Goal: Task Accomplishment & Management: Use online tool/utility

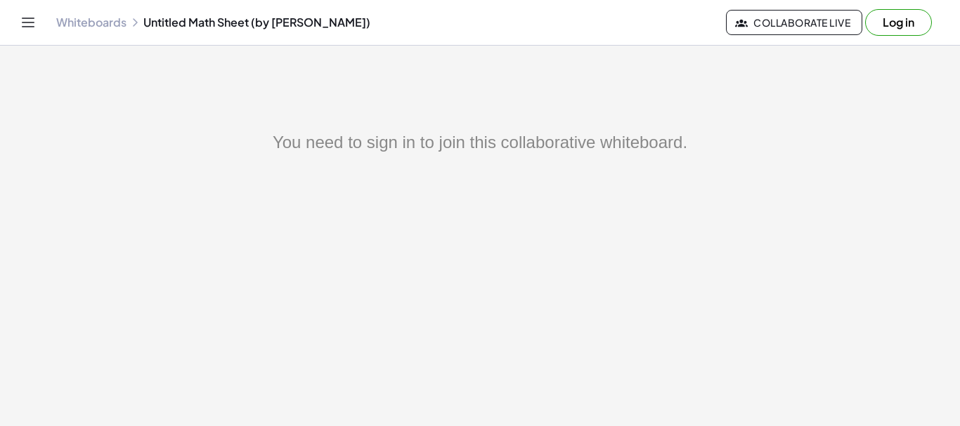
click at [105, 21] on link "Whiteboards" at bounding box center [91, 22] width 70 height 14
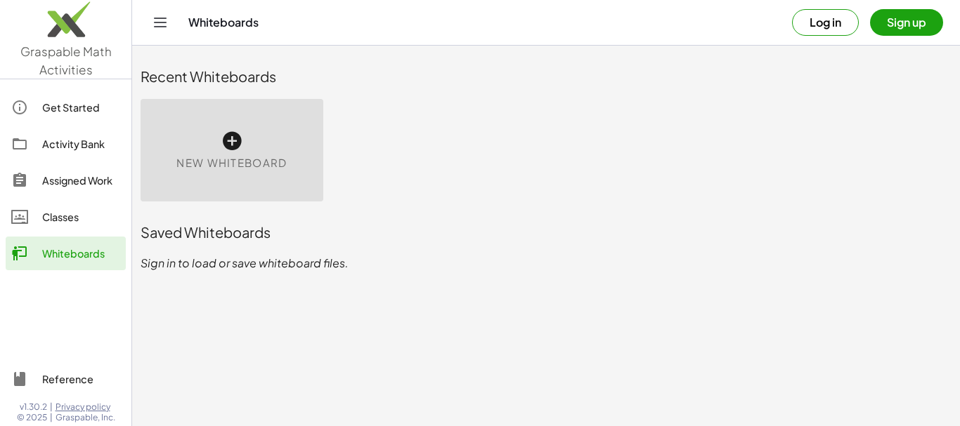
click at [226, 140] on icon at bounding box center [232, 141] width 22 height 22
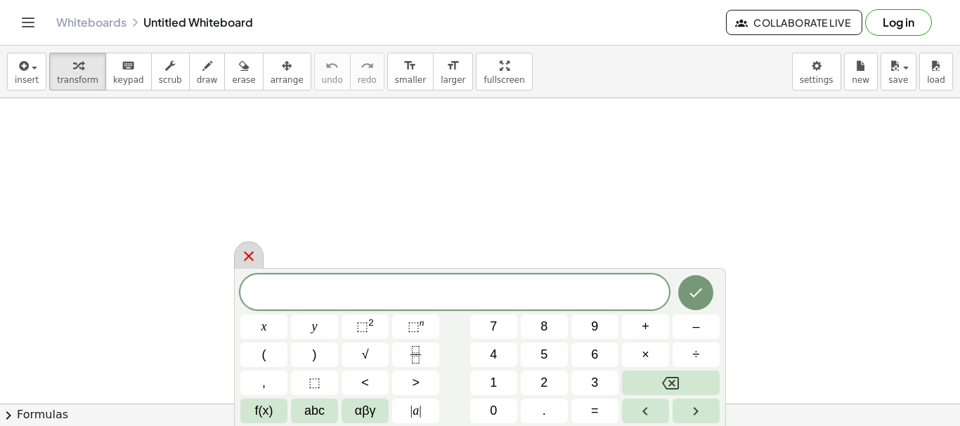
click at [246, 257] on icon at bounding box center [248, 256] width 17 height 17
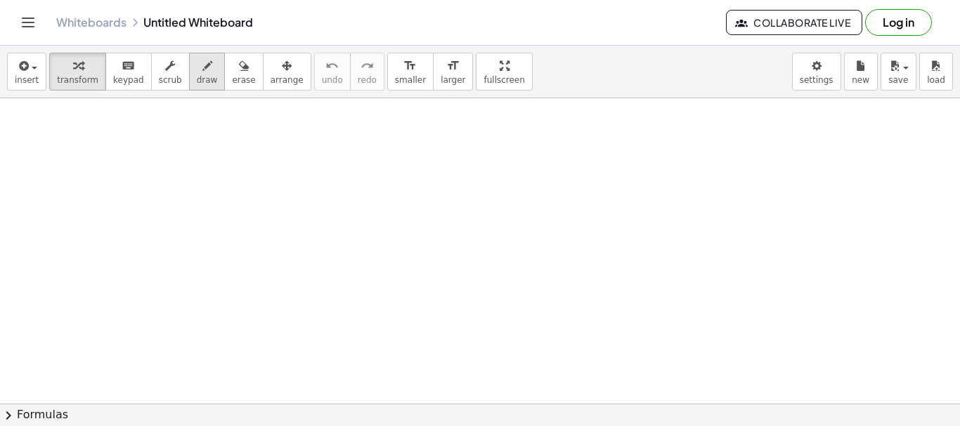
click at [202, 72] on icon "button" at bounding box center [207, 66] width 10 height 17
drag, startPoint x: 83, startPoint y: 123, endPoint x: 89, endPoint y: 155, distance: 32.1
click at [89, 155] on div at bounding box center [480, 403] width 960 height 611
drag, startPoint x: 109, startPoint y: 130, endPoint x: 135, endPoint y: 141, distance: 28.1
click at [118, 154] on div at bounding box center [480, 403] width 960 height 611
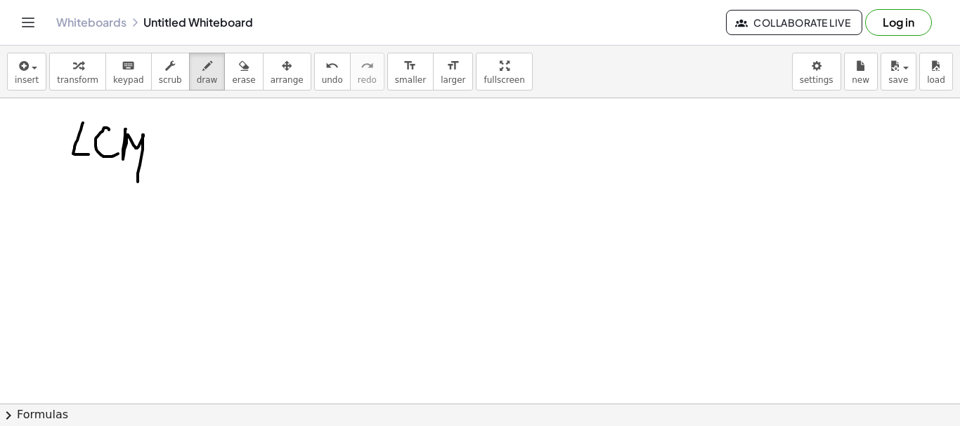
drag, startPoint x: 126, startPoint y: 129, endPoint x: 138, endPoint y: 171, distance: 43.8
click at [138, 171] on div at bounding box center [480, 403] width 960 height 611
click at [164, 148] on div at bounding box center [480, 403] width 960 height 611
drag, startPoint x: 150, startPoint y: 141, endPoint x: 158, endPoint y: 139, distance: 8.5
click at [158, 139] on div at bounding box center [480, 403] width 960 height 611
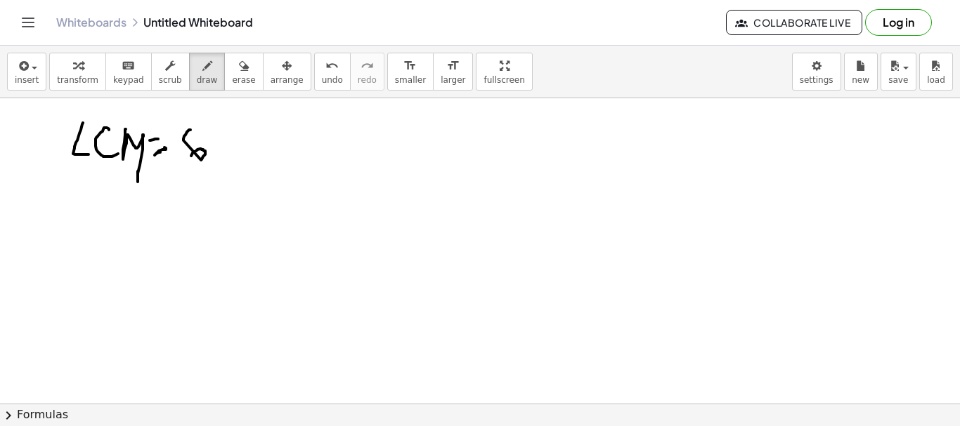
drag, startPoint x: 190, startPoint y: 130, endPoint x: 221, endPoint y: 134, distance: 30.5
click at [195, 153] on div at bounding box center [480, 403] width 960 height 611
drag, startPoint x: 219, startPoint y: 131, endPoint x: 225, endPoint y: 121, distance: 11.7
click at [222, 131] on div at bounding box center [480, 403] width 960 height 611
drag, startPoint x: 70, startPoint y: 193, endPoint x: 67, endPoint y: 218, distance: 24.7
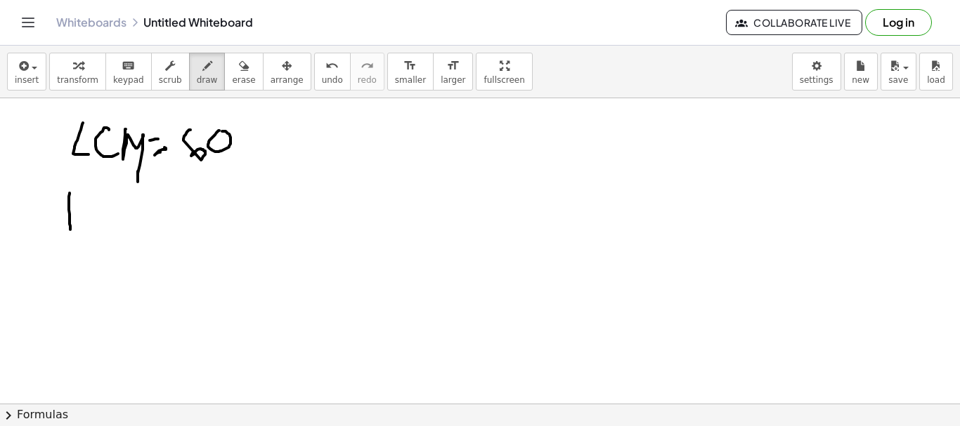
click at [68, 226] on div at bounding box center [480, 403] width 960 height 611
drag, startPoint x: 66, startPoint y: 196, endPoint x: 78, endPoint y: 231, distance: 37.1
click at [70, 213] on div at bounding box center [480, 403] width 960 height 611
drag, startPoint x: 89, startPoint y: 226, endPoint x: 112, endPoint y: 225, distance: 22.5
click at [105, 217] on div at bounding box center [480, 403] width 960 height 611
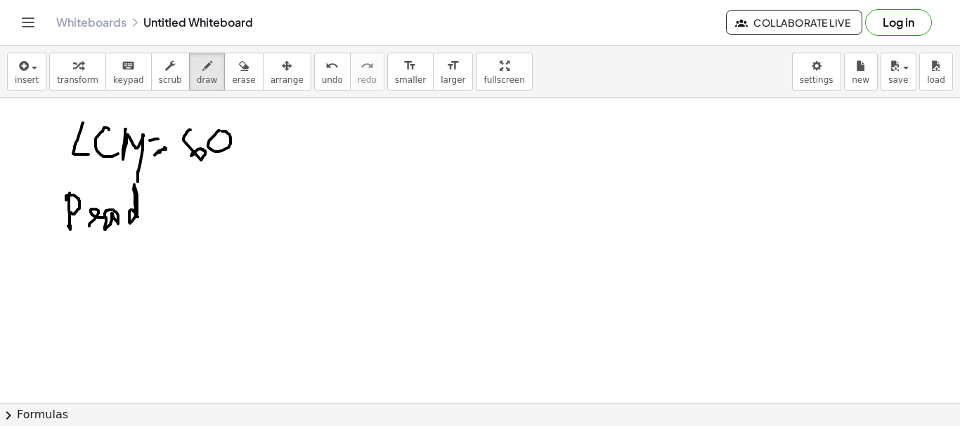
drag, startPoint x: 134, startPoint y: 212, endPoint x: 149, endPoint y: 220, distance: 16.7
click at [143, 220] on div at bounding box center [480, 403] width 960 height 611
drag, startPoint x: 155, startPoint y: 214, endPoint x: 155, endPoint y: 200, distance: 14.8
click at [168, 208] on div at bounding box center [480, 403] width 960 height 611
drag, startPoint x: 152, startPoint y: 199, endPoint x: 194, endPoint y: 187, distance: 43.1
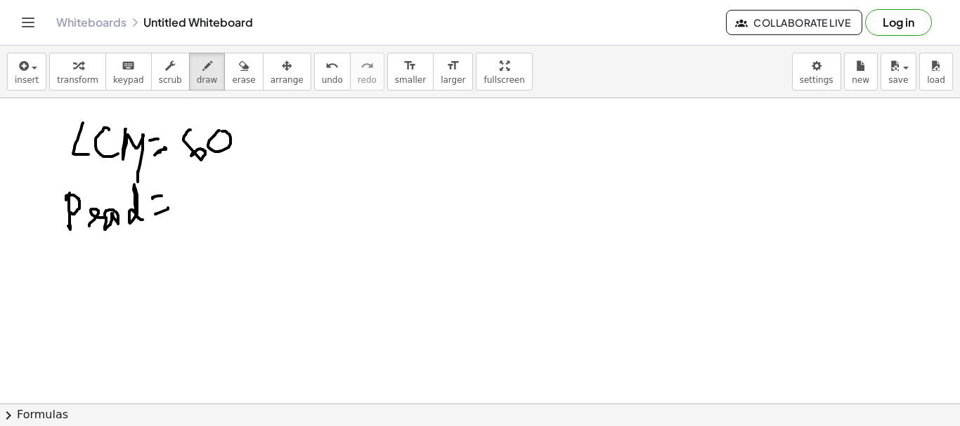
click at [168, 195] on div at bounding box center [480, 403] width 960 height 611
drag, startPoint x: 194, startPoint y: 191, endPoint x: 192, endPoint y: 205, distance: 14.2
click at [192, 205] on div at bounding box center [480, 403] width 960 height 611
drag, startPoint x: 208, startPoint y: 190, endPoint x: 238, endPoint y: 195, distance: 30.6
click at [210, 192] on div at bounding box center [480, 403] width 960 height 611
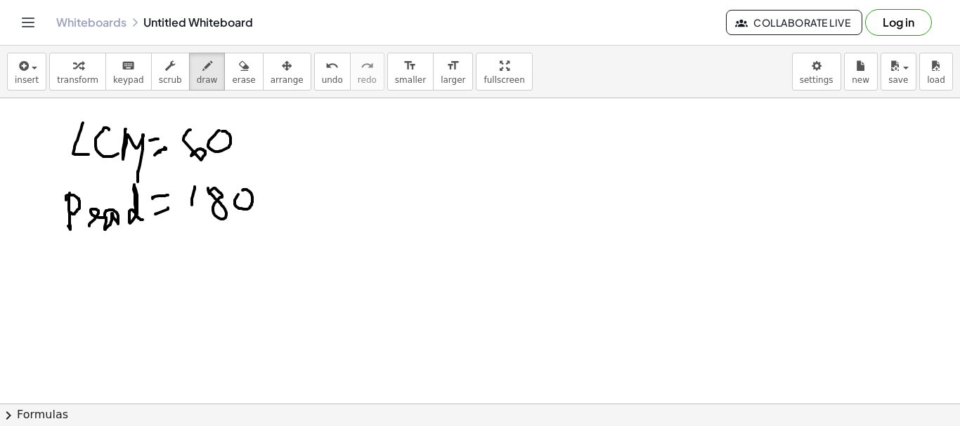
click at [235, 195] on div at bounding box center [480, 403] width 960 height 611
drag, startPoint x: 192, startPoint y: 190, endPoint x: 188, endPoint y: 228, distance: 38.1
click at [188, 228] on div at bounding box center [480, 403] width 960 height 611
drag, startPoint x: 334, startPoint y: 150, endPoint x: 372, endPoint y: 168, distance: 42.7
click at [357, 182] on div at bounding box center [480, 403] width 960 height 611
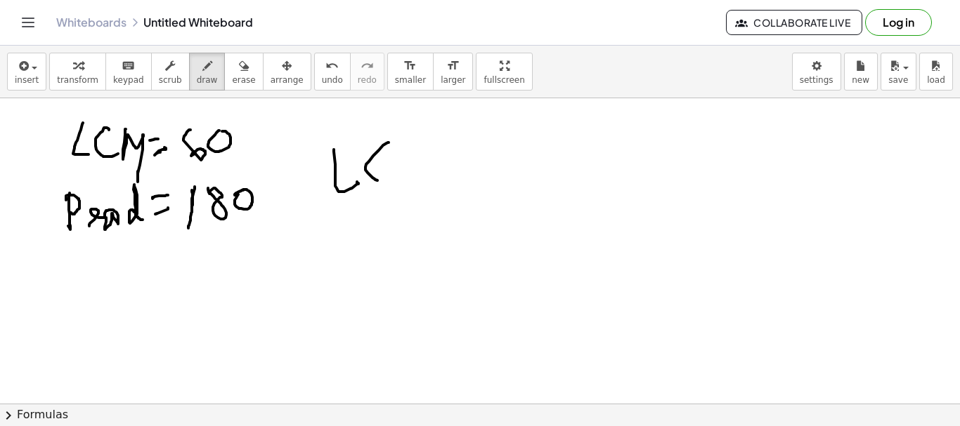
drag, startPoint x: 389, startPoint y: 143, endPoint x: 400, endPoint y: 157, distance: 18.0
click at [383, 170] on div at bounding box center [480, 403] width 960 height 611
drag, startPoint x: 222, startPoint y: 68, endPoint x: 338, endPoint y: 145, distance: 138.9
click at [239, 68] on icon "button" at bounding box center [244, 66] width 10 height 17
drag, startPoint x: 367, startPoint y: 166, endPoint x: 341, endPoint y: 168, distance: 26.8
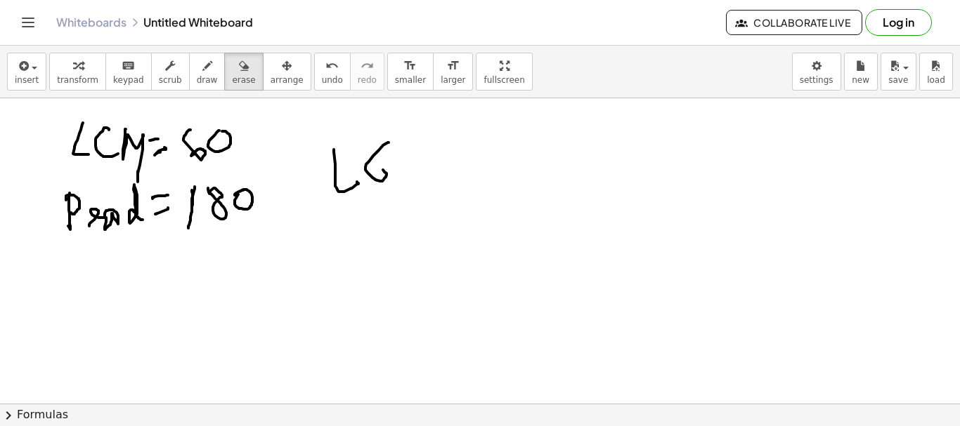
click at [367, 167] on div at bounding box center [480, 403] width 960 height 611
drag, startPoint x: 346, startPoint y: 178, endPoint x: 334, endPoint y: 170, distance: 14.6
click at [340, 176] on div at bounding box center [480, 403] width 960 height 611
drag, startPoint x: 332, startPoint y: 174, endPoint x: 289, endPoint y: 138, distance: 56.4
click at [332, 173] on div at bounding box center [480, 403] width 960 height 611
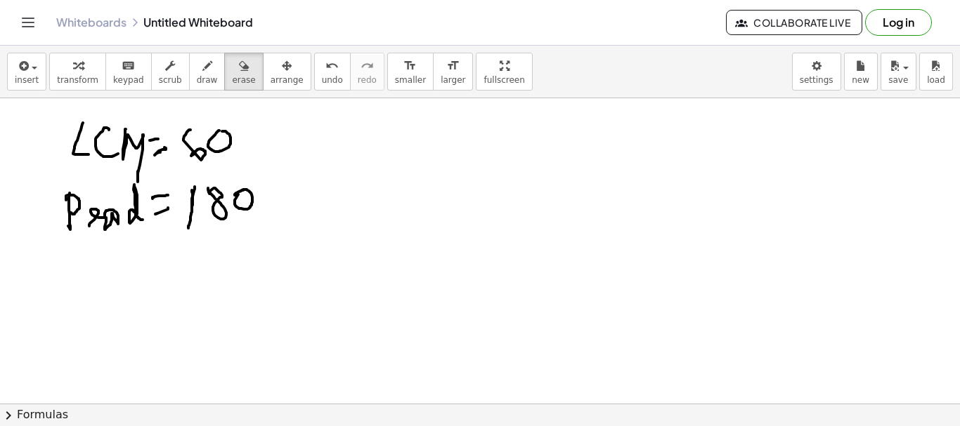
click at [197, 75] on span "draw" at bounding box center [207, 80] width 21 height 10
drag, startPoint x: 321, startPoint y: 154, endPoint x: 341, endPoint y: 151, distance: 19.9
click at [313, 178] on div at bounding box center [480, 403] width 960 height 611
drag, startPoint x: 341, startPoint y: 151, endPoint x: 356, endPoint y: 180, distance: 32.4
click at [338, 187] on div at bounding box center [480, 403] width 960 height 611
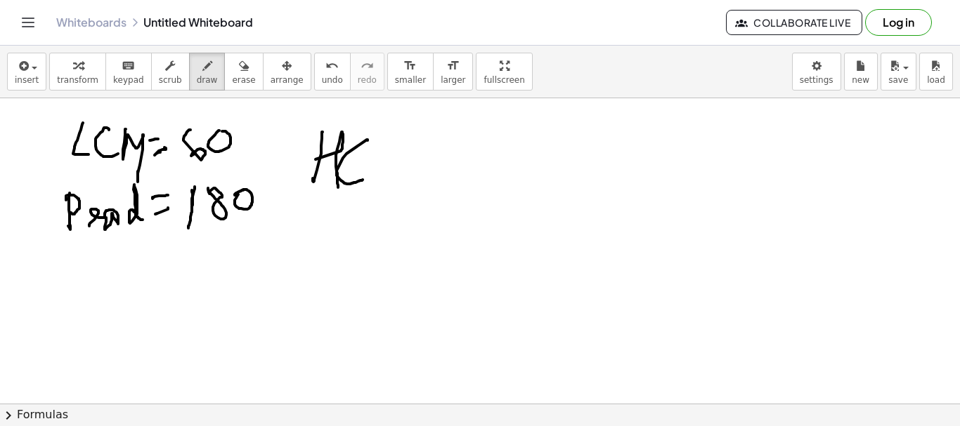
drag, startPoint x: 367, startPoint y: 141, endPoint x: 377, endPoint y: 167, distance: 27.6
click at [363, 176] on div at bounding box center [480, 403] width 960 height 611
drag, startPoint x: 384, startPoint y: 152, endPoint x: 389, endPoint y: 143, distance: 10.4
click at [384, 178] on div at bounding box center [480, 403] width 960 height 611
click at [393, 144] on div at bounding box center [480, 403] width 960 height 611
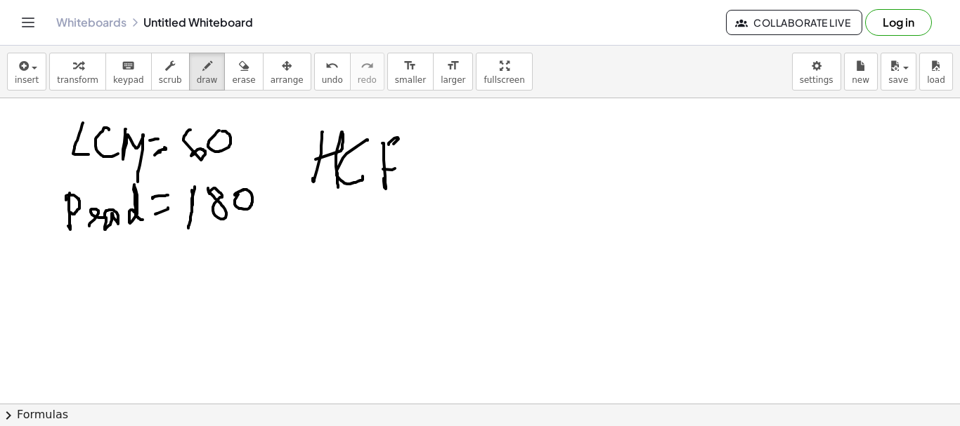
drag, startPoint x: 395, startPoint y: 169, endPoint x: 402, endPoint y: 167, distance: 7.3
click at [402, 167] on div at bounding box center [480, 403] width 960 height 611
drag, startPoint x: 431, startPoint y: 172, endPoint x: 439, endPoint y: 164, distance: 11.9
click at [445, 167] on div at bounding box center [480, 403] width 960 height 611
drag, startPoint x: 422, startPoint y: 155, endPoint x: 455, endPoint y: 159, distance: 33.3
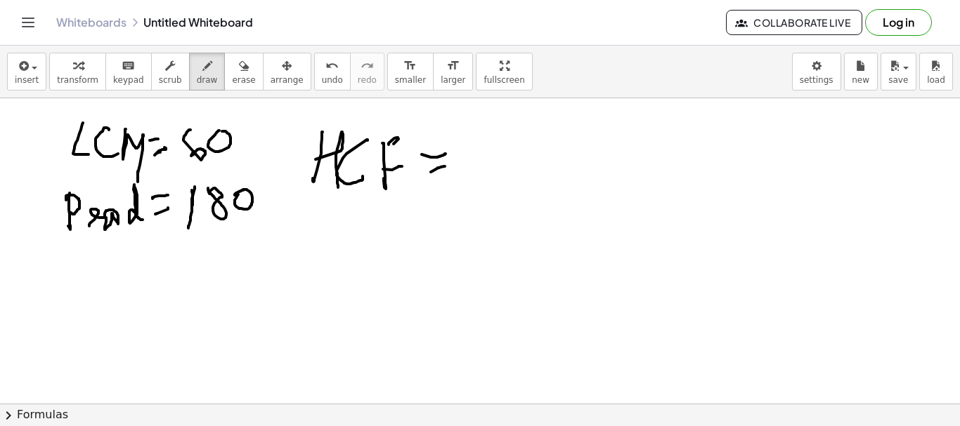
click at [443, 153] on div at bounding box center [480, 403] width 960 height 611
click at [509, 178] on div at bounding box center [480, 403] width 960 height 611
drag, startPoint x: 513, startPoint y: 149, endPoint x: 528, endPoint y: 162, distance: 20.0
click at [515, 161] on div at bounding box center [480, 403] width 960 height 611
click at [518, 162] on div at bounding box center [480, 403] width 960 height 611
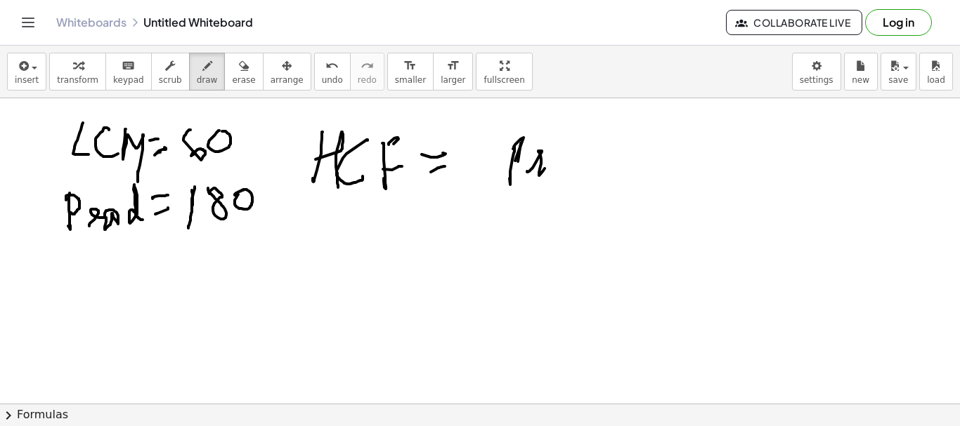
drag, startPoint x: 527, startPoint y: 171, endPoint x: 555, endPoint y: 157, distance: 31.7
click at [552, 158] on div at bounding box center [480, 403] width 960 height 611
drag
click at [547, 156] on div at bounding box center [480, 403] width 960 height 611
click at [597, 158] on div at bounding box center [480, 403] width 960 height 611
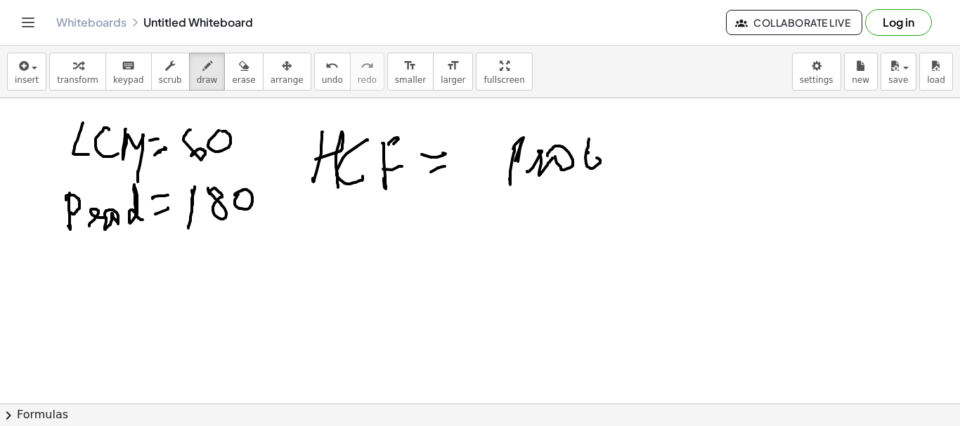
click at [586, 152] on div at bounding box center [480, 403] width 960 height 611
click at [601, 165] on div at bounding box center [480, 403] width 960 height 611
click at [659, 181] on div at bounding box center [480, 403] width 960 height 611
click at [554, 229] on div at bounding box center [480, 403] width 960 height 611
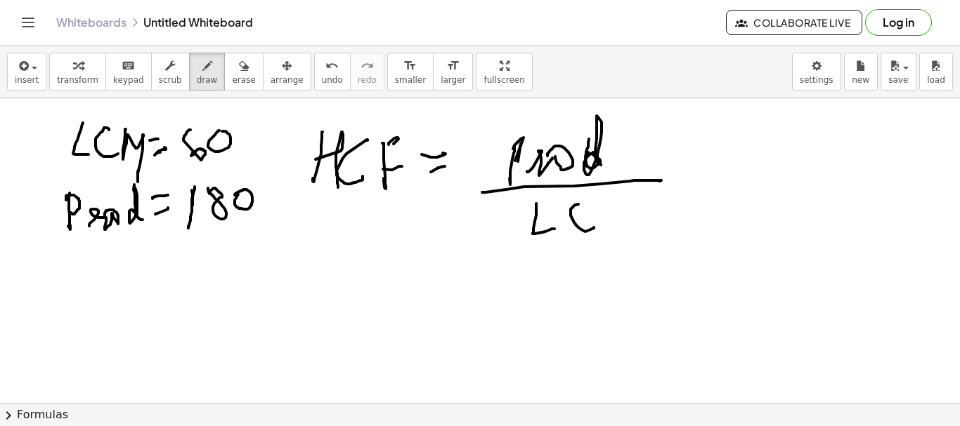
click at [594, 224] on div at bounding box center [480, 403] width 960 height 611
click at [618, 216] on div at bounding box center [480, 403] width 960 height 611
click at [320, 301] on div at bounding box center [480, 403] width 960 height 611
click at [341, 297] on div at bounding box center [480, 403] width 960 height 611
click at [374, 285] on div at bounding box center [480, 403] width 960 height 611
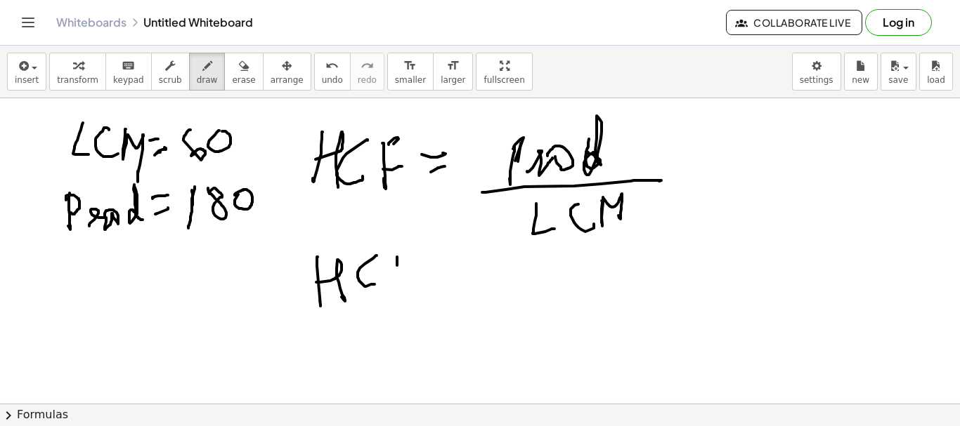
click at [393, 287] on div at bounding box center [480, 403] width 960 height 611
click at [403, 262] on div at bounding box center [480, 403] width 960 height 611
click at [417, 270] on div at bounding box center [480, 403] width 960 height 611
click at [457, 276] on div at bounding box center [480, 403] width 960 height 611
click at [457, 255] on div at bounding box center [480, 403] width 960 height 611
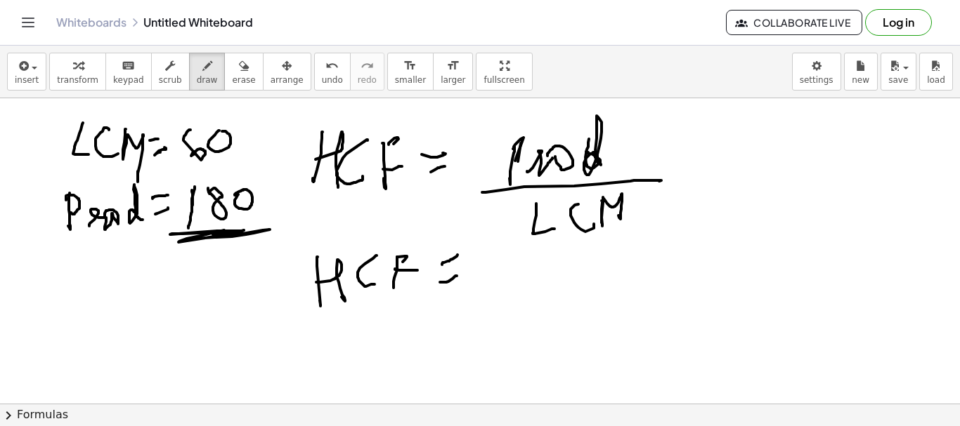
click at [245, 230] on div at bounding box center [480, 403] width 960 height 611
click at [250, 224] on div at bounding box center [480, 403] width 960 height 611
click at [515, 298] on div at bounding box center [480, 403] width 960 height 611
click at [529, 267] on div at bounding box center [480, 403] width 960 height 611
click at [564, 263] on div at bounding box center [480, 403] width 960 height 611
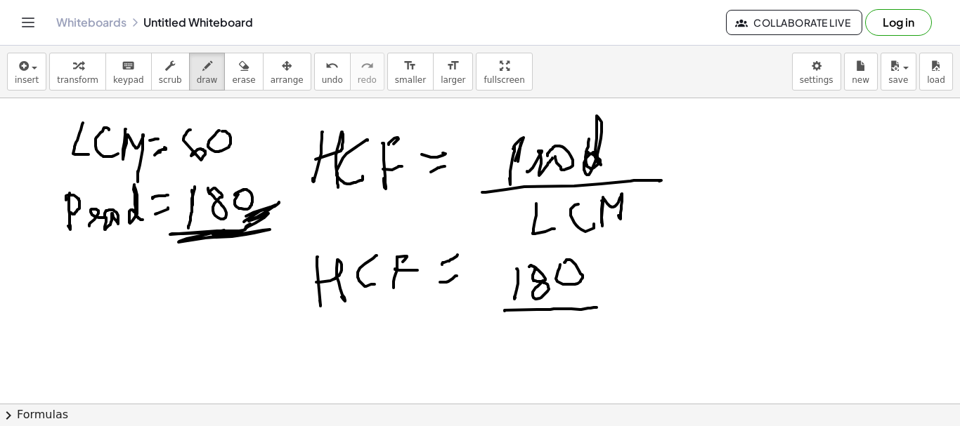
click at [597, 308] on div at bounding box center [480, 403] width 960 height 611
click at [260, 152] on div at bounding box center [480, 403] width 960 height 611
click at [530, 355] on div at bounding box center [480, 403] width 960 height 611
click at [563, 323] on div at bounding box center [480, 403] width 960 height 611
click at [560, 300] on div at bounding box center [480, 403] width 960 height 611
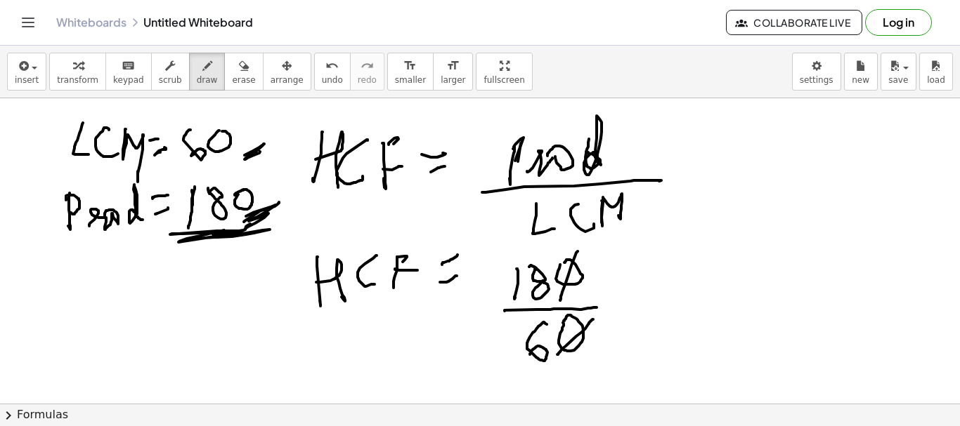
click at [557, 355] on div at bounding box center [480, 403] width 960 height 611
drag, startPoint x: 504, startPoint y: 348, endPoint x: 522, endPoint y: 358, distance: 20.5
click at [555, 334] on div at bounding box center [480, 403] width 960 height 611
drag, startPoint x: 515, startPoint y: 358, endPoint x: 521, endPoint y: 384, distance: 26.6
click at [521, 384] on div at bounding box center [480, 403] width 960 height 611
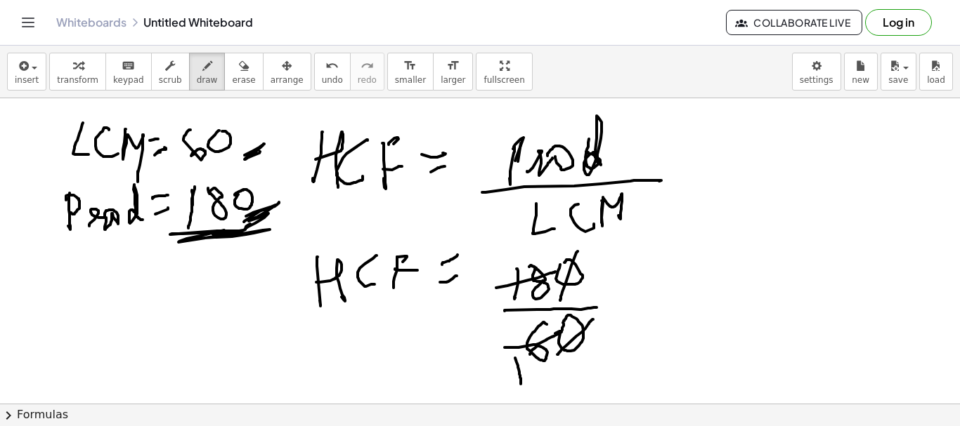
drag, startPoint x: 496, startPoint y: 288, endPoint x: 552, endPoint y: 270, distance: 58.2
click at [557, 271] on div at bounding box center [480, 403] width 960 height 611
drag, startPoint x: 490, startPoint y: 249, endPoint x: 478, endPoint y: 342, distance: 94.3
click at [483, 271] on div at bounding box center [480, 403] width 960 height 611
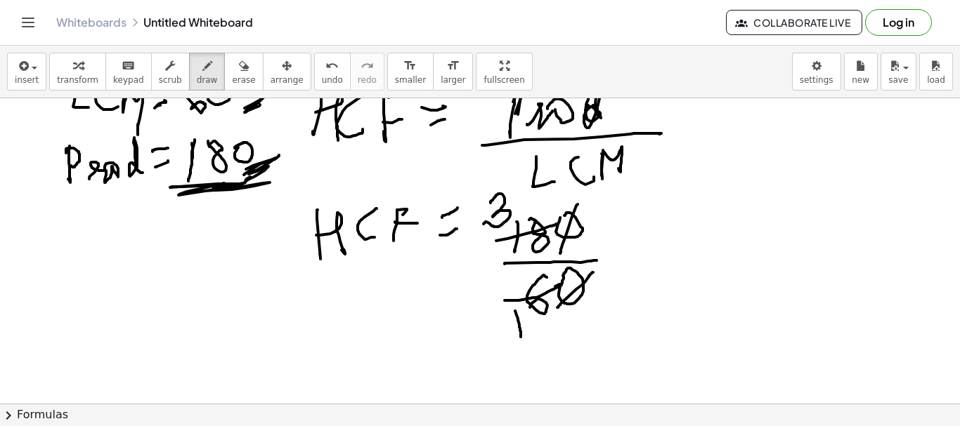
scroll to position [70, 0]
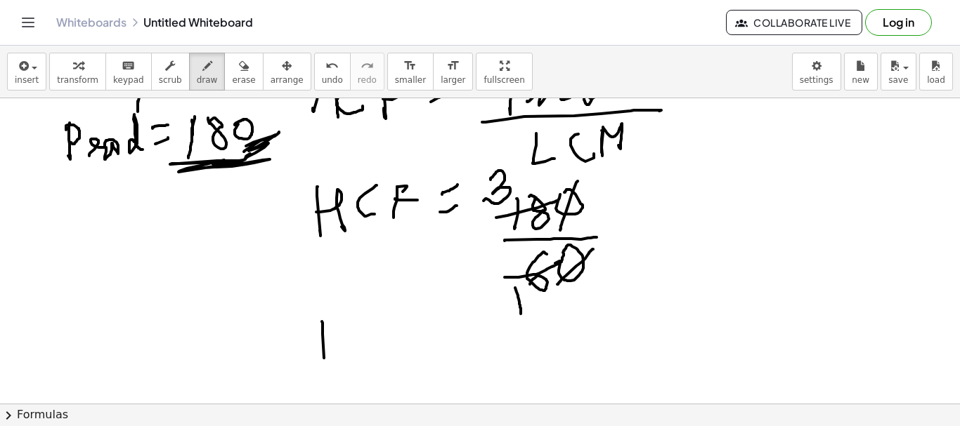
drag, startPoint x: 322, startPoint y: 334, endPoint x: 324, endPoint y: 368, distance: 33.8
click at [324, 368] on div at bounding box center [480, 333] width 960 height 611
drag, startPoint x: 330, startPoint y: 344, endPoint x: 336, endPoint y: 360, distance: 17.4
click at [332, 363] on div at bounding box center [480, 333] width 960 height 611
drag, startPoint x: 379, startPoint y: 318, endPoint x: 387, endPoint y: 349, distance: 32.0
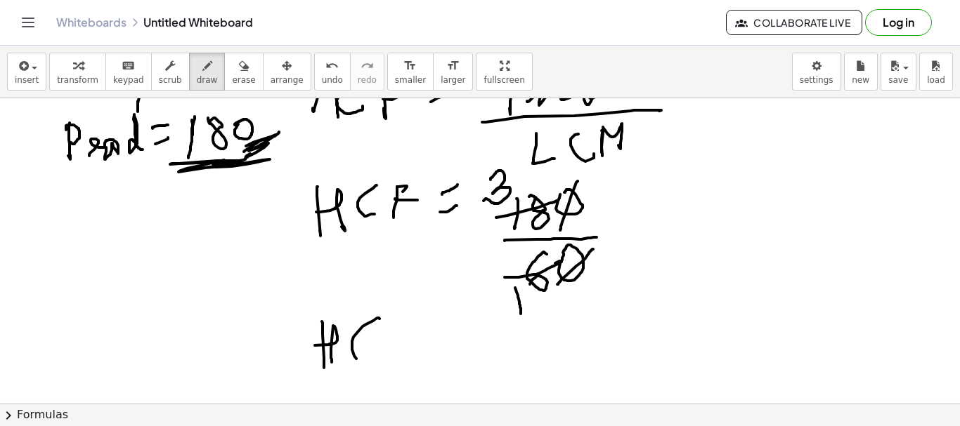
click at [380, 355] on div at bounding box center [480, 333] width 960 height 611
click at [400, 361] on div at bounding box center [480, 333] width 960 height 611
drag, startPoint x: 412, startPoint y: 322, endPoint x: 416, endPoint y: 334, distance: 12.5
click at [422, 330] on div at bounding box center [480, 333] width 960 height 611
drag, startPoint x: 398, startPoint y: 352, endPoint x: 416, endPoint y: 351, distance: 17.6
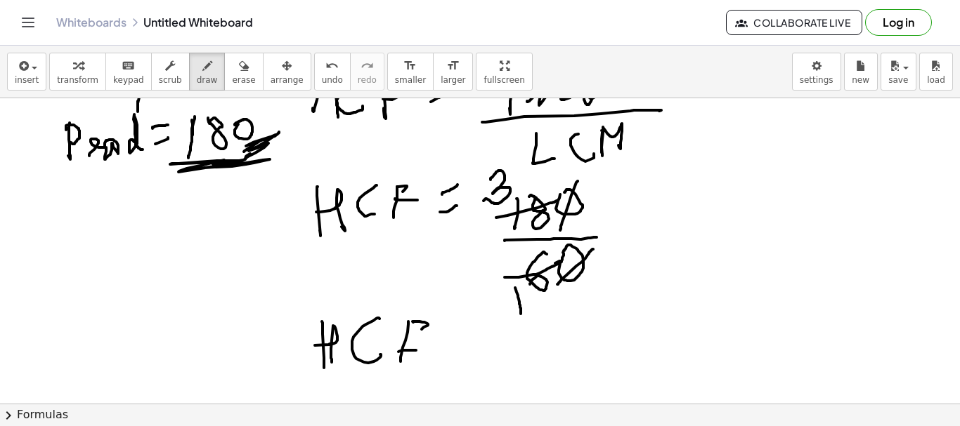
click at [416, 351] on div at bounding box center [480, 333] width 960 height 611
drag, startPoint x: 442, startPoint y: 346, endPoint x: 456, endPoint y: 339, distance: 16.0
click at [458, 339] on div at bounding box center [480, 333] width 960 height 611
drag, startPoint x: 445, startPoint y: 331, endPoint x: 472, endPoint y: 334, distance: 26.8
click at [466, 327] on div at bounding box center [480, 333] width 960 height 611
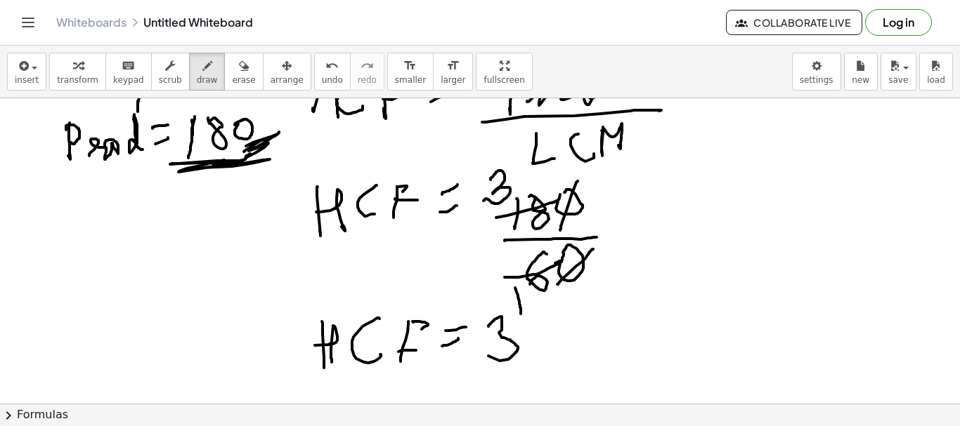
drag, startPoint x: 488, startPoint y: 327, endPoint x: 399, endPoint y: 374, distance: 100.9
click at [481, 349] on div at bounding box center [480, 333] width 960 height 611
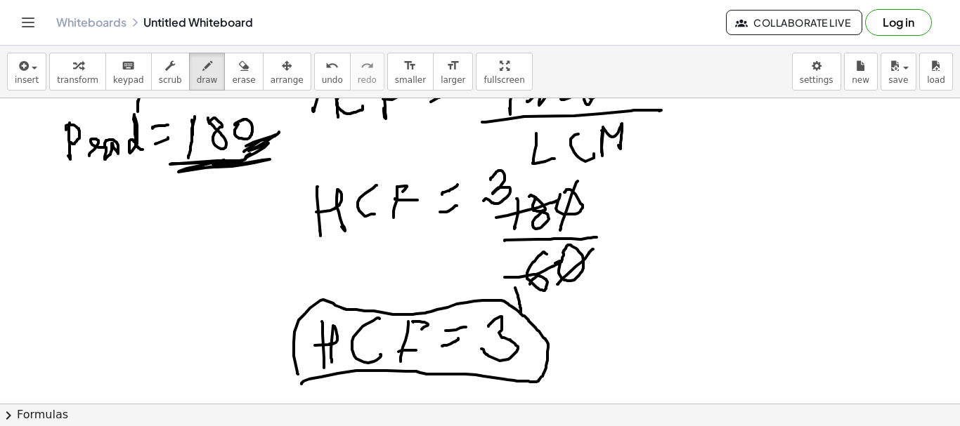
drag, startPoint x: 309, startPoint y: 379, endPoint x: 455, endPoint y: 414, distance: 150.1
click at [298, 382] on div at bounding box center [480, 333] width 960 height 611
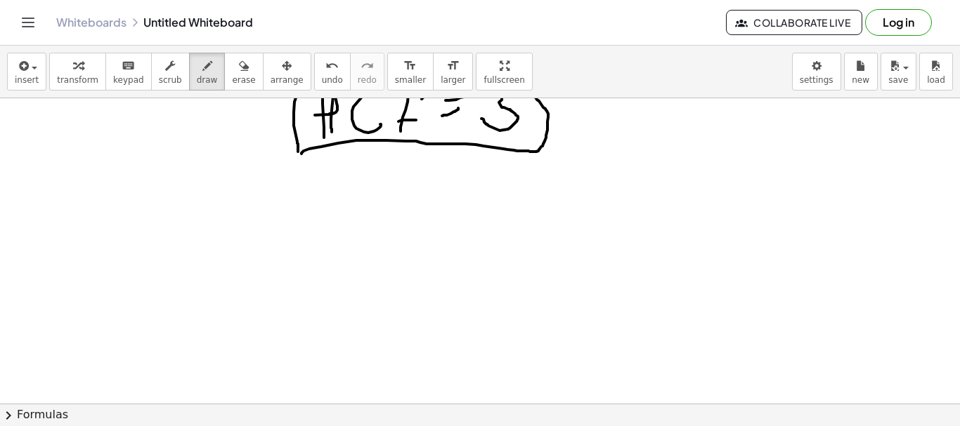
scroll to position [306, 0]
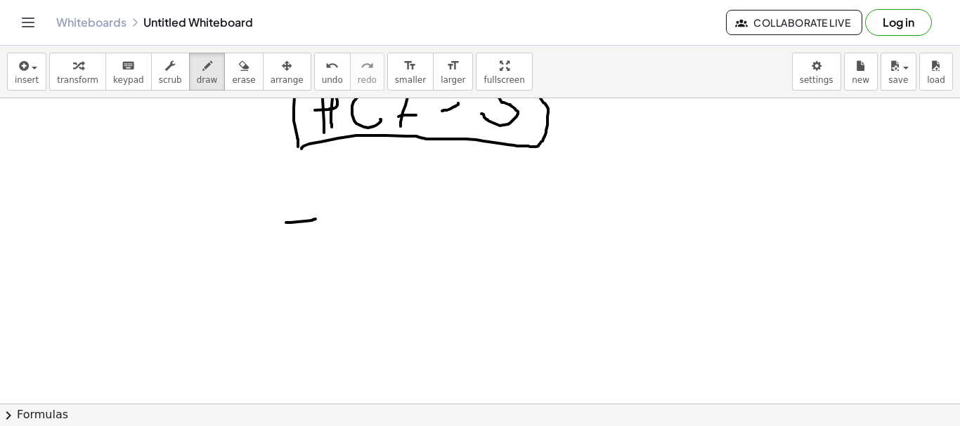
drag, startPoint x: 286, startPoint y: 223, endPoint x: 296, endPoint y: 225, distance: 10.7
click at [313, 219] on div at bounding box center [480, 251] width 960 height 917
drag, startPoint x: 281, startPoint y: 223, endPoint x: 263, endPoint y: 246, distance: 29.0
click at [263, 246] on div at bounding box center [480, 251] width 960 height 917
drag, startPoint x: 326, startPoint y: 227, endPoint x: 363, endPoint y: 237, distance: 38.5
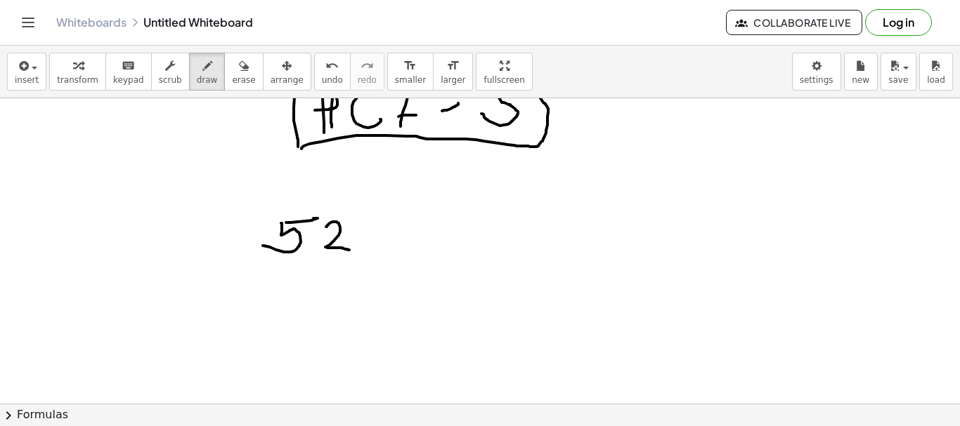
click at [351, 250] on div at bounding box center [480, 251] width 960 height 917
drag, startPoint x: 372, startPoint y: 218, endPoint x: 355, endPoint y: 233, distance: 22.9
click at [355, 233] on div at bounding box center [480, 251] width 960 height 917
drag, startPoint x: 228, startPoint y: 78, endPoint x: 223, endPoint y: 84, distance: 8.0
click at [232, 78] on span "erase" at bounding box center [243, 80] width 23 height 10
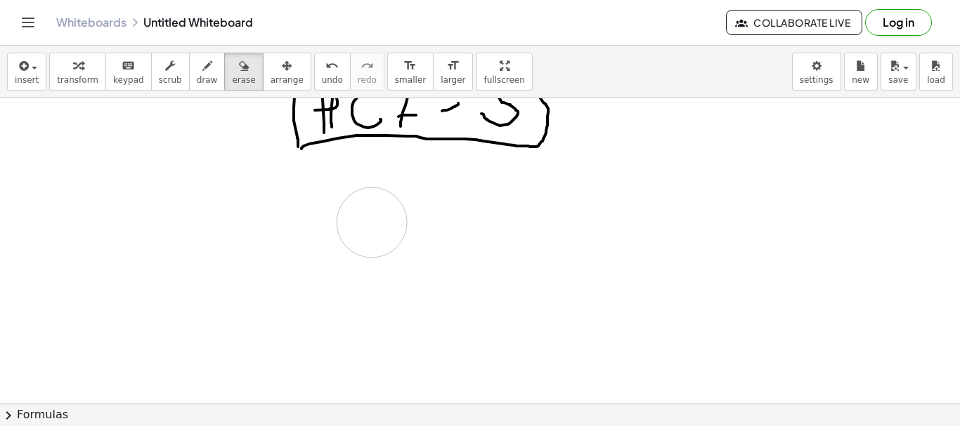
drag, startPoint x: 248, startPoint y: 220, endPoint x: 374, endPoint y: 223, distance: 125.8
click at [374, 223] on div at bounding box center [480, 251] width 960 height 917
click at [189, 70] on button "draw" at bounding box center [207, 72] width 37 height 38
drag, startPoint x: 238, startPoint y: 229, endPoint x: 268, endPoint y: 218, distance: 32.2
click at [268, 218] on div at bounding box center [480, 251] width 960 height 917
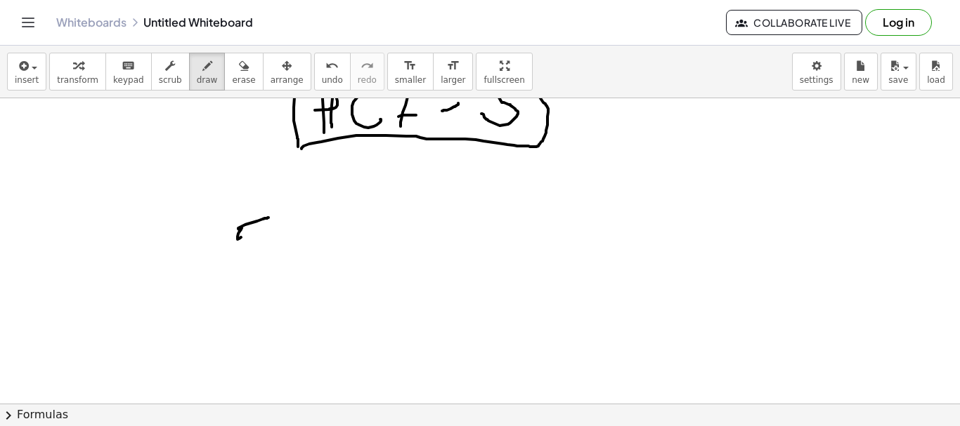
drag, startPoint x: 242, startPoint y: 228, endPoint x: 248, endPoint y: 242, distance: 14.8
click at [233, 251] on div at bounding box center [480, 251] width 960 height 917
drag, startPoint x: 280, startPoint y: 225, endPoint x: 328, endPoint y: 231, distance: 48.9
click at [318, 244] on div at bounding box center [480, 251] width 960 height 917
click at [326, 207] on div at bounding box center [480, 251] width 960 height 917
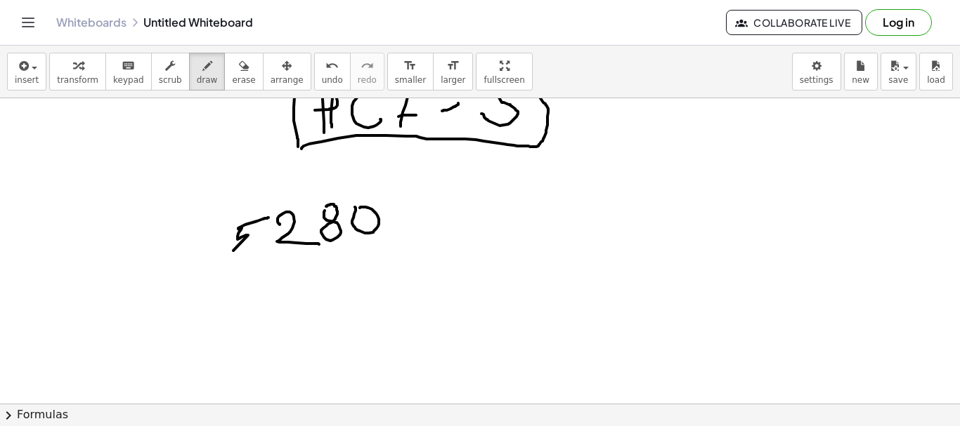
click at [359, 208] on div at bounding box center [480, 251] width 960 height 917
click at [405, 209] on div at bounding box center [480, 251] width 960 height 917
drag, startPoint x: 222, startPoint y: 268, endPoint x: 442, endPoint y: 292, distance: 221.2
click at [439, 268] on div at bounding box center [480, 251] width 960 height 917
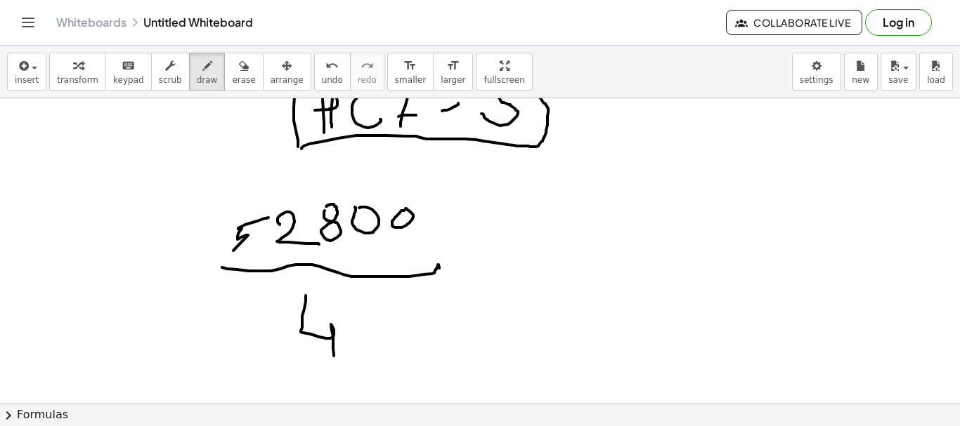
drag, startPoint x: 306, startPoint y: 296, endPoint x: 356, endPoint y: 336, distance: 64.0
click at [334, 357] on div at bounding box center [480, 251] width 960 height 917
click at [365, 311] on div at bounding box center [480, 251] width 960 height 917
drag, startPoint x: 614, startPoint y: 147, endPoint x: 634, endPoint y: 175, distance: 34.3
click at [622, 216] on div at bounding box center [480, 251] width 960 height 917
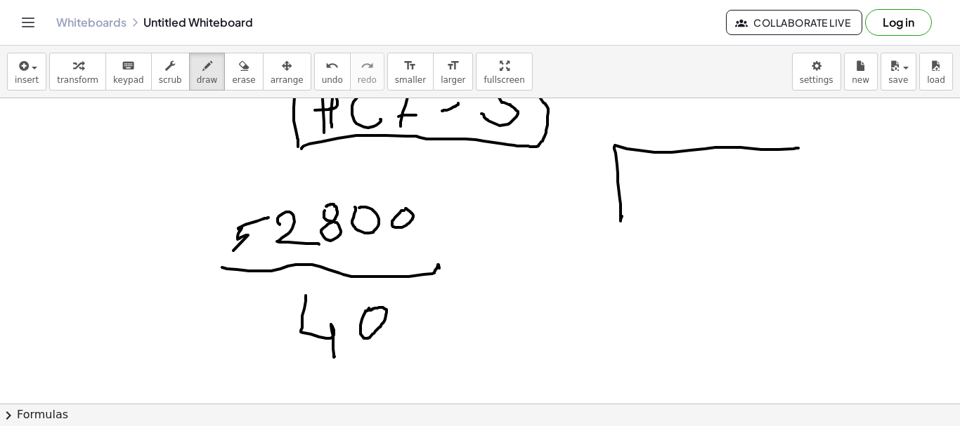
drag, startPoint x: 615, startPoint y: 145, endPoint x: 798, endPoint y: 148, distance: 183.4
click at [798, 148] on div at bounding box center [480, 251] width 960 height 917
drag, startPoint x: 653, startPoint y: 171, endPoint x: 666, endPoint y: 169, distance: 13.5
click at [666, 169] on div at bounding box center [480, 251] width 960 height 917
drag, startPoint x: 653, startPoint y: 174, endPoint x: 637, endPoint y: 198, distance: 29.8
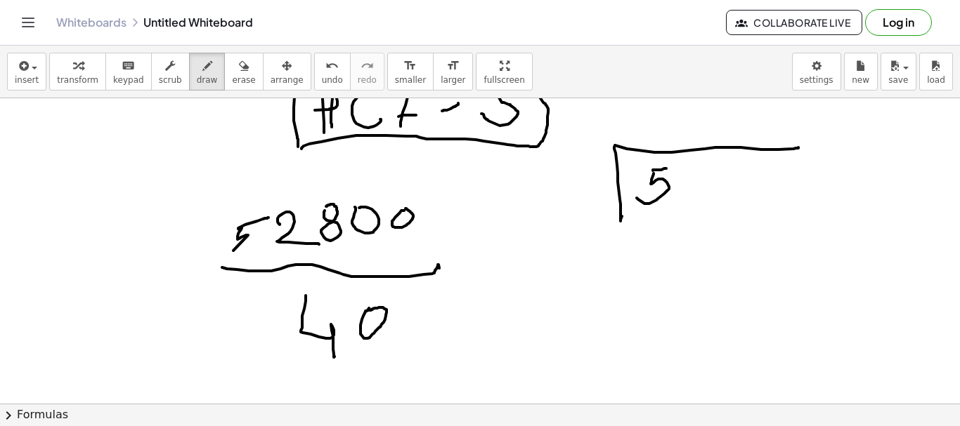
click at [637, 198] on div at bounding box center [480, 251] width 960 height 917
drag, startPoint x: 682, startPoint y: 169, endPoint x: 702, endPoint y: 192, distance: 30.3
click at [702, 192] on div at bounding box center [480, 251] width 960 height 917
drag, startPoint x: 716, startPoint y: 166, endPoint x: 726, endPoint y: 169, distance: 11.1
click at [712, 164] on div at bounding box center [480, 251] width 960 height 917
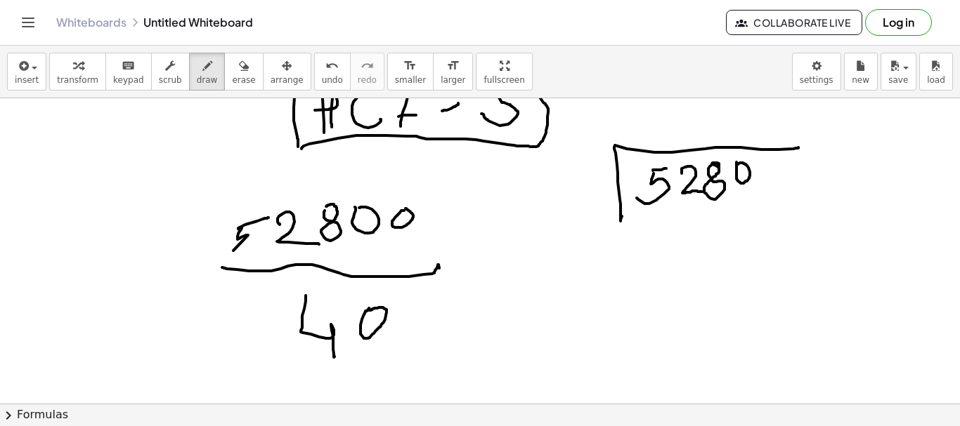
click at [735, 167] on div at bounding box center [480, 251] width 960 height 917
drag, startPoint x: 576, startPoint y: 164, endPoint x: 594, endPoint y: 211, distance: 50.5
click at [594, 211] on div at bounding box center [480, 251] width 960 height 917
drag, startPoint x: 372, startPoint y: 332, endPoint x: 380, endPoint y: 348, distance: 18.5
click at [380, 348] on div at bounding box center [480, 251] width 960 height 917
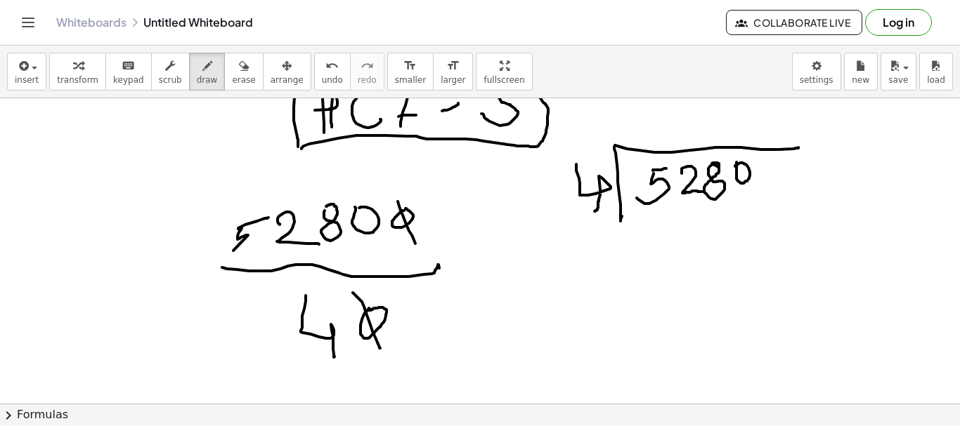
drag, startPoint x: 398, startPoint y: 202, endPoint x: 415, endPoint y: 244, distance: 45.7
click at [415, 244] on div at bounding box center [480, 251] width 960 height 917
drag, startPoint x: 517, startPoint y: 185, endPoint x: 540, endPoint y: 185, distance: 23.2
click at [552, 159] on div at bounding box center [480, 251] width 960 height 917
drag, startPoint x: 516, startPoint y: 184, endPoint x: 544, endPoint y: 155, distance: 39.8
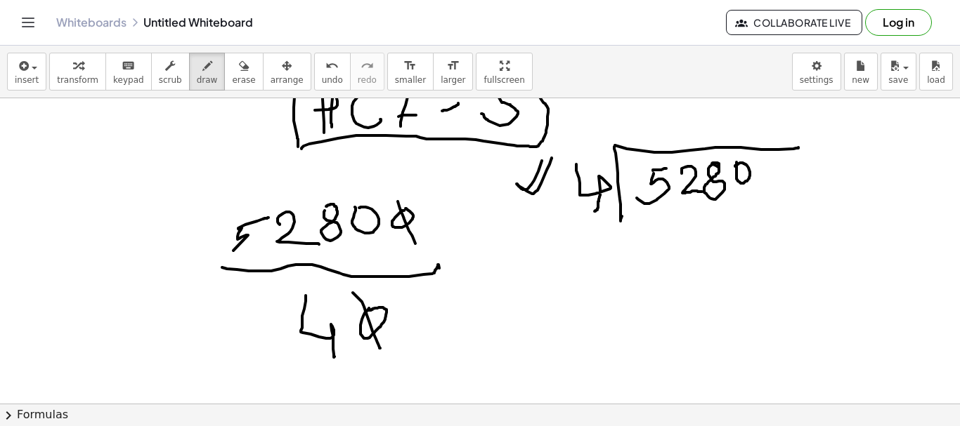
click at [544, 155] on div at bounding box center [480, 251] width 960 height 917
drag, startPoint x: 650, startPoint y: 115, endPoint x: 661, endPoint y: 150, distance: 36.2
click at [658, 141] on div at bounding box center [480, 251] width 960 height 917
drag, startPoint x: 656, startPoint y: 224, endPoint x: 670, endPoint y: 256, distance: 35.0
click at [670, 256] on div at bounding box center [480, 251] width 960 height 917
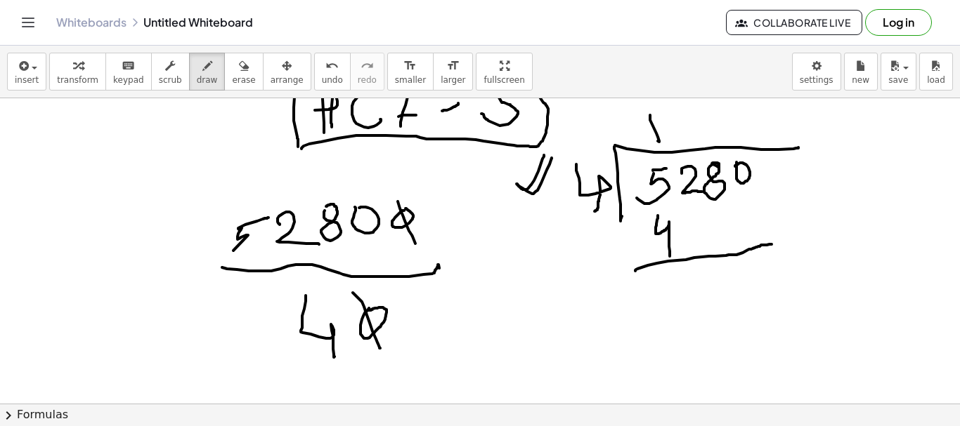
drag, startPoint x: 635, startPoint y: 270, endPoint x: 771, endPoint y: 245, distance: 138.8
click at [771, 245] on div at bounding box center [480, 251] width 960 height 917
drag, startPoint x: 630, startPoint y: 245, endPoint x: 644, endPoint y: 242, distance: 14.3
click at [644, 242] on div at bounding box center [480, 251] width 960 height 917
drag, startPoint x: 673, startPoint y: 275, endPoint x: 683, endPoint y: 284, distance: 13.4
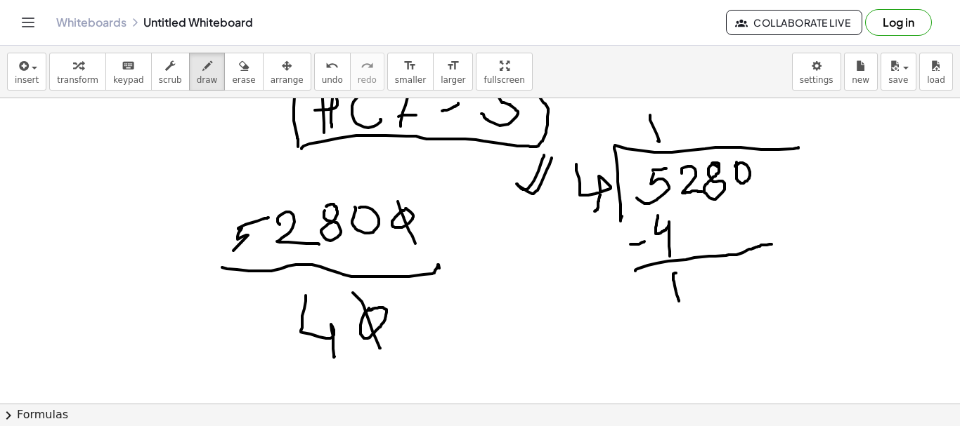
click at [675, 296] on div at bounding box center [480, 251] width 960 height 917
drag, startPoint x: 689, startPoint y: 278, endPoint x: 717, endPoint y: 288, distance: 30.7
click at [717, 289] on div at bounding box center [480, 251] width 960 height 917
drag, startPoint x: 673, startPoint y: 118, endPoint x: 668, endPoint y: 146, distance: 28.5
click at [665, 143] on div at bounding box center [480, 251] width 960 height 917
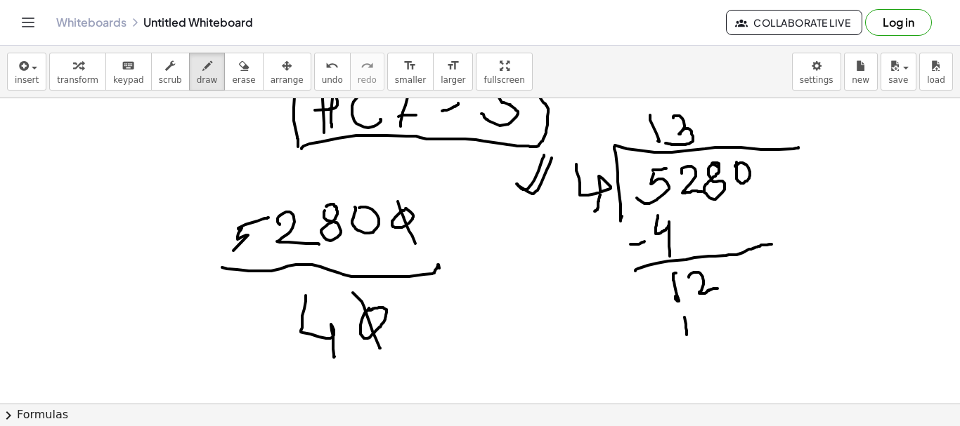
drag, startPoint x: 684, startPoint y: 318, endPoint x: 692, endPoint y: 332, distance: 16.7
click at [686, 341] on div at bounding box center [480, 251] width 960 height 917
drag, startPoint x: 705, startPoint y: 315, endPoint x: 728, endPoint y: 331, distance: 27.9
click at [729, 330] on div at bounding box center [480, 251] width 960 height 917
drag, startPoint x: 698, startPoint y: 341, endPoint x: 774, endPoint y: 337, distance: 76.7
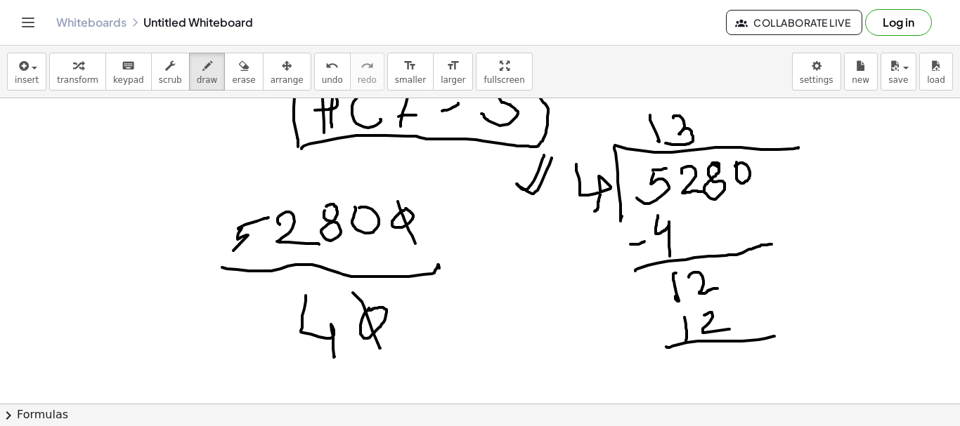
click at [774, 337] on div at bounding box center [480, 251] width 960 height 917
click at [714, 364] on div at bounding box center [480, 251] width 960 height 917
click at [729, 354] on div at bounding box center [480, 251] width 960 height 917
click at [751, 347] on div at bounding box center [480, 251] width 960 height 917
drag, startPoint x: 696, startPoint y: 120, endPoint x: 720, endPoint y: 161, distance: 47.2
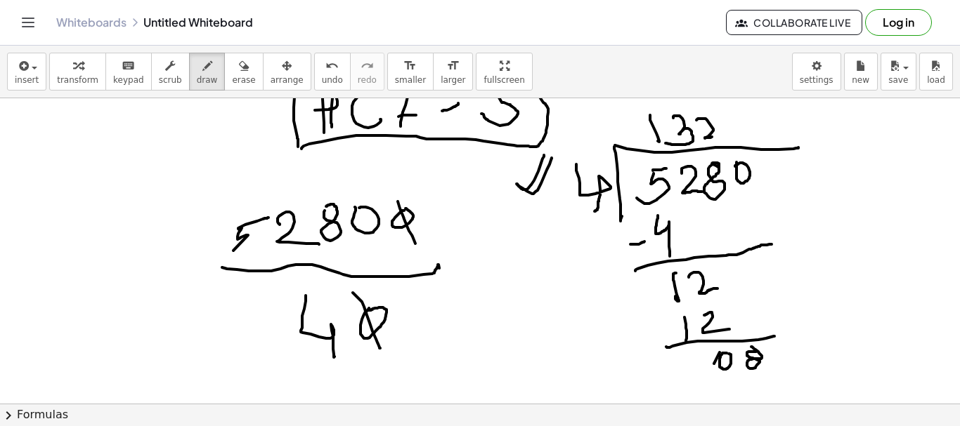
click at [719, 136] on div at bounding box center [480, 251] width 960 height 917
click at [740, 375] on div at bounding box center [480, 251] width 960 height 917
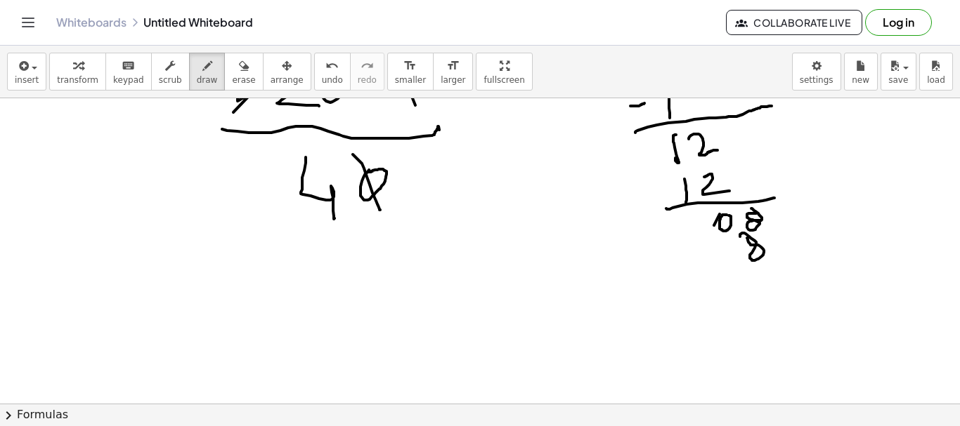
scroll to position [446, 0]
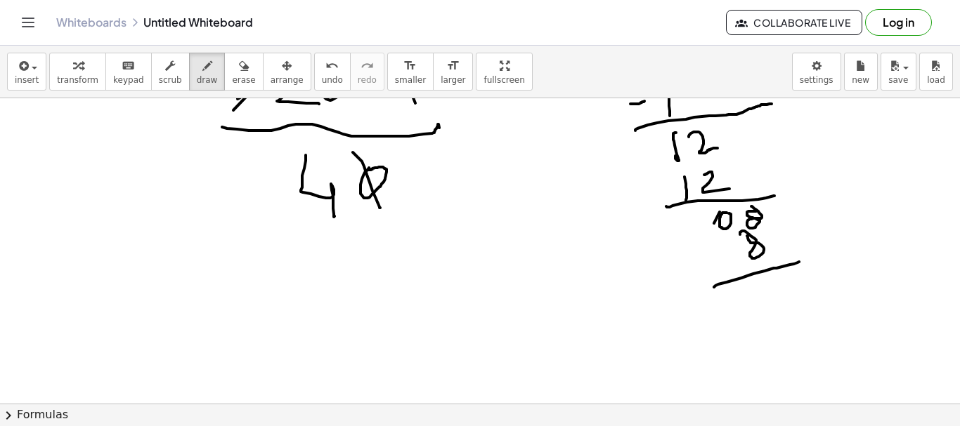
drag, startPoint x: 714, startPoint y: 287, endPoint x: 776, endPoint y: 278, distance: 62.6
click at [800, 261] on div at bounding box center [480, 110] width 960 height 917
click at [758, 282] on div at bounding box center [480, 110] width 960 height 917
drag, startPoint x: 789, startPoint y: 273, endPoint x: 776, endPoint y: 294, distance: 24.4
click at [786, 279] on div at bounding box center [480, 110] width 960 height 917
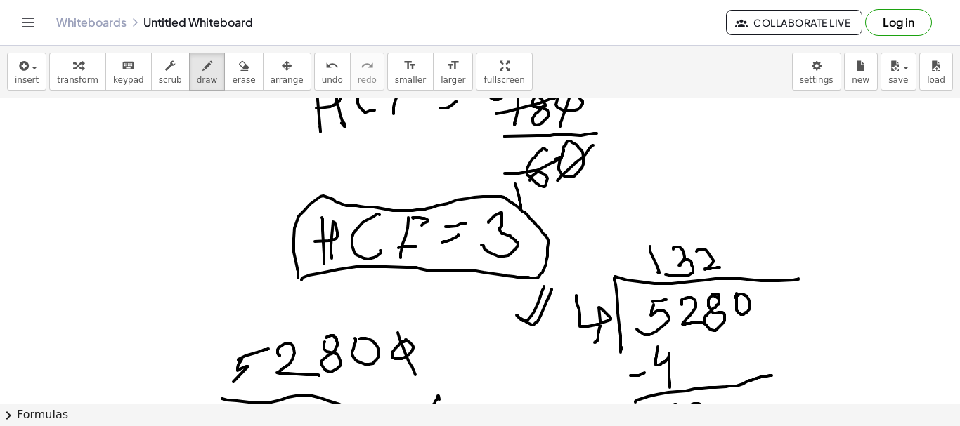
scroll to position [165, 0]
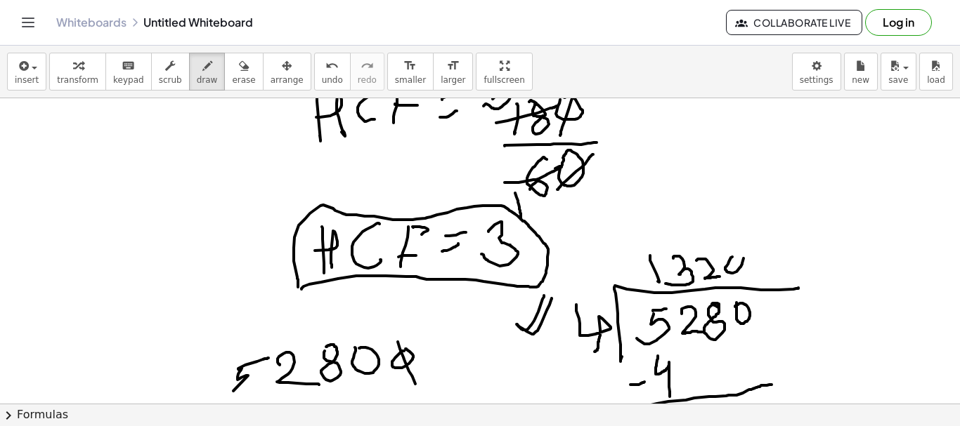
click at [731, 257] on div at bounding box center [480, 391] width 960 height 917
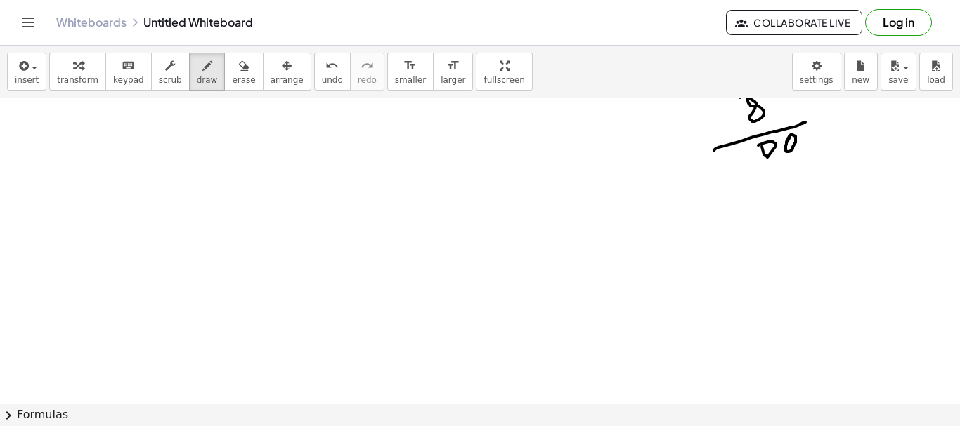
scroll to position [587, 0]
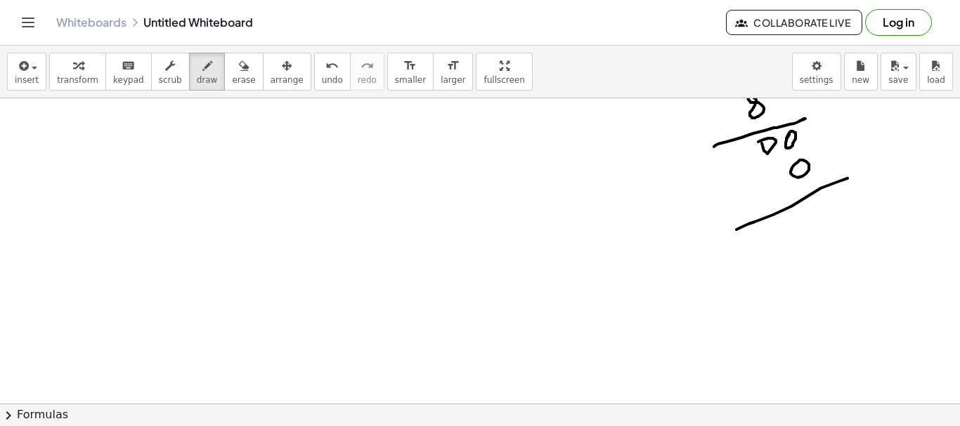
drag, startPoint x: 736, startPoint y: 230, endPoint x: 861, endPoint y: 172, distance: 137.1
drag, startPoint x: 820, startPoint y: 205, endPoint x: 791, endPoint y: 211, distance: 29.3
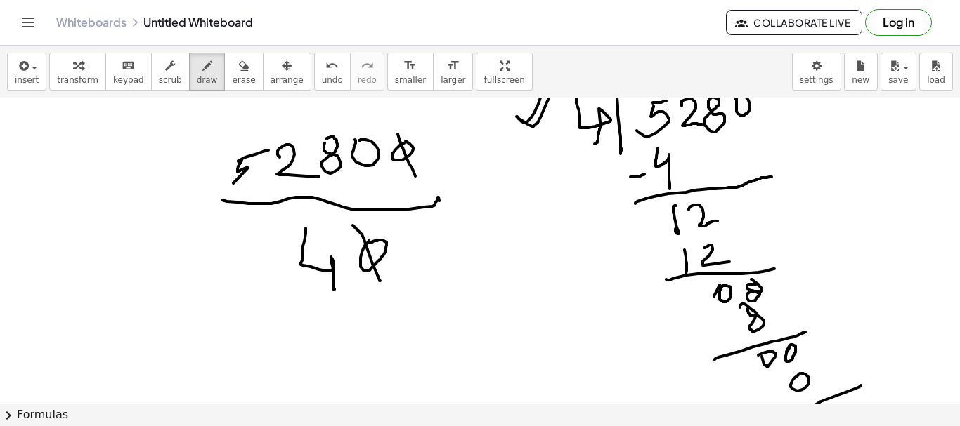
scroll to position [376, 0]
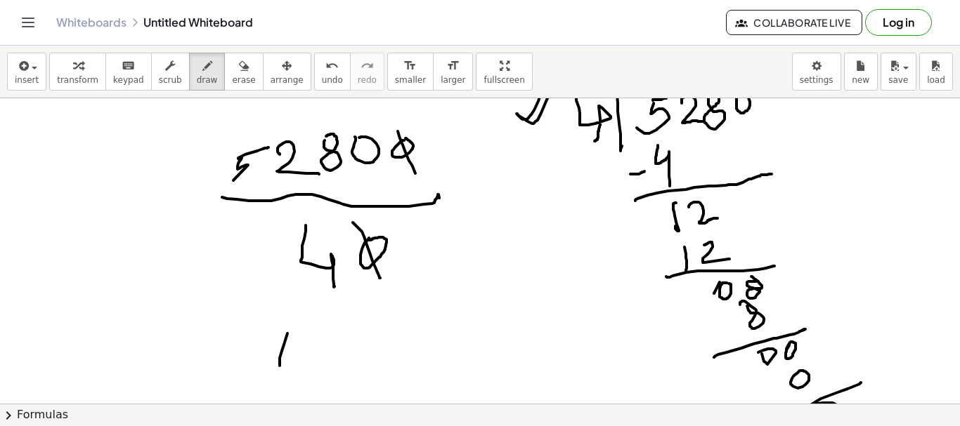
drag, startPoint x: 287, startPoint y: 334, endPoint x: 280, endPoint y: 372, distance: 38.7
click at [280, 372] on div at bounding box center [480, 180] width 960 height 917
drag, startPoint x: 275, startPoint y: 359, endPoint x: 301, endPoint y: 370, distance: 29.0
click at [301, 370] on div at bounding box center [480, 180] width 960 height 917
drag, startPoint x: 328, startPoint y: 338, endPoint x: 331, endPoint y: 364, distance: 26.1
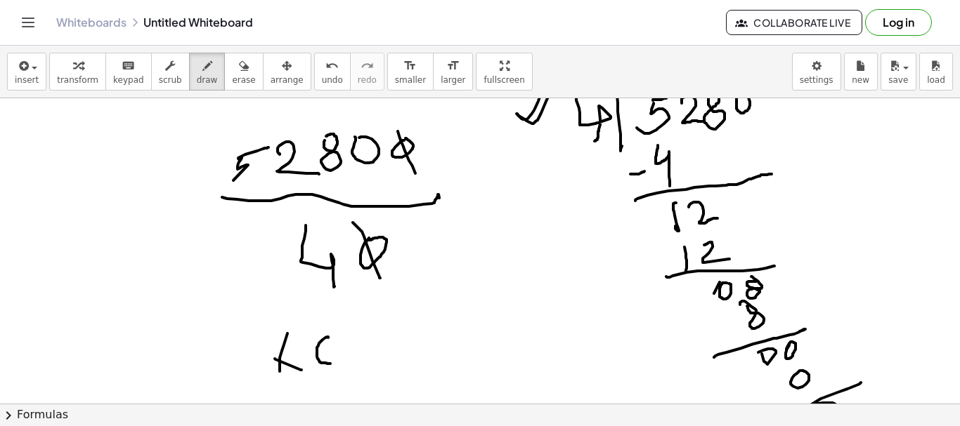
click at [331, 364] on div at bounding box center [480, 180] width 960 height 917
drag, startPoint x: 356, startPoint y: 334, endPoint x: 396, endPoint y: 363, distance: 49.3
click at [385, 363] on div at bounding box center [480, 180] width 960 height 917
drag, startPoint x: 406, startPoint y: 353, endPoint x: 415, endPoint y: 349, distance: 9.8
click at [419, 349] on div at bounding box center [480, 180] width 960 height 917
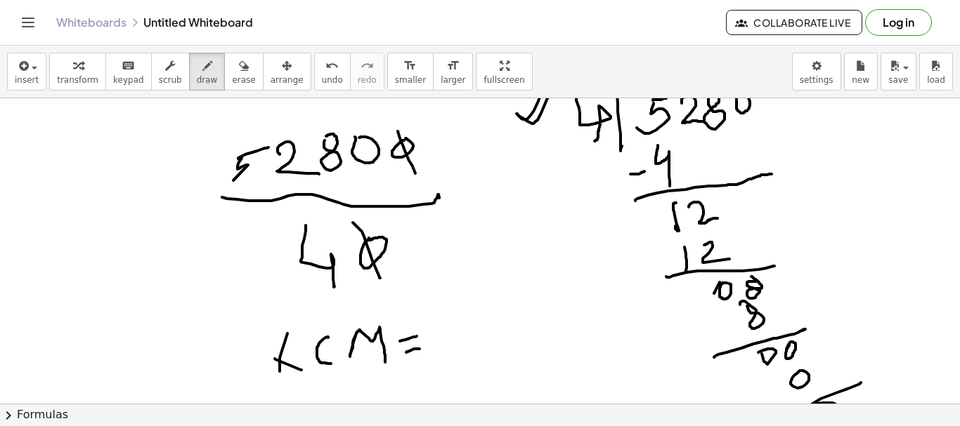
drag, startPoint x: 400, startPoint y: 341, endPoint x: 417, endPoint y: 336, distance: 17.8
click at [417, 336] on div at bounding box center [480, 180] width 960 height 917
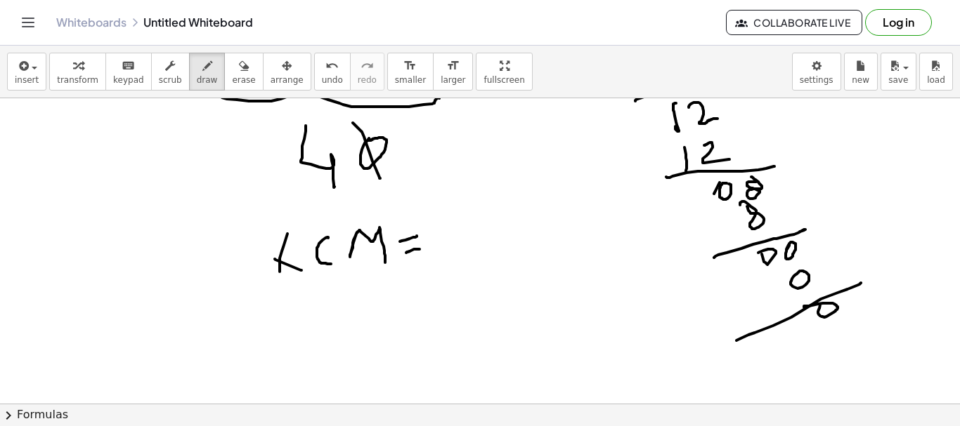
scroll to position [516, 0]
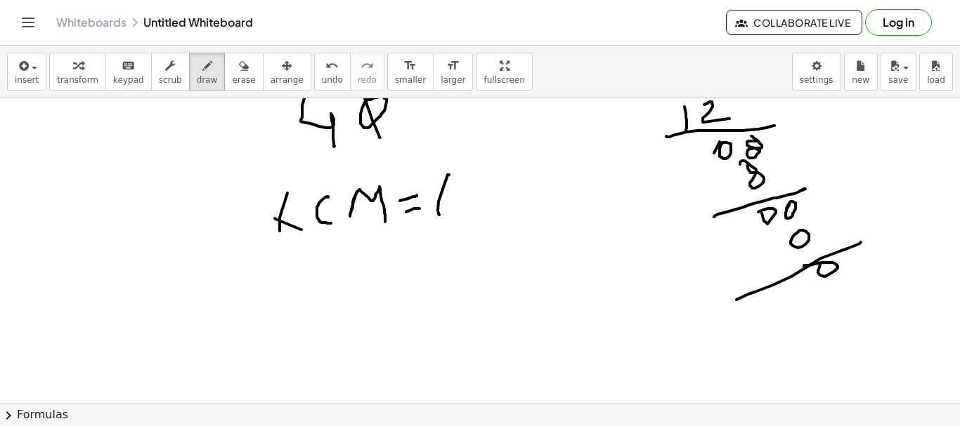
click at [439, 215] on div at bounding box center [480, 40] width 960 height 917
drag, startPoint x: 462, startPoint y: 184, endPoint x: 436, endPoint y: 228, distance: 50.7
click at [436, 228] on div at bounding box center [480, 40] width 960 height 917
drag, startPoint x: 499, startPoint y: 184, endPoint x: 529, endPoint y: 222, distance: 48.5
click at [529, 222] on div at bounding box center [480, 40] width 960 height 917
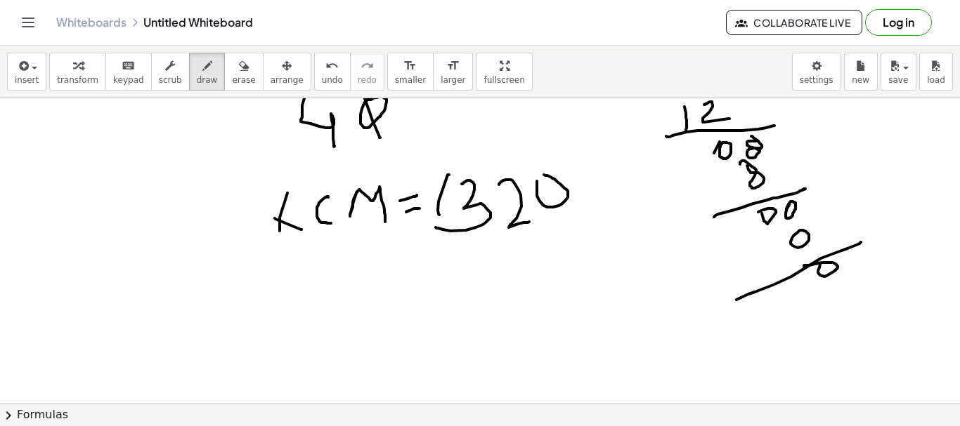
drag, startPoint x: 537, startPoint y: 181, endPoint x: 561, endPoint y: 175, distance: 25.4
click at [541, 176] on div at bounding box center [480, 40] width 960 height 917
click at [256, 179] on div at bounding box center [480, 40] width 960 height 917
drag, startPoint x: 283, startPoint y: 203, endPoint x: 299, endPoint y: 231, distance: 32.4
click at [299, 231] on div at bounding box center [480, 40] width 960 height 917
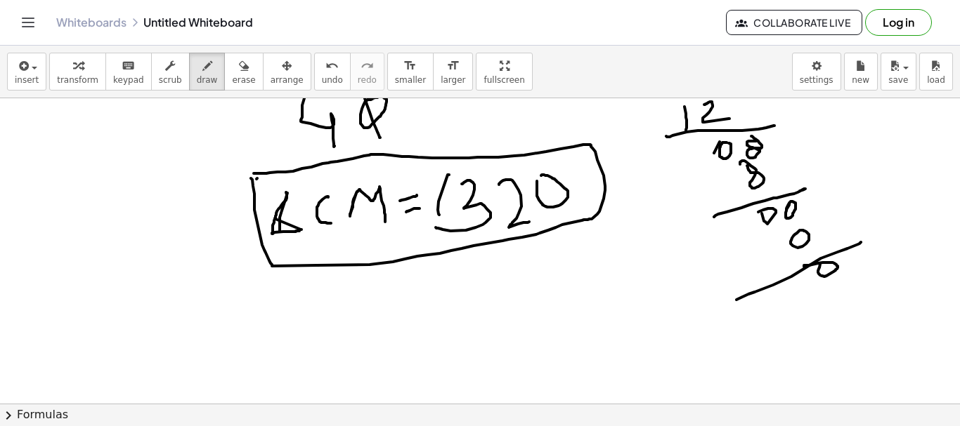
click at [253, 174] on div at bounding box center [480, 40] width 960 height 917
drag, startPoint x: 607, startPoint y: 237, endPoint x: 666, endPoint y: 196, distance: 72.1
click at [666, 196] on div at bounding box center [480, 40] width 960 height 917
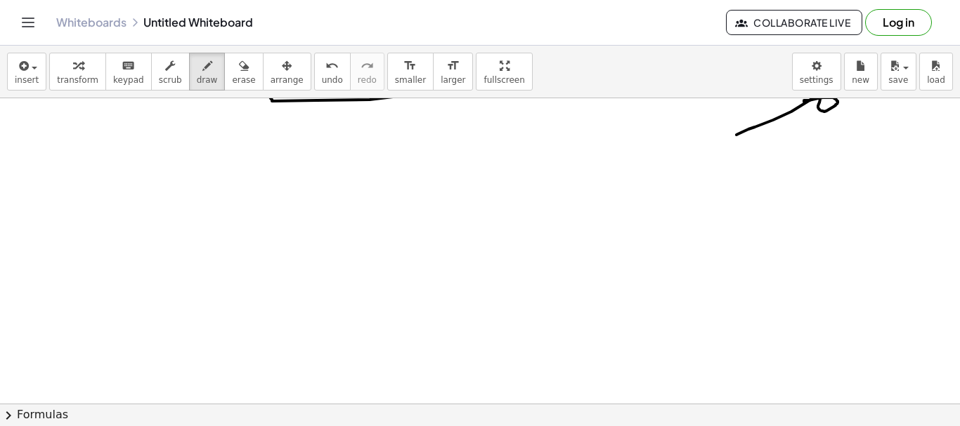
scroll to position [752, 0]
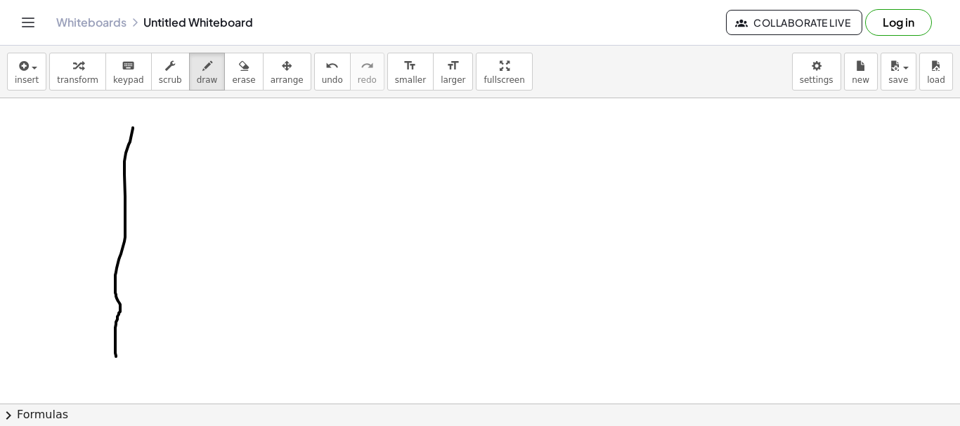
drag, startPoint x: 133, startPoint y: 128, endPoint x: 123, endPoint y: 322, distance: 194.9
drag, startPoint x: 79, startPoint y: 159, endPoint x: 183, endPoint y: 170, distance: 104.6
drag, startPoint x: 147, startPoint y: 132, endPoint x: 168, endPoint y: 148, distance: 26.6
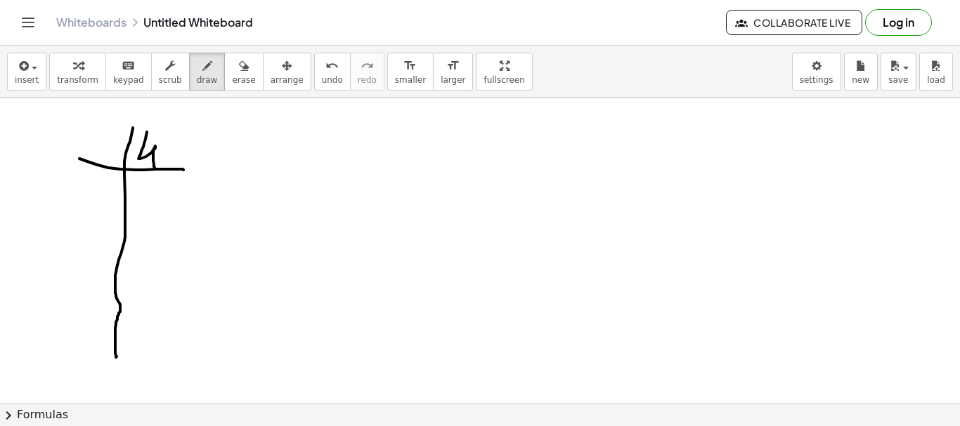
drag, startPoint x: 172, startPoint y: 136, endPoint x: 162, endPoint y: 161, distance: 27.4
drag, startPoint x: 173, startPoint y: 133, endPoint x: 187, endPoint y: 136, distance: 14.2
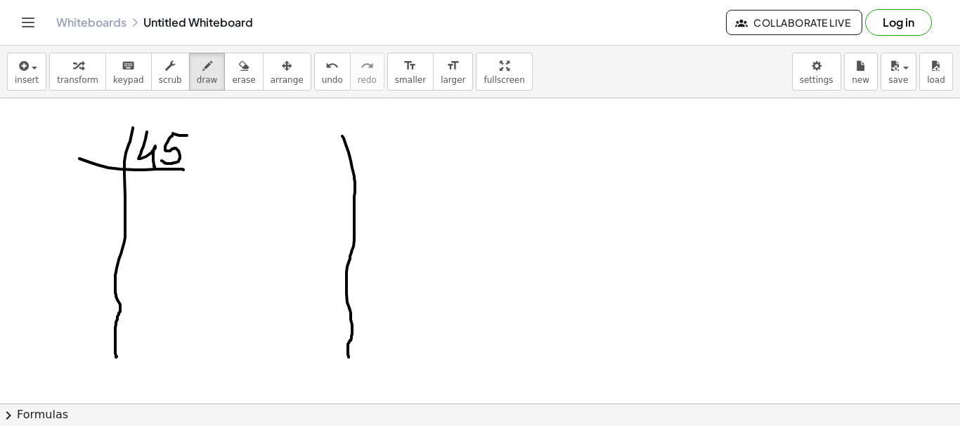
drag, startPoint x: 344, startPoint y: 138, endPoint x: 352, endPoint y: 209, distance: 71.5
drag, startPoint x: 320, startPoint y: 167, endPoint x: 384, endPoint y: 160, distance: 64.3
drag, startPoint x: 360, startPoint y: 135, endPoint x: 365, endPoint y: 152, distance: 17.8
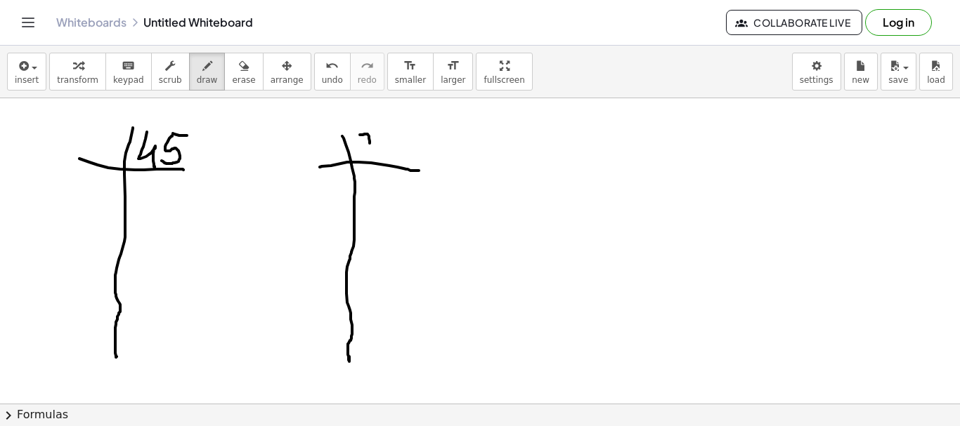
drag, startPoint x: 392, startPoint y: 129, endPoint x: 369, endPoint y: 143, distance: 26.8
drag, startPoint x: 358, startPoint y: 132, endPoint x: 363, endPoint y: 152, distance: 21.0
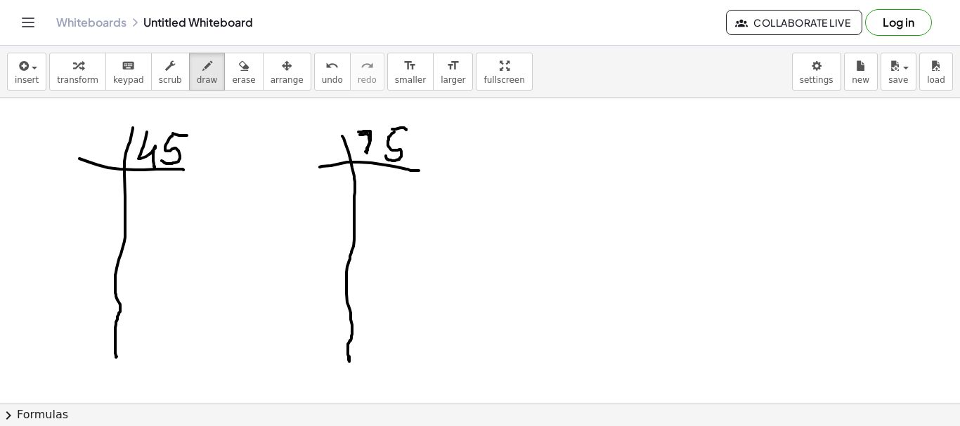
drag, startPoint x: 583, startPoint y: 136, endPoint x: 592, endPoint y: 347, distance: 210.9
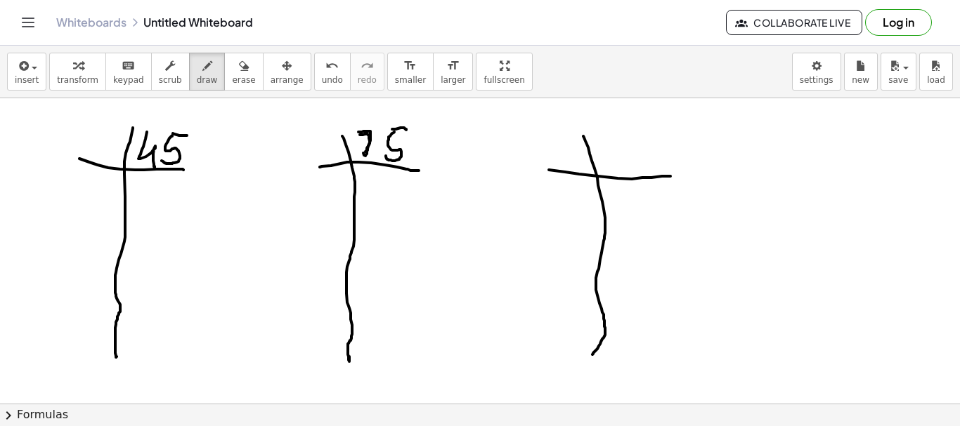
drag, startPoint x: 549, startPoint y: 170, endPoint x: 618, endPoint y: 162, distance: 70.1
drag, startPoint x: 621, startPoint y: 139, endPoint x: 617, endPoint y: 147, distance: 8.8
drag, startPoint x: 648, startPoint y: 136, endPoint x: 457, endPoint y: 107, distance: 193.2
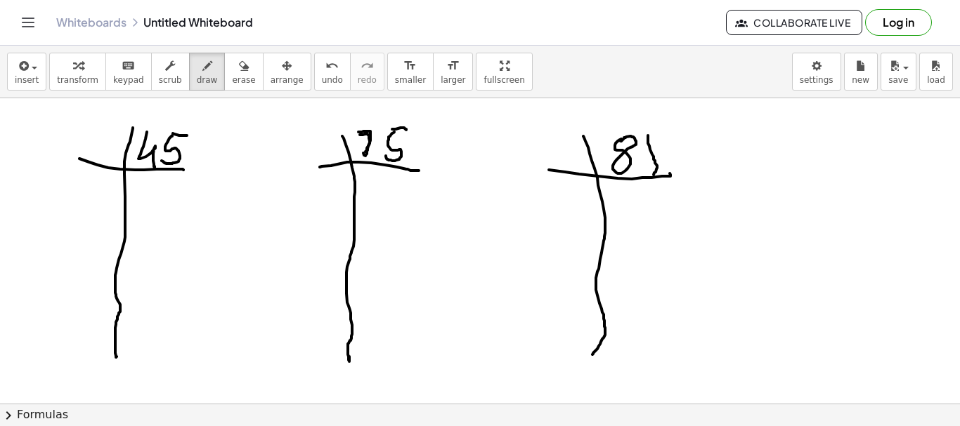
drag, startPoint x: 93, startPoint y: 129, endPoint x: 105, endPoint y: 127, distance: 11.3
drag, startPoint x: 89, startPoint y: 125, endPoint x: 100, endPoint y: 145, distance: 22.9
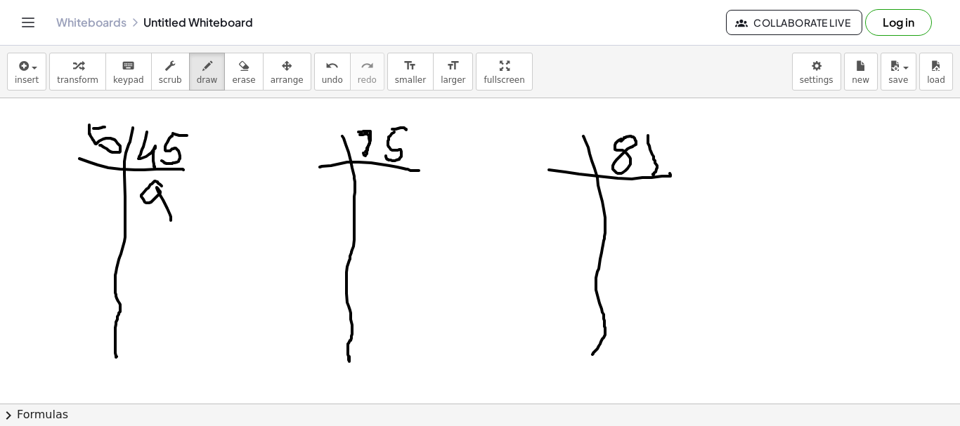
drag, startPoint x: 157, startPoint y: 182, endPoint x: 171, endPoint y: 221, distance: 41.1
drag, startPoint x: 76, startPoint y: 219, endPoint x: 94, endPoint y: 217, distance: 18.4
drag, startPoint x: 89, startPoint y: 190, endPoint x: 98, endPoint y: 214, distance: 26.2
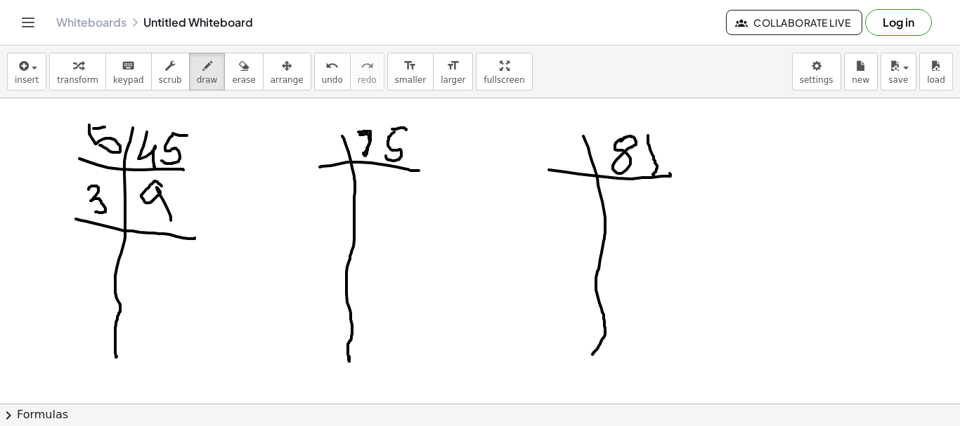
drag, startPoint x: 146, startPoint y: 251, endPoint x: 136, endPoint y: 275, distance: 25.8
drag, startPoint x: 81, startPoint y: 244, endPoint x: 93, endPoint y: 260, distance: 20.1
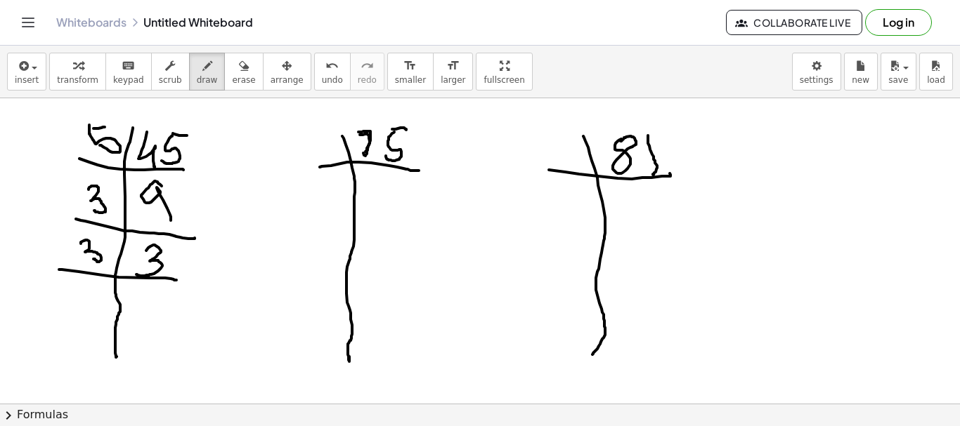
drag, startPoint x: 59, startPoint y: 270, endPoint x: 176, endPoint y: 280, distance: 117.8
drag, startPoint x: 150, startPoint y: 286, endPoint x: 145, endPoint y: 310, distance: 24.3
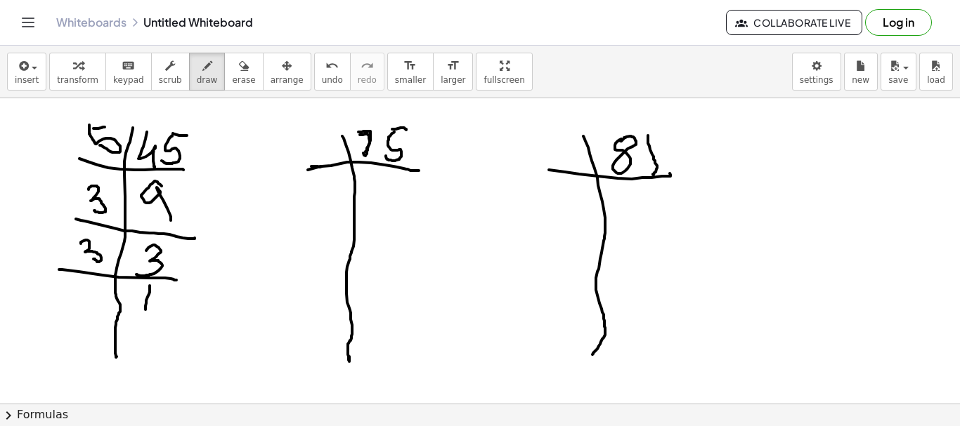
drag, startPoint x: 311, startPoint y: 167, endPoint x: 320, endPoint y: 170, distance: 9.1
drag, startPoint x: 308, startPoint y: 143, endPoint x: 307, endPoint y: 162, distance: 19.0
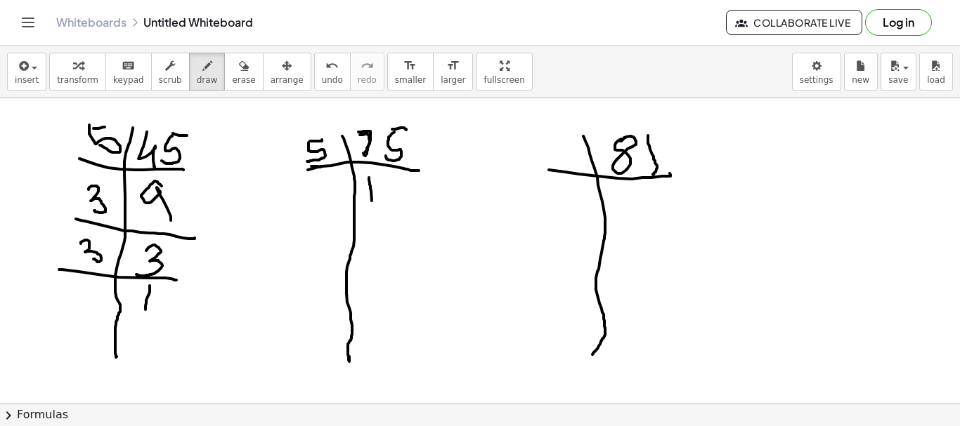
drag, startPoint x: 369, startPoint y: 178, endPoint x: 375, endPoint y: 199, distance: 22.0
drag, startPoint x: 382, startPoint y: 176, endPoint x: 376, endPoint y: 216, distance: 40.4
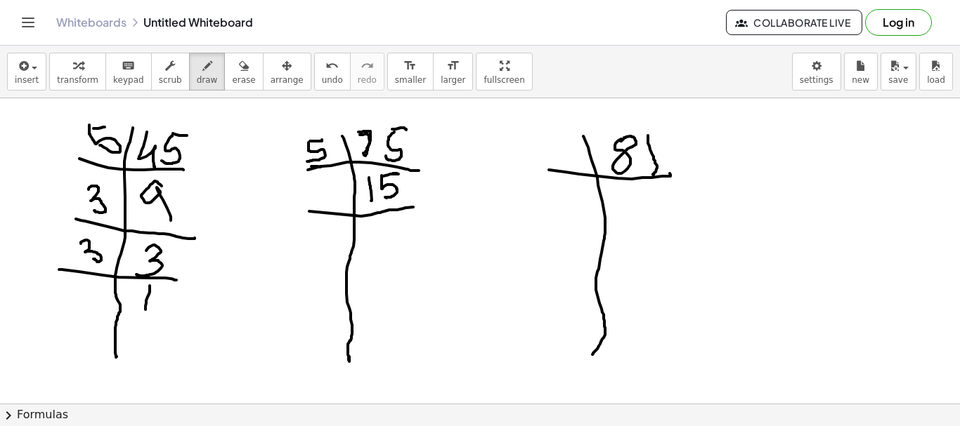
drag, startPoint x: 317, startPoint y: 185, endPoint x: 319, endPoint y: 200, distance: 14.9
drag, startPoint x: 379, startPoint y: 226, endPoint x: 379, endPoint y: 257, distance: 31.6
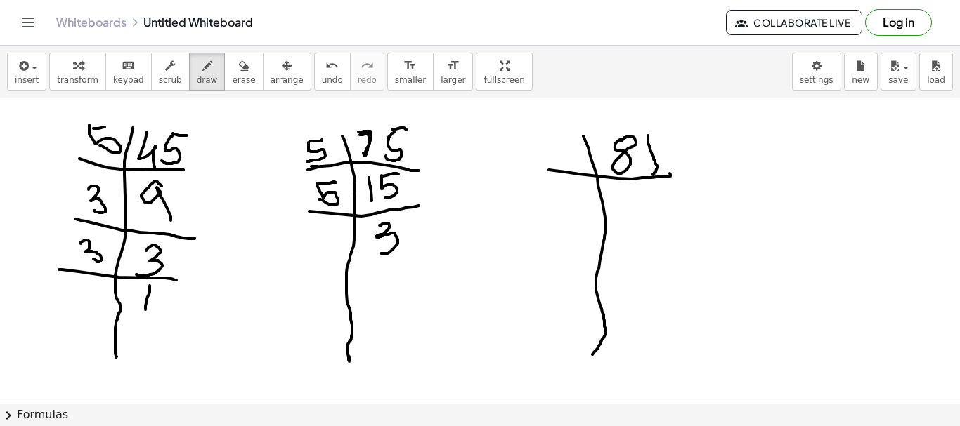
drag, startPoint x: 324, startPoint y: 266, endPoint x: 321, endPoint y: 245, distance: 22.0
drag, startPoint x: 320, startPoint y: 235, endPoint x: 315, endPoint y: 257, distance: 23.0
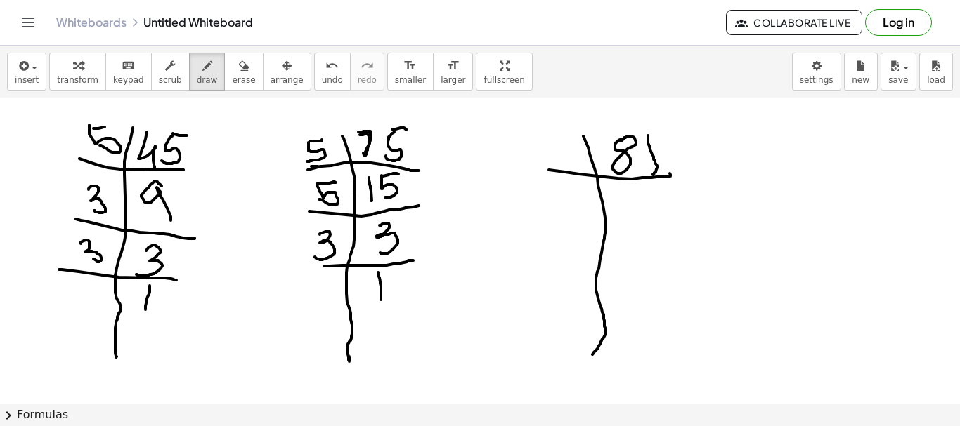
drag, startPoint x: 378, startPoint y: 273, endPoint x: 366, endPoint y: 300, distance: 29.9
drag, startPoint x: 311, startPoint y: 264, endPoint x: 389, endPoint y: 273, distance: 79.1
drag, startPoint x: 552, startPoint y: 144, endPoint x: 556, endPoint y: 167, distance: 22.9
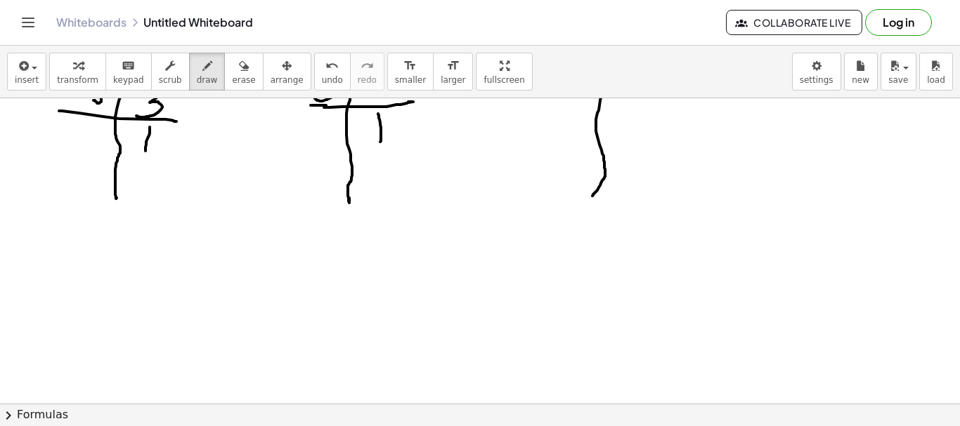
scroll to position [917, 0]
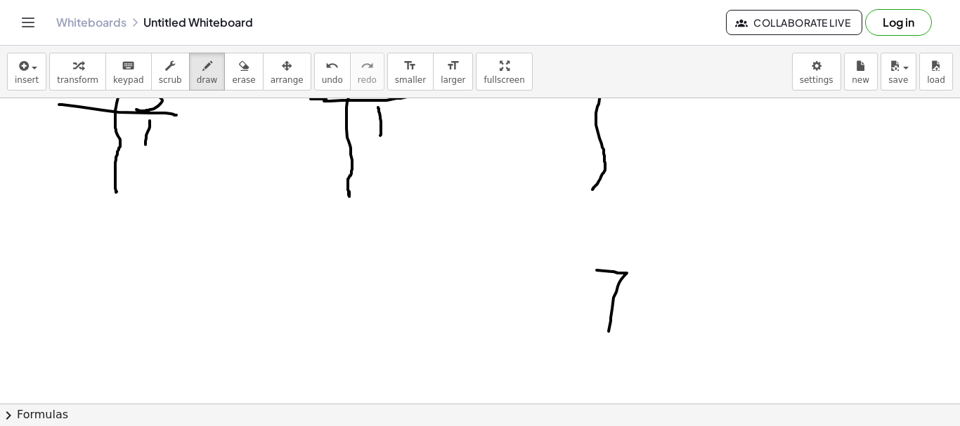
drag, startPoint x: 613, startPoint y: 272, endPoint x: 660, endPoint y: 292, distance: 51.0
drag, startPoint x: 679, startPoint y: 266, endPoint x: 659, endPoint y: 275, distance: 21.7
drag, startPoint x: 659, startPoint y: 275, endPoint x: 647, endPoint y: 330, distance: 56.1
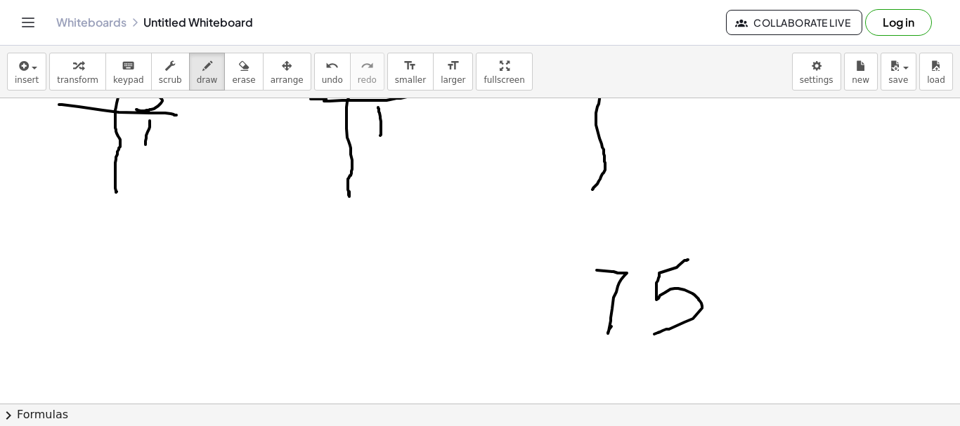
drag, startPoint x: 571, startPoint y: 360, endPoint x: 667, endPoint y: 366, distance: 96.5
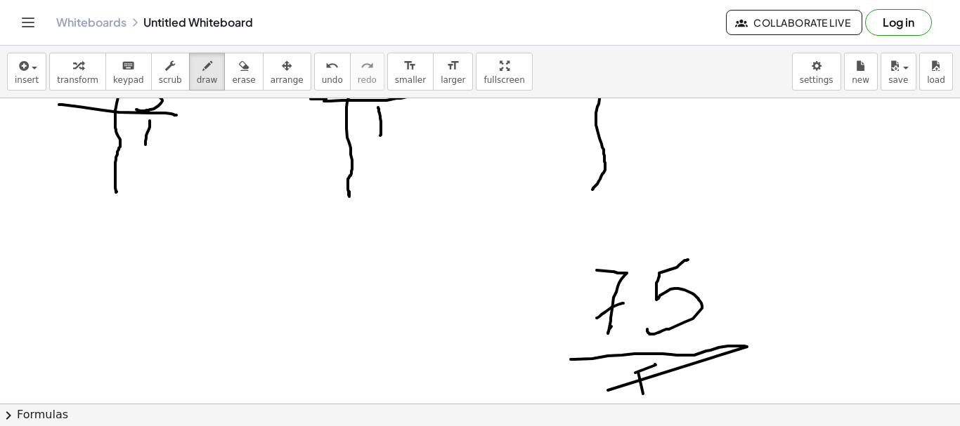
drag, startPoint x: 597, startPoint y: 318, endPoint x: 624, endPoint y: 288, distance: 40.8
drag, startPoint x: 599, startPoint y: 223, endPoint x: 793, endPoint y: 320, distance: 216.8
drag, startPoint x: 634, startPoint y: 302, endPoint x: 664, endPoint y: 338, distance: 46.4
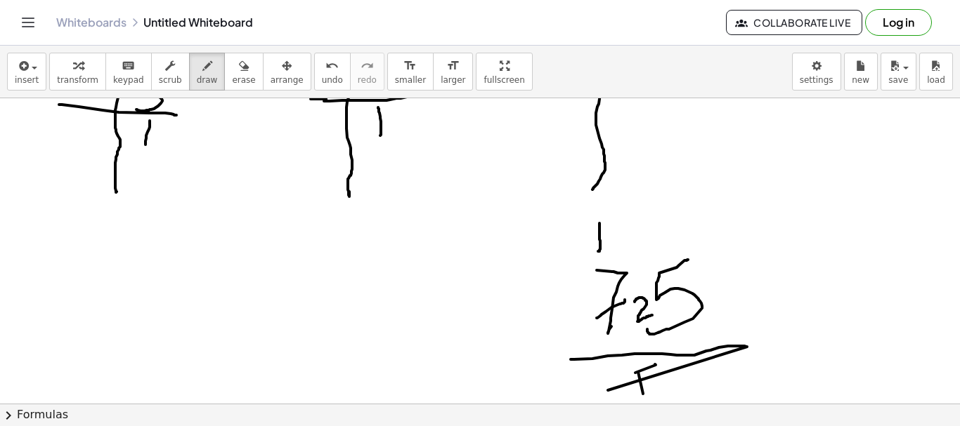
drag, startPoint x: 620, startPoint y: 224, endPoint x: 640, endPoint y: 220, distance: 20.1
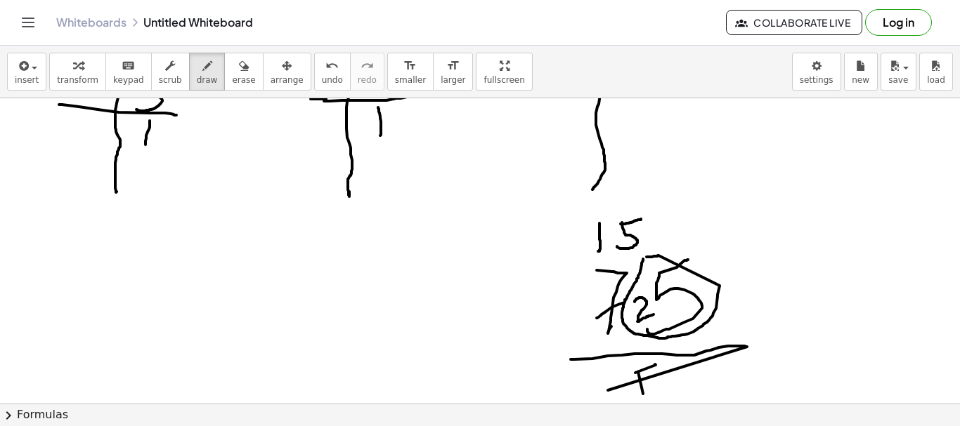
drag, startPoint x: 622, startPoint y: 223, endPoint x: 617, endPoint y: 247, distance: 24.4
drag, startPoint x: 346, startPoint y: 290, endPoint x: 356, endPoint y: 310, distance: 21.7
drag, startPoint x: 346, startPoint y: 287, endPoint x: 397, endPoint y: 296, distance: 51.4
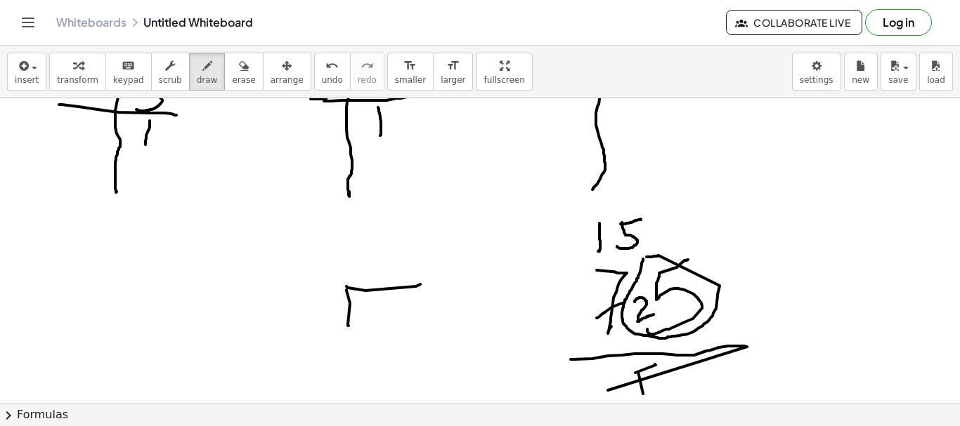
drag, startPoint x: 365, startPoint y: 300, endPoint x: 379, endPoint y: 316, distance: 21.4
drag, startPoint x: 398, startPoint y: 296, endPoint x: 407, endPoint y: 311, distance: 17.4
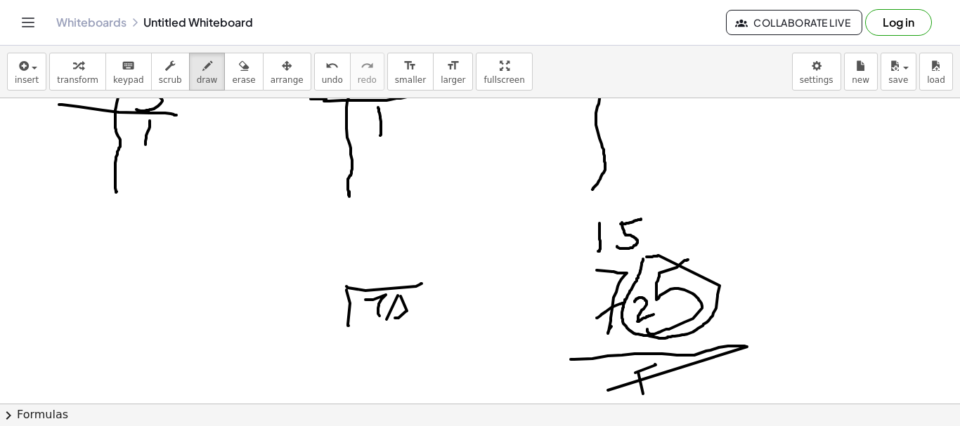
drag, startPoint x: 407, startPoint y: 311, endPoint x: 393, endPoint y: 315, distance: 13.8
drag, startPoint x: 397, startPoint y: 304, endPoint x: 360, endPoint y: 320, distance: 39.7
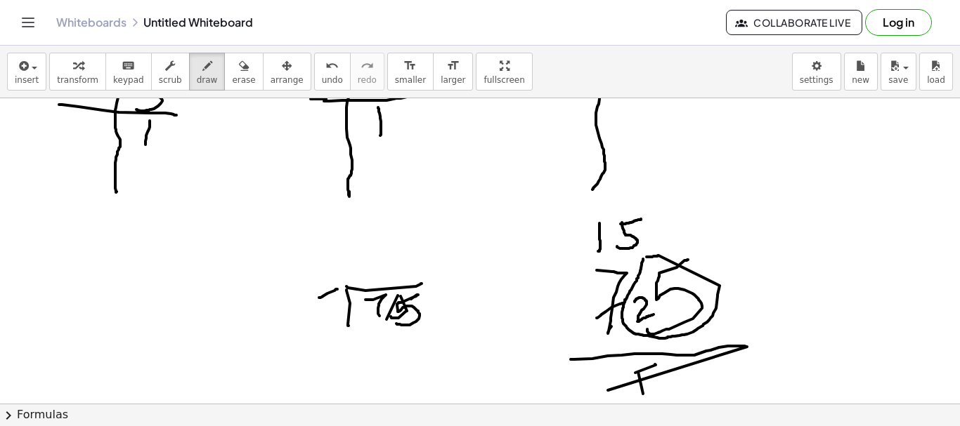
drag, startPoint x: 314, startPoint y: 303, endPoint x: 369, endPoint y: 302, distance: 54.8
drag, startPoint x: 376, startPoint y: 263, endPoint x: 378, endPoint y: 281, distance: 17.7
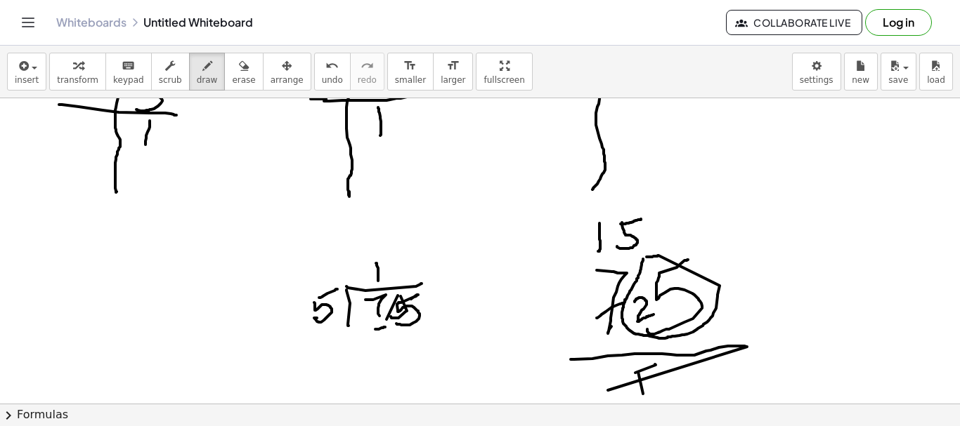
drag, startPoint x: 373, startPoint y: 330, endPoint x: 367, endPoint y: 361, distance: 32.1
drag, startPoint x: 335, startPoint y: 365, endPoint x: 369, endPoint y: 365, distance: 33.7
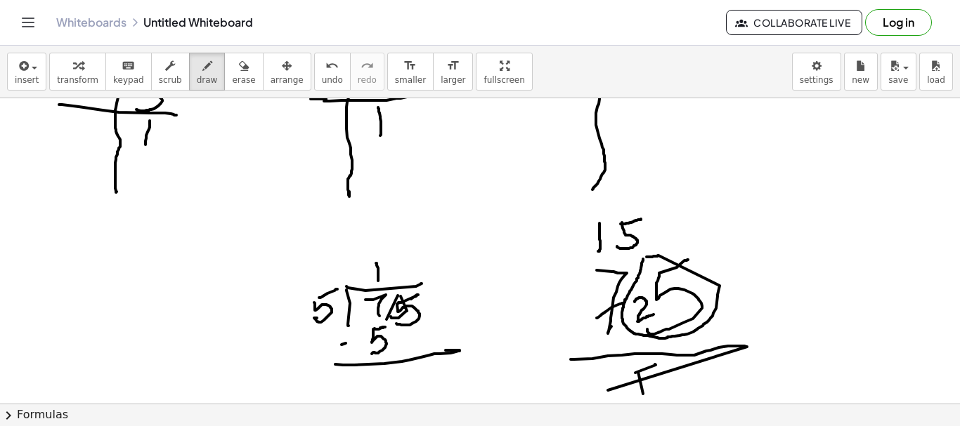
drag, startPoint x: 346, startPoint y: 344, endPoint x: 374, endPoint y: 313, distance: 42.3
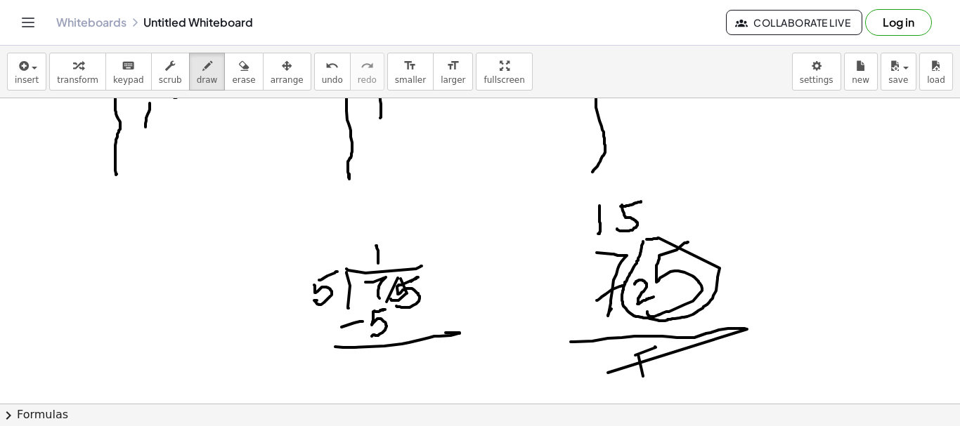
scroll to position [987, 0]
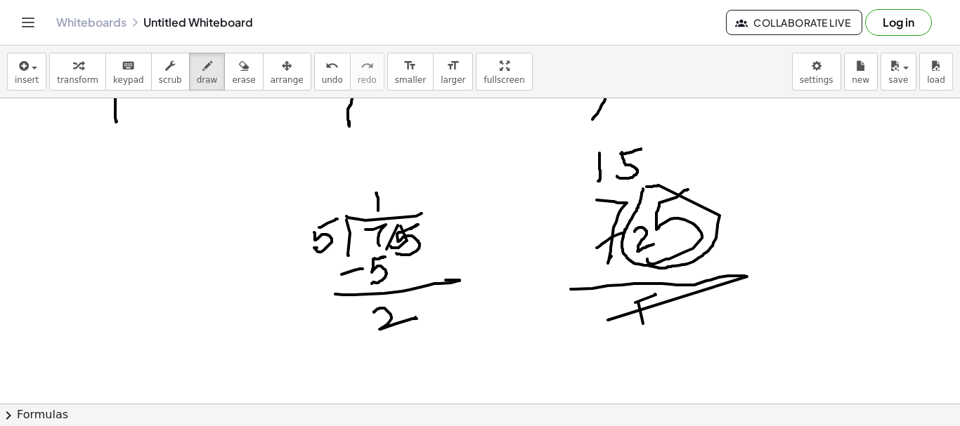
drag, startPoint x: 374, startPoint y: 313, endPoint x: 411, endPoint y: 286, distance: 45.8
drag, startPoint x: 403, startPoint y: 258, endPoint x: 426, endPoint y: 295, distance: 43.9
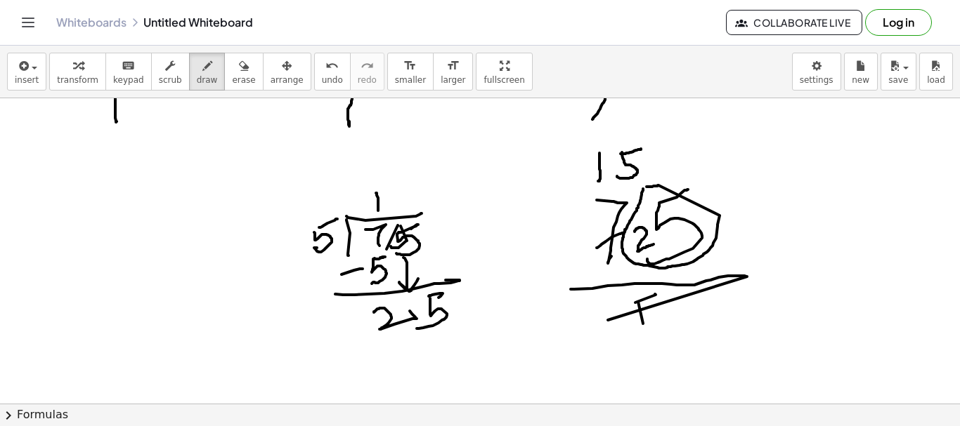
drag, startPoint x: 430, startPoint y: 299, endPoint x: 425, endPoint y: 319, distance: 21.0
drag, startPoint x: 391, startPoint y: 193, endPoint x: 405, endPoint y: 189, distance: 15.3
drag, startPoint x: 388, startPoint y: 197, endPoint x: 449, endPoint y: 333, distance: 149.4
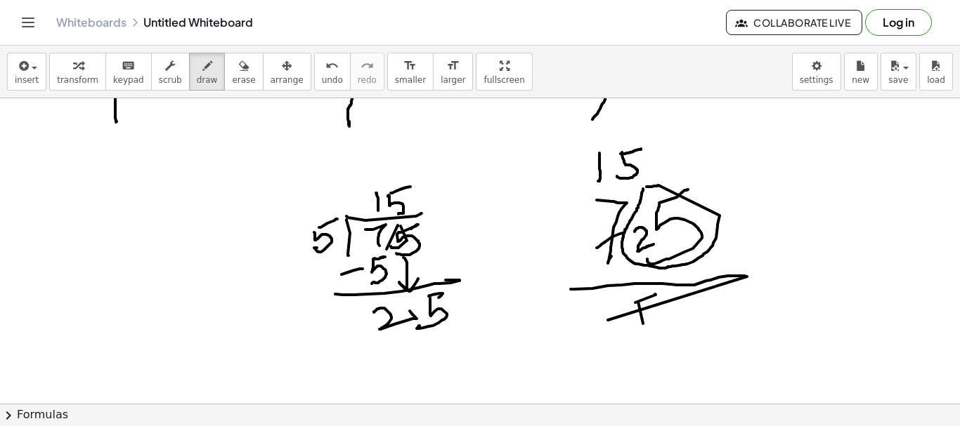
drag, startPoint x: 400, startPoint y: 348, endPoint x: 441, endPoint y: 350, distance: 41.5
drag, startPoint x: 444, startPoint y: 340, endPoint x: 420, endPoint y: 367, distance: 36.4
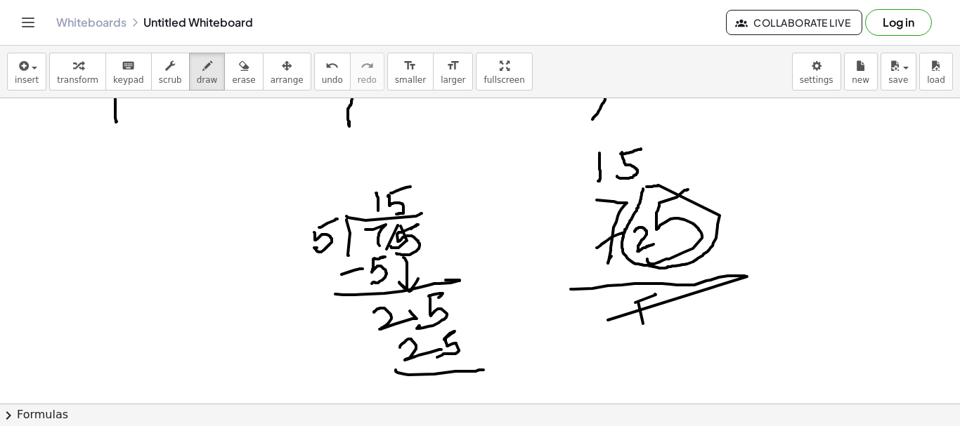
drag, startPoint x: 396, startPoint y: 371, endPoint x: 468, endPoint y: 373, distance: 72.4
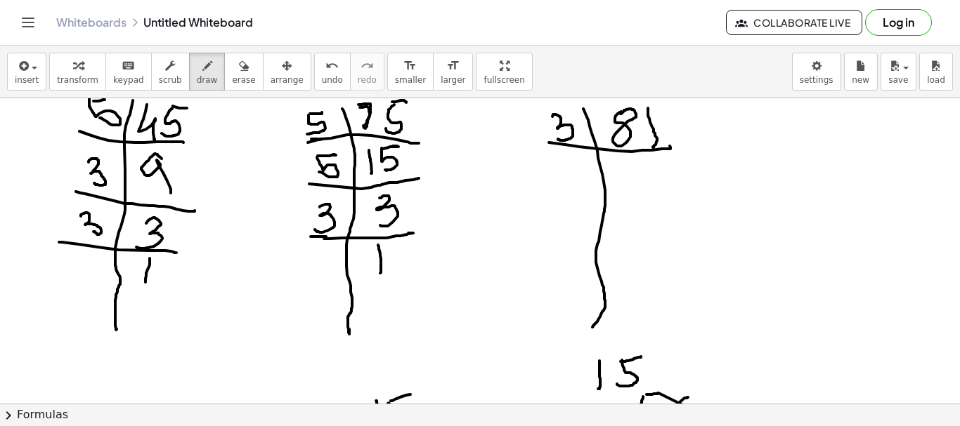
scroll to position [776, 0]
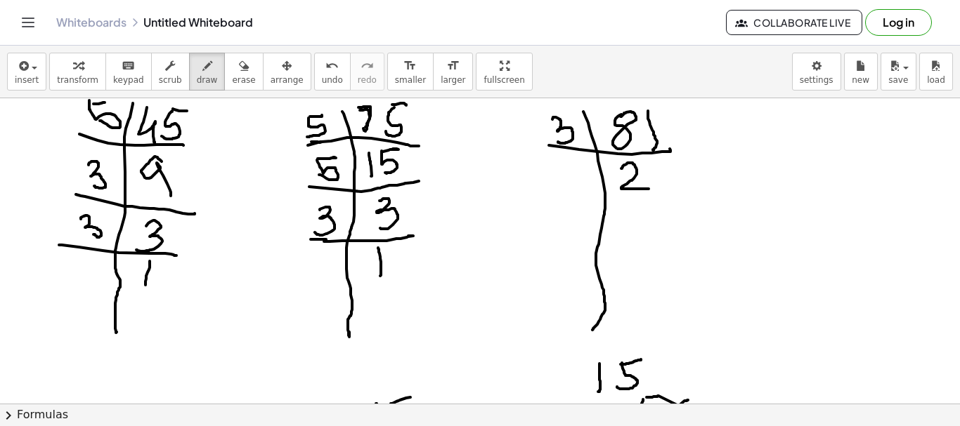
drag, startPoint x: 621, startPoint y: 169, endPoint x: 648, endPoint y: 189, distance: 34.1
click at [648, 189] on div at bounding box center [480, 86] width 960 height 1528
drag, startPoint x: 651, startPoint y: 166, endPoint x: 632, endPoint y: 211, distance: 49.2
click at [660, 195] on div at bounding box center [480, 86] width 960 height 1528
drag, startPoint x: 561, startPoint y: 201, endPoint x: 679, endPoint y: 193, distance: 119.0
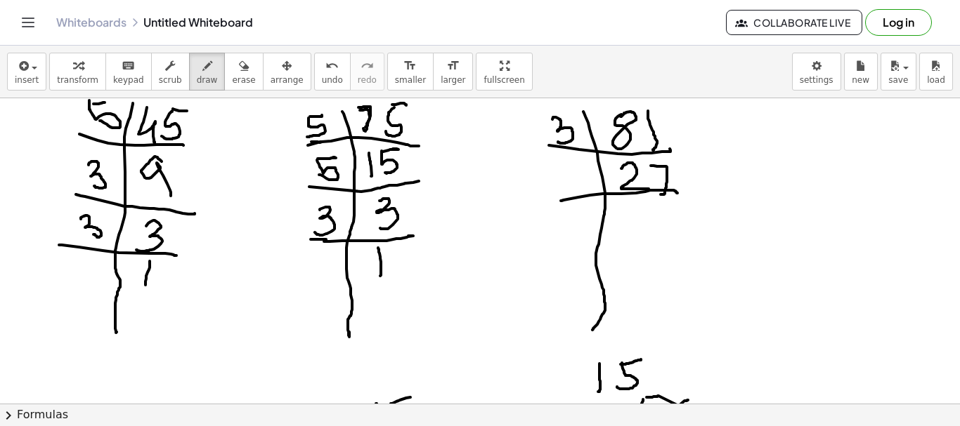
click at [679, 193] on div at bounding box center [480, 86] width 960 height 1528
drag, startPoint x: 564, startPoint y: 167, endPoint x: 562, endPoint y: 190, distance: 22.6
click at [562, 190] on div at bounding box center [480, 86] width 960 height 1528
drag, startPoint x: 648, startPoint y: 209, endPoint x: 645, endPoint y: 230, distance: 21.4
click at [645, 230] on div at bounding box center [480, 86] width 960 height 1528
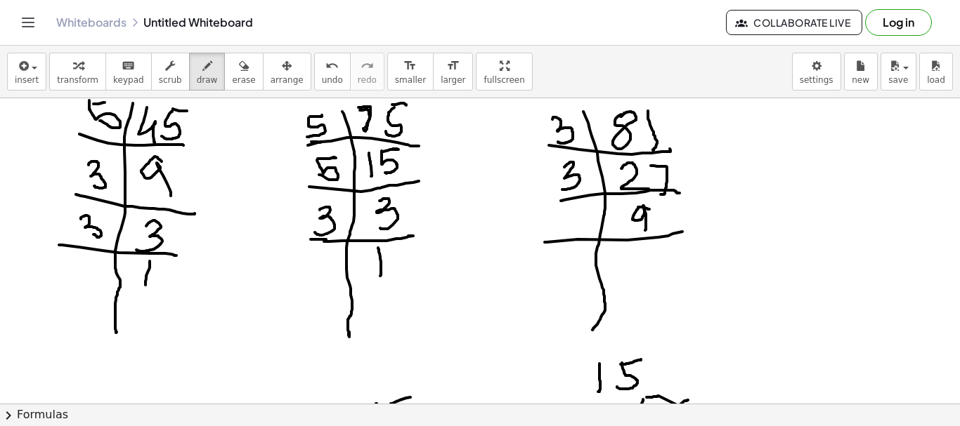
drag, startPoint x: 545, startPoint y: 242, endPoint x: 682, endPoint y: 232, distance: 138.1
click at [682, 232] on div at bounding box center [480, 86] width 960 height 1528
drag, startPoint x: 568, startPoint y: 212, endPoint x: 575, endPoint y: 234, distance: 22.9
click at [575, 234] on div at bounding box center [480, 86] width 960 height 1528
drag, startPoint x: 635, startPoint y: 254, endPoint x: 580, endPoint y: 287, distance: 64.0
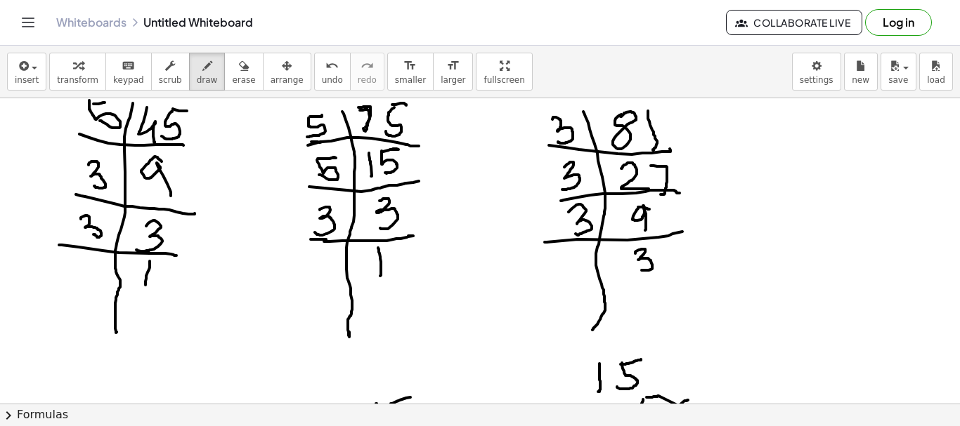
click at [635, 271] on div at bounding box center [480, 86] width 960 height 1528
drag, startPoint x: 562, startPoint y: 280, endPoint x: 592, endPoint y: 264, distance: 33.3
click at [668, 280] on div at bounding box center [480, 86] width 960 height 1528
drag, startPoint x: 571, startPoint y: 252, endPoint x: 597, endPoint y: 292, distance: 48.0
click at [572, 276] on div at bounding box center [480, 86] width 960 height 1528
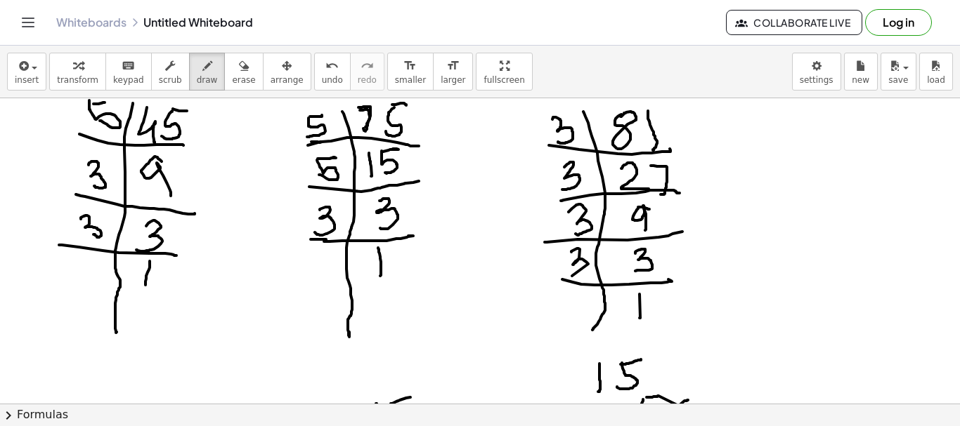
drag, startPoint x: 639, startPoint y: 294, endPoint x: 639, endPoint y: 318, distance: 23.9
click at [639, 318] on div at bounding box center [480, 86] width 960 height 1528
drag, startPoint x: 229, startPoint y: 78, endPoint x: 377, endPoint y: 246, distance: 223.5
click at [232, 78] on span "erase" at bounding box center [243, 80] width 23 height 10
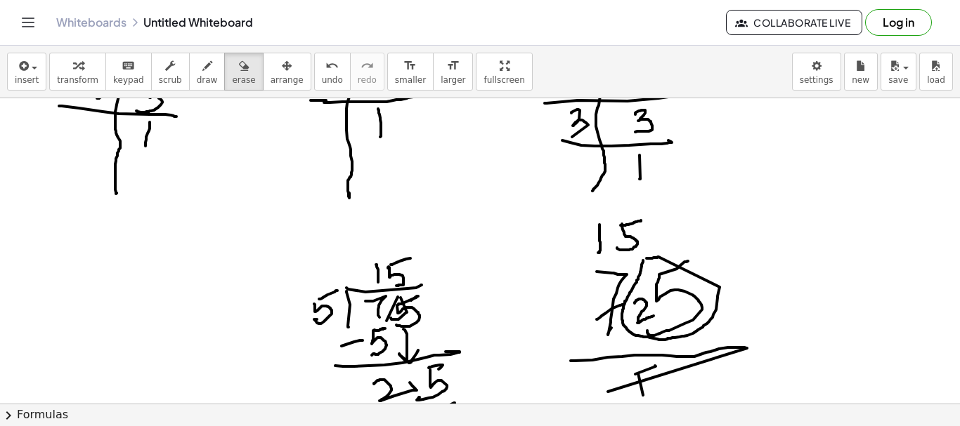
scroll to position [917, 0]
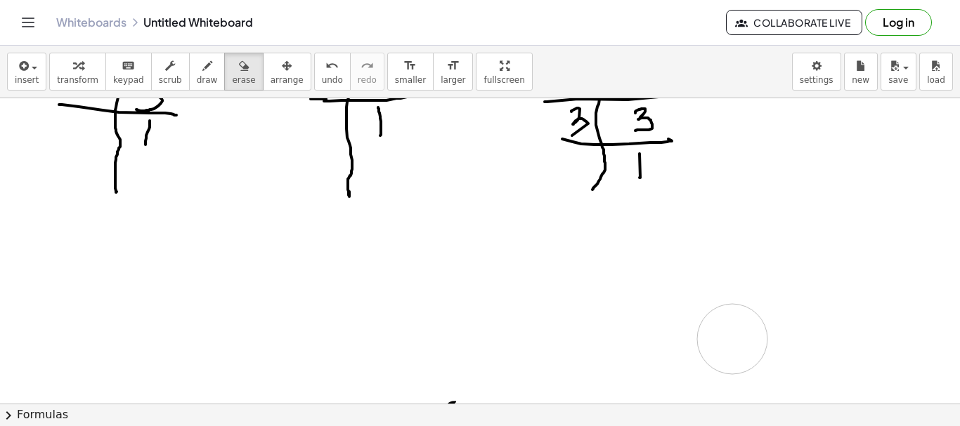
drag, startPoint x: 308, startPoint y: 267, endPoint x: 431, endPoint y: 240, distance: 126.0
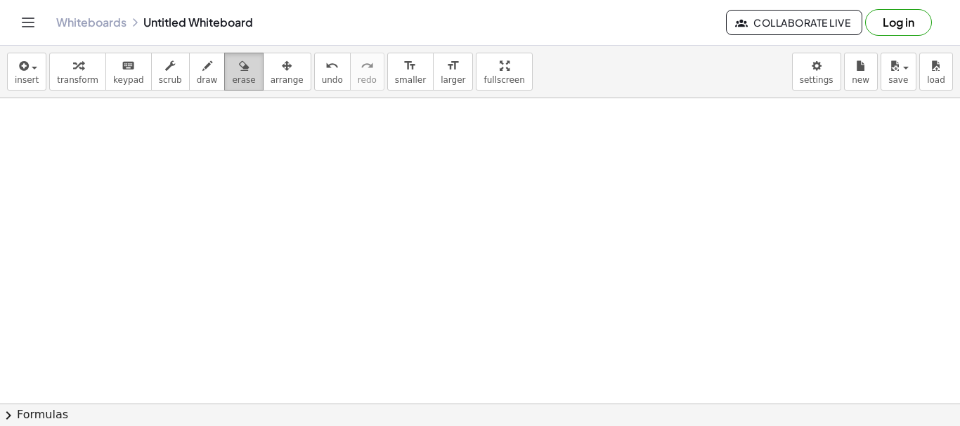
click at [232, 69] on div "button" at bounding box center [243, 65] width 23 height 17
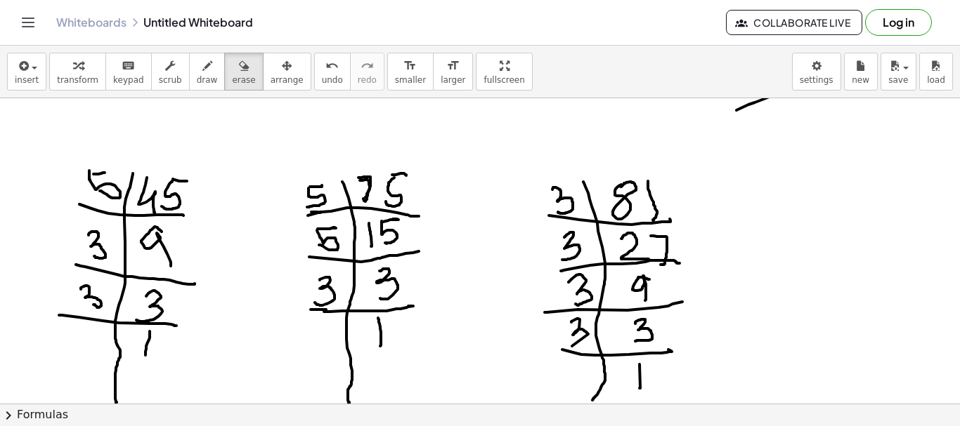
scroll to position [734, 0]
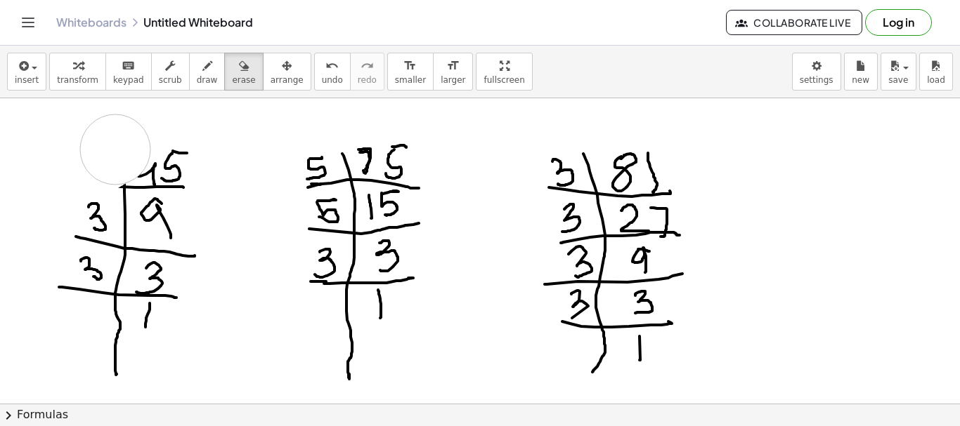
drag, startPoint x: 84, startPoint y: 168, endPoint x: 1, endPoint y: 202, distance: 90.2
click at [113, 150] on div at bounding box center [480, 128] width 960 height 1528
drag, startPoint x: 183, startPoint y: 62, endPoint x: 124, endPoint y: 140, distance: 98.2
click at [197, 62] on div "button" at bounding box center [207, 65] width 21 height 17
drag, startPoint x: 124, startPoint y: 140, endPoint x: 143, endPoint y: 158, distance: 26.8
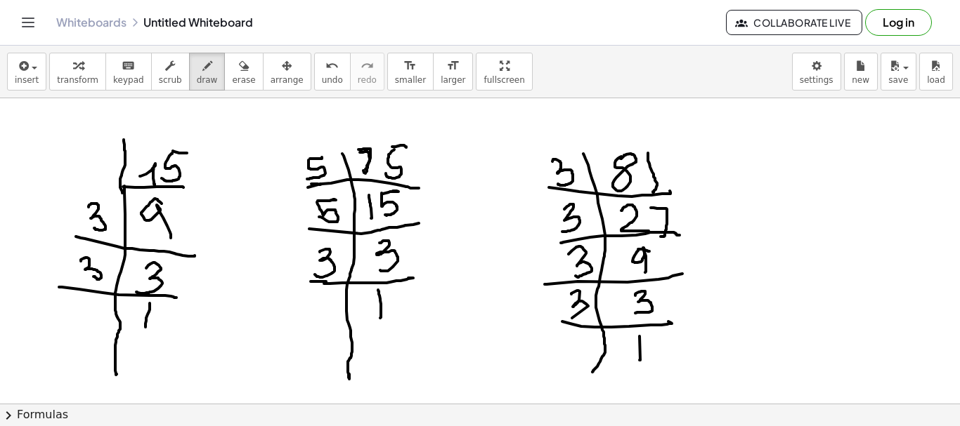
click at [124, 190] on div at bounding box center [480, 128] width 960 height 1528
drag, startPoint x: 142, startPoint y: 149, endPoint x: 108, endPoint y: 178, distance: 44.4
click at [148, 169] on div at bounding box center [480, 128] width 960 height 1528
drag, startPoint x: 79, startPoint y: 186, endPoint x: 119, endPoint y: 185, distance: 39.4
click at [119, 185] on div at bounding box center [480, 128] width 960 height 1528
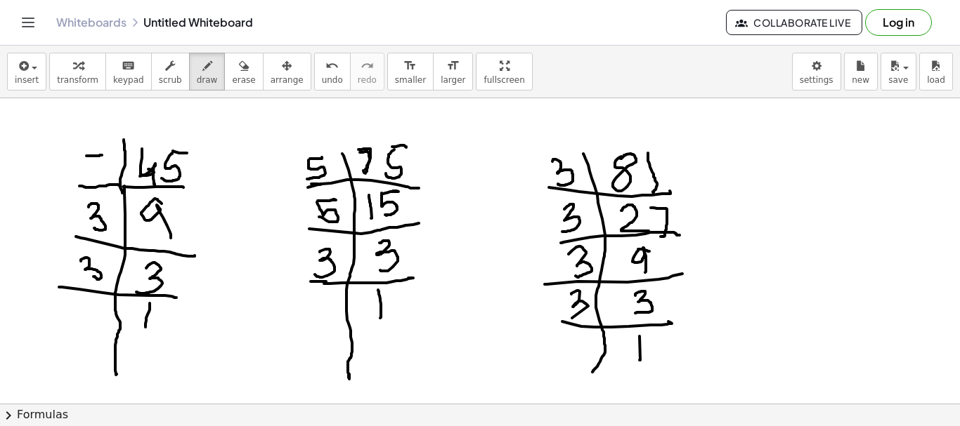
click at [103, 155] on div at bounding box center [480, 128] width 960 height 1528
drag, startPoint x: 84, startPoint y: 155, endPoint x: 82, endPoint y: 167, distance: 11.4
click at [91, 176] on div at bounding box center [480, 128] width 960 height 1528
drag, startPoint x: 67, startPoint y: 147, endPoint x: 212, endPoint y: 155, distance: 144.9
click at [92, 126] on div at bounding box center [480, 128] width 960 height 1528
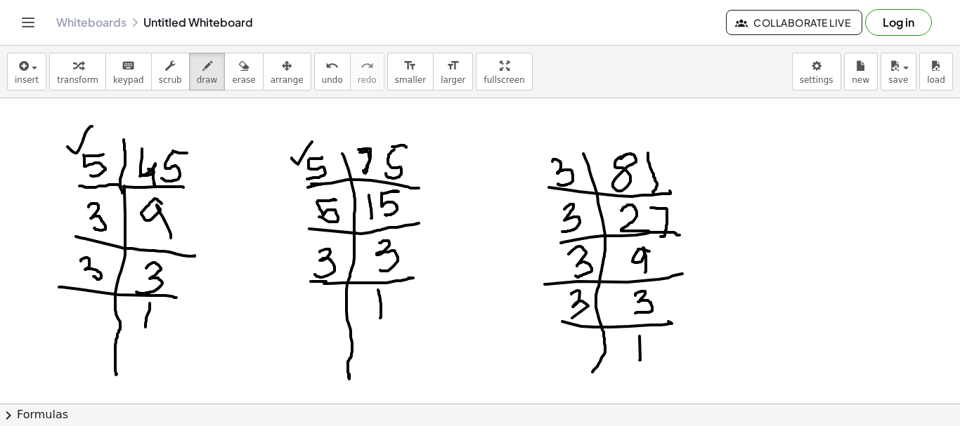
drag, startPoint x: 292, startPoint y: 158, endPoint x: 290, endPoint y: 285, distance: 127.2
click at [321, 130] on div at bounding box center [480, 128] width 960 height 1528
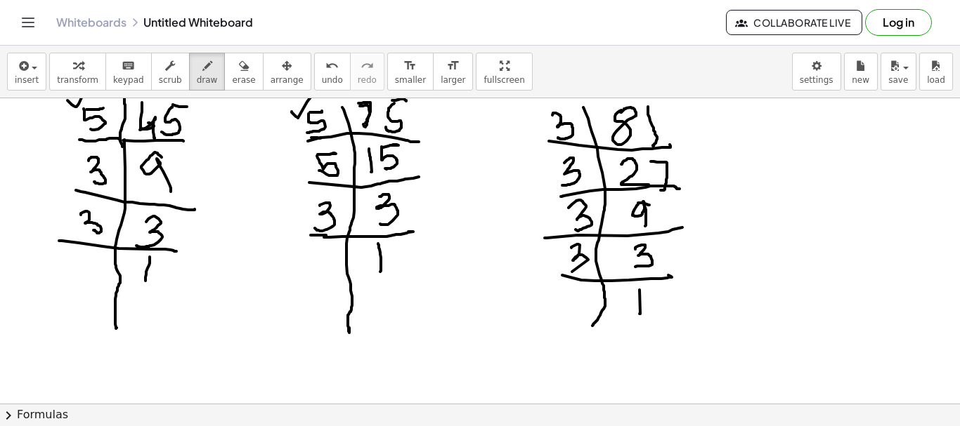
scroll to position [804, 0]
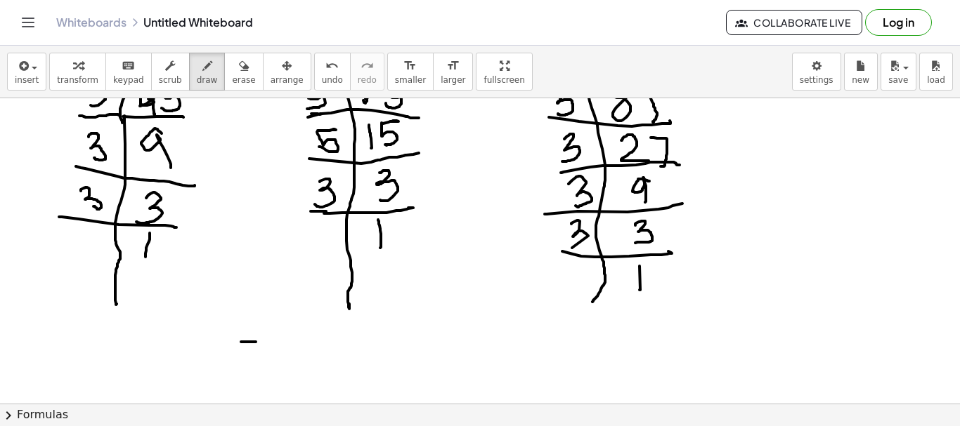
drag, startPoint x: 241, startPoint y: 342, endPoint x: 256, endPoint y: 344, distance: 14.9
click at [263, 343] on div at bounding box center [480, 58] width 960 height 1528
drag, startPoint x: 240, startPoint y: 342, endPoint x: 238, endPoint y: 367, distance: 24.7
click at [238, 367] on div at bounding box center [480, 58] width 960 height 1528
drag, startPoint x: 286, startPoint y: 346, endPoint x: 303, endPoint y: 353, distance: 18.5
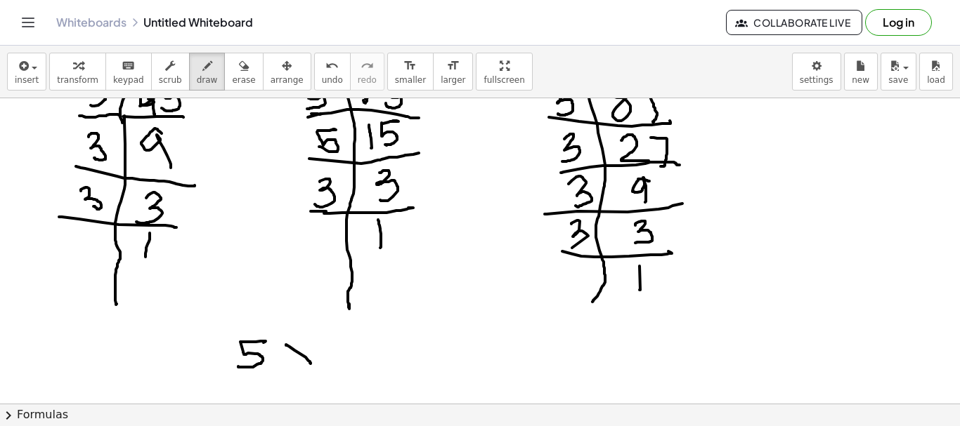
click at [308, 361] on div at bounding box center [480, 58] width 960 height 1528
drag, startPoint x: 302, startPoint y: 344, endPoint x: 294, endPoint y: 361, distance: 18.9
click at [294, 361] on div at bounding box center [480, 58] width 960 height 1528
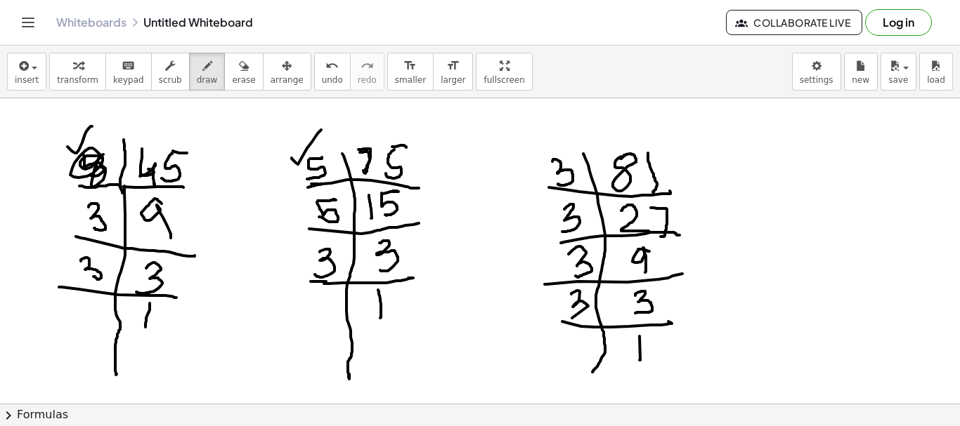
drag, startPoint x: 82, startPoint y: 160, endPoint x: 245, endPoint y: 214, distance: 172.4
click at [93, 162] on div at bounding box center [480, 128] width 960 height 1528
drag, startPoint x: 309, startPoint y: 155, endPoint x: 313, endPoint y: 167, distance: 11.8
click at [313, 167] on div at bounding box center [480, 128] width 960 height 1528
drag, startPoint x: 327, startPoint y: 193, endPoint x: 329, endPoint y: 225, distance: 32.3
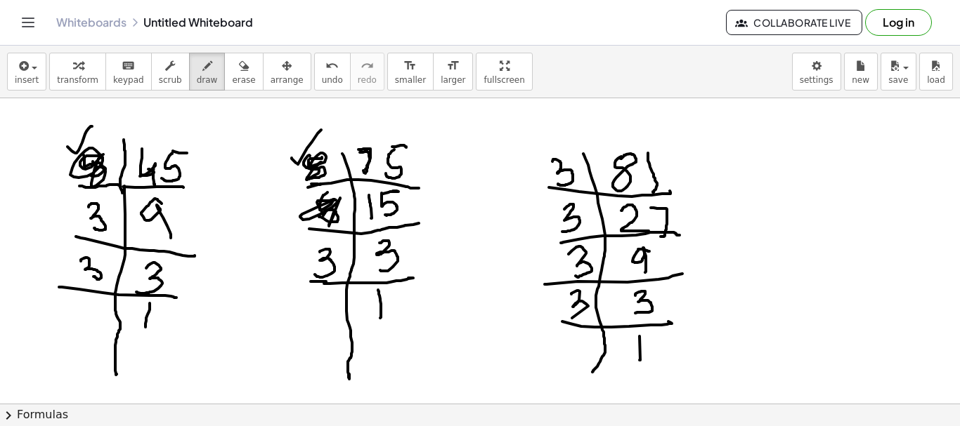
click at [329, 225] on div at bounding box center [480, 128] width 960 height 1528
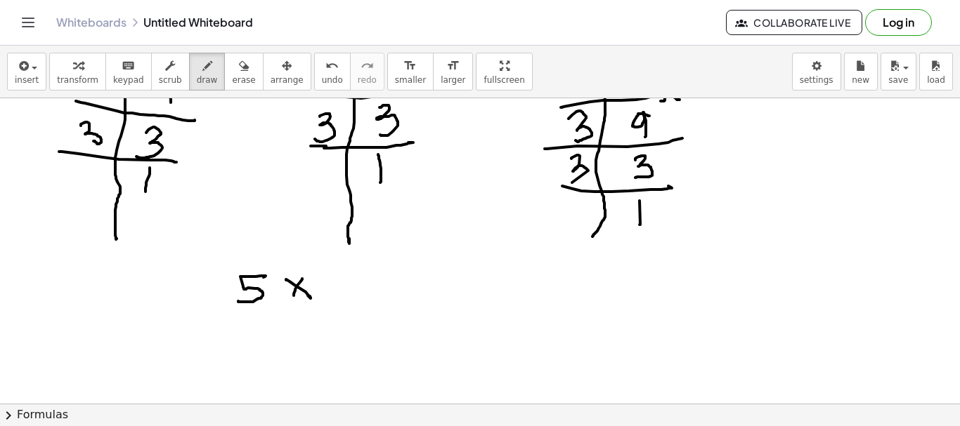
scroll to position [875, 0]
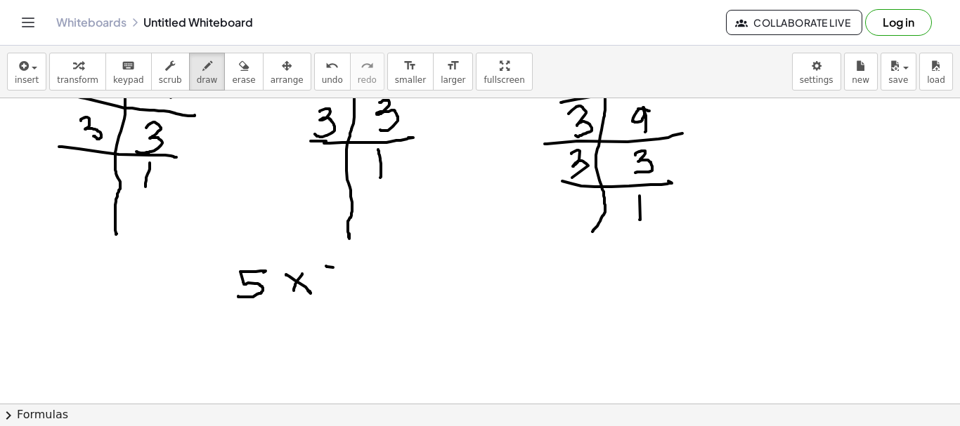
drag, startPoint x: 326, startPoint y: 266, endPoint x: 333, endPoint y: 264, distance: 7.3
drag, startPoint x: 324, startPoint y: 265, endPoint x: 324, endPoint y: 296, distance: 30.9
drag, startPoint x: 370, startPoint y: 274, endPoint x: 379, endPoint y: 266, distance: 11.4
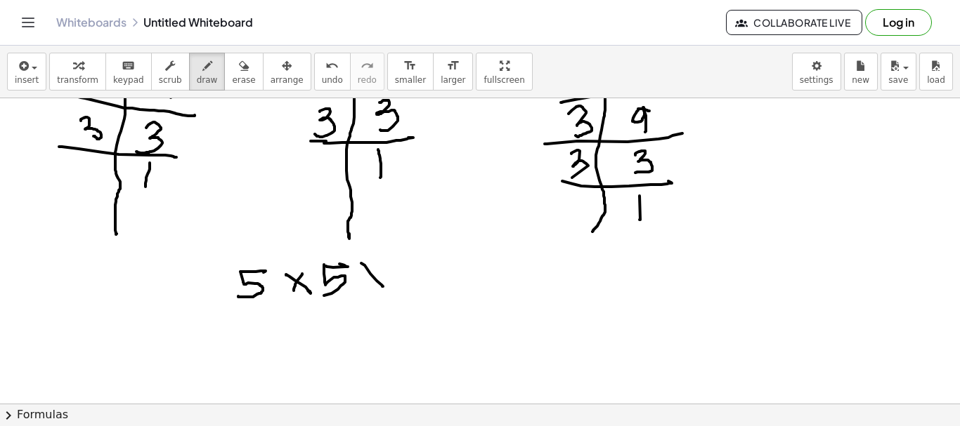
drag, startPoint x: 377, startPoint y: 263, endPoint x: 367, endPoint y: 289, distance: 26.9
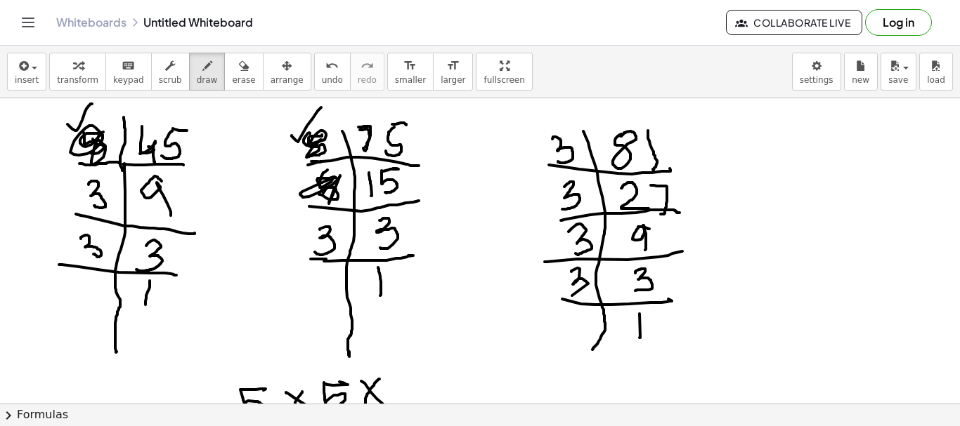
scroll to position [734, 0]
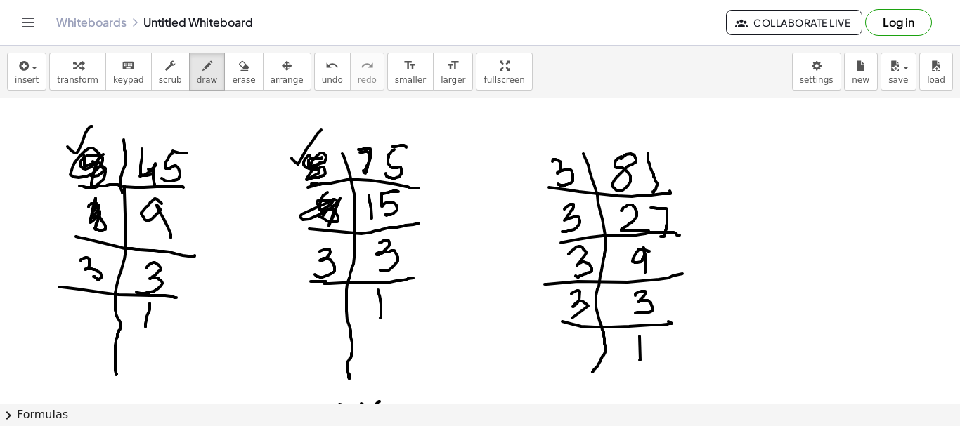
drag, startPoint x: 98, startPoint y: 205, endPoint x: 111, endPoint y: 233, distance: 31.1
click at [97, 223] on div at bounding box center [480, 128] width 960 height 1528
drag, startPoint x: 334, startPoint y: 248, endPoint x: 556, endPoint y: 151, distance: 242.3
click at [329, 277] on div at bounding box center [480, 128] width 960 height 1528
drag, startPoint x: 547, startPoint y: 176, endPoint x: 517, endPoint y: 228, distance: 60.4
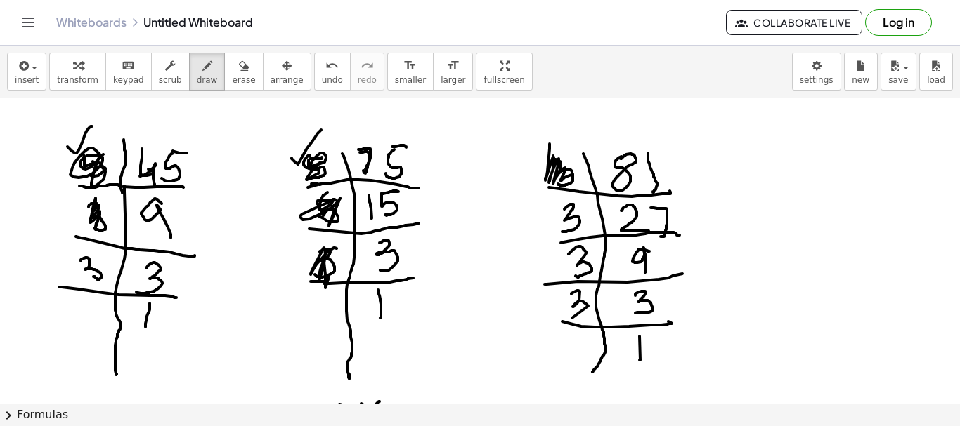
click at [571, 173] on div at bounding box center [480, 128] width 960 height 1528
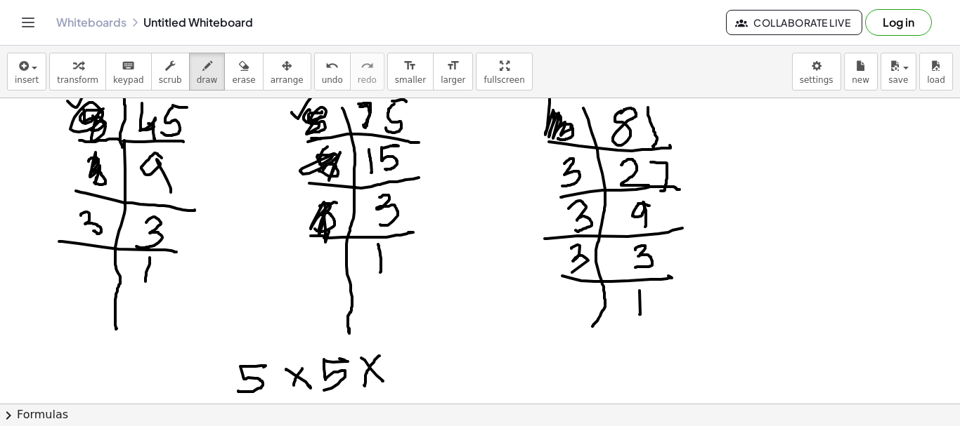
scroll to position [804, 0]
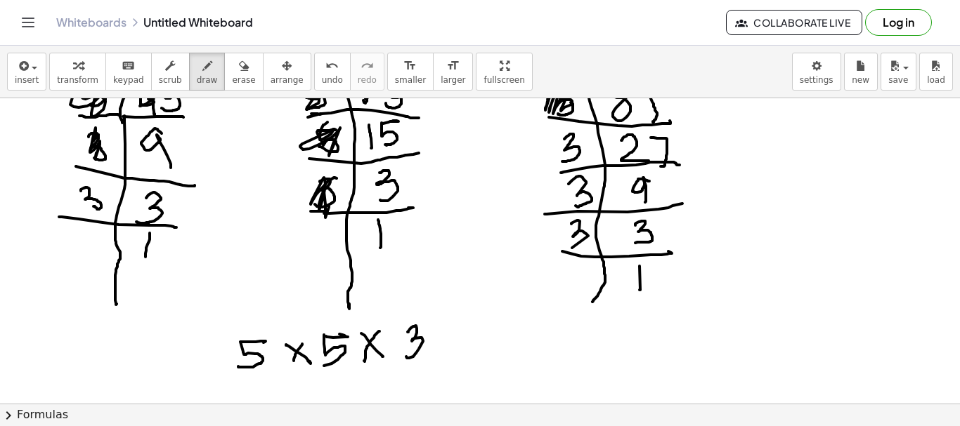
drag, startPoint x: 408, startPoint y: 332, endPoint x: 431, endPoint y: 333, distance: 23.2
click at [405, 357] on div at bounding box center [480, 58] width 960 height 1528
drag, startPoint x: 433, startPoint y: 330, endPoint x: 454, endPoint y: 346, distance: 27.0
click at [455, 353] on div at bounding box center [480, 58] width 960 height 1528
drag, startPoint x: 453, startPoint y: 332, endPoint x: 442, endPoint y: 354, distance: 25.1
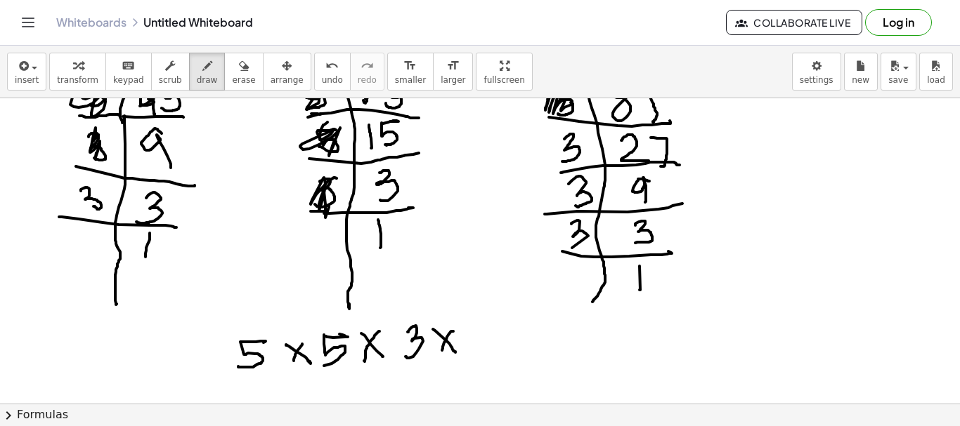
click at [442, 354] on div at bounding box center [480, 58] width 960 height 1528
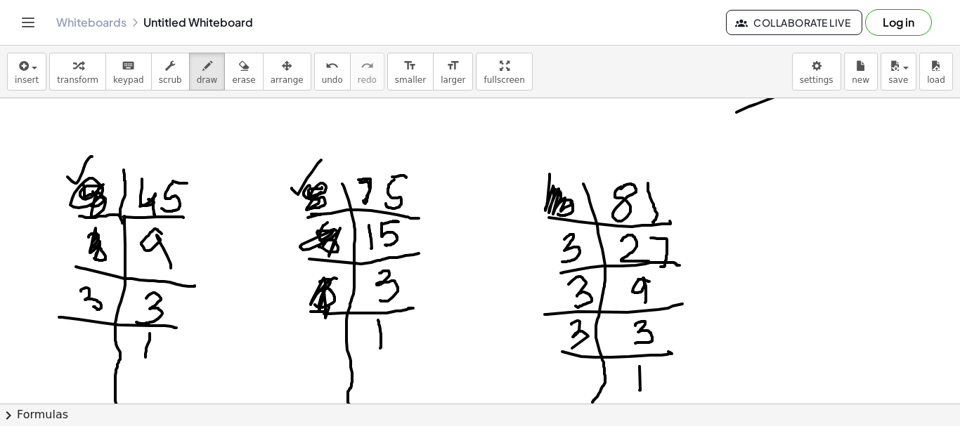
scroll to position [664, 0]
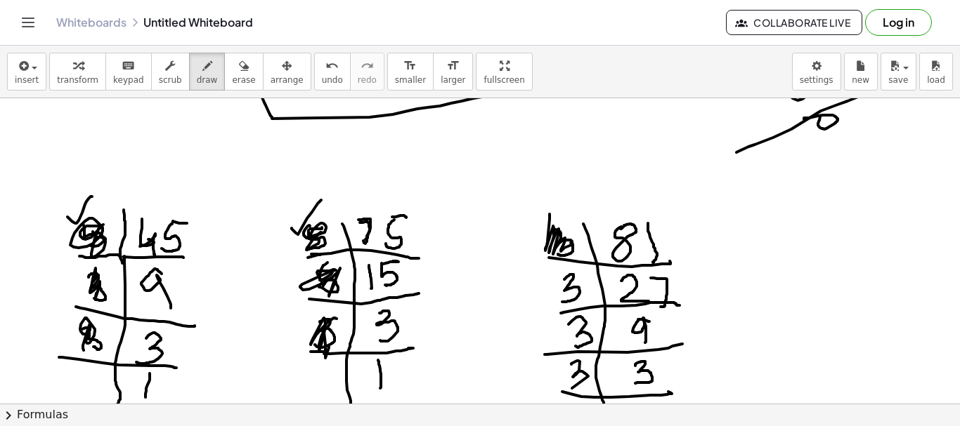
drag, startPoint x: 87, startPoint y: 334, endPoint x: 367, endPoint y: 337, distance: 279.6
click at [89, 343] on div at bounding box center [480, 198] width 960 height 1528
drag, startPoint x: 537, startPoint y: 249, endPoint x: 575, endPoint y: 289, distance: 55.7
click at [575, 289] on div at bounding box center [480, 198] width 960 height 1528
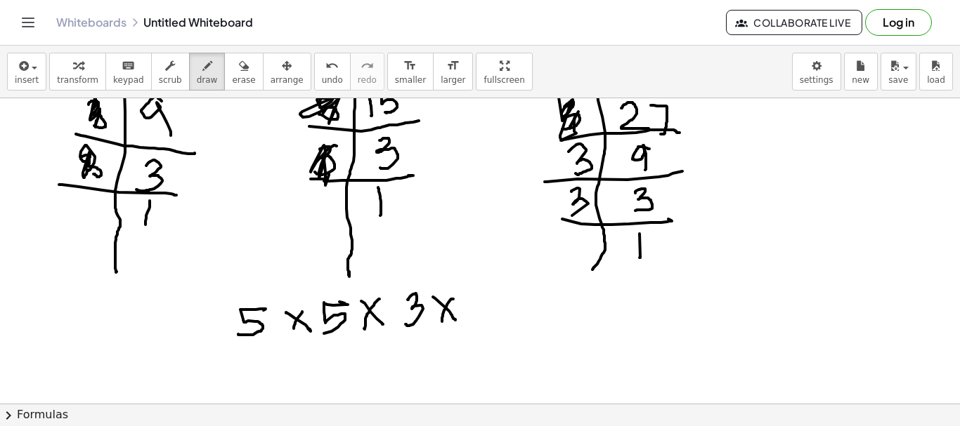
scroll to position [875, 0]
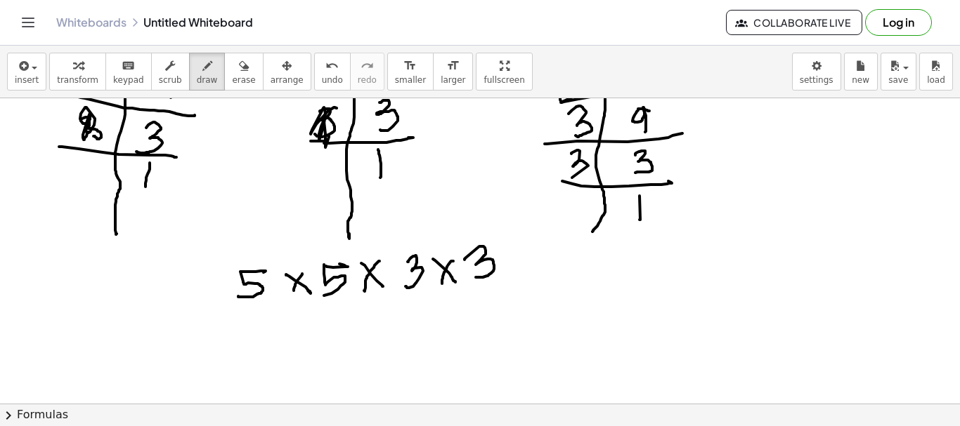
drag, startPoint x: 466, startPoint y: 258, endPoint x: 476, endPoint y: 278, distance: 22.0
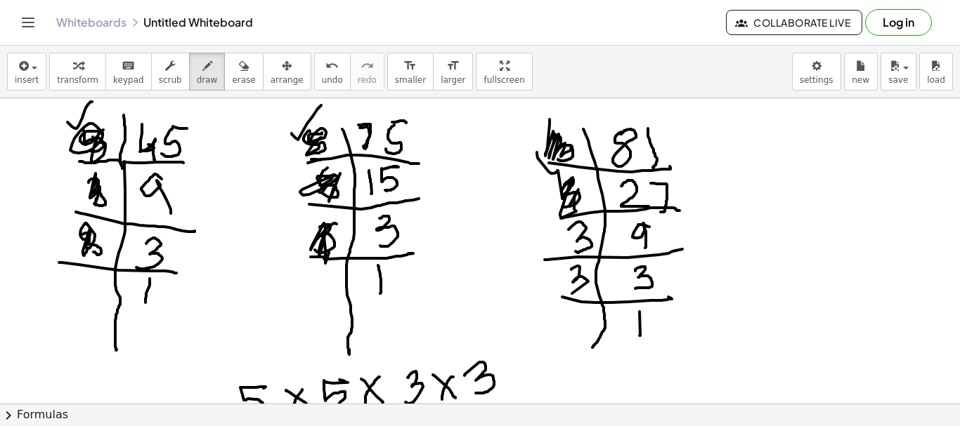
scroll to position [734, 0]
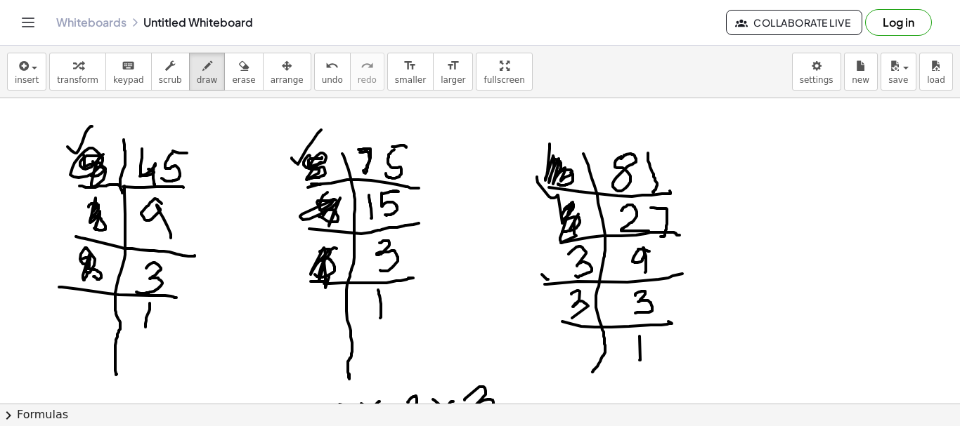
drag, startPoint x: 547, startPoint y: 280, endPoint x: 554, endPoint y: 280, distance: 7.7
click at [557, 263] on div at bounding box center [480, 128] width 960 height 1528
click at [573, 316] on div at bounding box center [480, 128] width 960 height 1528
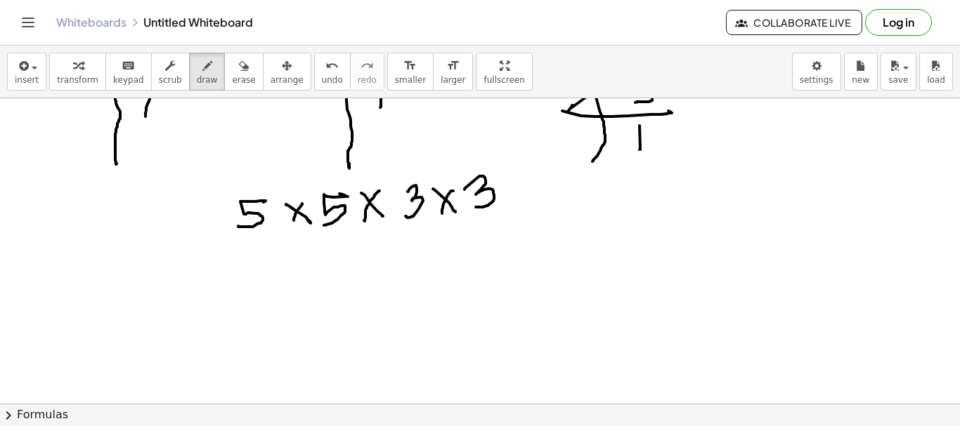
scroll to position [875, 0]
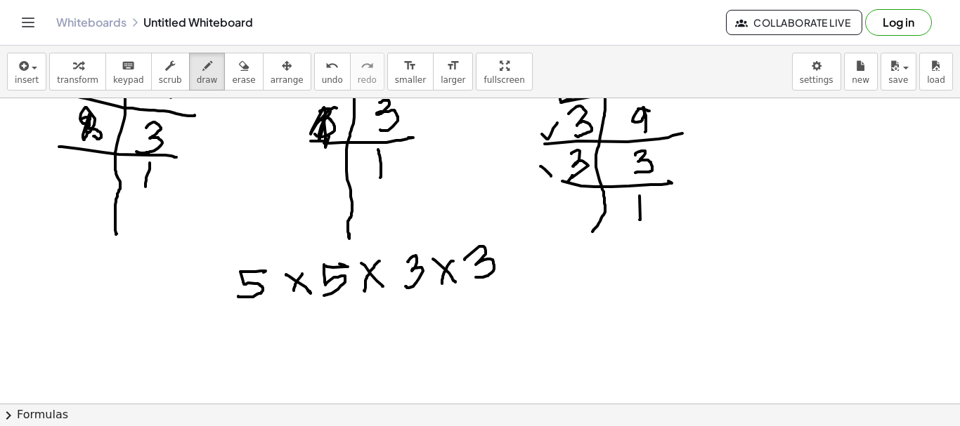
drag, startPoint x: 545, startPoint y: 169, endPoint x: 550, endPoint y: 213, distance: 43.9
drag, startPoint x: 512, startPoint y: 253, endPoint x: 537, endPoint y: 258, distance: 25.8
drag, startPoint x: 533, startPoint y: 250, endPoint x: 563, endPoint y: 261, distance: 31.3
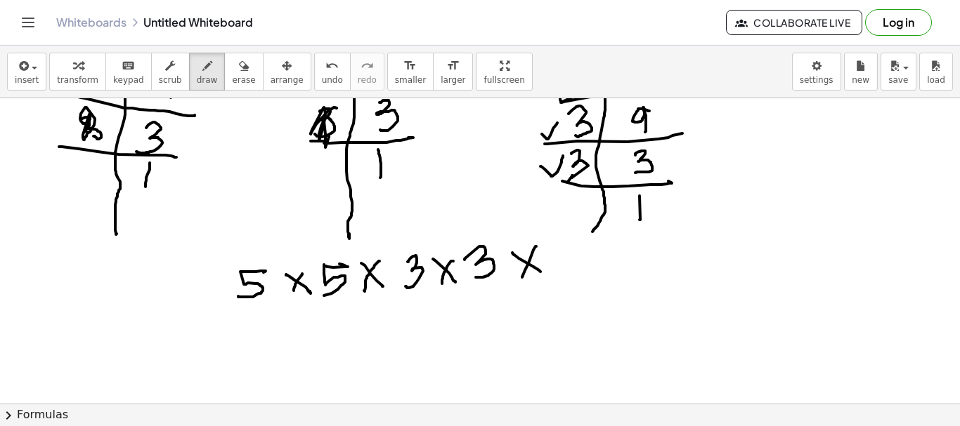
drag, startPoint x: 594, startPoint y: 233, endPoint x: 594, endPoint y: 261, distance: 28.1
drag, startPoint x: 554, startPoint y: 256, endPoint x: 590, endPoint y: 262, distance: 36.4
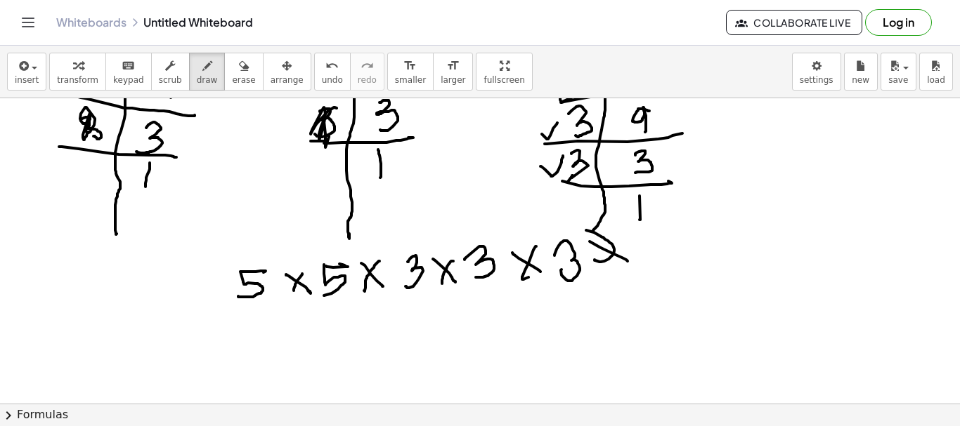
drag, startPoint x: 589, startPoint y: 242, endPoint x: 611, endPoint y: 262, distance: 29.8
drag, startPoint x: 648, startPoint y: 240, endPoint x: 682, endPoint y: 323, distance: 89.2
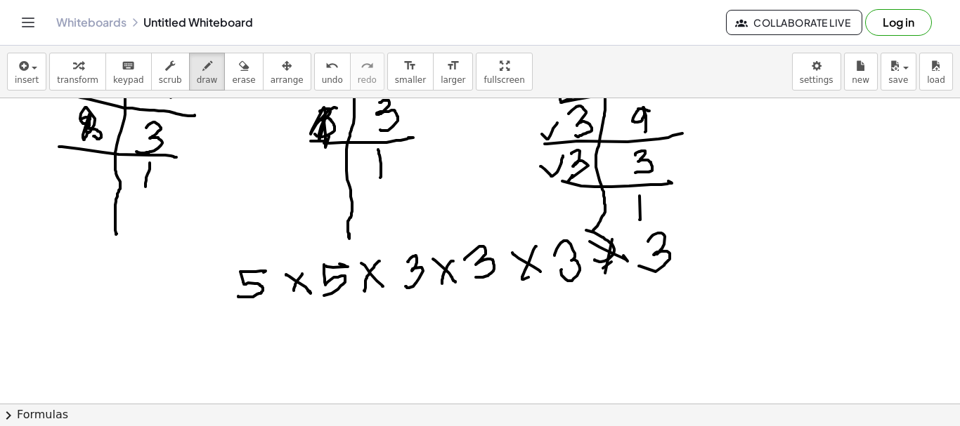
drag, startPoint x: 233, startPoint y: 312, endPoint x: 301, endPoint y: 313, distance: 68.2
drag, startPoint x: 262, startPoint y: 335, endPoint x: 315, endPoint y: 333, distance: 53.4
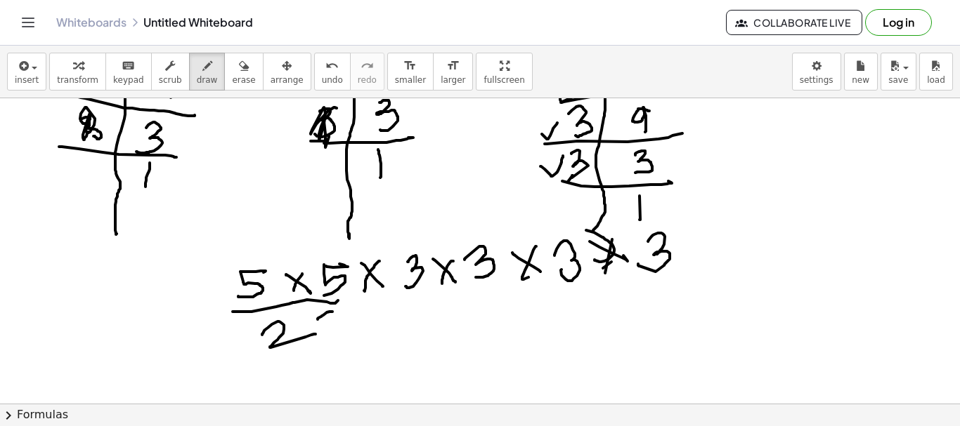
drag, startPoint x: 319, startPoint y: 320, endPoint x: 313, endPoint y: 343, distance: 23.9
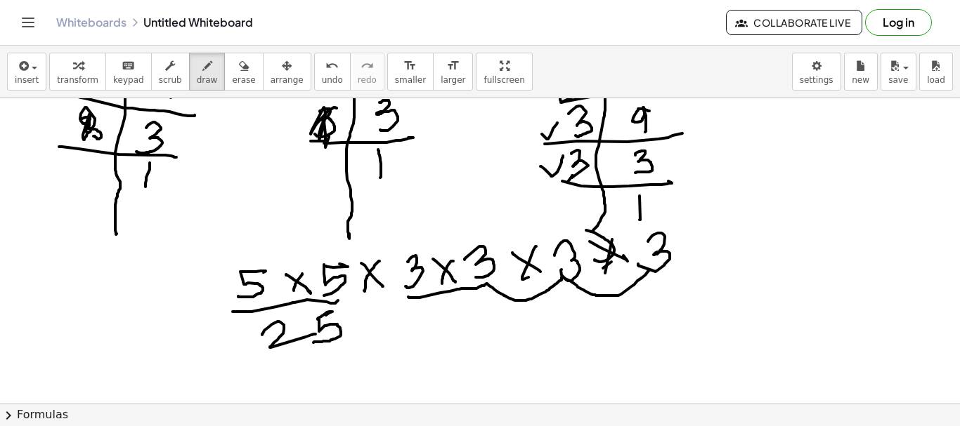
drag, startPoint x: 408, startPoint y: 297, endPoint x: 677, endPoint y: 292, distance: 269.1
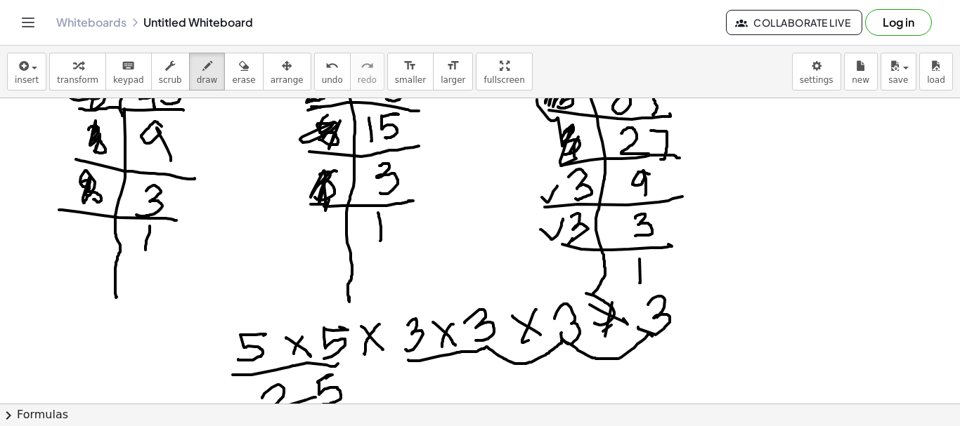
scroll to position [734, 0]
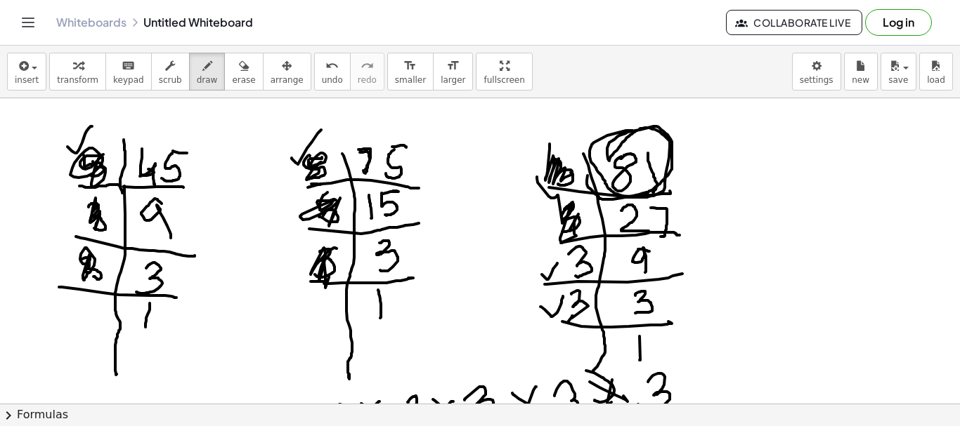
drag, startPoint x: 626, startPoint y: 131, endPoint x: 611, endPoint y: 209, distance: 79.5
click at [593, 165] on div at bounding box center [480, 128] width 960 height 1528
drag, startPoint x: 572, startPoint y: 188, endPoint x: 677, endPoint y: 167, distance: 106.9
click at [587, 193] on div at bounding box center [480, 128] width 960 height 1528
drag, startPoint x: 658, startPoint y: 190, endPoint x: 516, endPoint y: 205, distance: 142.0
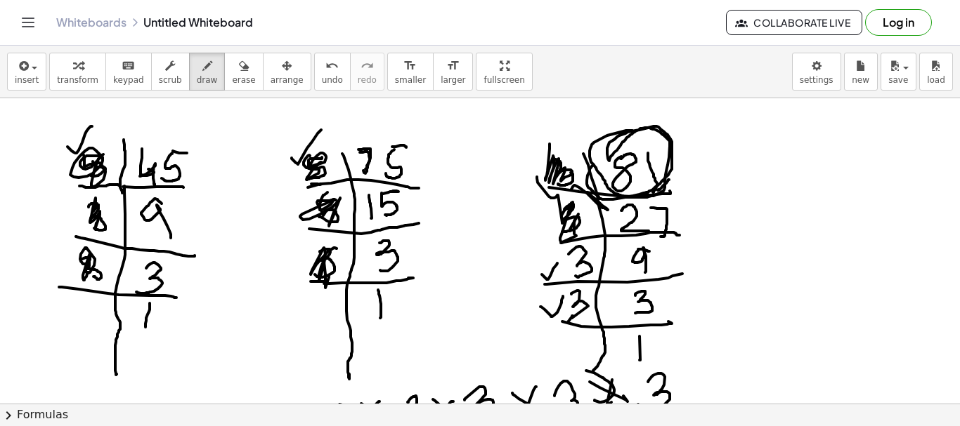
click at [671, 184] on div at bounding box center [480, 128] width 960 height 1528
drag, startPoint x: 516, startPoint y: 205, endPoint x: 523, endPoint y: 195, distance: 12.3
click at [517, 204] on div at bounding box center [480, 128] width 960 height 1528
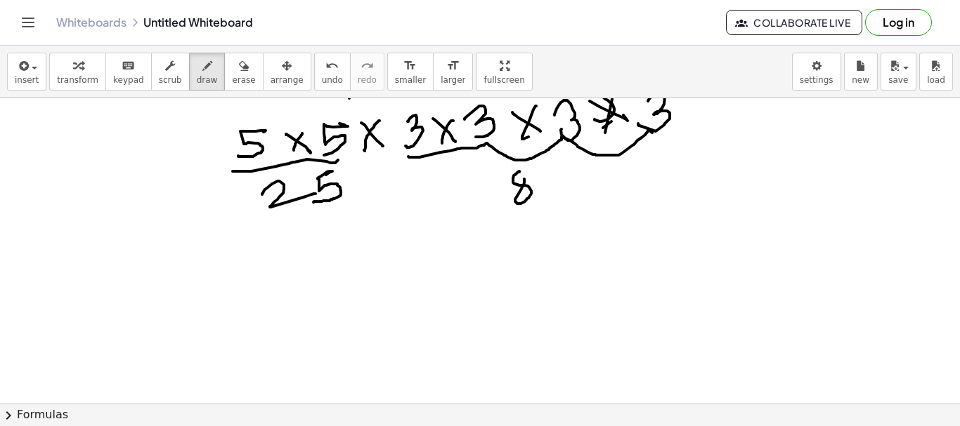
drag, startPoint x: 519, startPoint y: 171, endPoint x: 526, endPoint y: 176, distance: 8.0
drag, startPoint x: 535, startPoint y: 169, endPoint x: 503, endPoint y: 202, distance: 46.2
drag, startPoint x: 387, startPoint y: 181, endPoint x: 428, endPoint y: 190, distance: 41.8
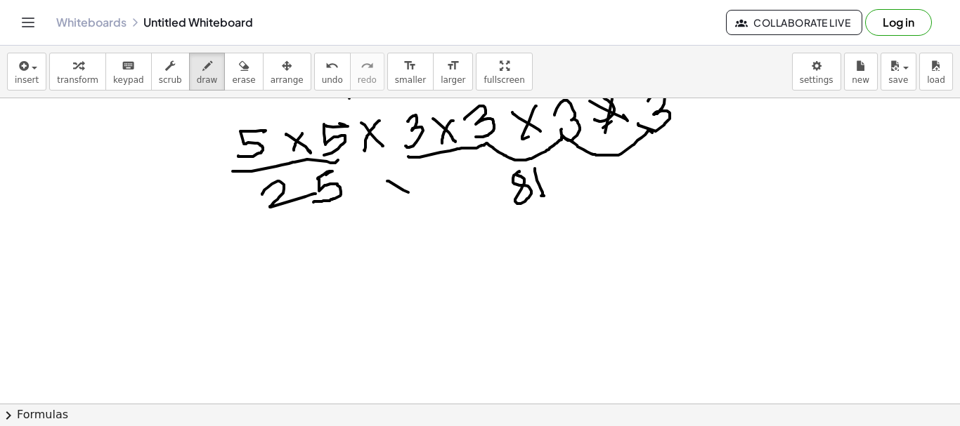
drag, startPoint x: 418, startPoint y: 174, endPoint x: 396, endPoint y: 206, distance: 39.0
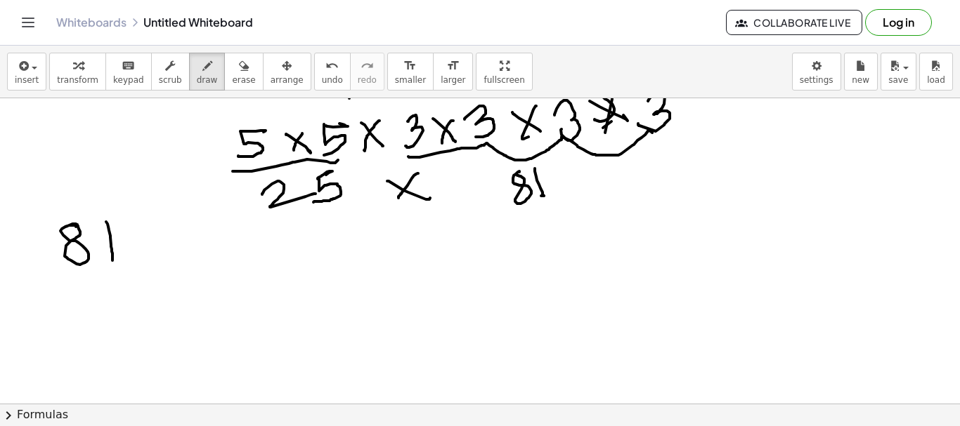
drag, startPoint x: 106, startPoint y: 222, endPoint x: 112, endPoint y: 261, distance: 39.2
drag, startPoint x: 49, startPoint y: 287, endPoint x: 64, endPoint y: 292, distance: 15.6
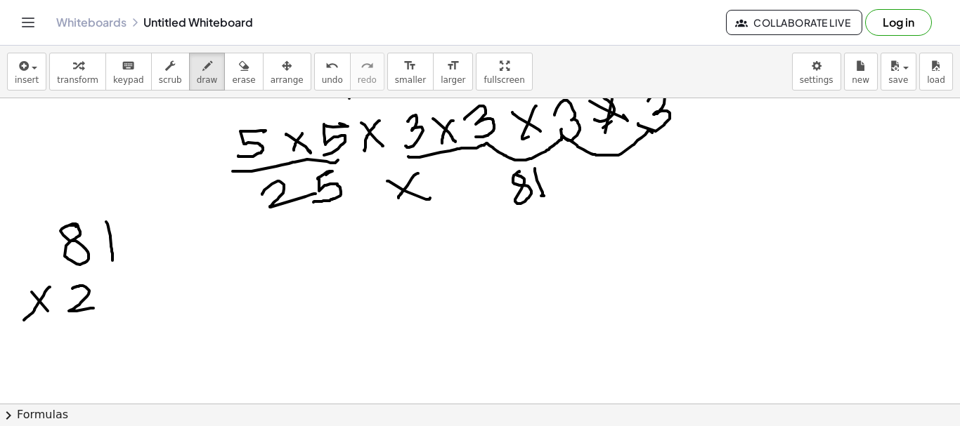
drag, startPoint x: 73, startPoint y: 288, endPoint x: 95, endPoint y: 308, distance: 29.3
drag, startPoint x: 117, startPoint y: 286, endPoint x: 126, endPoint y: 285, distance: 9.2
drag, startPoint x: 113, startPoint y: 285, endPoint x: 113, endPoint y: 311, distance: 25.3
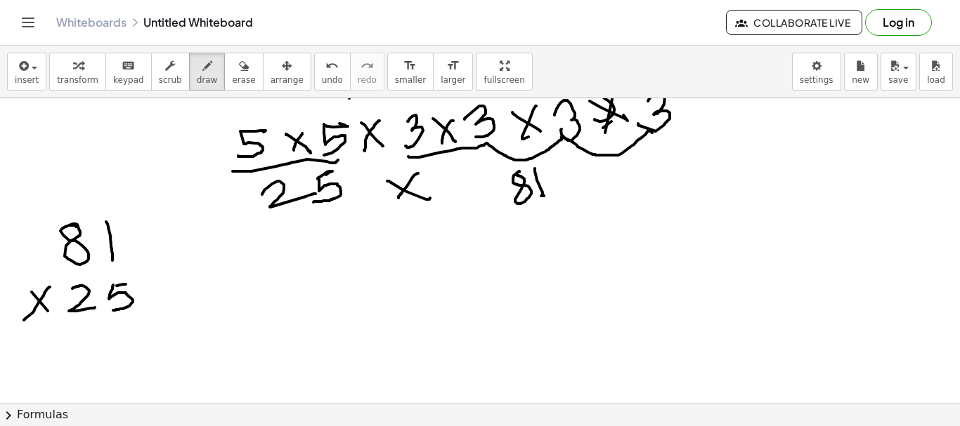
drag, startPoint x: 31, startPoint y: 327, endPoint x: 134, endPoint y: 297, distance: 107.6
drag, startPoint x: 128, startPoint y: 321, endPoint x: 141, endPoint y: 320, distance: 12.7
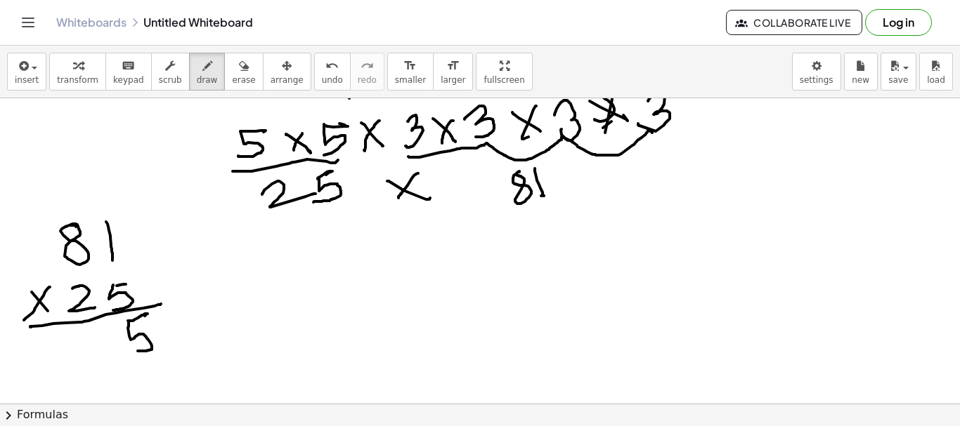
drag, startPoint x: 129, startPoint y: 323, endPoint x: 104, endPoint y: 351, distance: 36.8
drag, startPoint x: 66, startPoint y: 331, endPoint x: 93, endPoint y: 354, distance: 35.9
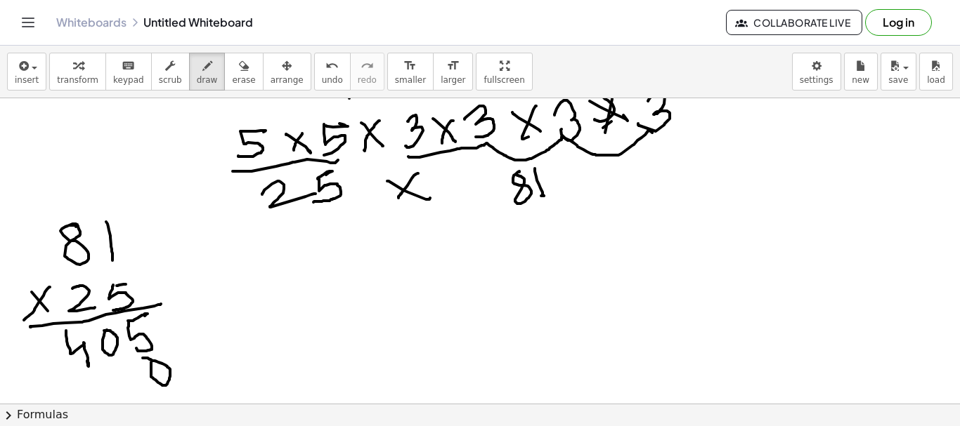
drag, startPoint x: 151, startPoint y: 363, endPoint x: 143, endPoint y: 358, distance: 9.8
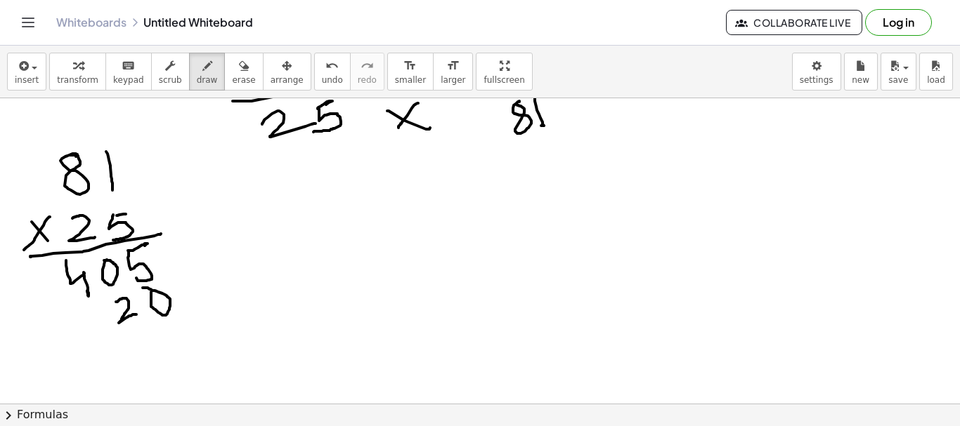
drag, startPoint x: 116, startPoint y: 302, endPoint x: 136, endPoint y: 315, distance: 24.0
drag, startPoint x: 54, startPoint y: 320, endPoint x: 83, endPoint y: 336, distance: 32.7
drag, startPoint x: 101, startPoint y: 308, endPoint x: 92, endPoint y: 332, distance: 24.9
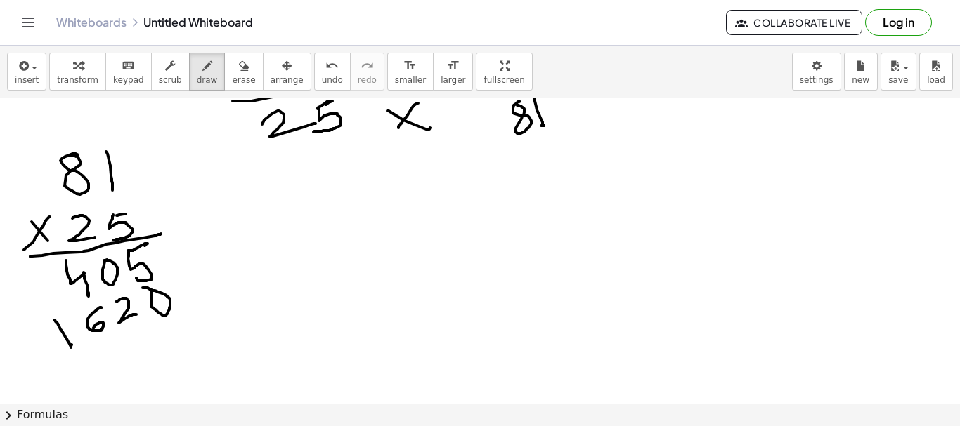
drag, startPoint x: 48, startPoint y: 370, endPoint x: 196, endPoint y: 306, distance: 161.4
drag, startPoint x: 192, startPoint y: 346, endPoint x: 205, endPoint y: 338, distance: 15.8
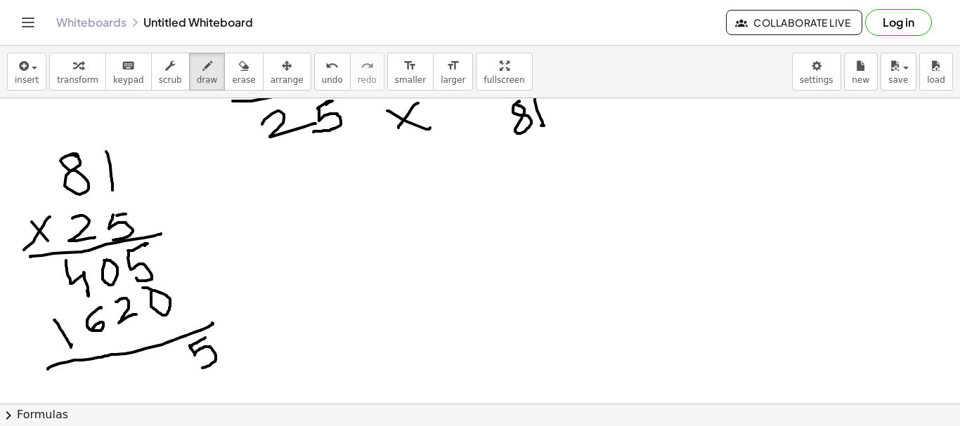
drag, startPoint x: 190, startPoint y: 346, endPoint x: 172, endPoint y: 347, distance: 17.6
drag, startPoint x: 154, startPoint y: 360, endPoint x: 192, endPoint y: 368, distance: 38.7
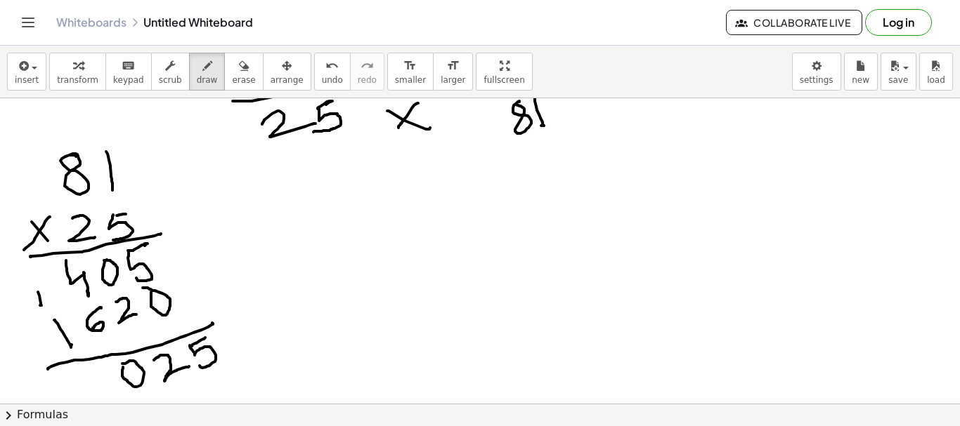
drag, startPoint x: 38, startPoint y: 292, endPoint x: 40, endPoint y: 306, distance: 13.5
drag, startPoint x: 82, startPoint y: 385, endPoint x: 219, endPoint y: 404, distance: 138.3
drag, startPoint x: 294, startPoint y: 221, endPoint x: 311, endPoint y: 264, distance: 46.5
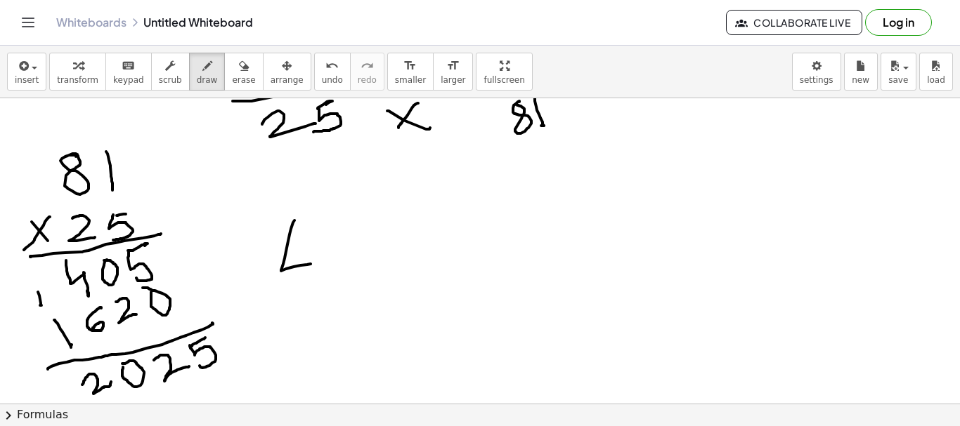
drag, startPoint x: 353, startPoint y: 219, endPoint x: 370, endPoint y: 245, distance: 30.4
drag, startPoint x: 383, startPoint y: 226, endPoint x: 448, endPoint y: 242, distance: 67.3
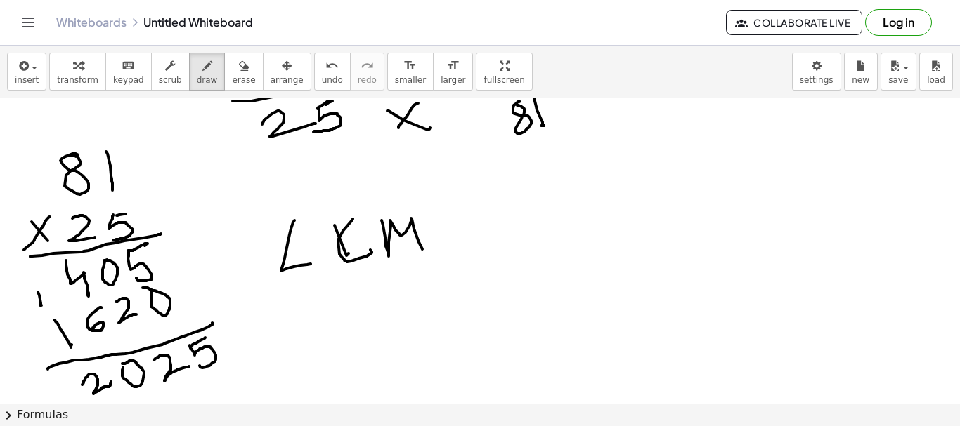
drag, startPoint x: 443, startPoint y: 231, endPoint x: 462, endPoint y: 221, distance: 21.4
drag, startPoint x: 505, startPoint y: 211, endPoint x: 529, endPoint y: 223, distance: 26.7
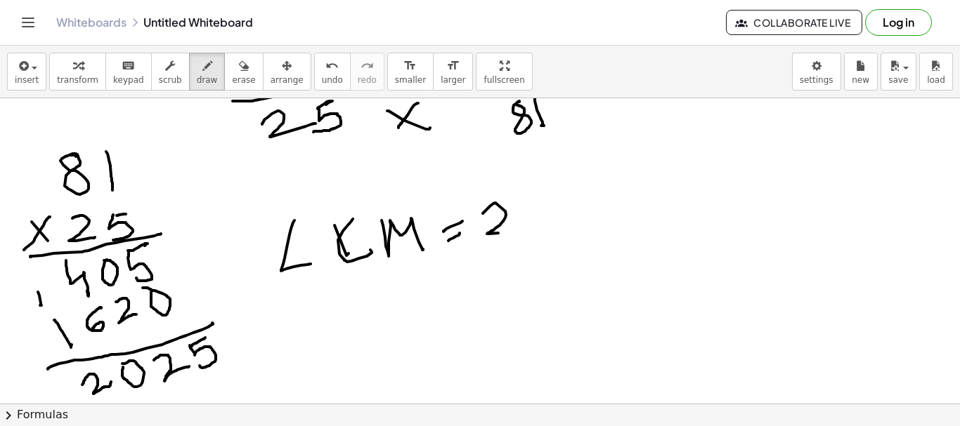
drag, startPoint x: 549, startPoint y: 195, endPoint x: 564, endPoint y: 195, distance: 15.5
drag, startPoint x: 577, startPoint y: 197, endPoint x: 625, endPoint y: 204, distance: 48.3
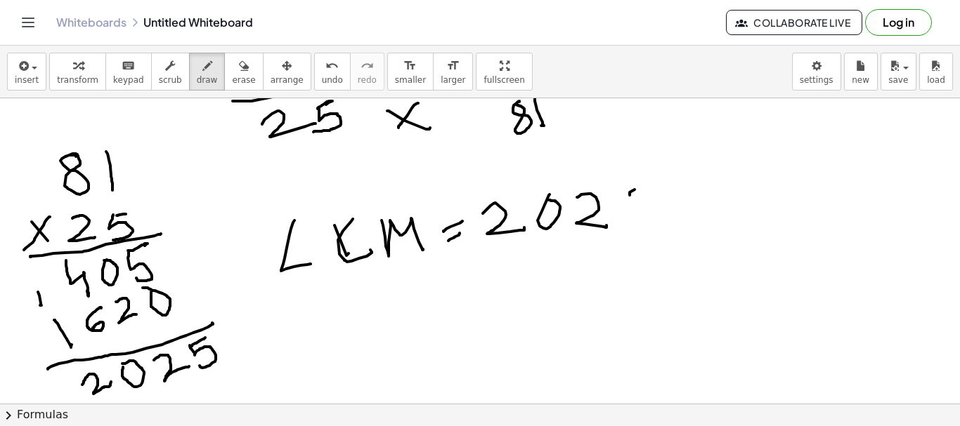
drag, startPoint x: 632, startPoint y: 193, endPoint x: 682, endPoint y: 224, distance: 58.7
drag, startPoint x: 684, startPoint y: 203, endPoint x: 709, endPoint y: 211, distance: 26.4
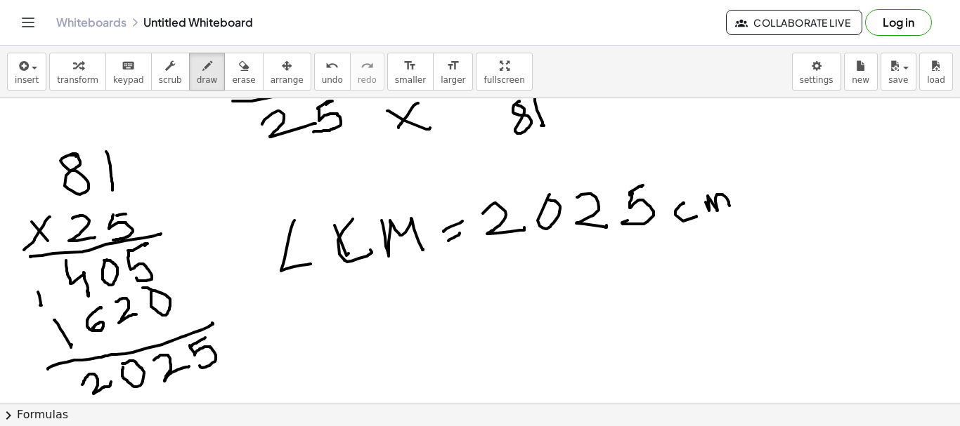
drag, startPoint x: 709, startPoint y: 211, endPoint x: 731, endPoint y: 212, distance: 22.5
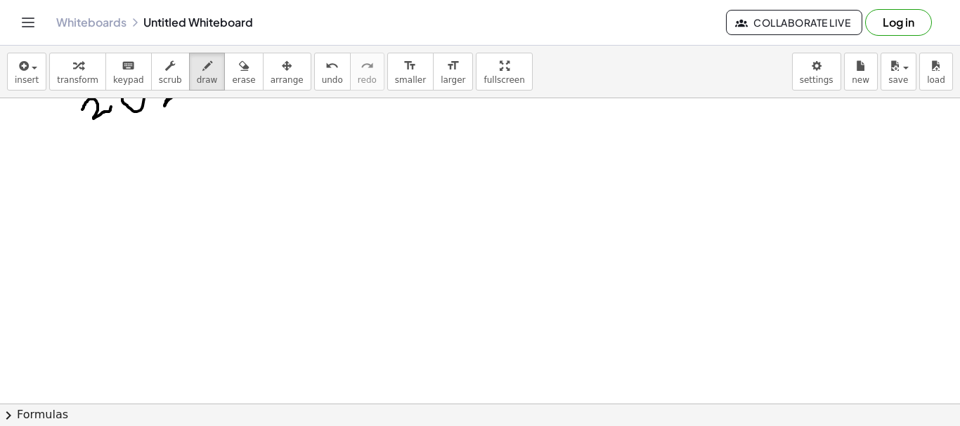
scroll to position [1433, 0]
drag, startPoint x: 100, startPoint y: 149, endPoint x: 118, endPoint y: 175, distance: 31.4
drag, startPoint x: 133, startPoint y: 151, endPoint x: 146, endPoint y: 159, distance: 15.2
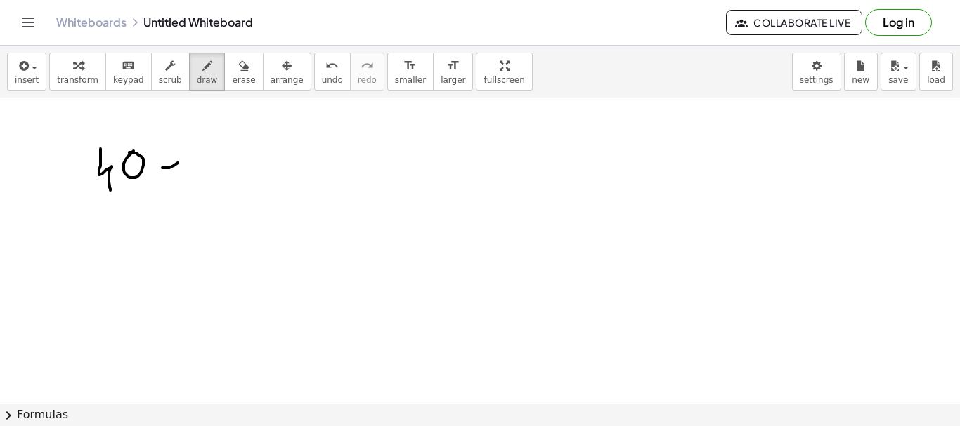
drag, startPoint x: 162, startPoint y: 168, endPoint x: 174, endPoint y: 159, distance: 14.6
drag, startPoint x: 159, startPoint y: 150, endPoint x: 175, endPoint y: 145, distance: 17.1
drag, startPoint x: 214, startPoint y: 137, endPoint x: 226, endPoint y: 168, distance: 33.1
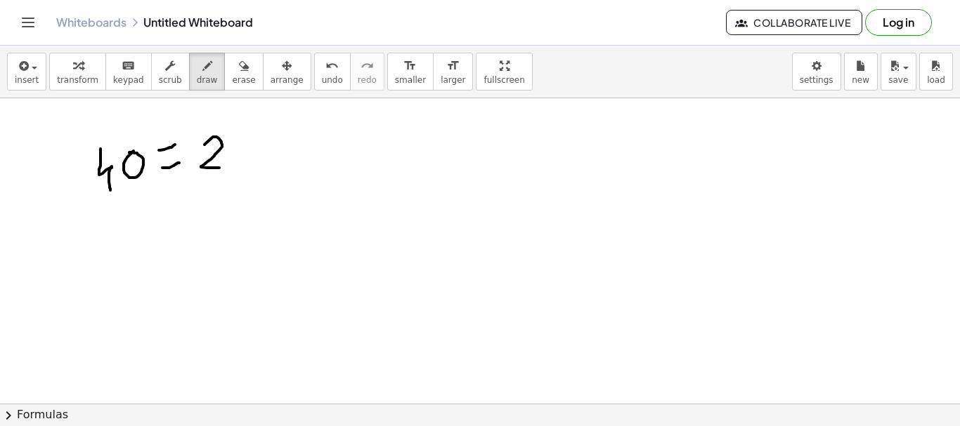
drag, startPoint x: 240, startPoint y: 141, endPoint x: 263, endPoint y: 153, distance: 26.7
drag, startPoint x: 256, startPoint y: 133, endPoint x: 244, endPoint y: 159, distance: 28.6
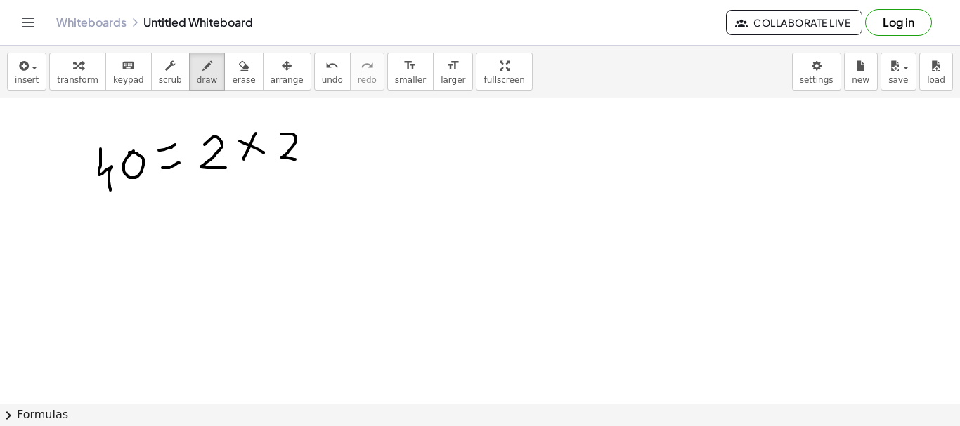
drag, startPoint x: 281, startPoint y: 134, endPoint x: 296, endPoint y: 159, distance: 29.3
drag, startPoint x: 325, startPoint y: 137, endPoint x: 346, endPoint y: 159, distance: 30.8
drag, startPoint x: 343, startPoint y: 139, endPoint x: 329, endPoint y: 156, distance: 21.9
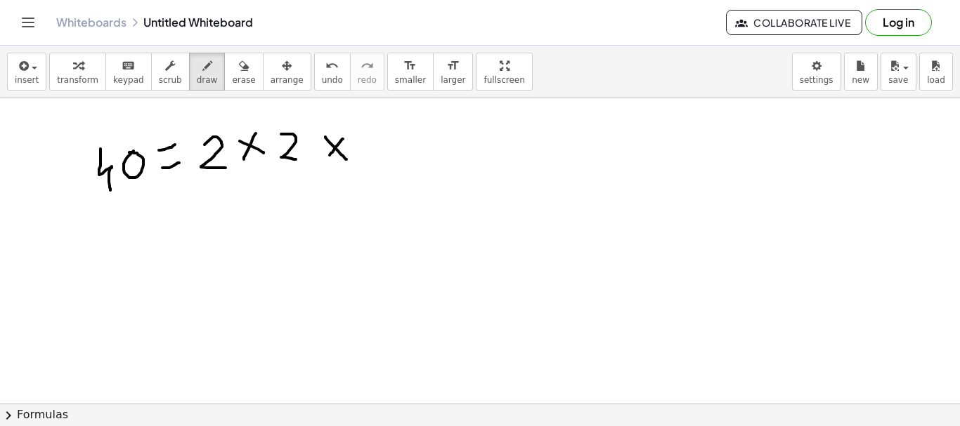
drag, startPoint x: 358, startPoint y: 141, endPoint x: 386, endPoint y: 150, distance: 30.2
drag, startPoint x: 396, startPoint y: 138, endPoint x: 399, endPoint y: 155, distance: 16.4
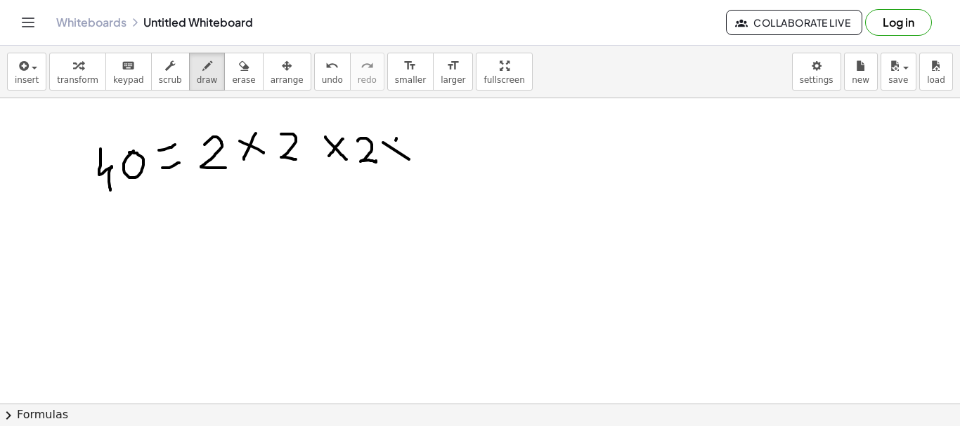
drag, startPoint x: 420, startPoint y: 137, endPoint x: 421, endPoint y: 153, distance: 16.2
drag, startPoint x: 175, startPoint y: 225, endPoint x: 188, endPoint y: 225, distance: 13.3
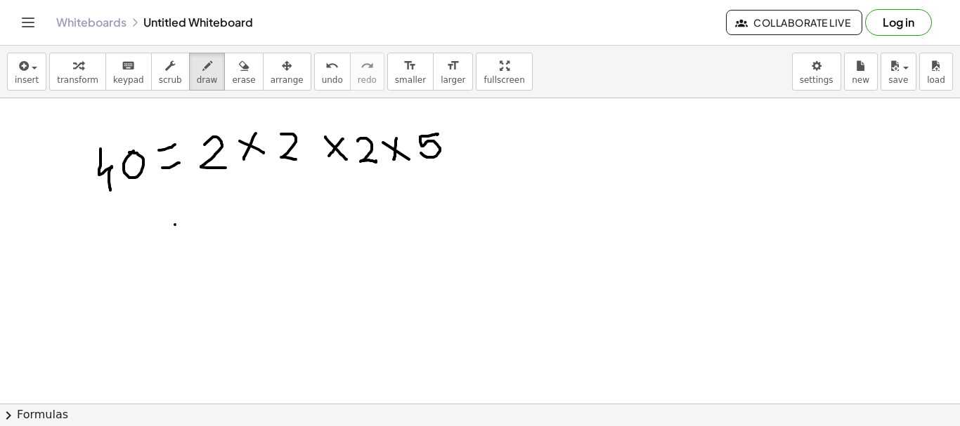
drag, startPoint x: 176, startPoint y: 219, endPoint x: 186, endPoint y: 215, distance: 10.4
drag, startPoint x: 229, startPoint y: 203, endPoint x: 257, endPoint y: 228, distance: 37.8
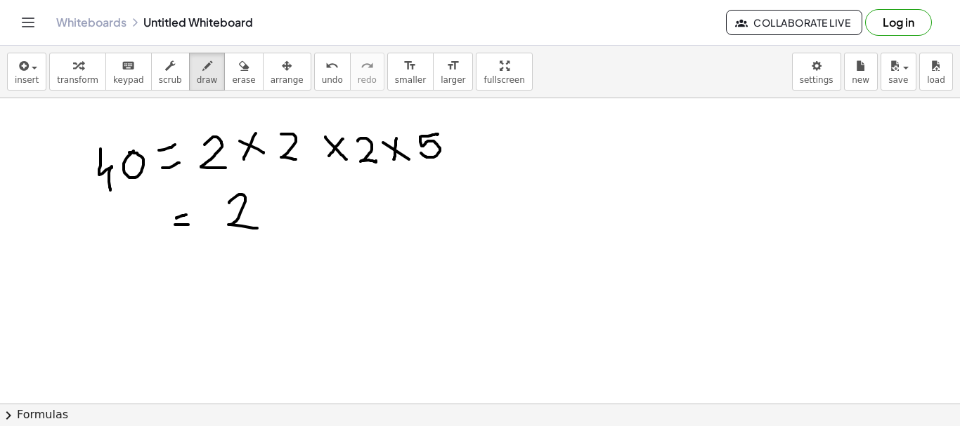
drag, startPoint x: 279, startPoint y: 218, endPoint x: 292, endPoint y: 219, distance: 12.7
drag, startPoint x: 286, startPoint y: 205, endPoint x: 286, endPoint y: 217, distance: 11.9
drag, startPoint x: 304, startPoint y: 206, endPoint x: 328, endPoint y: 216, distance: 26.8
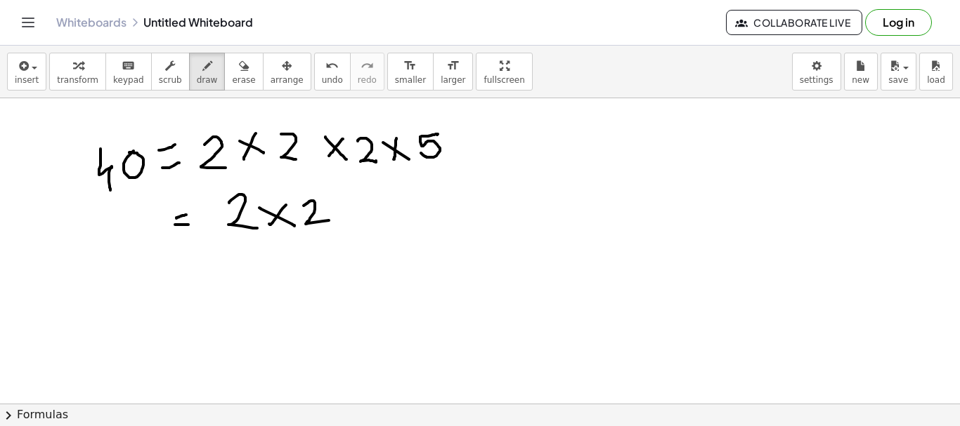
drag, startPoint x: 344, startPoint y: 203, endPoint x: 356, endPoint y: 205, distance: 11.4
drag, startPoint x: 355, startPoint y: 200, endPoint x: 384, endPoint y: 210, distance: 31.1
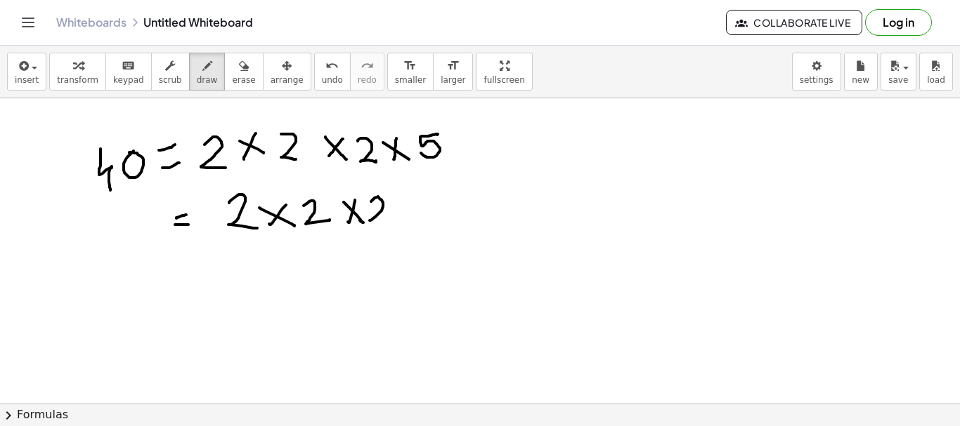
drag, startPoint x: 371, startPoint y: 202, endPoint x: 410, endPoint y: 206, distance: 39.6
drag, startPoint x: 410, startPoint y: 223, endPoint x: 451, endPoint y: 207, distance: 44.2
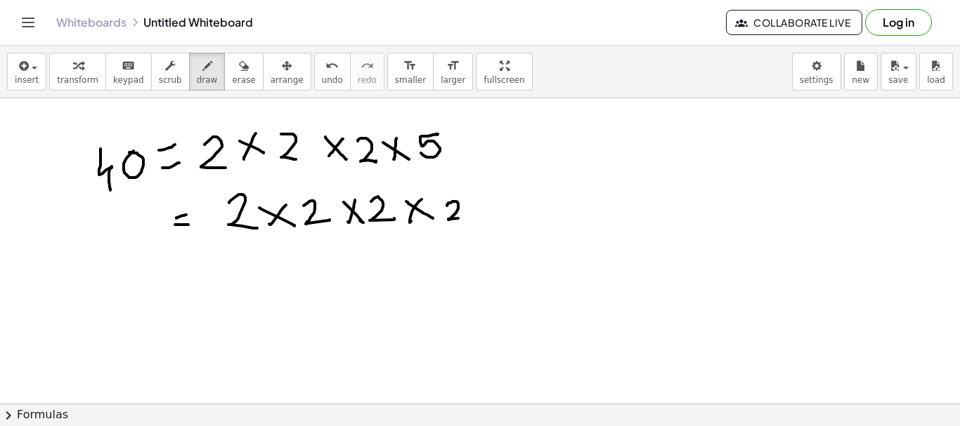
drag, startPoint x: 447, startPoint y: 206, endPoint x: 487, endPoint y: 211, distance: 40.3
drag, startPoint x: 485, startPoint y: 204, endPoint x: 498, endPoint y: 215, distance: 16.5
drag, startPoint x: 493, startPoint y: 205, endPoint x: 488, endPoint y: 216, distance: 12.3
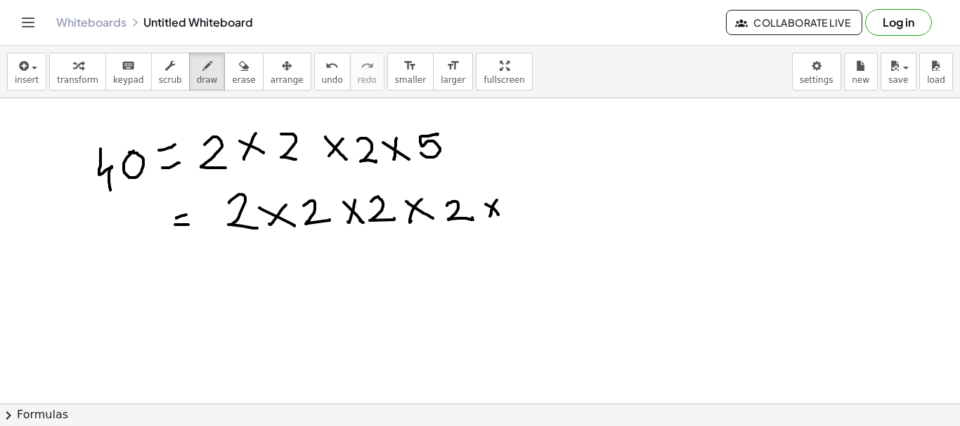
drag, startPoint x: 519, startPoint y: 197, endPoint x: 509, endPoint y: 227, distance: 31.8
drag, startPoint x: 113, startPoint y: 232, endPoint x: 130, endPoint y: 239, distance: 18.3
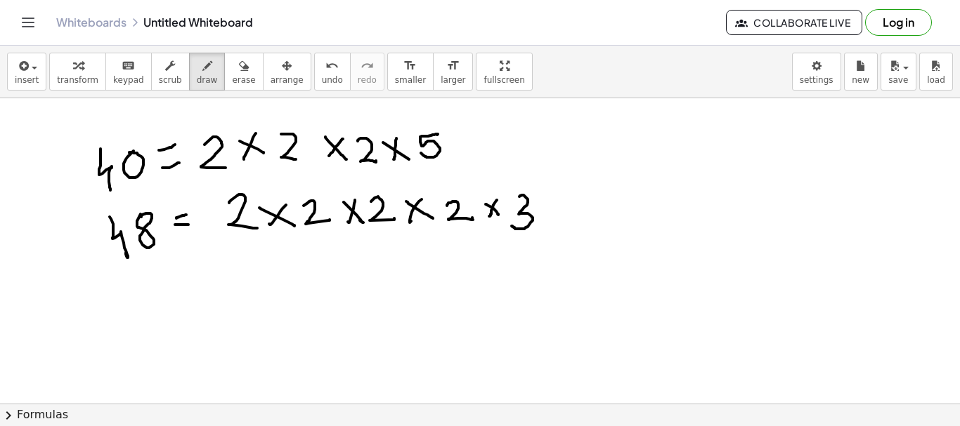
drag, startPoint x: 141, startPoint y: 214, endPoint x: 133, endPoint y: 225, distance: 13.1
drag, startPoint x: 133, startPoint y: 277, endPoint x: 120, endPoint y: 298, distance: 24.9
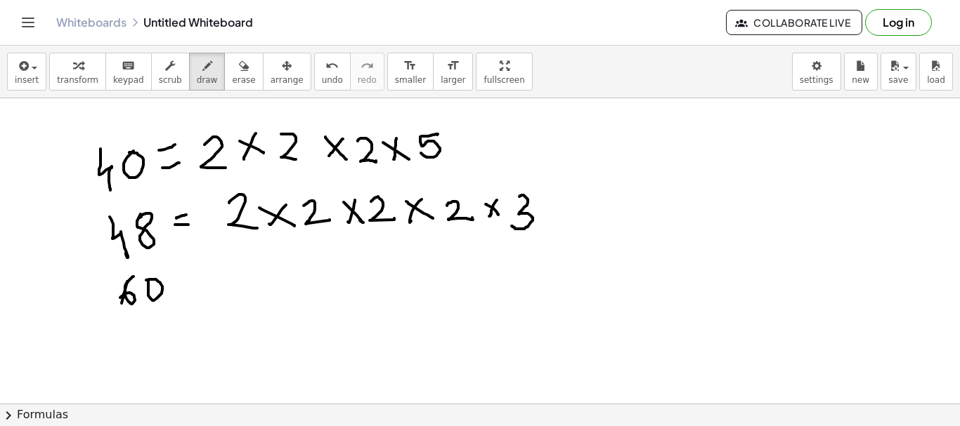
drag, startPoint x: 242, startPoint y: 272, endPoint x: 259, endPoint y: 291, distance: 25.4
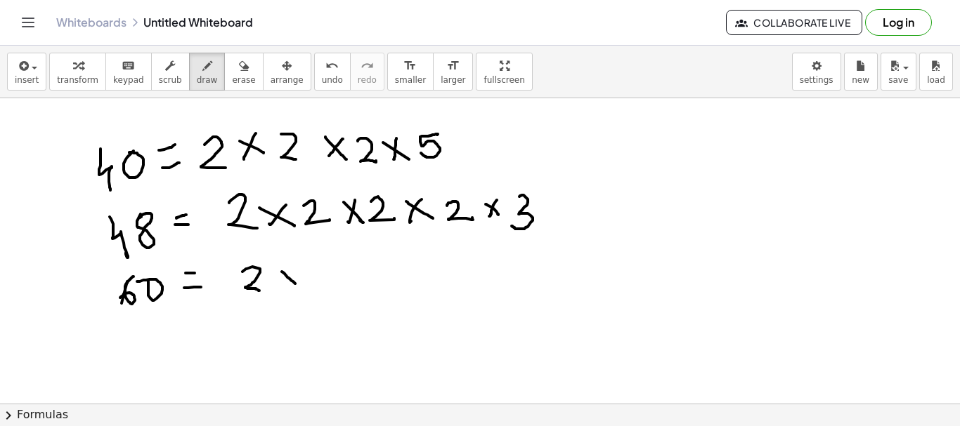
drag, startPoint x: 282, startPoint y: 272, endPoint x: 296, endPoint y: 278, distance: 15.1
drag, startPoint x: 319, startPoint y: 273, endPoint x: 356, endPoint y: 279, distance: 37.1
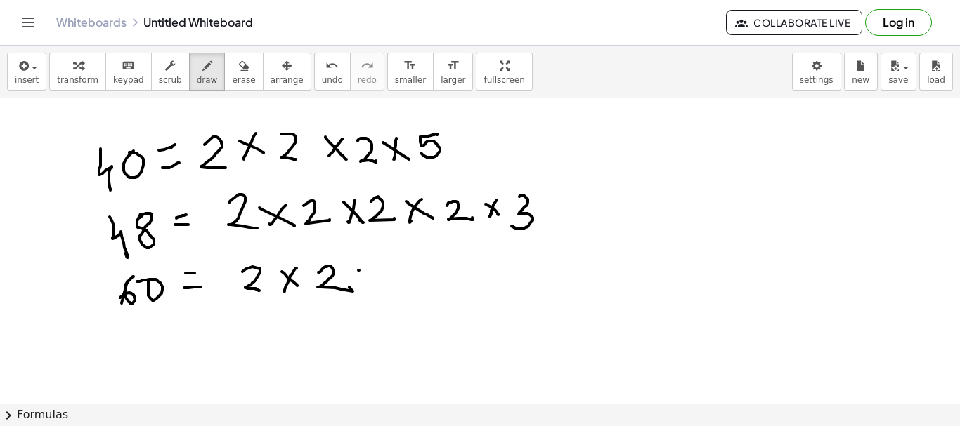
drag, startPoint x: 359, startPoint y: 270, endPoint x: 384, endPoint y: 285, distance: 28.9
drag, startPoint x: 372, startPoint y: 273, endPoint x: 370, endPoint y: 285, distance: 12.1
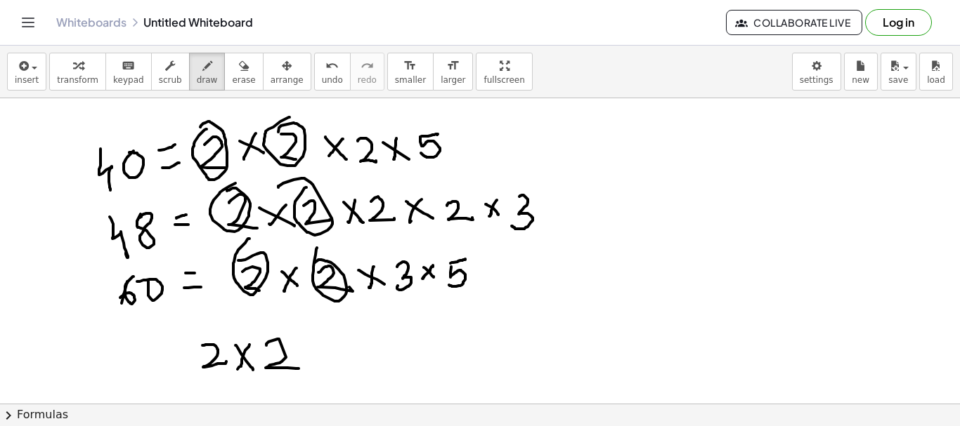
drag, startPoint x: 317, startPoint y: 356, endPoint x: 332, endPoint y: 357, distance: 15.5
drag, startPoint x: 315, startPoint y: 341, endPoint x: 330, endPoint y: 344, distance: 15.2
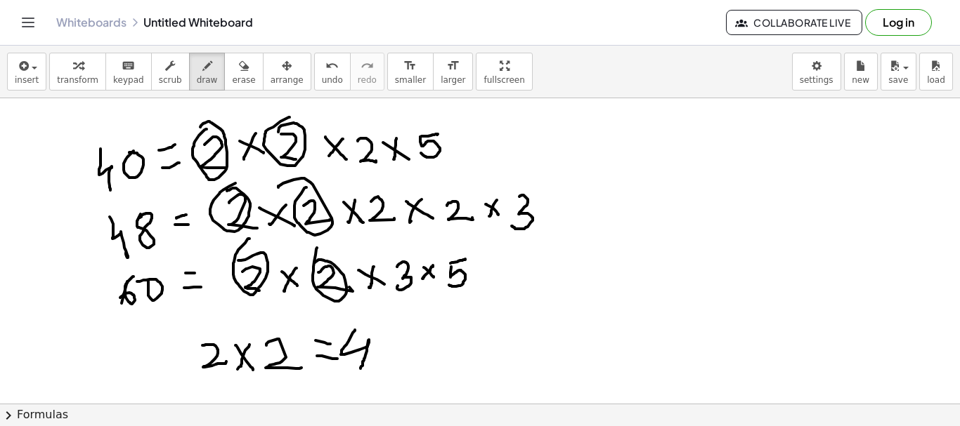
drag, startPoint x: 355, startPoint y: 330, endPoint x: 359, endPoint y: 363, distance: 33.3
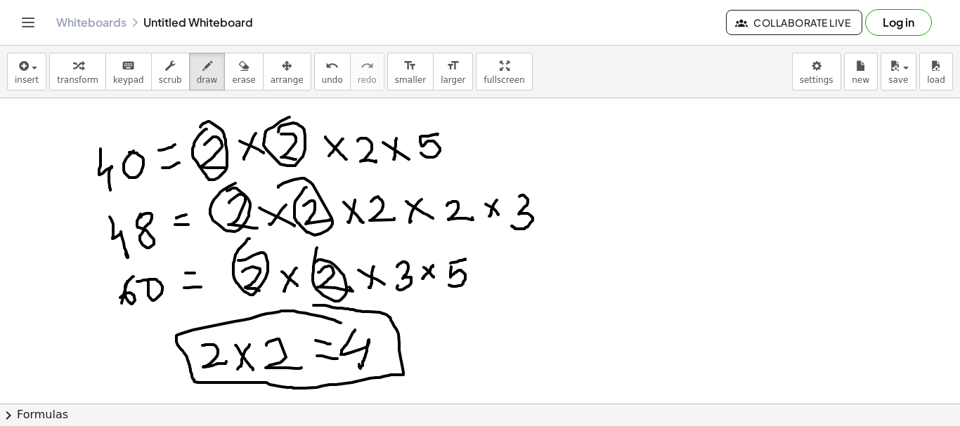
drag, startPoint x: 341, startPoint y: 323, endPoint x: 312, endPoint y: 306, distance: 33.7
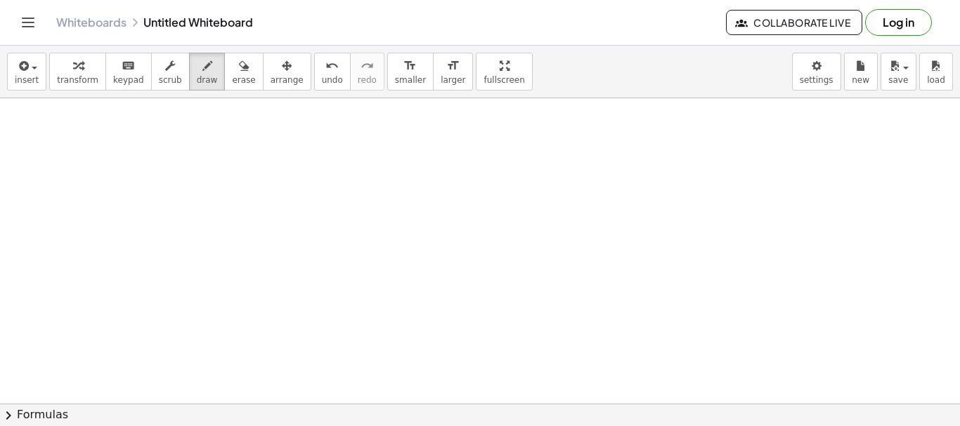
scroll to position [1739, 0]
drag, startPoint x: 104, startPoint y: 138, endPoint x: 79, endPoint y: 133, distance: 25.6
drag, startPoint x: 79, startPoint y: 133, endPoint x: 76, endPoint y: 154, distance: 20.6
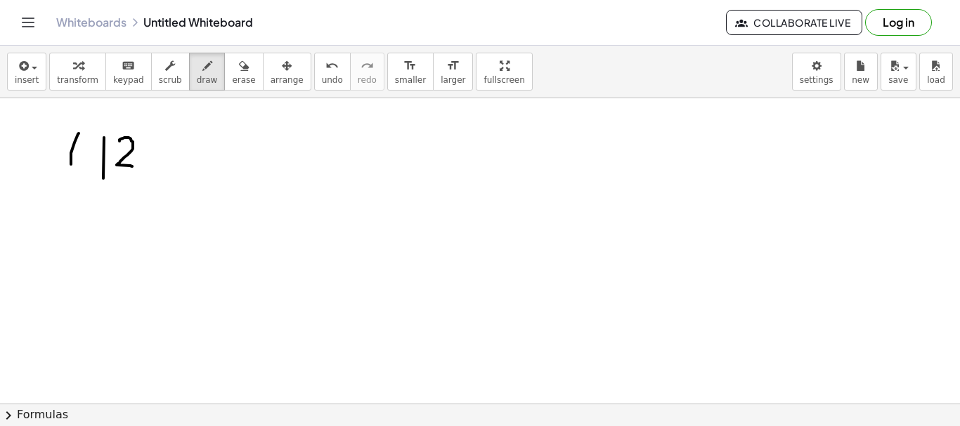
drag, startPoint x: 129, startPoint y: 138, endPoint x: 140, endPoint y: 169, distance: 32.9
drag, startPoint x: 165, startPoint y: 159, endPoint x: 176, endPoint y: 155, distance: 12.0
drag, startPoint x: 167, startPoint y: 148, endPoint x: 183, endPoint y: 147, distance: 16.2
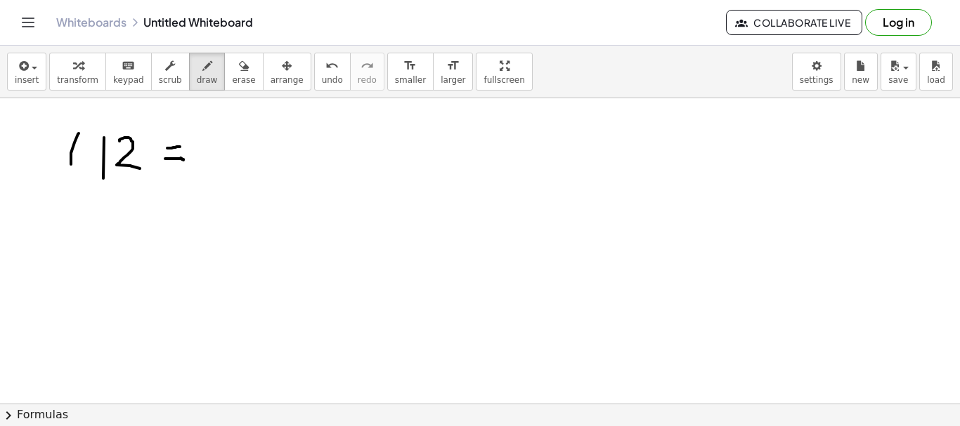
drag, startPoint x: 210, startPoint y: 135, endPoint x: 271, endPoint y: 136, distance: 61.1
drag, startPoint x: 243, startPoint y: 132, endPoint x: 285, endPoint y: 147, distance: 44.7
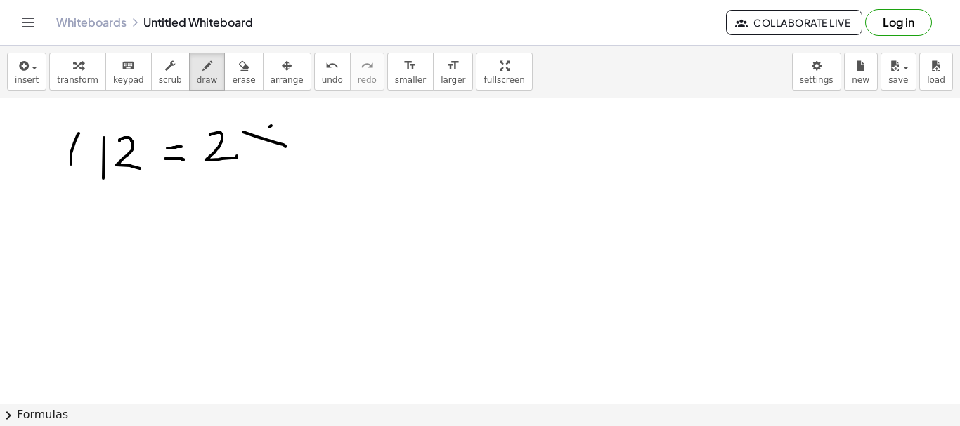
drag, startPoint x: 271, startPoint y: 126, endPoint x: 299, endPoint y: 131, distance: 28.5
drag, startPoint x: 304, startPoint y: 127, endPoint x: 361, endPoint y: 137, distance: 57.8
drag, startPoint x: 351, startPoint y: 136, endPoint x: 371, endPoint y: 141, distance: 21.0
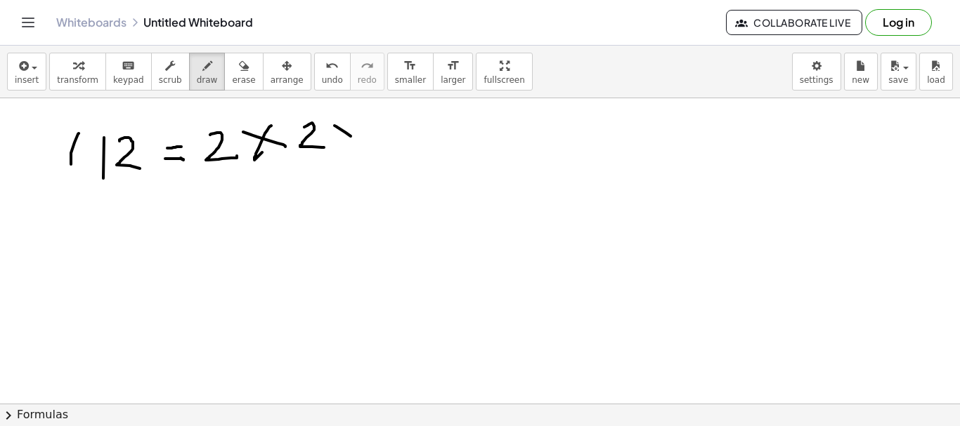
drag, startPoint x: 360, startPoint y: 130, endPoint x: 350, endPoint y: 152, distance: 23.9
drag, startPoint x: 393, startPoint y: 131, endPoint x: 169, endPoint y: 190, distance: 232.3
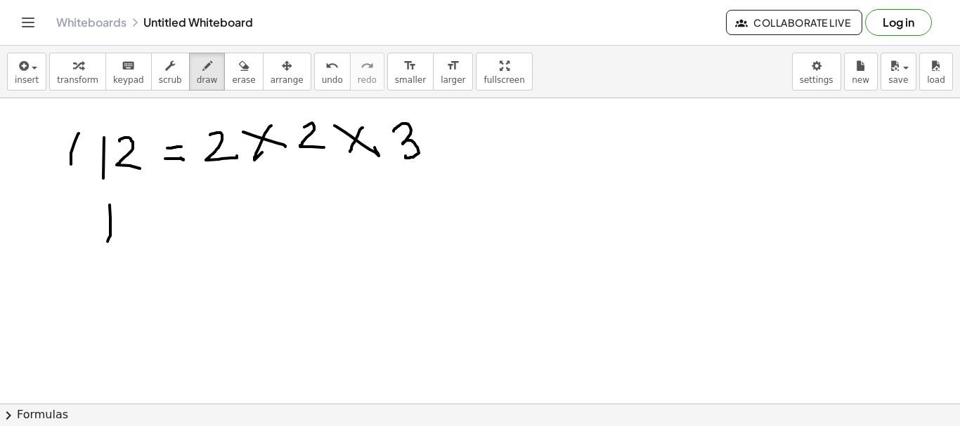
drag, startPoint x: 110, startPoint y: 205, endPoint x: 121, endPoint y: 214, distance: 14.1
drag, startPoint x: 131, startPoint y: 205, endPoint x: 130, endPoint y: 226, distance: 21.1
drag, startPoint x: 133, startPoint y: 204, endPoint x: 150, endPoint y: 204, distance: 17.6
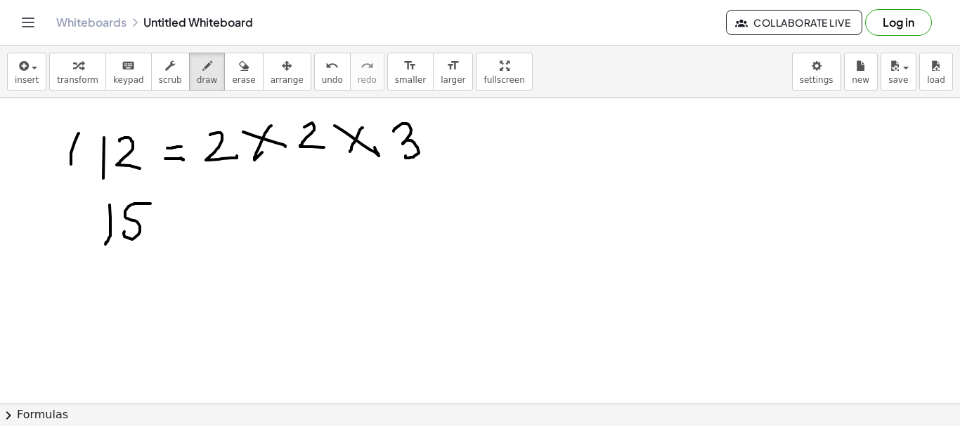
drag, startPoint x: 172, startPoint y: 219, endPoint x: 188, endPoint y: 214, distance: 16.7
drag, startPoint x: 181, startPoint y: 204, endPoint x: 200, endPoint y: 197, distance: 20.0
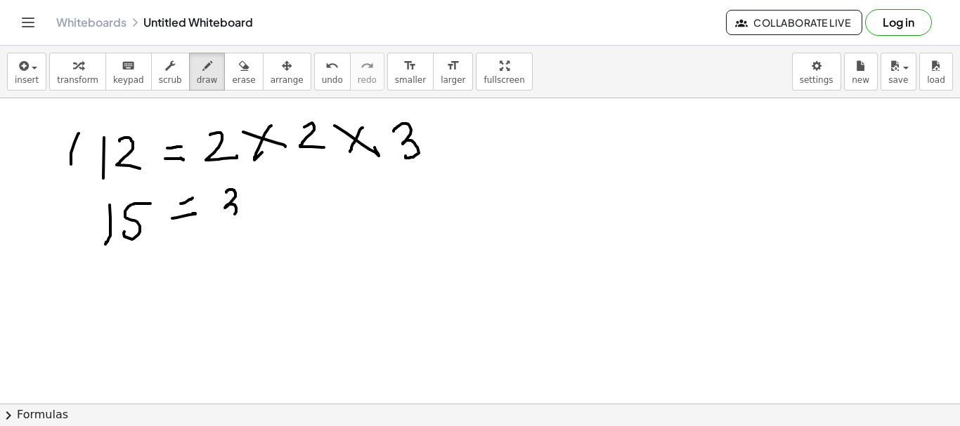
drag, startPoint x: 226, startPoint y: 193, endPoint x: 265, endPoint y: 195, distance: 38.7
drag, startPoint x: 256, startPoint y: 193, endPoint x: 280, endPoint y: 198, distance: 23.7
drag, startPoint x: 279, startPoint y: 187, endPoint x: 278, endPoint y: 209, distance: 22.5
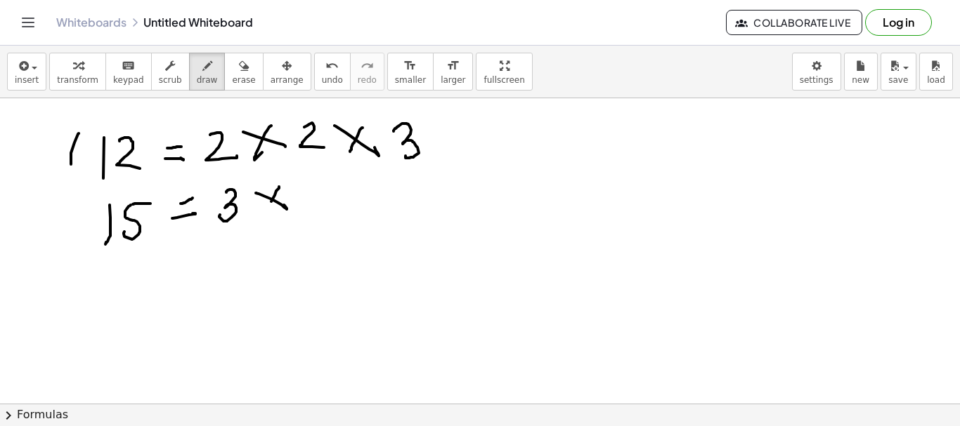
drag, startPoint x: 307, startPoint y: 197, endPoint x: 312, endPoint y: 214, distance: 17.6
drag, startPoint x: 100, startPoint y: 269, endPoint x: 126, endPoint y: 292, distance: 34.4
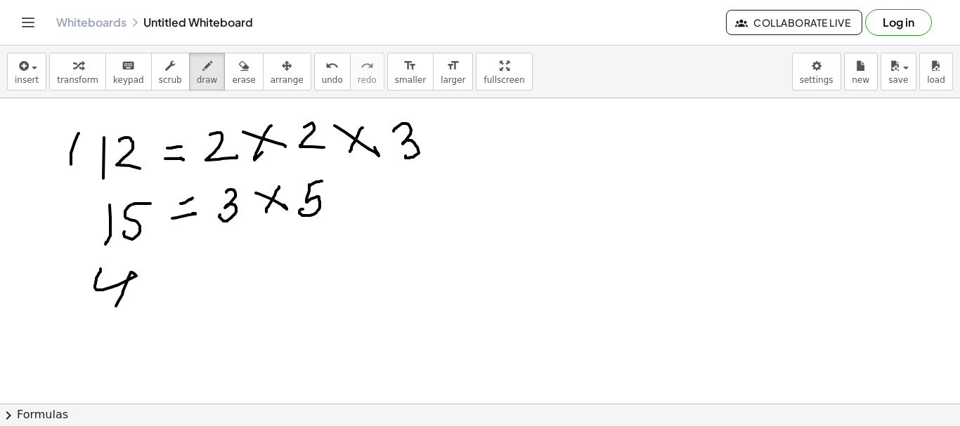
drag, startPoint x: 146, startPoint y: 269, endPoint x: 183, endPoint y: 278, distance: 38.3
drag, startPoint x: 183, startPoint y: 276, endPoint x: 193, endPoint y: 263, distance: 15.6
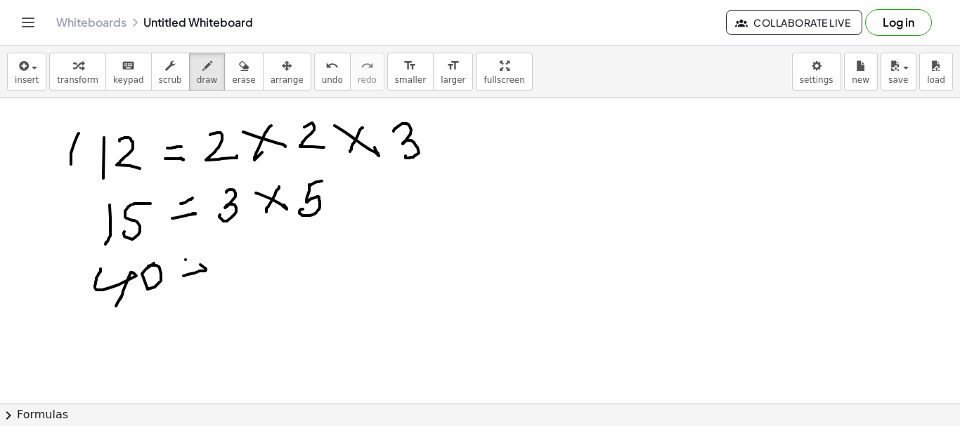
drag, startPoint x: 185, startPoint y: 260, endPoint x: 210, endPoint y: 261, distance: 24.6
drag, startPoint x: 233, startPoint y: 252, endPoint x: 264, endPoint y: 273, distance: 38.0
drag, startPoint x: 273, startPoint y: 255, endPoint x: 301, endPoint y: 262, distance: 29.0
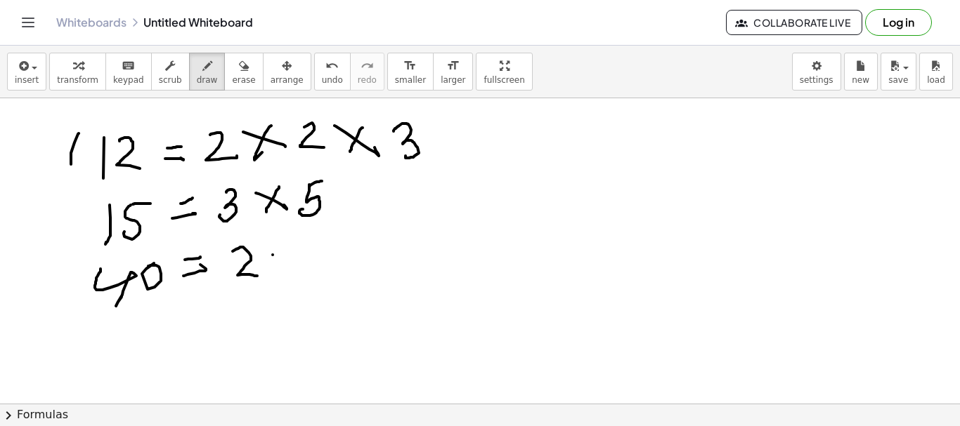
drag, startPoint x: 296, startPoint y: 254, endPoint x: 283, endPoint y: 266, distance: 18.4
drag, startPoint x: 320, startPoint y: 246, endPoint x: 347, endPoint y: 252, distance: 27.3
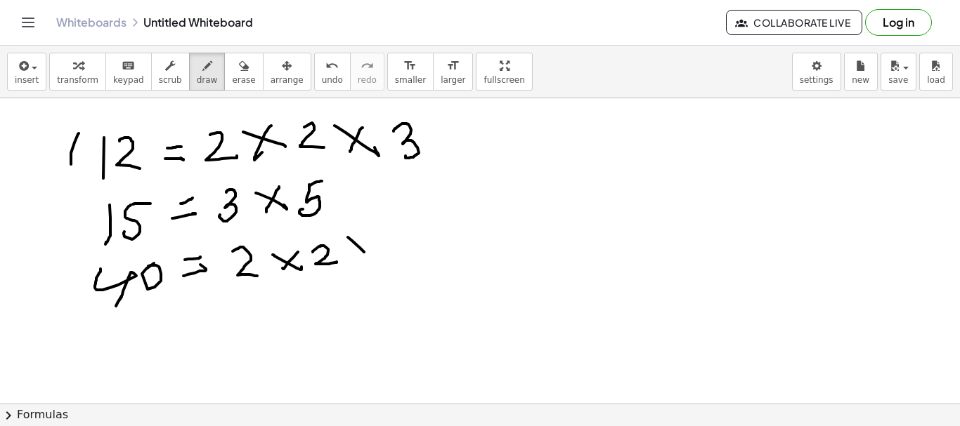
drag, startPoint x: 364, startPoint y: 252, endPoint x: 374, endPoint y: 247, distance: 11.6
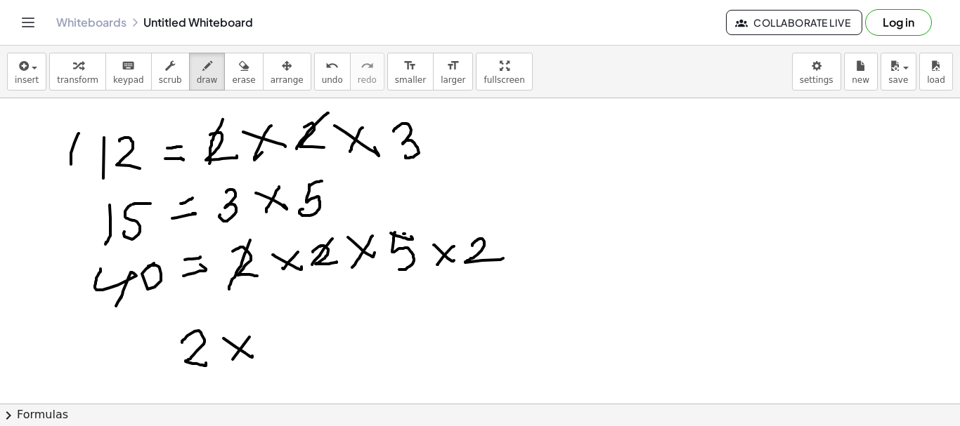
drag, startPoint x: 332, startPoint y: 239, endPoint x: 311, endPoint y: 268, distance: 35.7
drag, startPoint x: 261, startPoint y: 341, endPoint x: 308, endPoint y: 368, distance: 54.5
drag, startPoint x: 470, startPoint y: 233, endPoint x: 477, endPoint y: 228, distance: 8.2
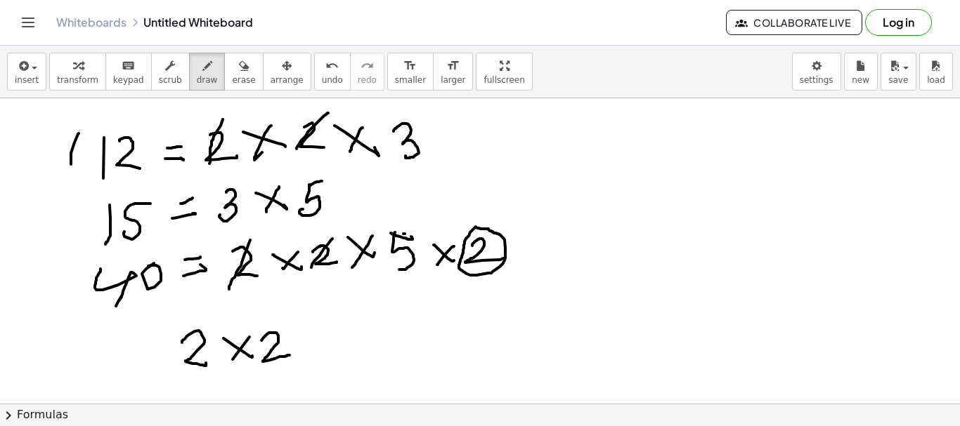
drag, startPoint x: 301, startPoint y: 332, endPoint x: 320, endPoint y: 342, distance: 21.1
drag, startPoint x: 313, startPoint y: 337, endPoint x: 299, endPoint y: 356, distance: 23.6
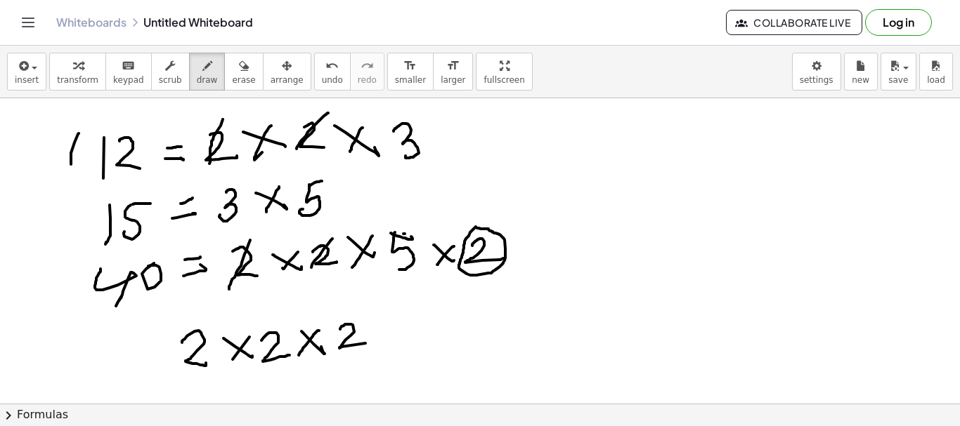
drag, startPoint x: 340, startPoint y: 329, endPoint x: 381, endPoint y: 353, distance: 47.2
drag, startPoint x: 417, startPoint y: 117, endPoint x: 392, endPoint y: 160, distance: 50.4
drag, startPoint x: 235, startPoint y: 185, endPoint x: 216, endPoint y: 223, distance: 42.4
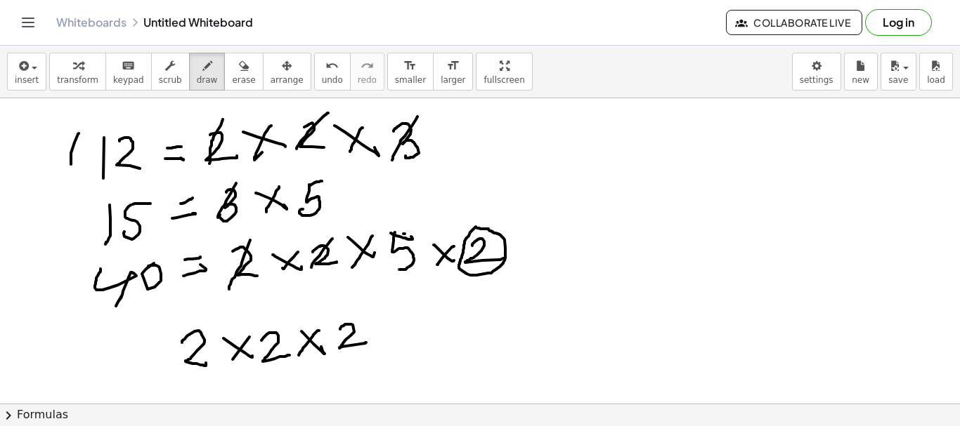
drag, startPoint x: 375, startPoint y: 327, endPoint x: 401, endPoint y: 336, distance: 27.3
drag, startPoint x: 393, startPoint y: 315, endPoint x: 379, endPoint y: 346, distance: 34.0
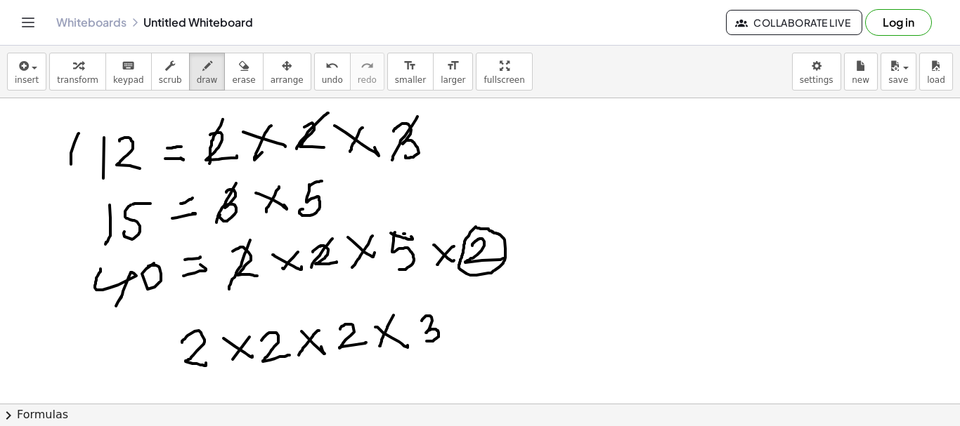
drag, startPoint x: 422, startPoint y: 321, endPoint x: 429, endPoint y: 340, distance: 20.5
drag, startPoint x: 451, startPoint y: 322, endPoint x: 467, endPoint y: 324, distance: 16.2
drag, startPoint x: 466, startPoint y: 314, endPoint x: 455, endPoint y: 342, distance: 30.3
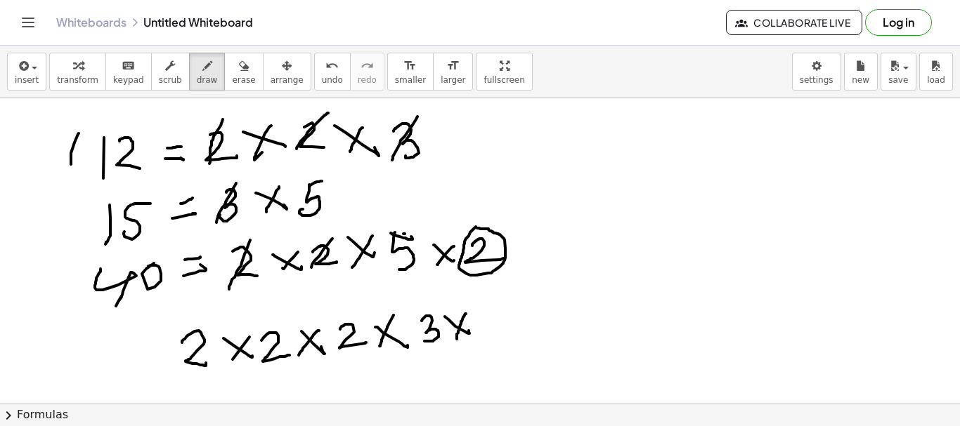
drag, startPoint x: 325, startPoint y: 176, endPoint x: 371, endPoint y: 221, distance: 64.1
drag, startPoint x: 400, startPoint y: 259, endPoint x: 391, endPoint y: 280, distance: 22.1
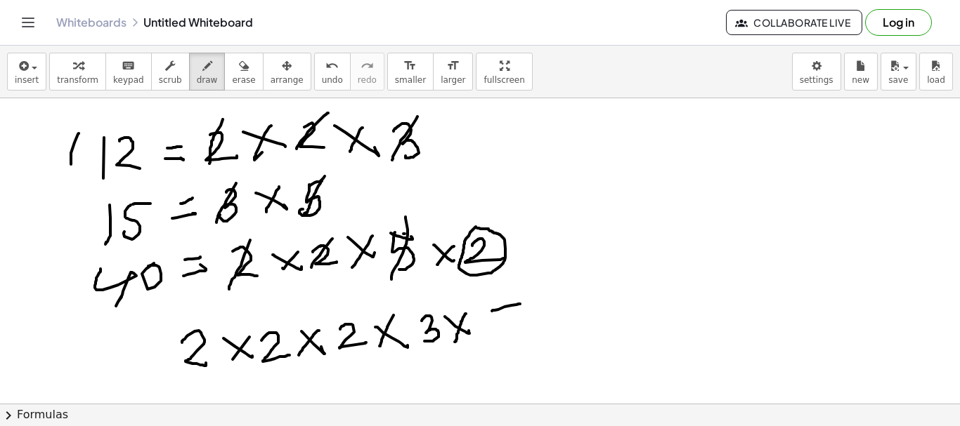
drag, startPoint x: 498, startPoint y: 310, endPoint x: 479, endPoint y: 318, distance: 20.8
drag, startPoint x: 495, startPoint y: 309, endPoint x: 549, endPoint y: 311, distance: 54.8
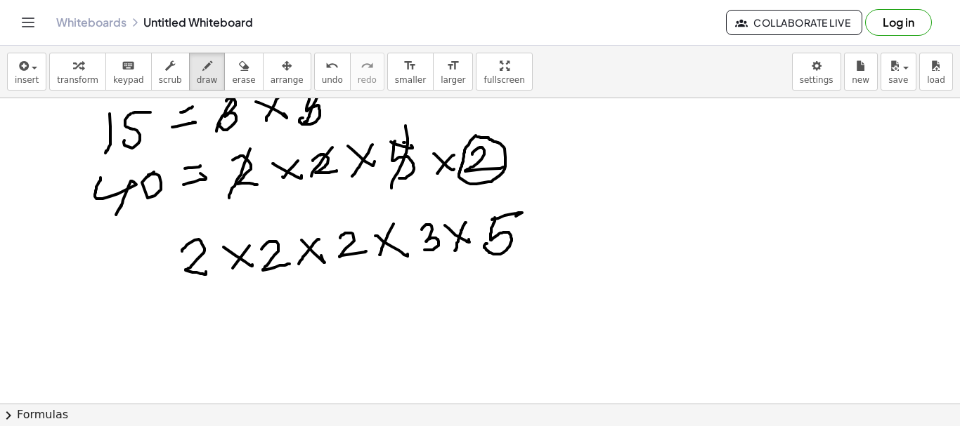
scroll to position [1834, 0]
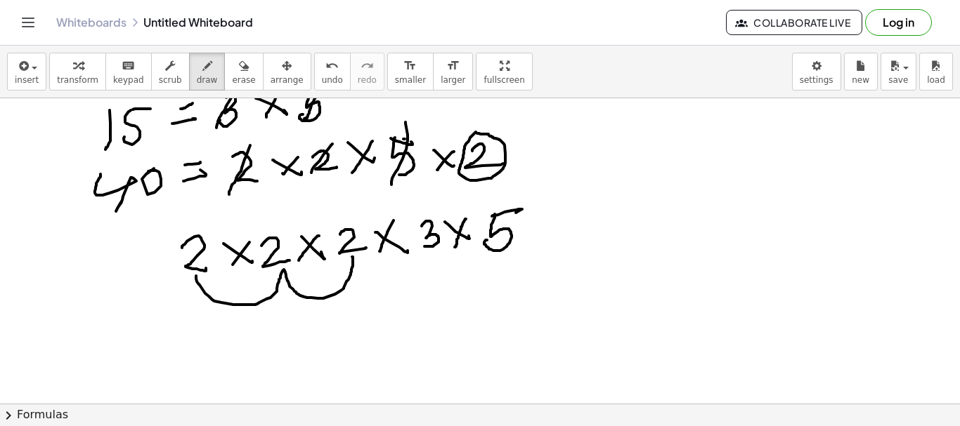
drag, startPoint x: 196, startPoint y: 276, endPoint x: 352, endPoint y: 257, distance: 157.1
drag, startPoint x: 294, startPoint y: 327, endPoint x: 299, endPoint y: 317, distance: 11.3
drag, startPoint x: 432, startPoint y: 252, endPoint x: 501, endPoint y: 256, distance: 68.9
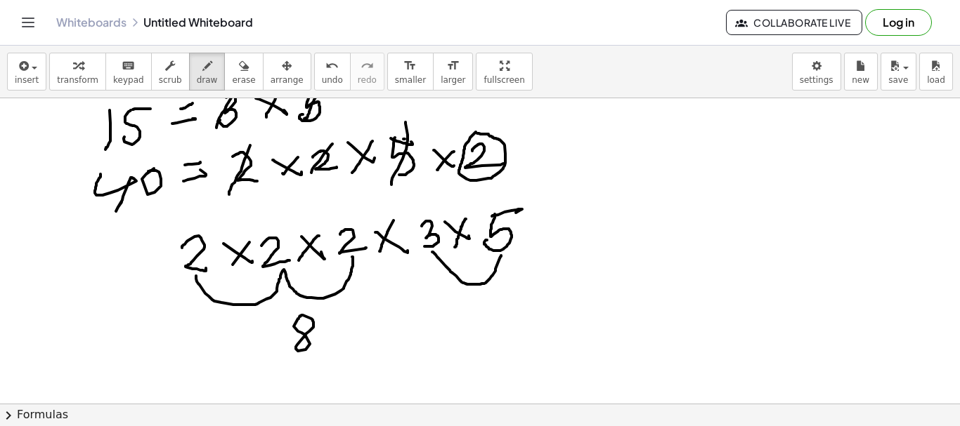
drag, startPoint x: 471, startPoint y: 306, endPoint x: 477, endPoint y: 318, distance: 13.8
drag, startPoint x: 485, startPoint y: 301, endPoint x: 485, endPoint y: 320, distance: 19.0
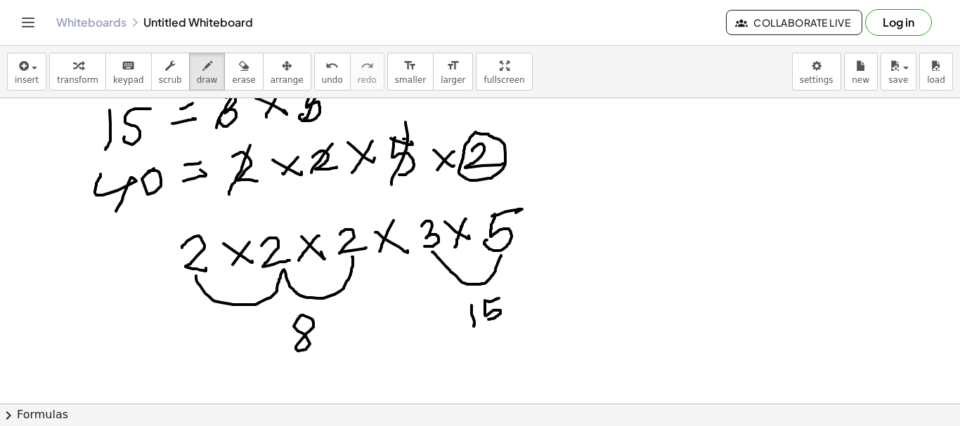
drag, startPoint x: 382, startPoint y: 320, endPoint x: 418, endPoint y: 330, distance: 37.2
drag, startPoint x: 408, startPoint y: 314, endPoint x: 389, endPoint y: 339, distance: 31.1
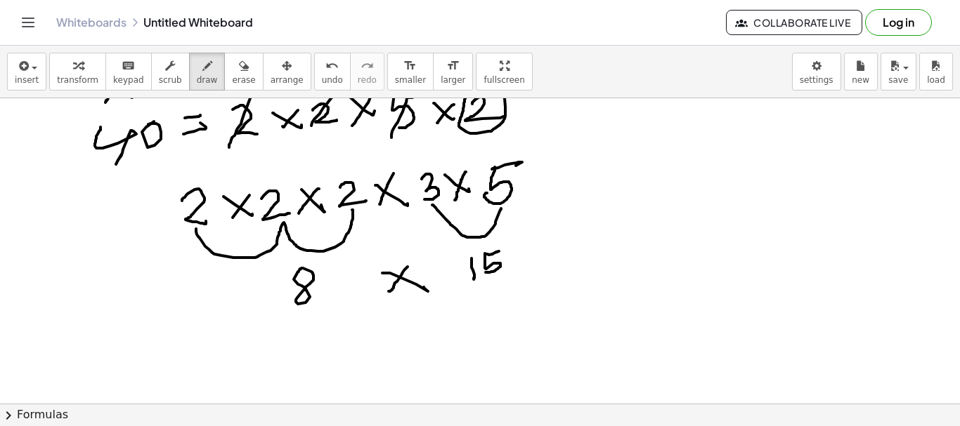
scroll to position [1904, 0]
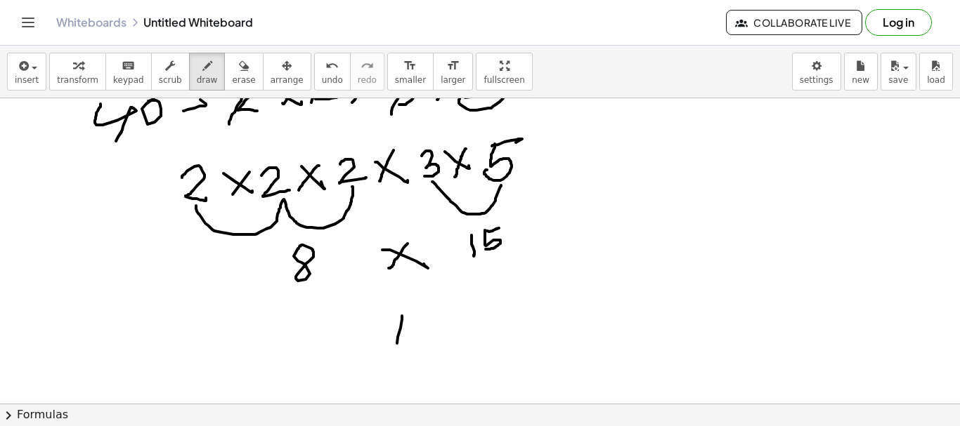
drag, startPoint x: 402, startPoint y: 316, endPoint x: 397, endPoint y: 344, distance: 27.8
drag, startPoint x: 413, startPoint y: 318, endPoint x: 445, endPoint y: 332, distance: 35.2
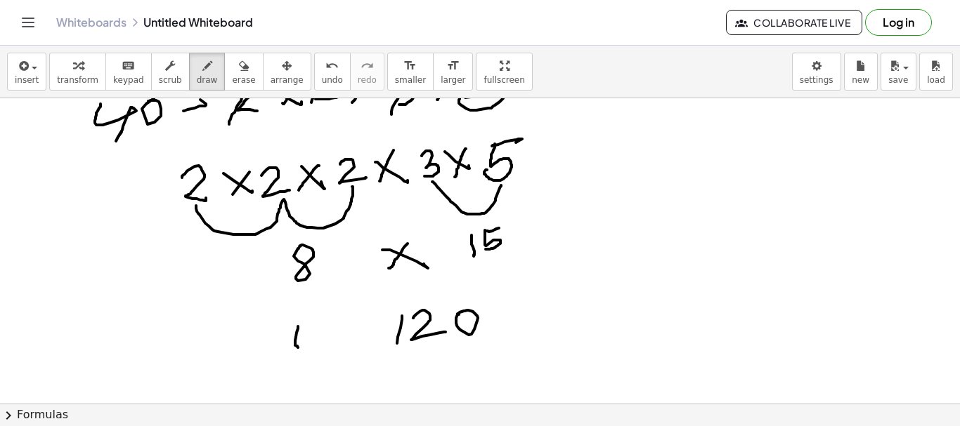
drag, startPoint x: 298, startPoint y: 327, endPoint x: 336, endPoint y: 330, distance: 38.0
drag, startPoint x: 329, startPoint y: 323, endPoint x: 338, endPoint y: 335, distance: 15.0
drag, startPoint x: 353, startPoint y: 318, endPoint x: 367, endPoint y: 338, distance: 24.6
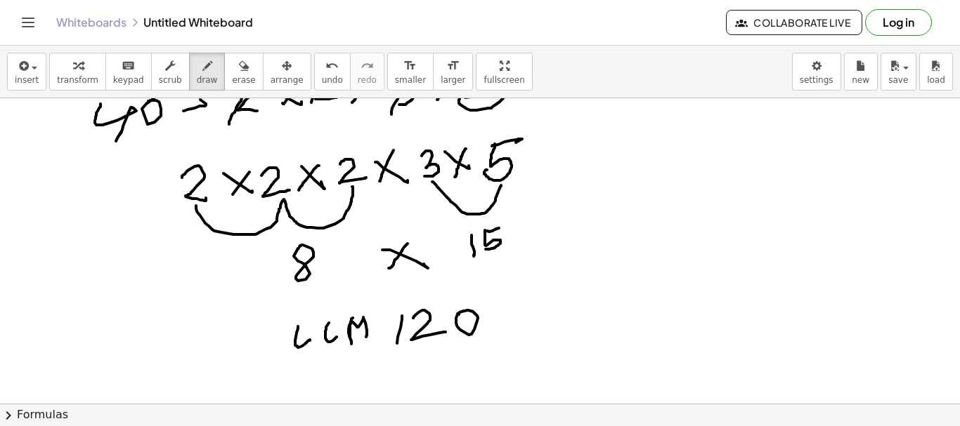
drag, startPoint x: 372, startPoint y: 329, endPoint x: 381, endPoint y: 329, distance: 8.4
drag, startPoint x: 375, startPoint y: 325, endPoint x: 295, endPoint y: 342, distance: 81.9
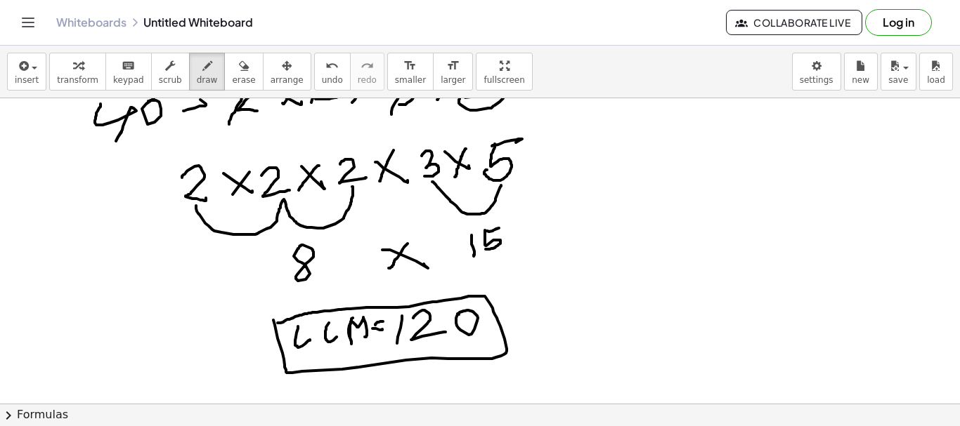
drag, startPoint x: 273, startPoint y: 320, endPoint x: 289, endPoint y: 320, distance: 15.5
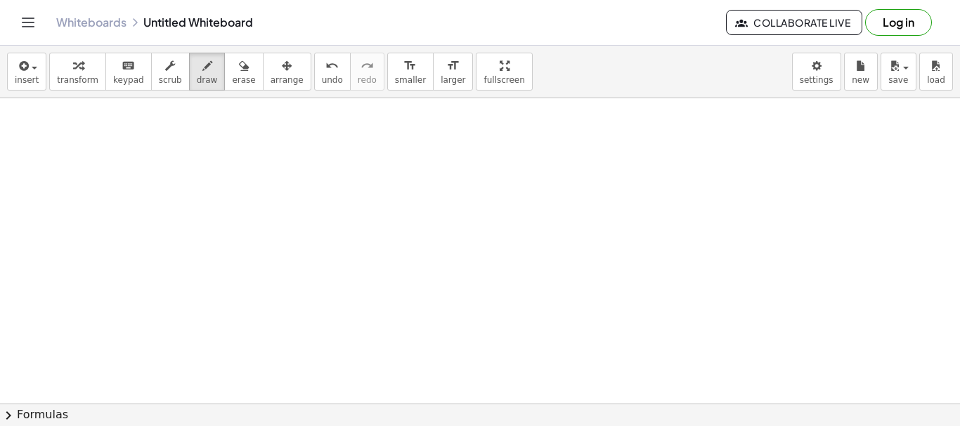
scroll to position [2280, 0]
drag, startPoint x: 56, startPoint y: 153, endPoint x: 86, endPoint y: 178, distance: 38.9
drag, startPoint x: 100, startPoint y: 136, endPoint x: 117, endPoint y: 155, distance: 25.4
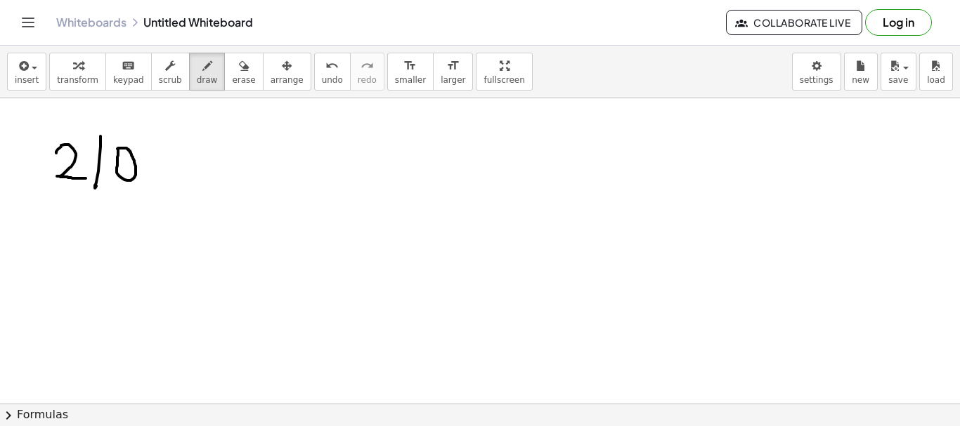
drag, startPoint x: 174, startPoint y: 167, endPoint x: 173, endPoint y: 160, distance: 7.1
drag, startPoint x: 162, startPoint y: 153, endPoint x: 175, endPoint y: 154, distance: 13.4
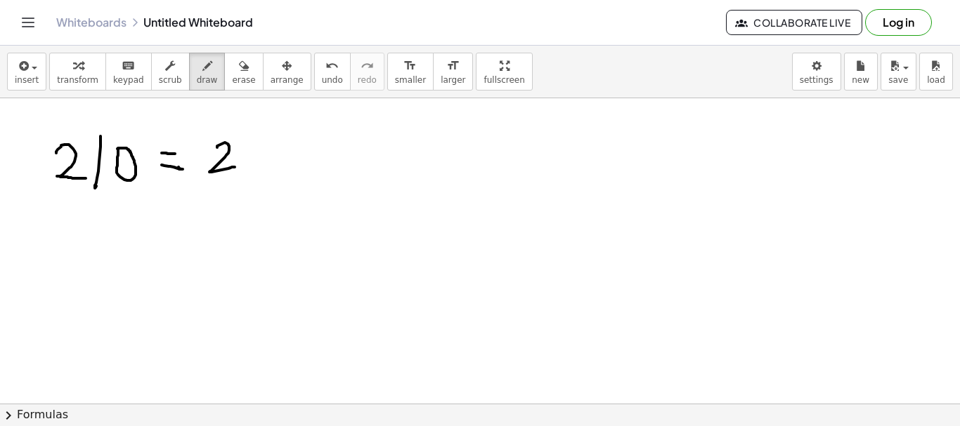
drag, startPoint x: 217, startPoint y: 146, endPoint x: 235, endPoint y: 167, distance: 27.4
drag, startPoint x: 270, startPoint y: 143, endPoint x: 306, endPoint y: 152, distance: 36.8
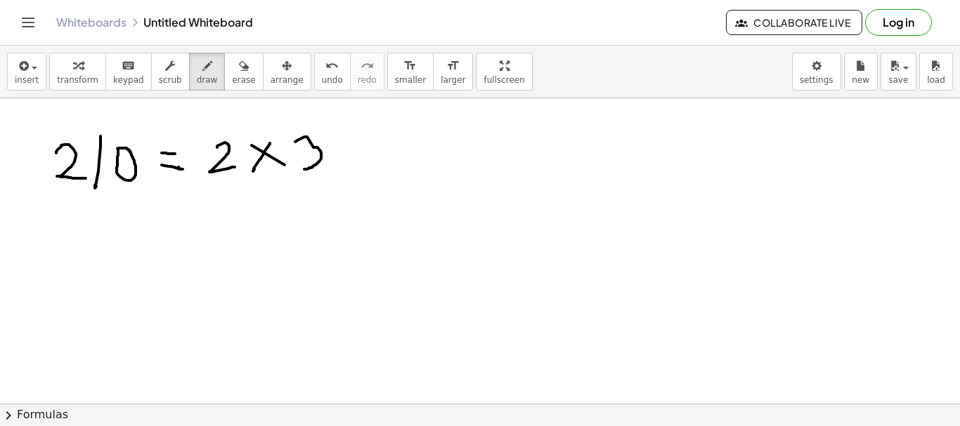
drag, startPoint x: 297, startPoint y: 141, endPoint x: 304, endPoint y: 169, distance: 29.7
drag, startPoint x: 294, startPoint y: 143, endPoint x: 308, endPoint y: 167, distance: 28.0
drag, startPoint x: 348, startPoint y: 148, endPoint x: 363, endPoint y: 148, distance: 14.8
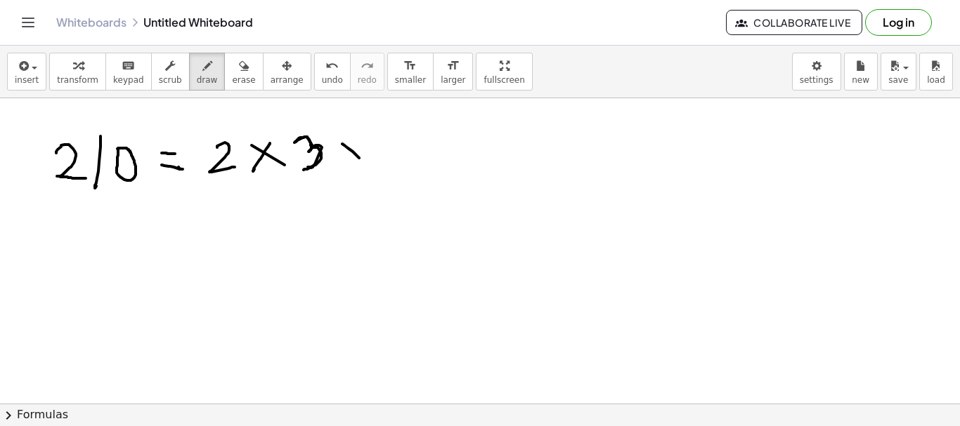
drag, startPoint x: 361, startPoint y: 143, endPoint x: 341, endPoint y: 167, distance: 30.9
drag, startPoint x: 385, startPoint y: 137, endPoint x: 402, endPoint y: 136, distance: 16.9
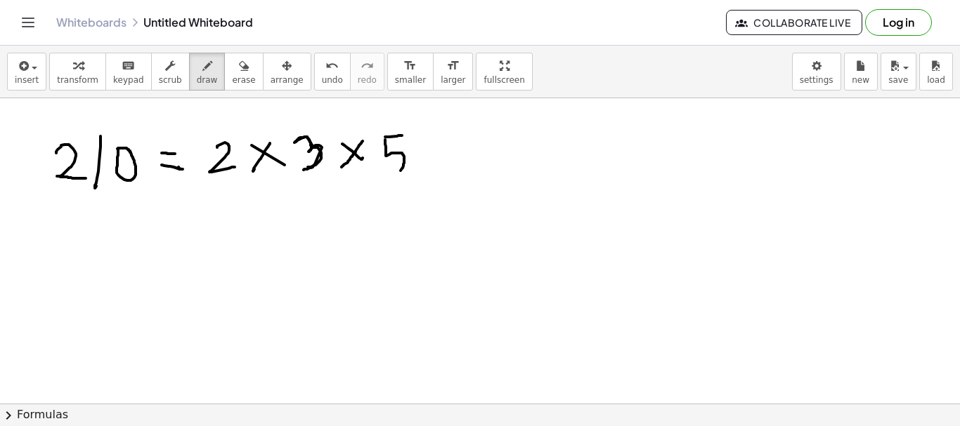
drag, startPoint x: 385, startPoint y: 140, endPoint x: 391, endPoint y: 173, distance: 33.6
drag, startPoint x: 419, startPoint y: 143, endPoint x: 437, endPoint y: 159, distance: 24.4
drag, startPoint x: 431, startPoint y: 146, endPoint x: 432, endPoint y: 155, distance: 8.5
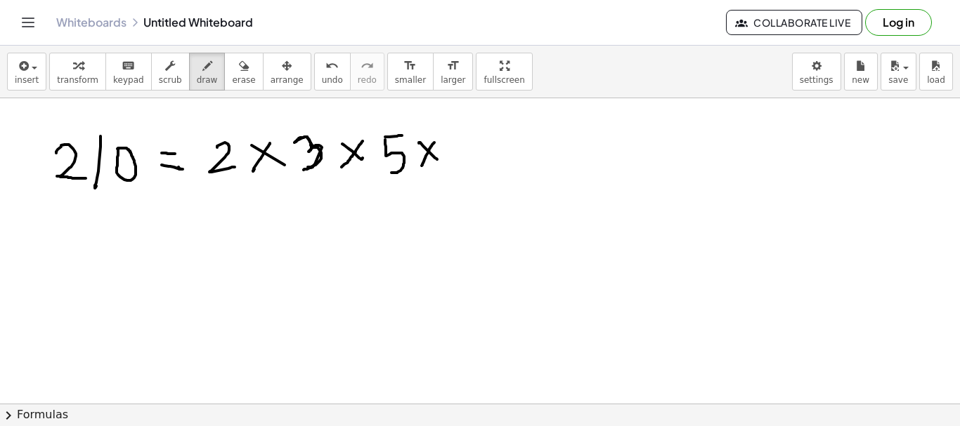
drag, startPoint x: 446, startPoint y: 136, endPoint x: 466, endPoint y: 170, distance: 39.7
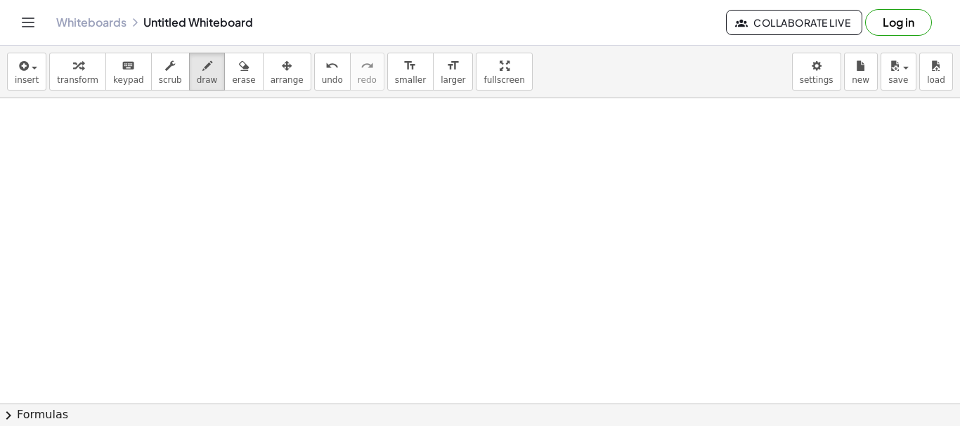
scroll to position [2445, 0]
drag, startPoint x: 216, startPoint y: 233, endPoint x: 199, endPoint y: 379, distance: 147.1
drag, startPoint x: 184, startPoint y: 261, endPoint x: 292, endPoint y: 257, distance: 107.6
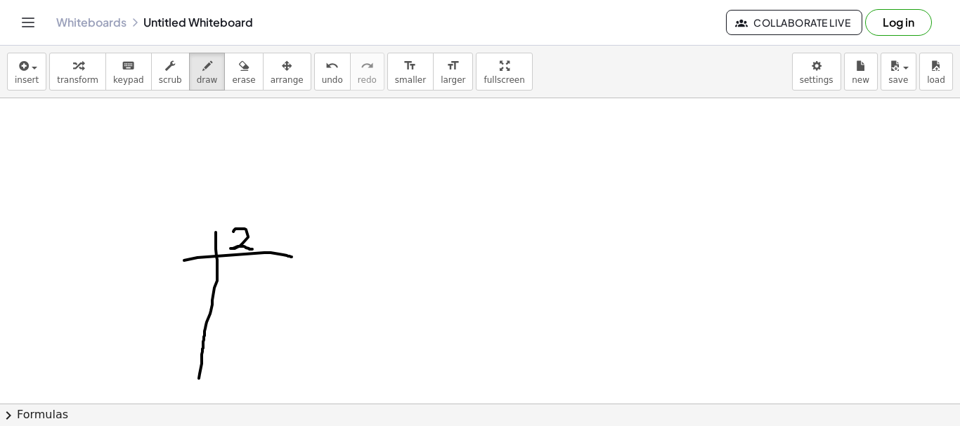
drag, startPoint x: 233, startPoint y: 232, endPoint x: 262, endPoint y: 236, distance: 29.1
drag, startPoint x: 263, startPoint y: 229, endPoint x: 261, endPoint y: 247, distance: 17.8
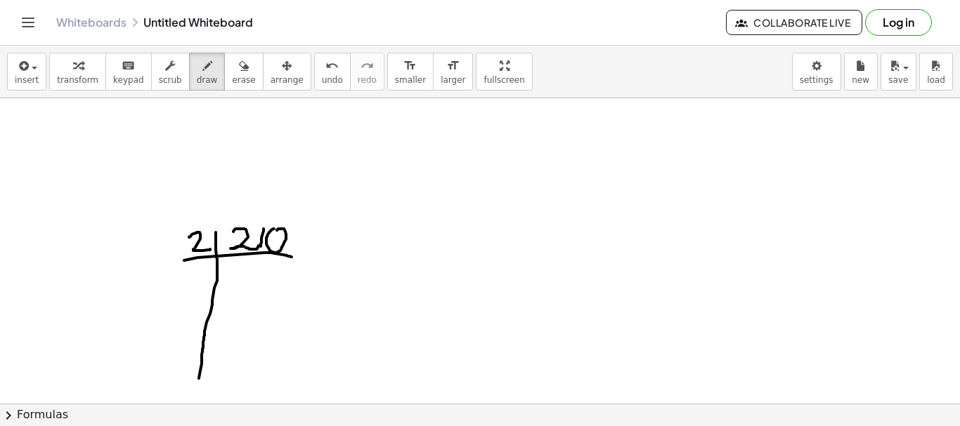
drag, startPoint x: 189, startPoint y: 237, endPoint x: 210, endPoint y: 249, distance: 24.2
drag, startPoint x: 255, startPoint y: 263, endPoint x: 336, endPoint y: 303, distance: 89.9
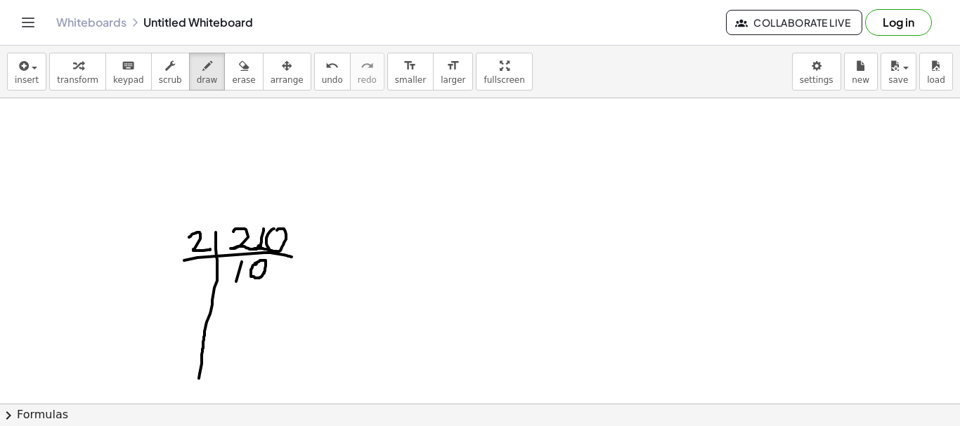
drag, startPoint x: 254, startPoint y: 249, endPoint x: 280, endPoint y: 266, distance: 30.4
drag, startPoint x: 275, startPoint y: 263, endPoint x: 282, endPoint y: 265, distance: 7.2
drag, startPoint x: 275, startPoint y: 264, endPoint x: 273, endPoint y: 281, distance: 17.0
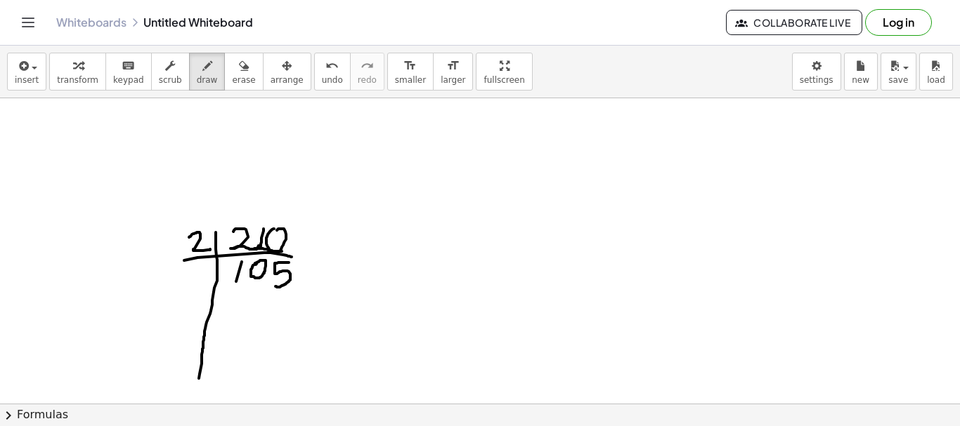
drag, startPoint x: 173, startPoint y: 294, endPoint x: 309, endPoint y: 291, distance: 136.3
drag, startPoint x: 315, startPoint y: 275, endPoint x: 325, endPoint y: 273, distance: 9.9
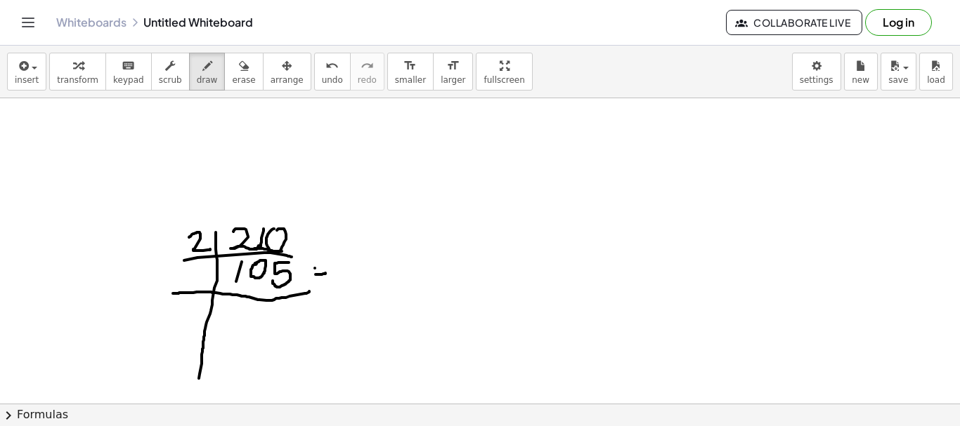
drag, startPoint x: 315, startPoint y: 268, endPoint x: 323, endPoint y: 263, distance: 9.8
drag, startPoint x: 351, startPoint y: 259, endPoint x: 346, endPoint y: 301, distance: 42.4
drag, startPoint x: 189, startPoint y: 270, endPoint x: 223, endPoint y: 300, distance: 45.8
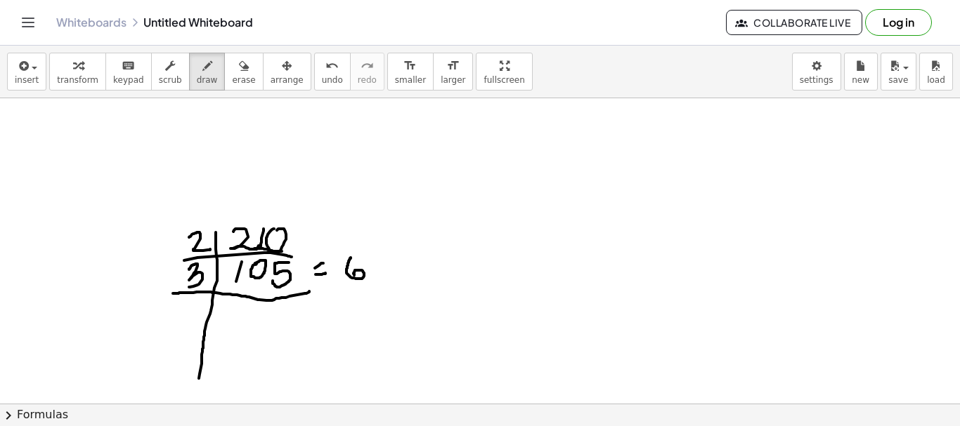
drag, startPoint x: 233, startPoint y: 308, endPoint x: 226, endPoint y: 321, distance: 14.8
drag, startPoint x: 248, startPoint y: 285, endPoint x: 269, endPoint y: 294, distance: 23.3
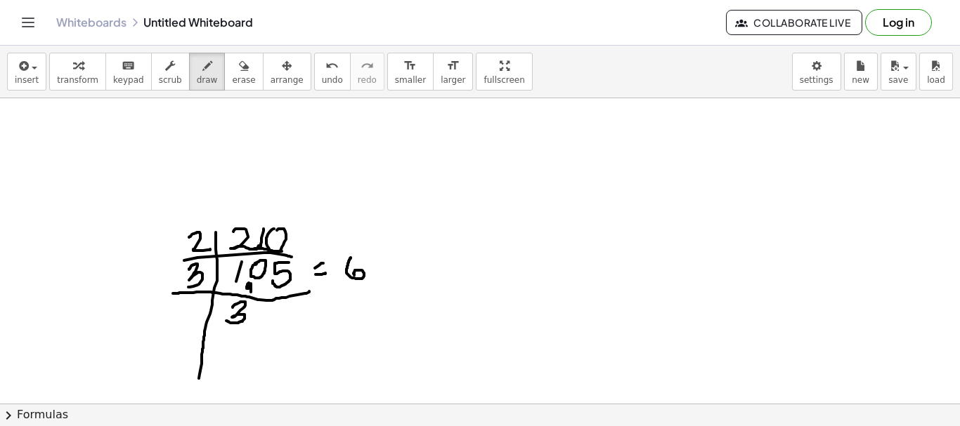
drag, startPoint x: 269, startPoint y: 268, endPoint x: 268, endPoint y: 280, distance: 12.0
drag, startPoint x: 252, startPoint y: 308, endPoint x: 261, endPoint y: 305, distance: 9.6
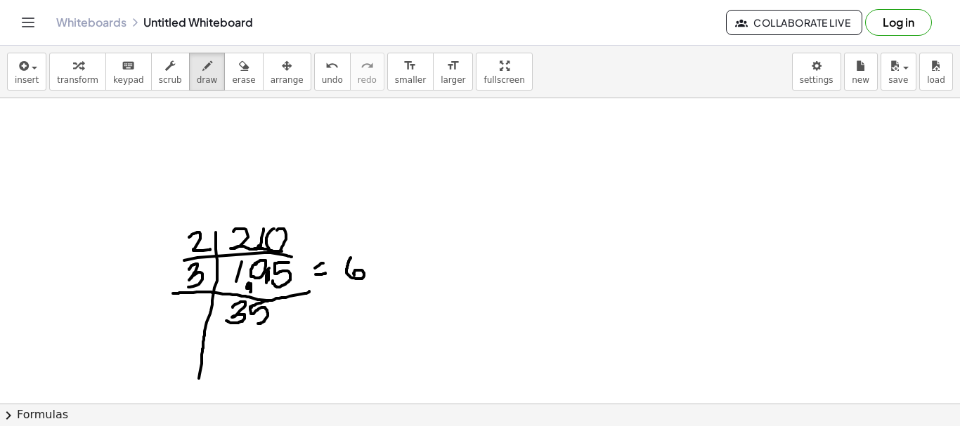
drag, startPoint x: 250, startPoint y: 307, endPoint x: 254, endPoint y: 320, distance: 13.8
drag, startPoint x: 174, startPoint y: 327, endPoint x: 296, endPoint y: 335, distance: 122.5
drag, startPoint x: 182, startPoint y: 304, endPoint x: 192, endPoint y: 304, distance: 9.8
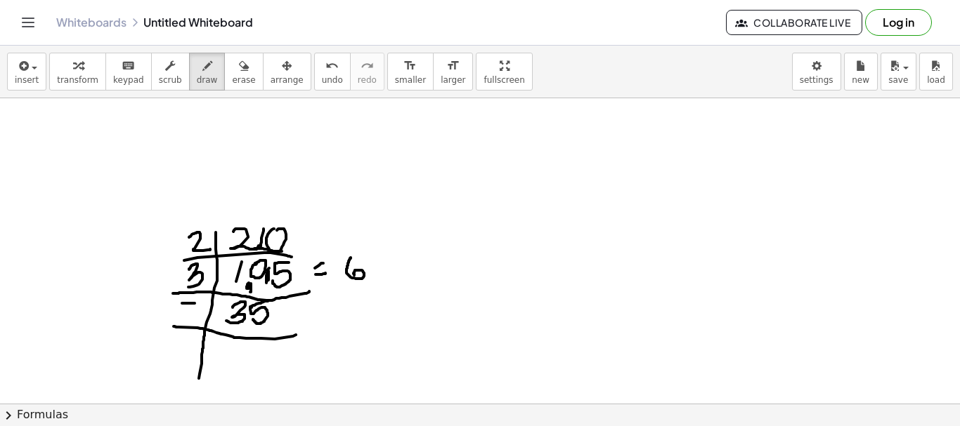
drag, startPoint x: 183, startPoint y: 304, endPoint x: 186, endPoint y: 320, distance: 15.9
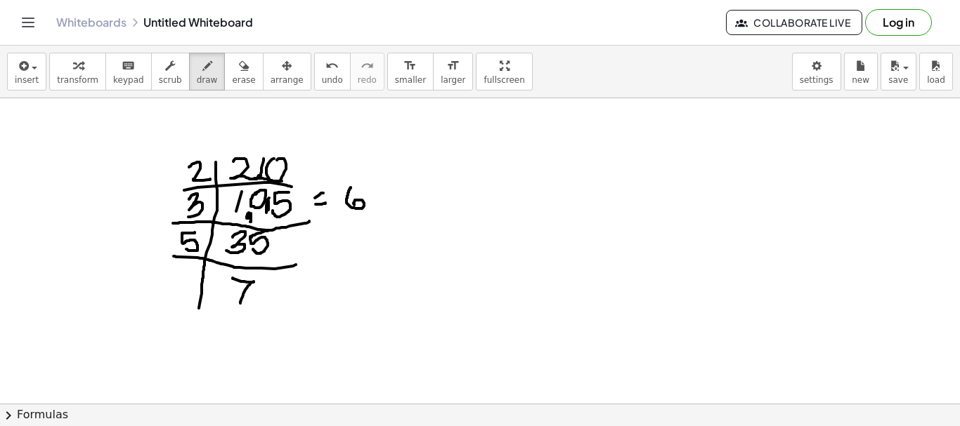
drag, startPoint x: 233, startPoint y: 279, endPoint x: 223, endPoint y: 306, distance: 29.1
drag, startPoint x: 200, startPoint y: 302, endPoint x: 190, endPoint y: 350, distance: 48.6
drag, startPoint x: 163, startPoint y: 301, endPoint x: 297, endPoint y: 320, distance: 135.5
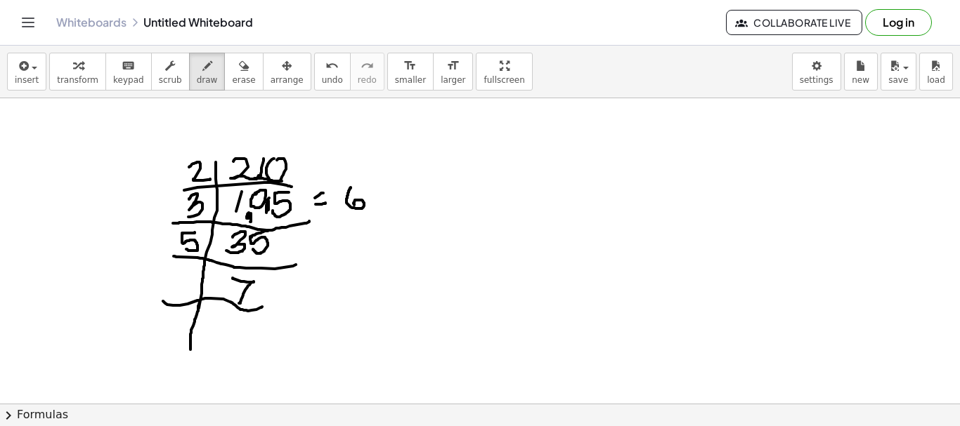
drag, startPoint x: 165, startPoint y: 270, endPoint x: 180, endPoint y: 290, distance: 24.6
drag, startPoint x: 225, startPoint y: 315, endPoint x: 224, endPoint y: 339, distance: 24.6
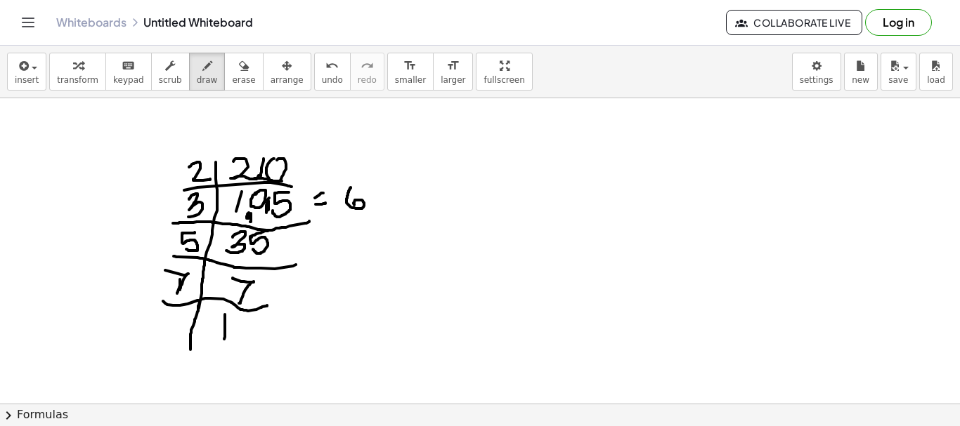
drag, startPoint x: 180, startPoint y: 280, endPoint x: 176, endPoint y: 298, distance: 18.6
drag, startPoint x: 173, startPoint y: 151, endPoint x: 169, endPoint y: 315, distance: 164.4
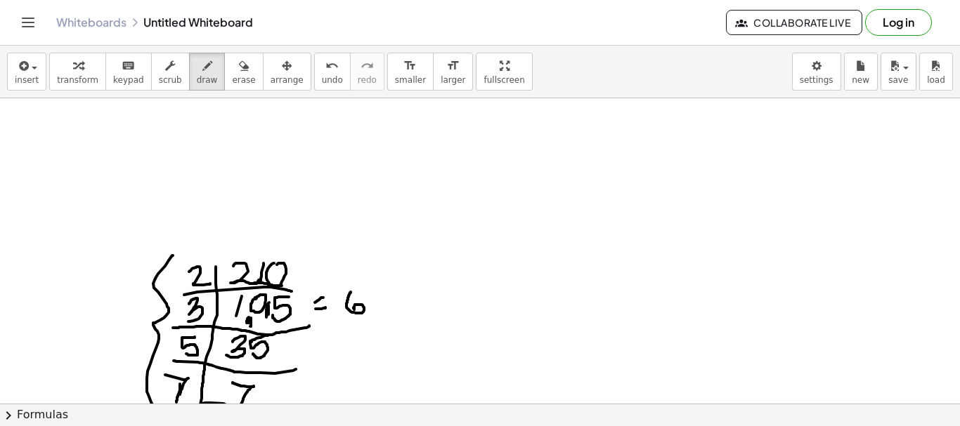
scroll to position [2445, 0]
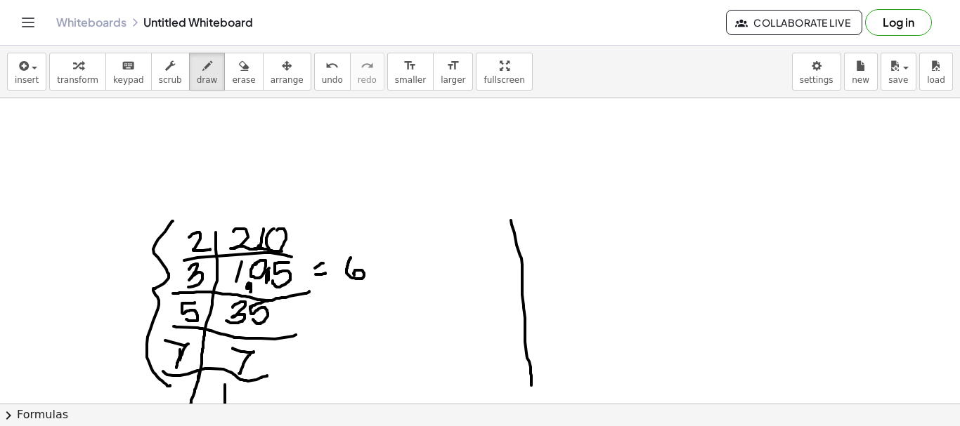
drag, startPoint x: 511, startPoint y: 221, endPoint x: 531, endPoint y: 386, distance: 166.4
drag, startPoint x: 468, startPoint y: 252, endPoint x: 593, endPoint y: 244, distance: 125.3
drag, startPoint x: 524, startPoint y: 223, endPoint x: 560, endPoint y: 235, distance: 37.8
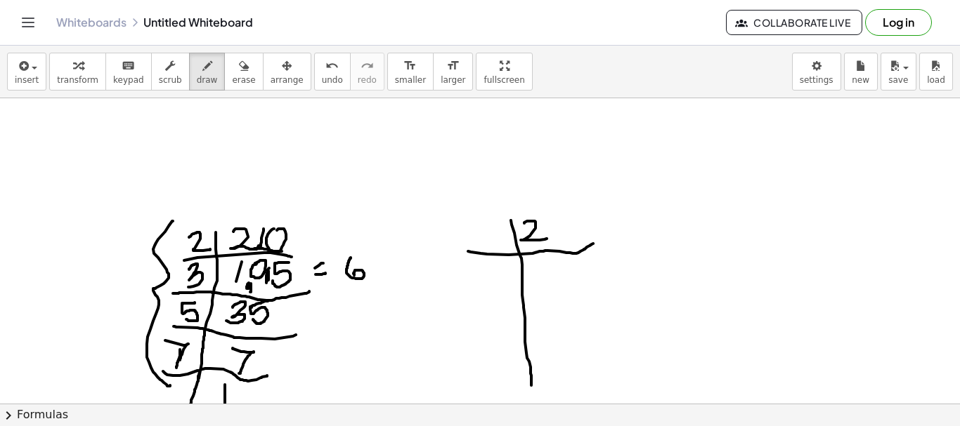
drag, startPoint x: 560, startPoint y: 219, endPoint x: 562, endPoint y: 245, distance: 26.1
drag, startPoint x: 589, startPoint y: 216, endPoint x: 607, endPoint y: 233, distance: 24.9
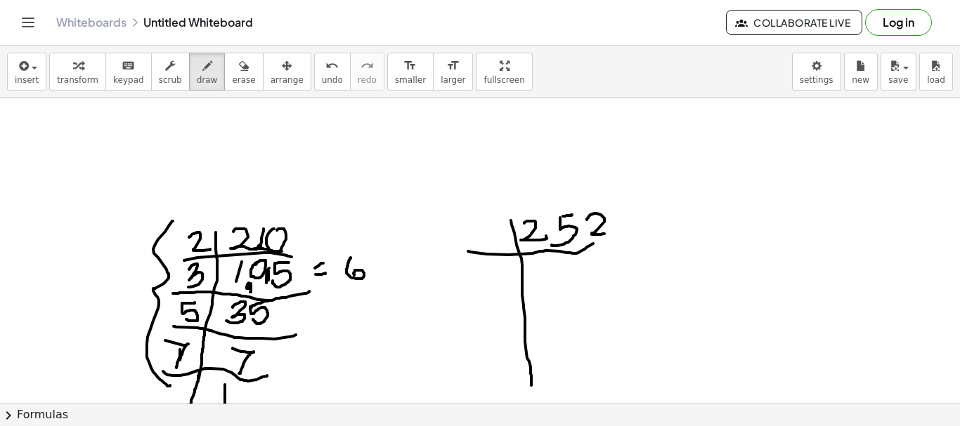
drag, startPoint x: 587, startPoint y: 247, endPoint x: 622, endPoint y: 239, distance: 36.0
drag, startPoint x: 481, startPoint y: 234, endPoint x: 502, endPoint y: 247, distance: 24.0
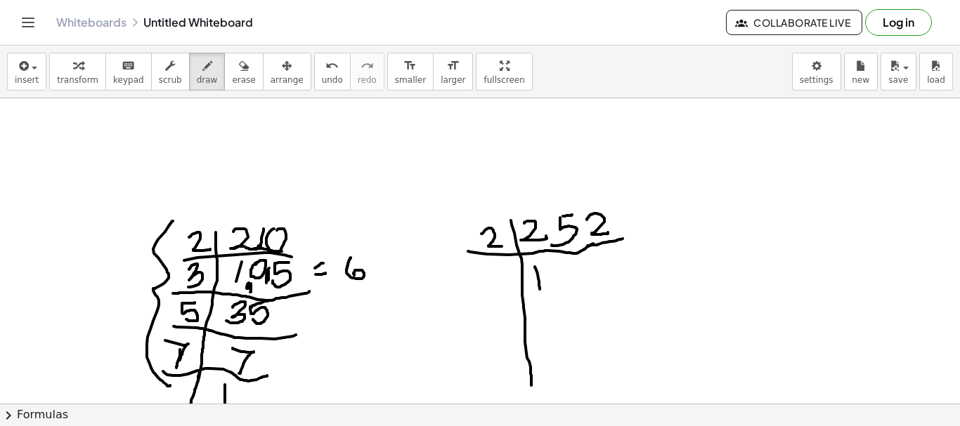
drag, startPoint x: 535, startPoint y: 267, endPoint x: 540, endPoint y: 289, distance: 23.0
drag, startPoint x: 552, startPoint y: 269, endPoint x: 577, endPoint y: 284, distance: 28.7
drag, startPoint x: 585, startPoint y: 228, endPoint x: 587, endPoint y: 237, distance: 9.4
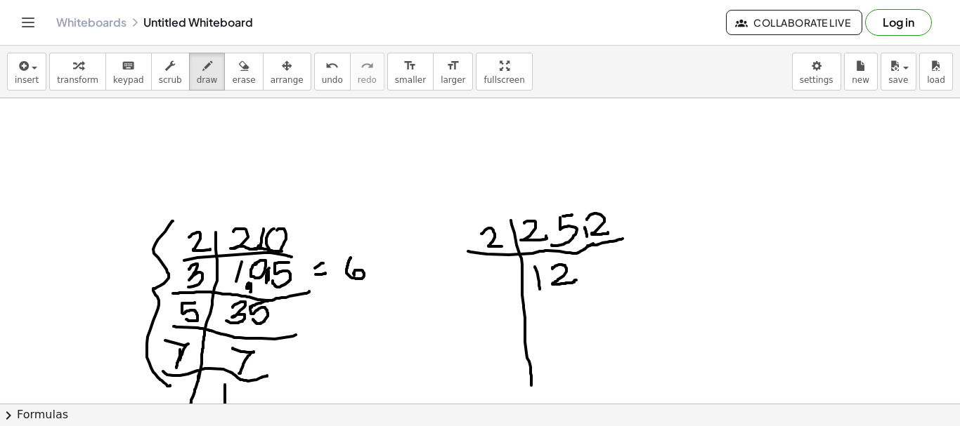
drag, startPoint x: 595, startPoint y: 258, endPoint x: 590, endPoint y: 272, distance: 14.9
drag, startPoint x: 488, startPoint y: 273, endPoint x: 513, endPoint y: 289, distance: 29.0
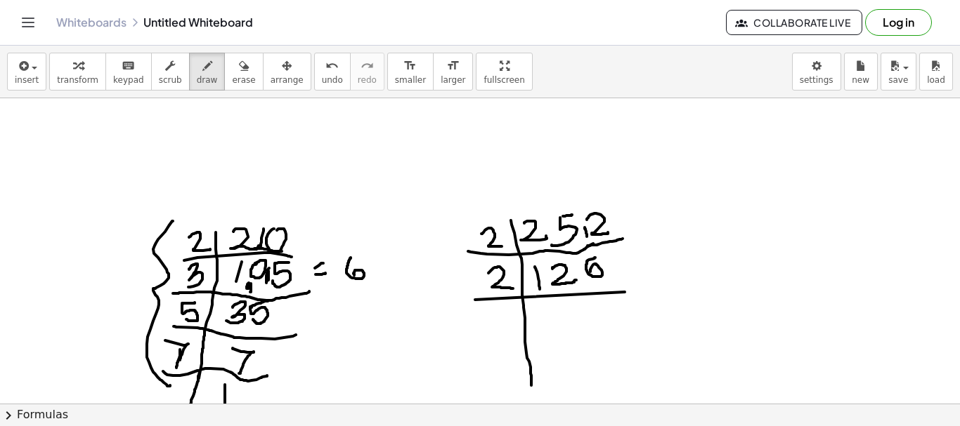
drag, startPoint x: 561, startPoint y: 305, endPoint x: 571, endPoint y: 325, distance: 22.0
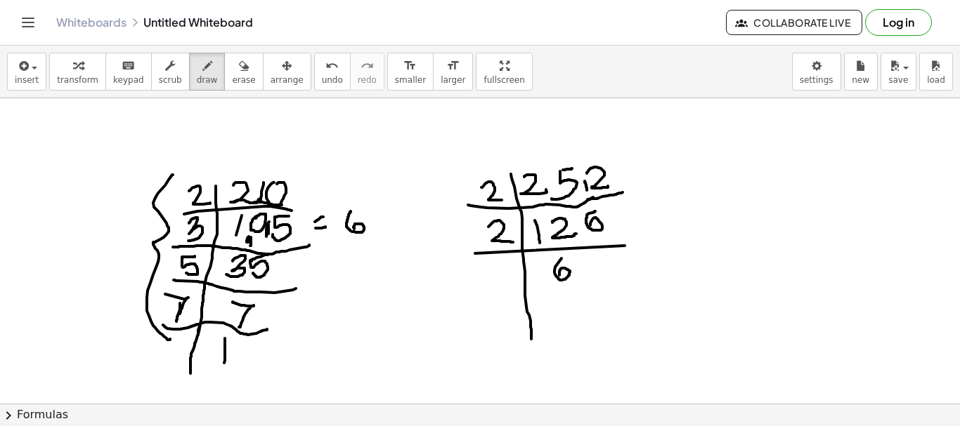
scroll to position [2515, 0]
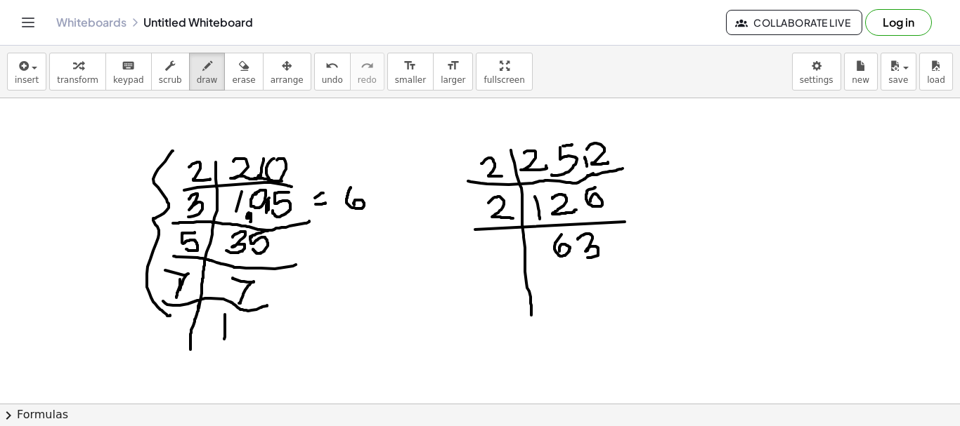
drag, startPoint x: 578, startPoint y: 240, endPoint x: 580, endPoint y: 257, distance: 17.8
drag, startPoint x: 533, startPoint y: 313, endPoint x: 515, endPoint y: 333, distance: 27.4
drag, startPoint x: 472, startPoint y: 278, endPoint x: 651, endPoint y: 268, distance: 179.4
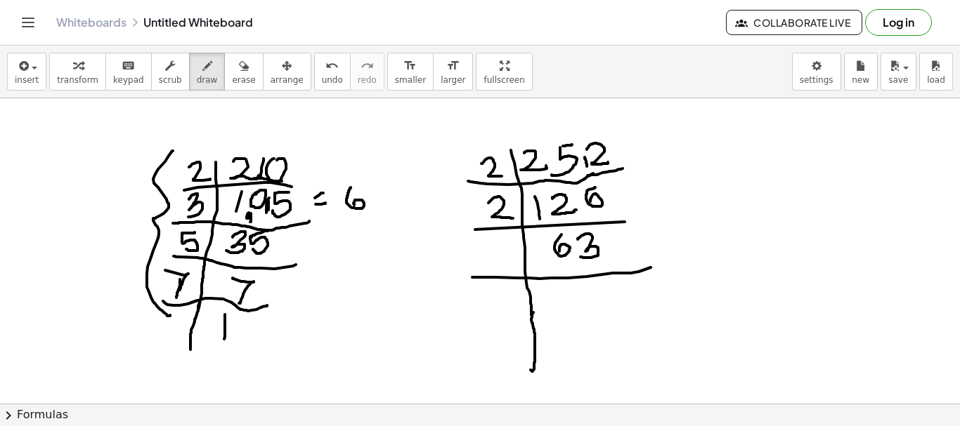
drag, startPoint x: 667, startPoint y: 253, endPoint x: 675, endPoint y: 249, distance: 9.1
drag, startPoint x: 696, startPoint y: 236, endPoint x: 700, endPoint y: 264, distance: 28.5
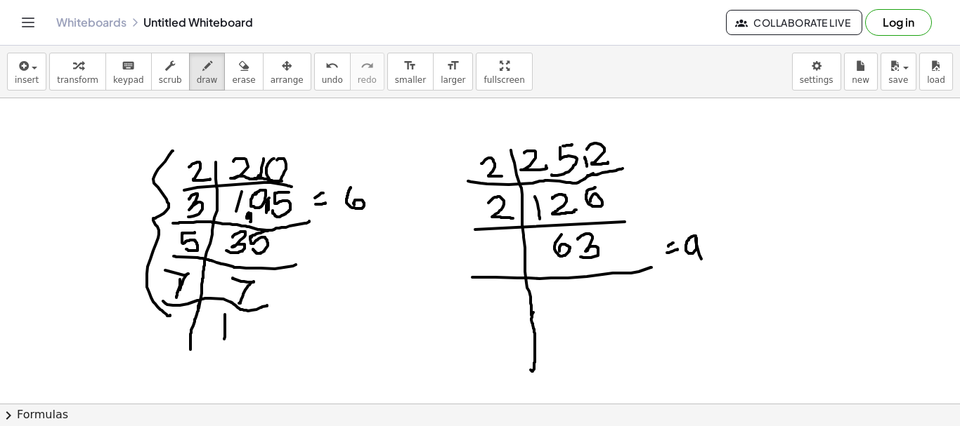
drag, startPoint x: 492, startPoint y: 249, endPoint x: 490, endPoint y: 267, distance: 18.4
drag, startPoint x: 551, startPoint y: 296, endPoint x: 637, endPoint y: 356, distance: 104.6
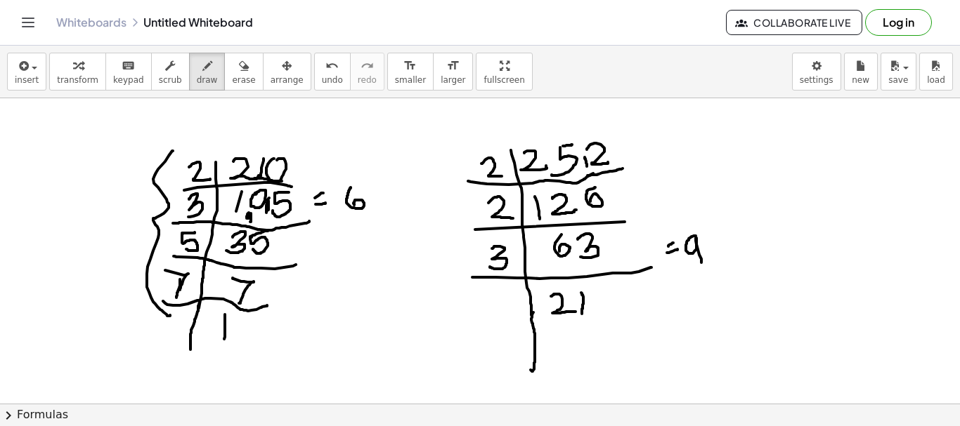
drag, startPoint x: 581, startPoint y: 293, endPoint x: 582, endPoint y: 314, distance: 21.1
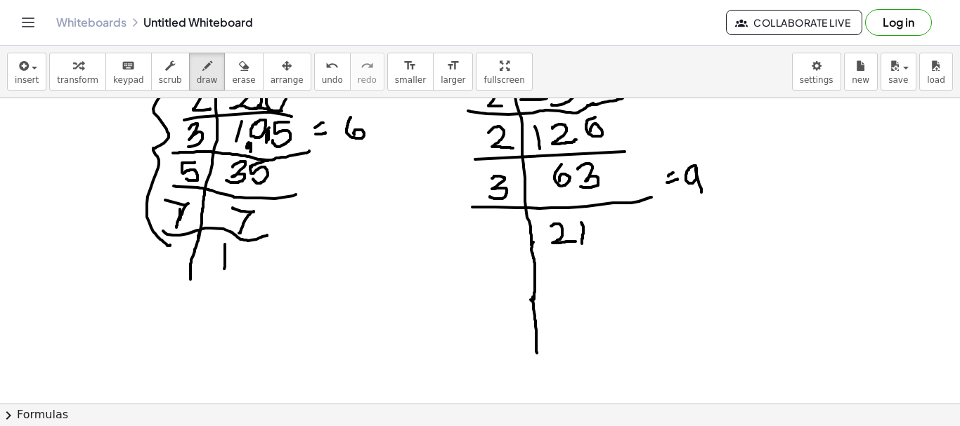
drag, startPoint x: 533, startPoint y: 297, endPoint x: 533, endPoint y: 330, distance: 32.3
drag, startPoint x: 495, startPoint y: 263, endPoint x: 644, endPoint y: 248, distance: 149.7
drag, startPoint x: 496, startPoint y: 230, endPoint x: 495, endPoint y: 253, distance: 23.2
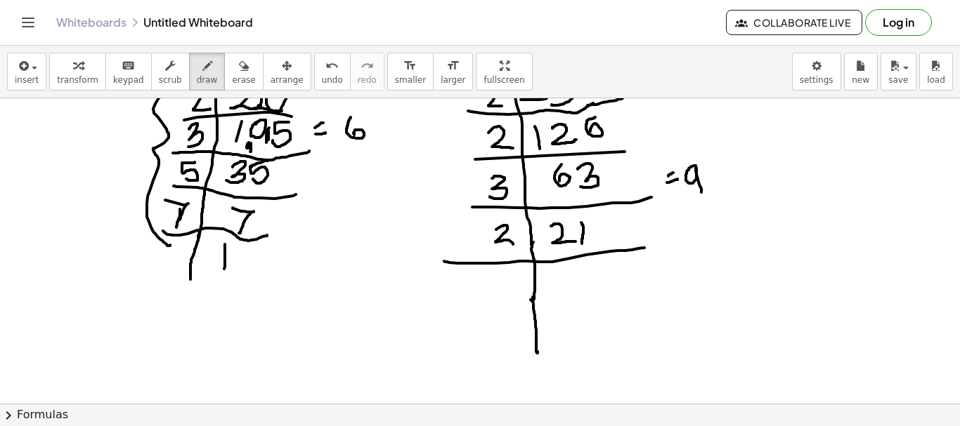
drag, startPoint x: 568, startPoint y: 270, endPoint x: 568, endPoint y: 289, distance: 18.3
drag, startPoint x: 494, startPoint y: 306, endPoint x: 629, endPoint y: 292, distance: 135.7
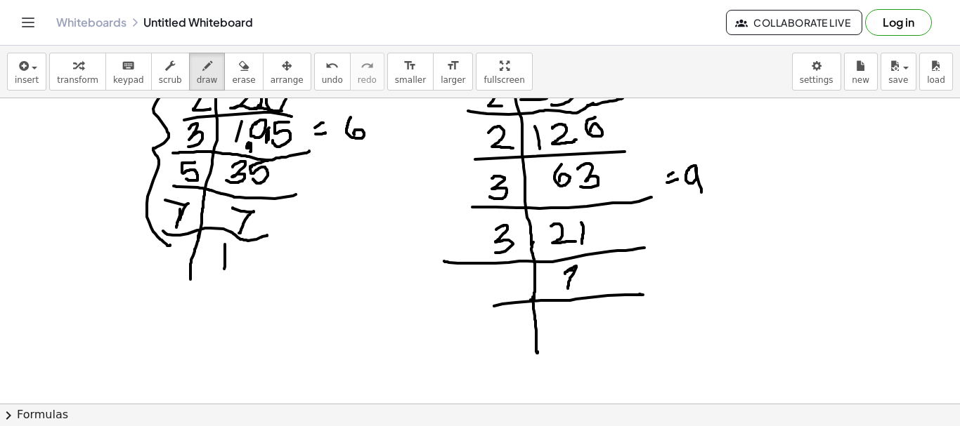
drag, startPoint x: 565, startPoint y: 274, endPoint x: 573, endPoint y: 270, distance: 8.5
drag, startPoint x: 509, startPoint y: 275, endPoint x: 538, endPoint y: 416, distance: 143.4
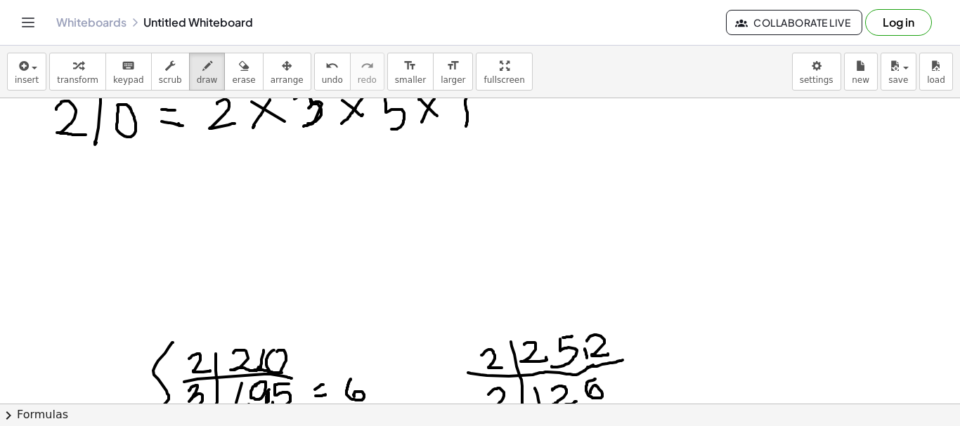
scroll to position [2305, 0]
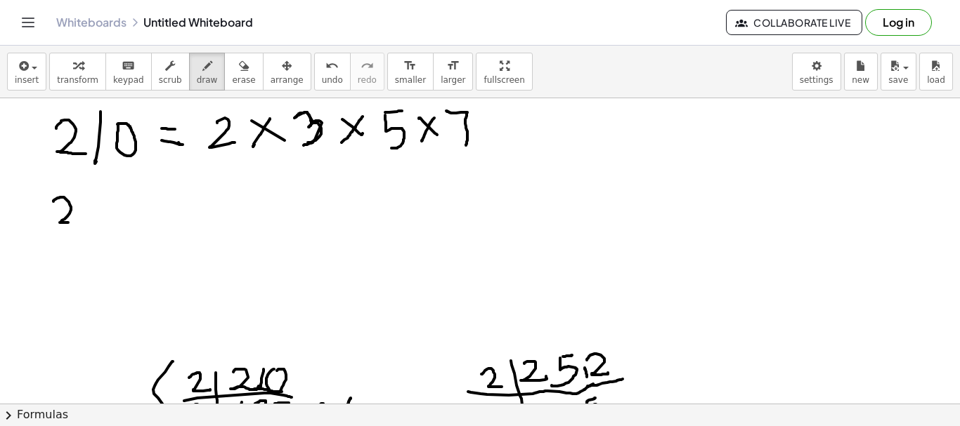
drag, startPoint x: 53, startPoint y: 202, endPoint x: 81, endPoint y: 216, distance: 30.8
drag, startPoint x: 95, startPoint y: 193, endPoint x: 96, endPoint y: 221, distance: 28.1
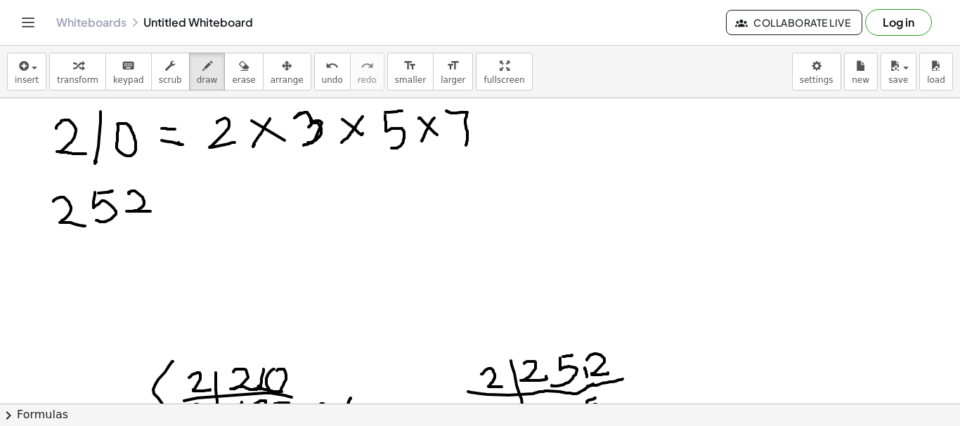
drag, startPoint x: 129, startPoint y: 194, endPoint x: 162, endPoint y: 212, distance: 38.4
drag, startPoint x: 173, startPoint y: 193, endPoint x: 193, endPoint y: 191, distance: 19.7
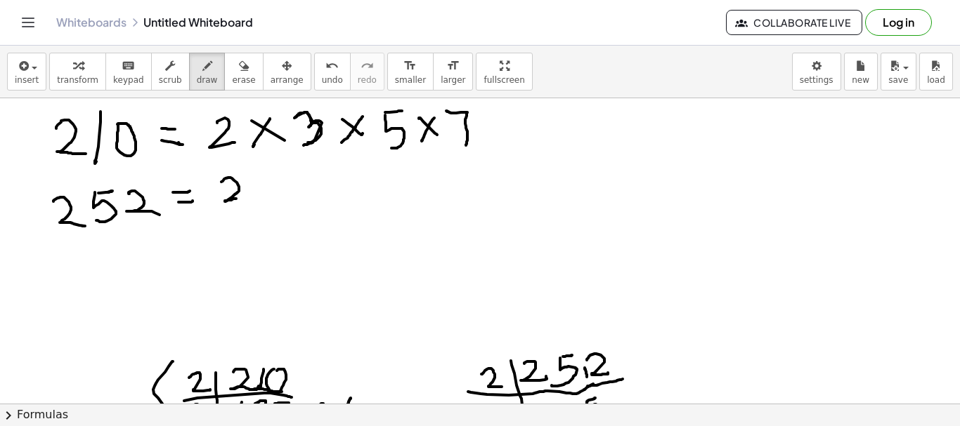
drag, startPoint x: 221, startPoint y: 182, endPoint x: 253, endPoint y: 203, distance: 38.0
drag, startPoint x: 263, startPoint y: 181, endPoint x: 289, endPoint y: 196, distance: 29.6
drag, startPoint x: 282, startPoint y: 175, endPoint x: 307, endPoint y: 183, distance: 26.0
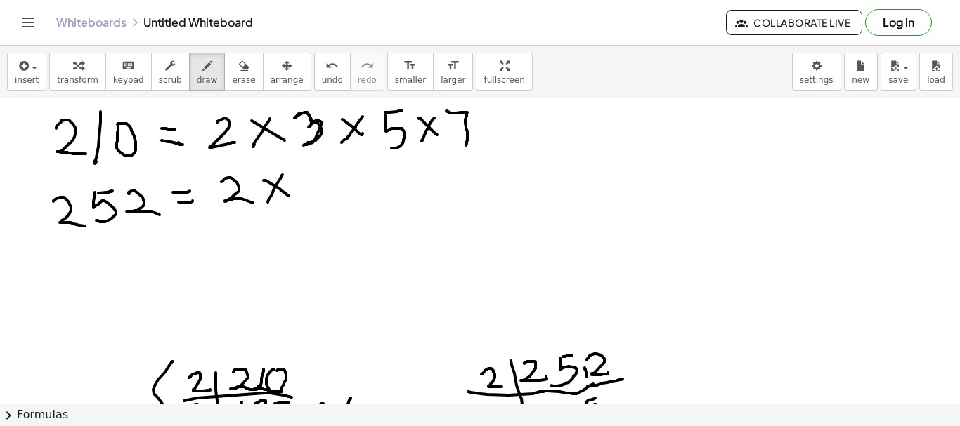
drag, startPoint x: 305, startPoint y: 181, endPoint x: 365, endPoint y: 178, distance: 60.5
drag, startPoint x: 349, startPoint y: 179, endPoint x: 365, endPoint y: 193, distance: 20.4
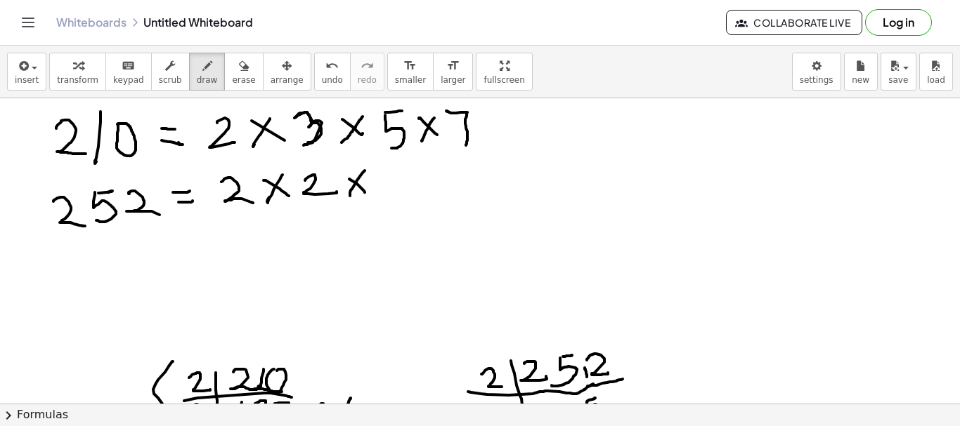
drag, startPoint x: 351, startPoint y: 190, endPoint x: 379, endPoint y: 182, distance: 29.3
drag, startPoint x: 379, startPoint y: 180, endPoint x: 415, endPoint y: 190, distance: 37.2
drag, startPoint x: 415, startPoint y: 183, endPoint x: 435, endPoint y: 185, distance: 20.4
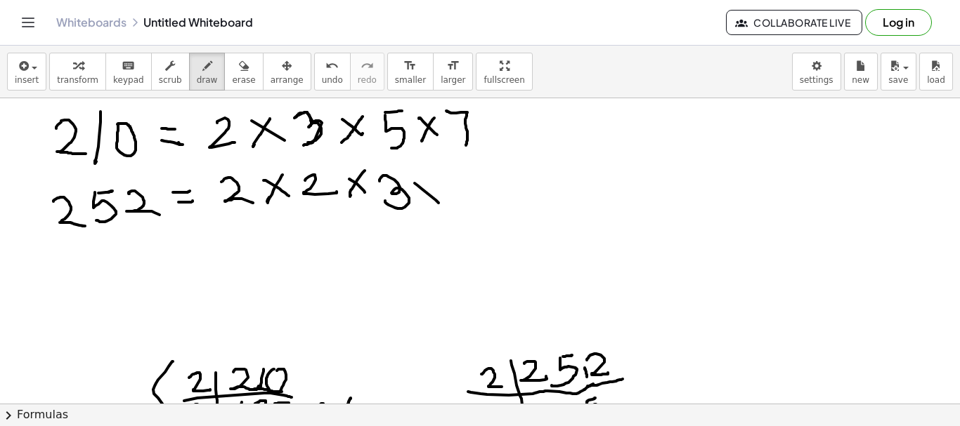
drag, startPoint x: 434, startPoint y: 184, endPoint x: 452, endPoint y: 189, distance: 18.9
drag, startPoint x: 462, startPoint y: 182, endPoint x: 475, endPoint y: 195, distance: 18.9
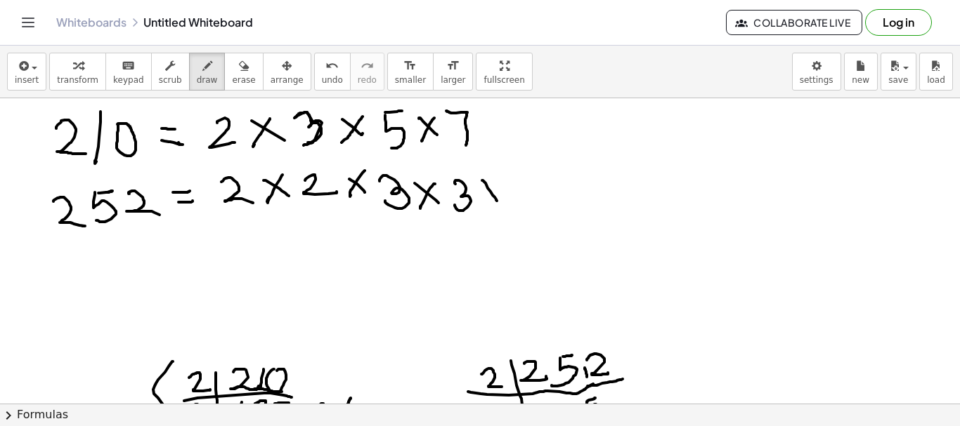
drag, startPoint x: 482, startPoint y: 181, endPoint x: 497, endPoint y: 201, distance: 25.2
drag, startPoint x: 491, startPoint y: 183, endPoint x: 485, endPoint y: 199, distance: 16.7
drag, startPoint x: 505, startPoint y: 179, endPoint x: 517, endPoint y: 268, distance: 90.0
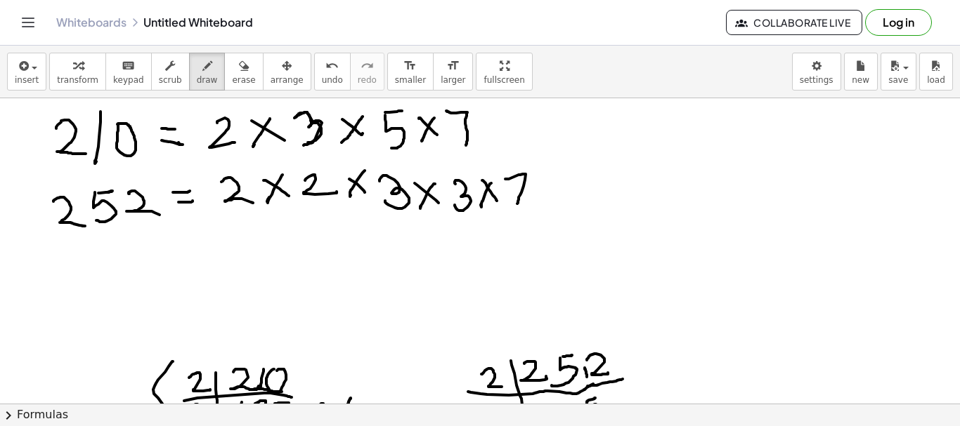
drag, startPoint x: 70, startPoint y: 265, endPoint x: 110, endPoint y: 275, distance: 42.1
drag, startPoint x: 126, startPoint y: 260, endPoint x: 122, endPoint y: 293, distance: 33.3
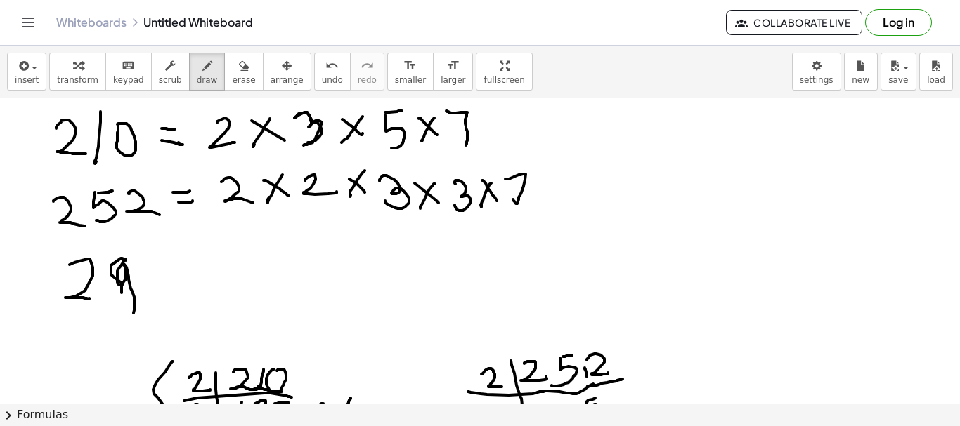
drag, startPoint x: 125, startPoint y: 259, endPoint x: 140, endPoint y: 290, distance: 34.3
click at [239, 67] on icon "button" at bounding box center [244, 66] width 10 height 17
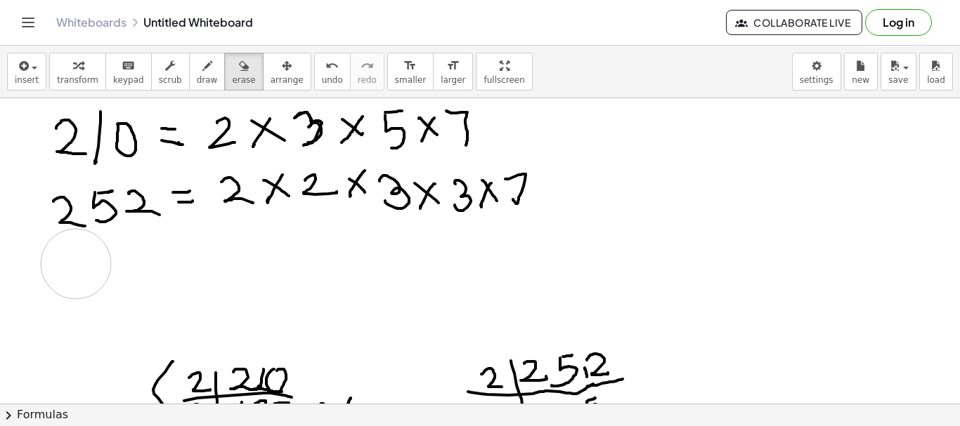
drag, startPoint x: 76, startPoint y: 264, endPoint x: 190, endPoint y: 280, distance: 115.0
click at [197, 80] on span "draw" at bounding box center [207, 80] width 21 height 10
drag, startPoint x: 63, startPoint y: 263, endPoint x: 90, endPoint y: 285, distance: 35.0
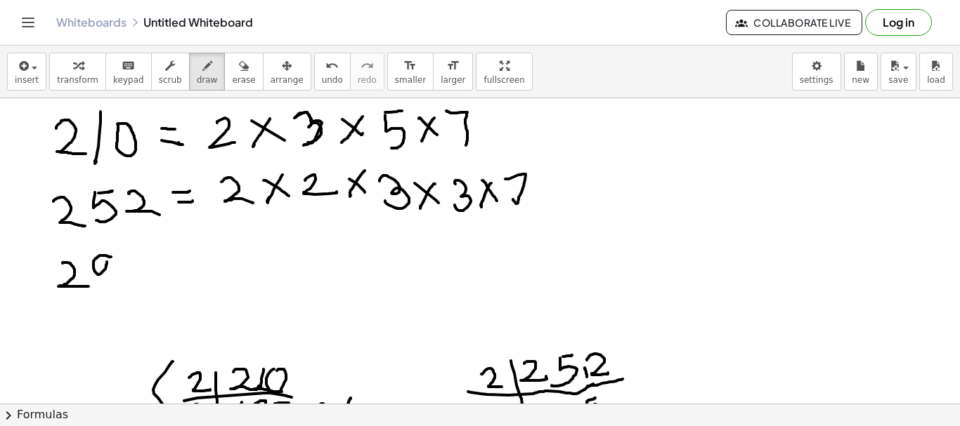
drag, startPoint x: 105, startPoint y: 256, endPoint x: 107, endPoint y: 279, distance: 23.3
drag, startPoint x: 129, startPoint y: 258, endPoint x: 147, endPoint y: 274, distance: 23.9
drag, startPoint x: 177, startPoint y: 269, endPoint x: 189, endPoint y: 270, distance: 12.0
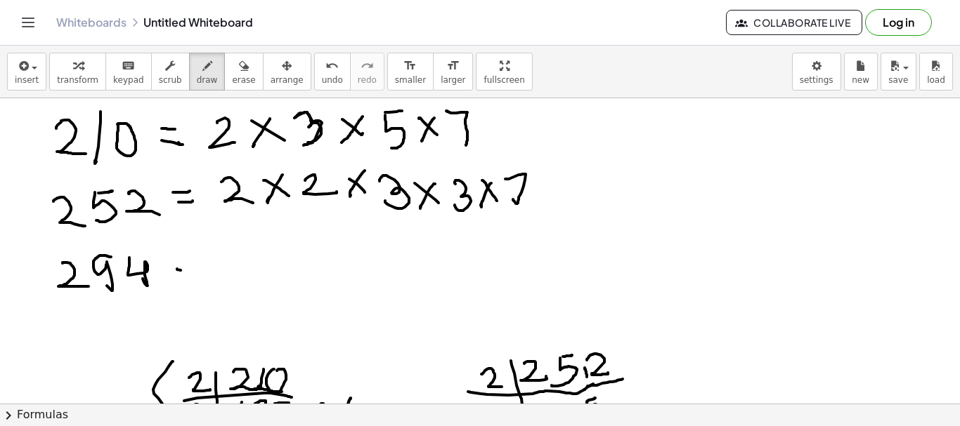
drag, startPoint x: 176, startPoint y: 259, endPoint x: 213, endPoint y: 252, distance: 37.3
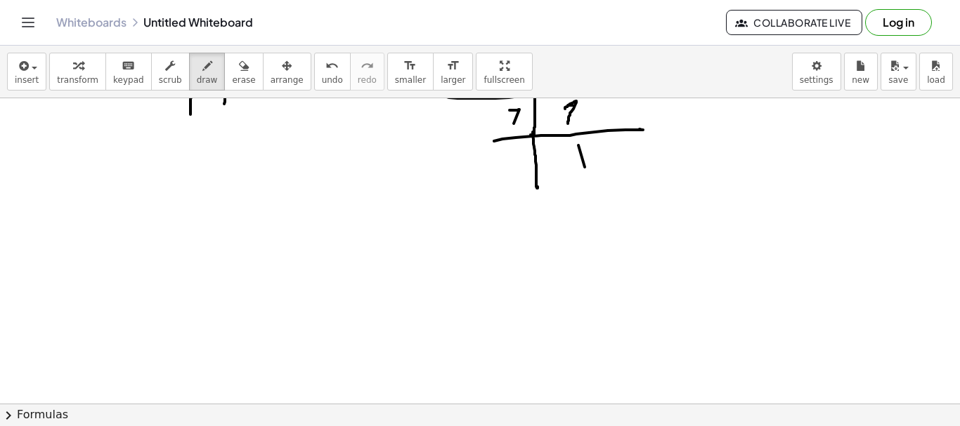
scroll to position [2821, 0]
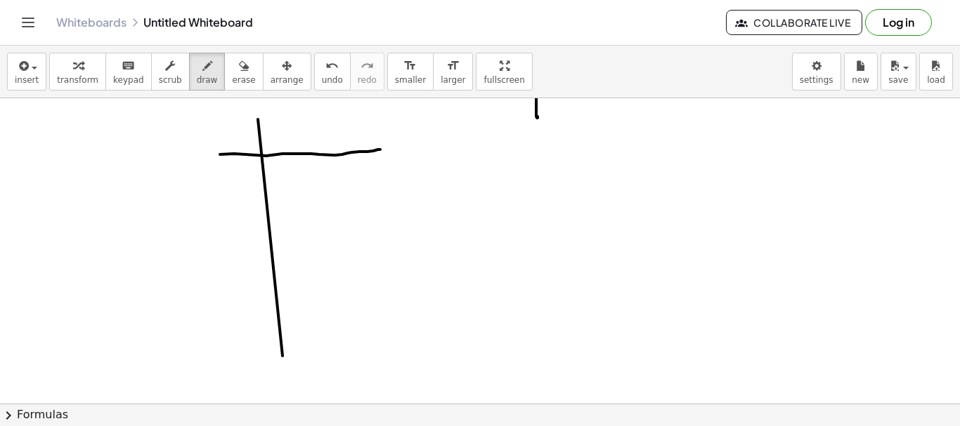
drag, startPoint x: 245, startPoint y: 155, endPoint x: 380, endPoint y: 150, distance: 135.0
drag, startPoint x: 273, startPoint y: 123, endPoint x: 304, endPoint y: 139, distance: 34.9
drag, startPoint x: 325, startPoint y: 120, endPoint x: 328, endPoint y: 141, distance: 21.3
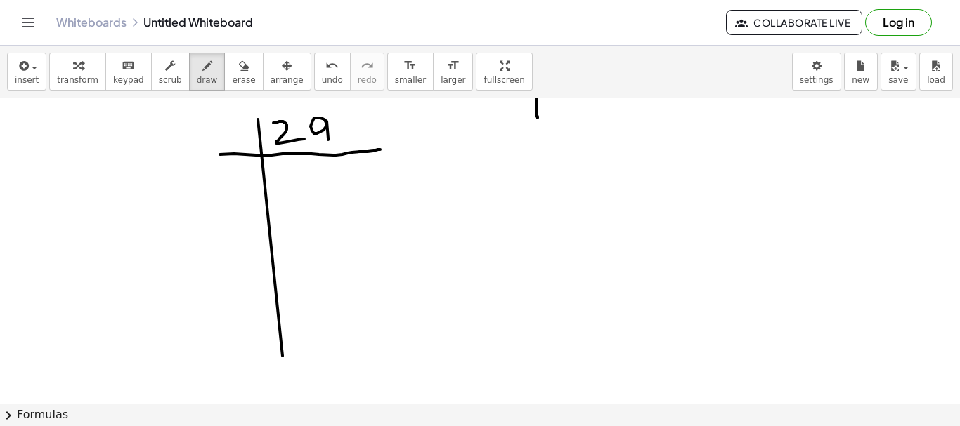
drag, startPoint x: 352, startPoint y: 115, endPoint x: 367, endPoint y: 142, distance: 30.5
drag, startPoint x: 289, startPoint y: 169, endPoint x: 294, endPoint y: 190, distance: 22.2
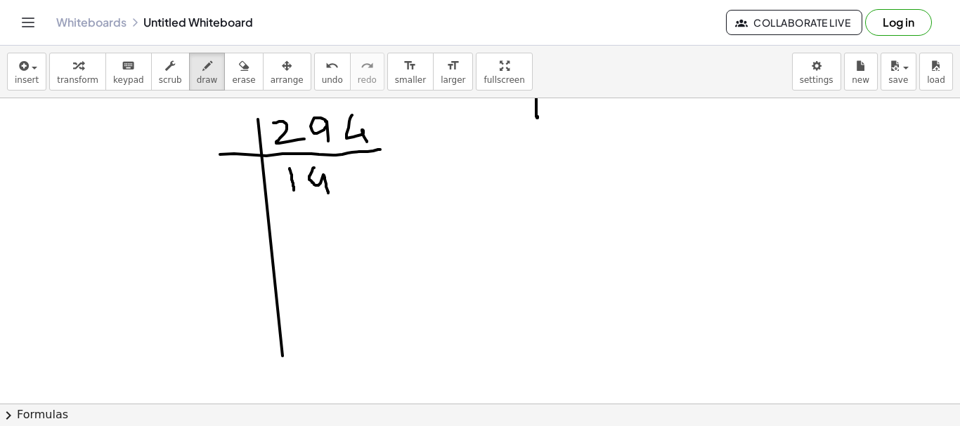
drag, startPoint x: 314, startPoint y: 168, endPoint x: 328, endPoint y: 195, distance: 30.2
drag, startPoint x: 316, startPoint y: 165, endPoint x: 333, endPoint y: 193, distance: 32.8
click at [232, 78] on span "erase" at bounding box center [243, 80] width 23 height 10
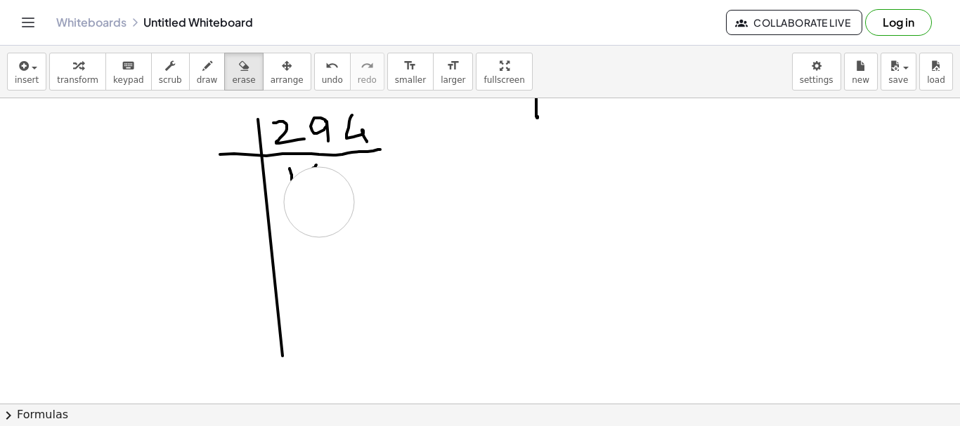
drag, startPoint x: 193, startPoint y: 65, endPoint x: 192, endPoint y: 90, distance: 24.6
click at [202, 65] on icon "button" at bounding box center [207, 66] width 10 height 17
drag, startPoint x: 289, startPoint y: 166, endPoint x: 305, endPoint y: 183, distance: 23.4
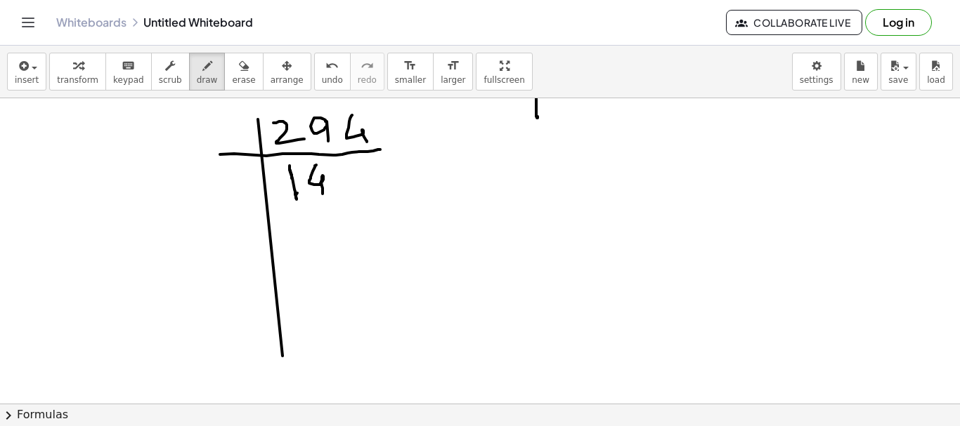
drag, startPoint x: 315, startPoint y: 167, endPoint x: 337, endPoint y: 182, distance: 26.3
drag, startPoint x: 335, startPoint y: 169, endPoint x: 329, endPoint y: 184, distance: 16.1
drag, startPoint x: 228, startPoint y: 131, endPoint x: 242, endPoint y: 165, distance: 36.3
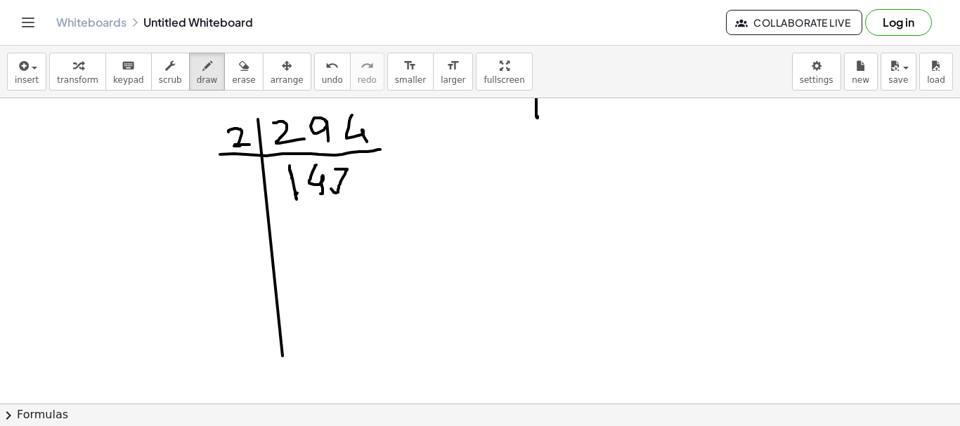
drag, startPoint x: 208, startPoint y: 214, endPoint x: 408, endPoint y: 212, distance: 200.2
drag, startPoint x: 227, startPoint y: 171, endPoint x: 226, endPoint y: 190, distance: 19.0
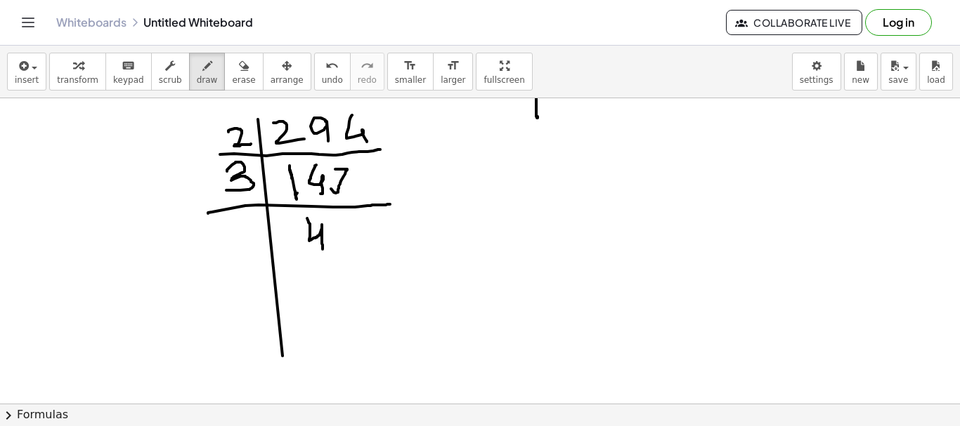
drag, startPoint x: 307, startPoint y: 219, endPoint x: 323, endPoint y: 255, distance: 39.9
drag, startPoint x: 325, startPoint y: 164, endPoint x: 334, endPoint y: 167, distance: 10.4
drag, startPoint x: 351, startPoint y: 223, endPoint x: 347, endPoint y: 254, distance: 30.4
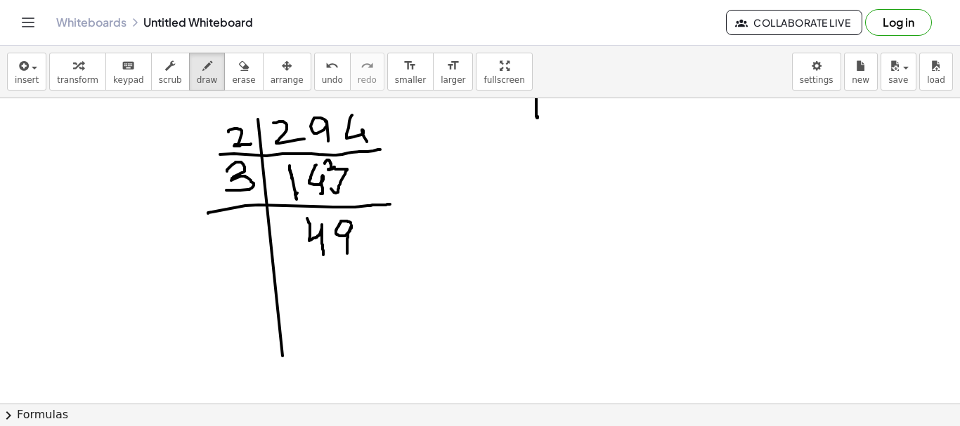
drag, startPoint x: 209, startPoint y: 278, endPoint x: 391, endPoint y: 271, distance: 182.1
drag, startPoint x: 233, startPoint y: 238, endPoint x: 247, endPoint y: 256, distance: 23.5
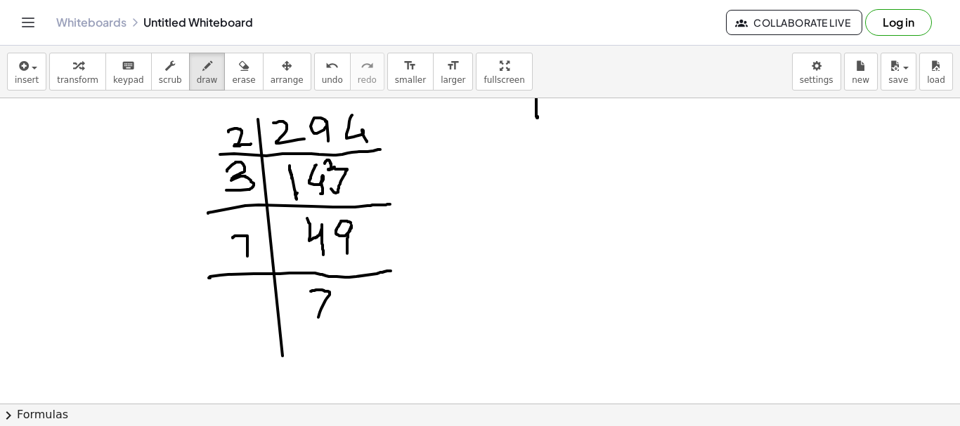
drag, startPoint x: 311, startPoint y: 292, endPoint x: 289, endPoint y: 334, distance: 47.8
drag, startPoint x: 216, startPoint y: 320, endPoint x: 286, endPoint y: 312, distance: 70.1
drag, startPoint x: 239, startPoint y: 292, endPoint x: 286, endPoint y: 324, distance: 56.7
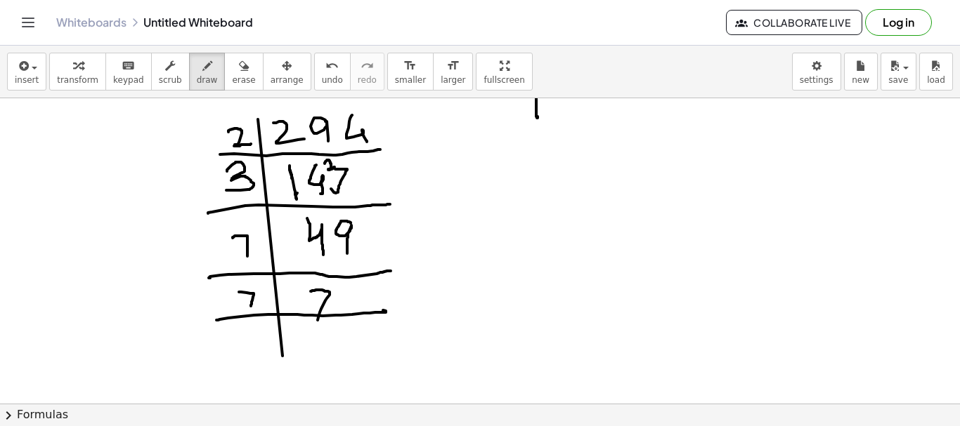
drag, startPoint x: 318, startPoint y: 328, endPoint x: 314, endPoint y: 350, distance: 22.2
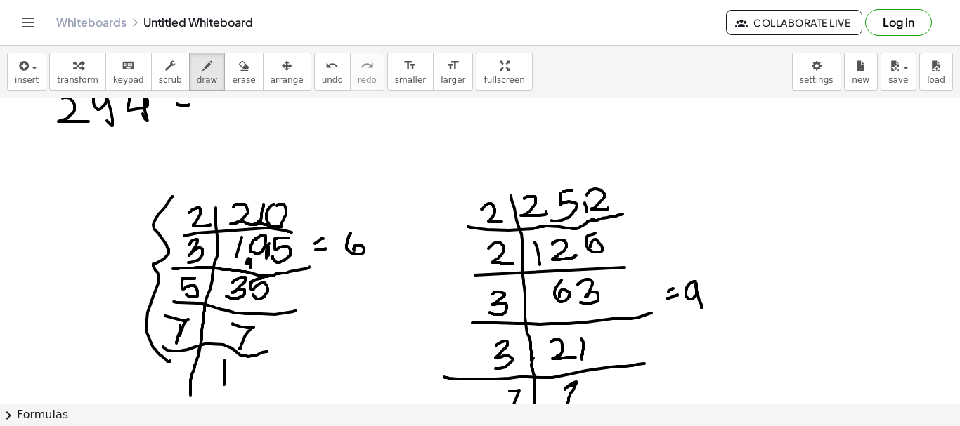
scroll to position [2329, 0]
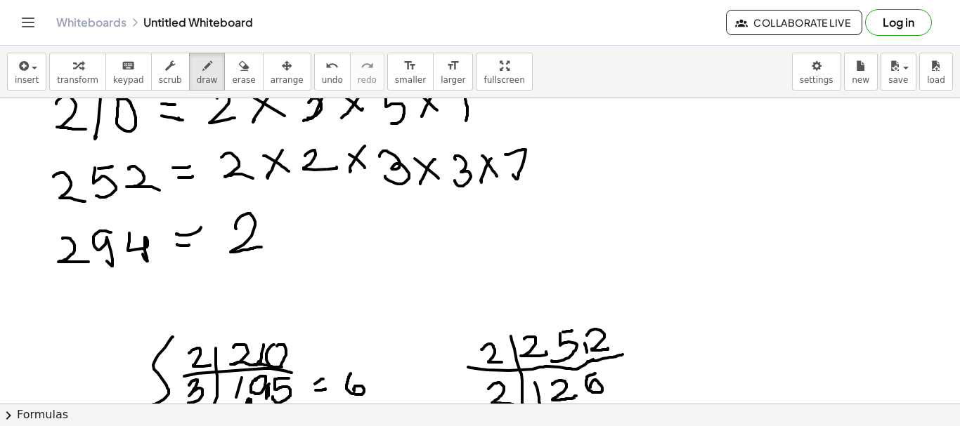
drag, startPoint x: 236, startPoint y: 223, endPoint x: 261, endPoint y: 247, distance: 34.8
drag, startPoint x: 292, startPoint y: 218, endPoint x: 280, endPoint y: 244, distance: 28.6
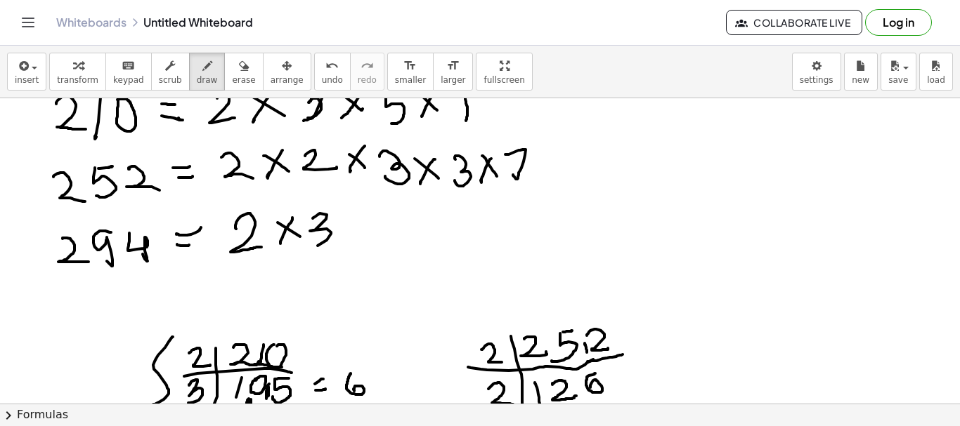
drag, startPoint x: 313, startPoint y: 219, endPoint x: 318, endPoint y: 248, distance: 29.9
drag, startPoint x: 346, startPoint y: 222, endPoint x: 362, endPoint y: 233, distance: 19.1
drag, startPoint x: 363, startPoint y: 221, endPoint x: 372, endPoint y: 235, distance: 17.2
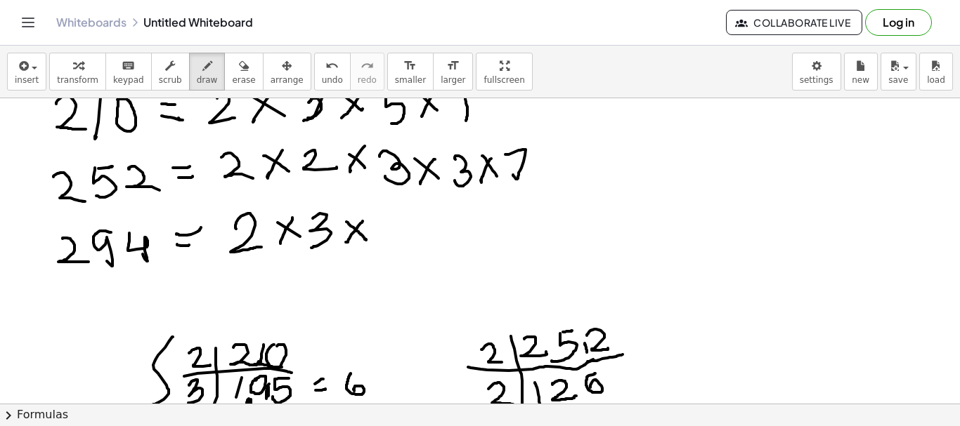
drag, startPoint x: 380, startPoint y: 213, endPoint x: 410, endPoint y: 220, distance: 30.3
drag, startPoint x: 412, startPoint y: 218, endPoint x: 427, endPoint y: 225, distance: 16.3
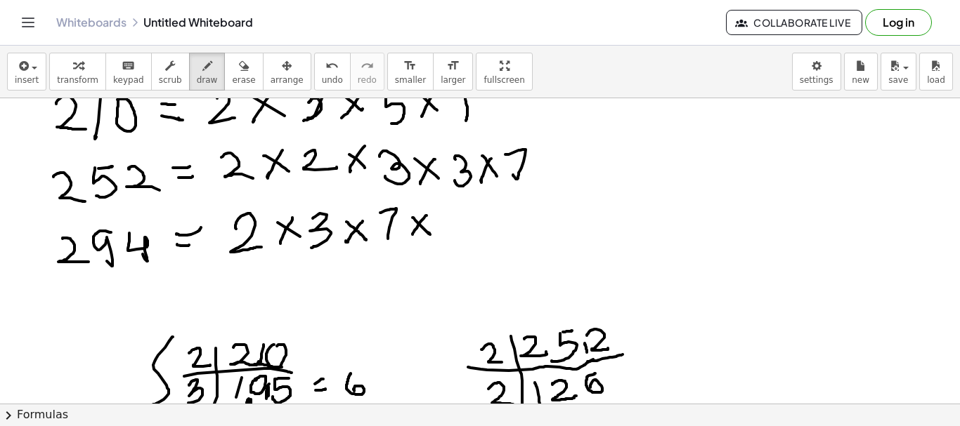
drag, startPoint x: 426, startPoint y: 216, endPoint x: 412, endPoint y: 235, distance: 23.6
drag, startPoint x: 449, startPoint y: 212, endPoint x: 456, endPoint y: 244, distance: 32.4
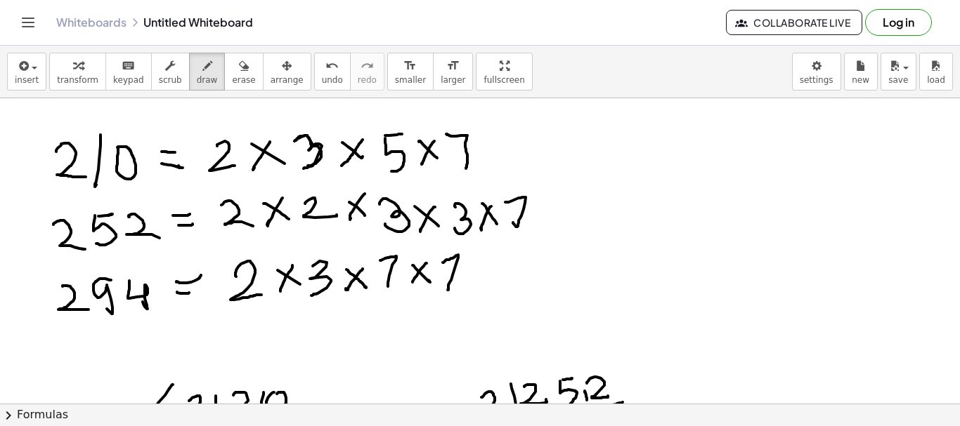
scroll to position [2259, 0]
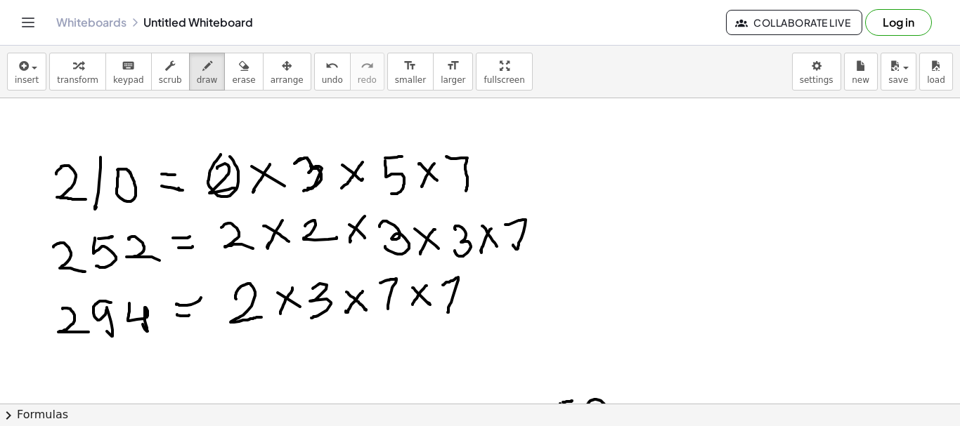
drag, startPoint x: 221, startPoint y: 155, endPoint x: 229, endPoint y: 209, distance: 54.8
drag, startPoint x: 237, startPoint y: 214, endPoint x: 217, endPoint y: 274, distance: 63.1
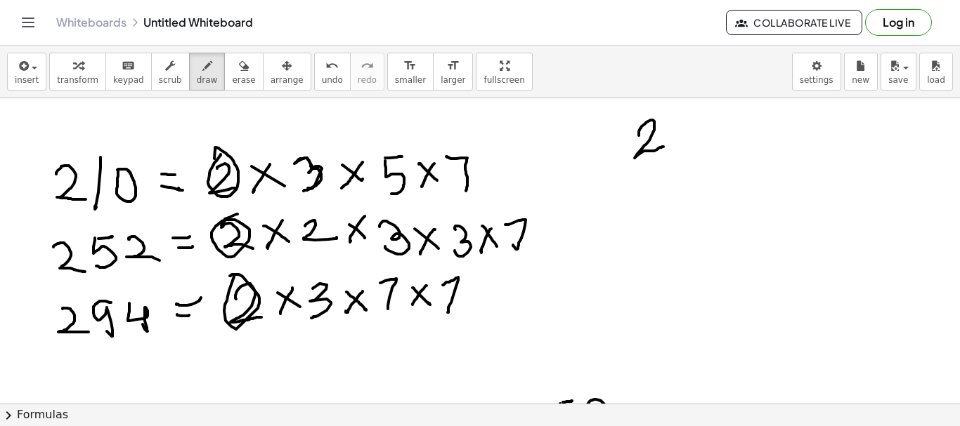
drag, startPoint x: 639, startPoint y: 136, endPoint x: 667, endPoint y: 127, distance: 29.3
drag, startPoint x: 671, startPoint y: 119, endPoint x: 693, endPoint y: 132, distance: 26.1
drag, startPoint x: 689, startPoint y: 118, endPoint x: 667, endPoint y: 171, distance: 57.7
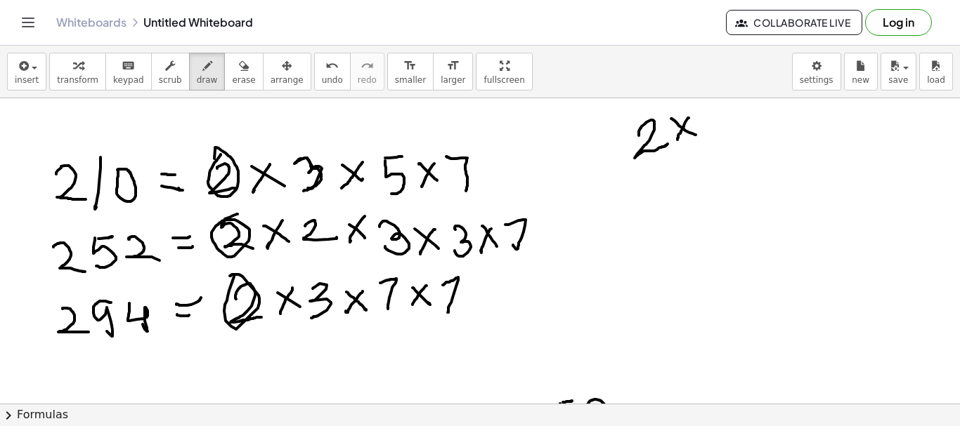
drag, startPoint x: 301, startPoint y: 145, endPoint x: 409, endPoint y: 230, distance: 137.1
drag, startPoint x: 388, startPoint y: 214, endPoint x: 357, endPoint y: 252, distance: 49.5
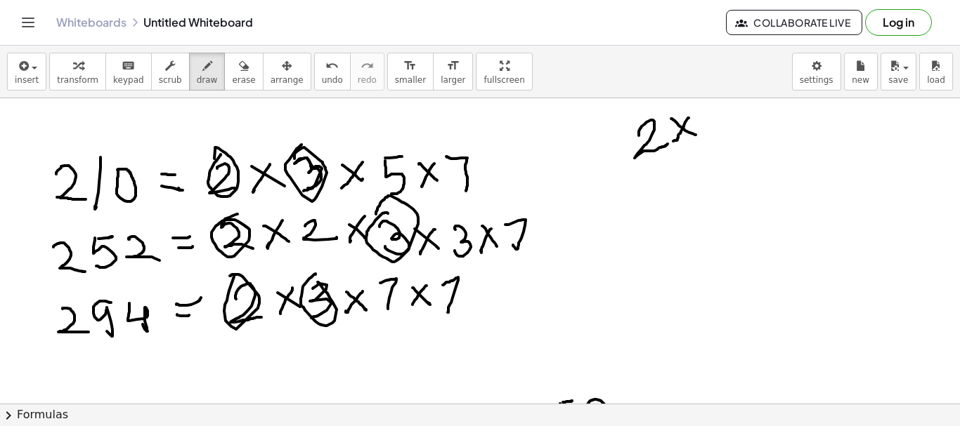
drag, startPoint x: 309, startPoint y: 279, endPoint x: 382, endPoint y: 261, distance: 75.2
drag, startPoint x: 702, startPoint y: 119, endPoint x: 701, endPoint y: 142, distance: 23.2
drag, startPoint x: 741, startPoint y: 113, endPoint x: 762, endPoint y: 109, distance: 20.8
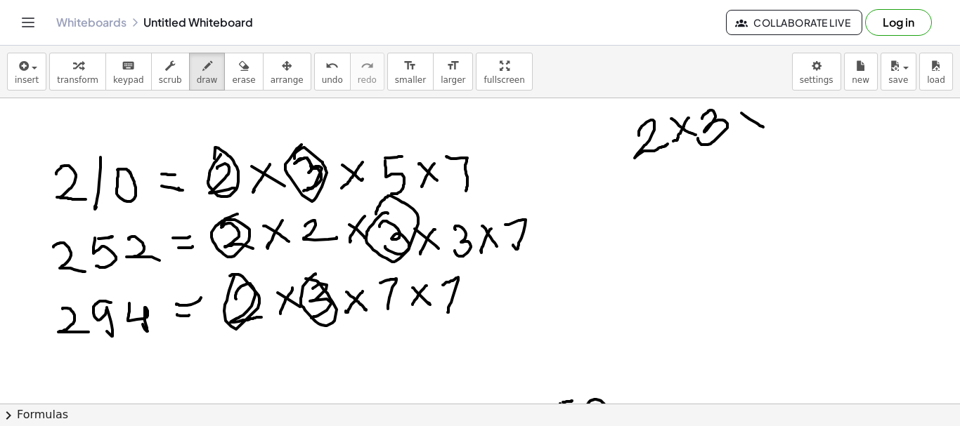
drag, startPoint x: 762, startPoint y: 107, endPoint x: 744, endPoint y: 136, distance: 33.7
drag, startPoint x: 455, startPoint y: 147, endPoint x: 441, endPoint y: 153, distance: 15.4
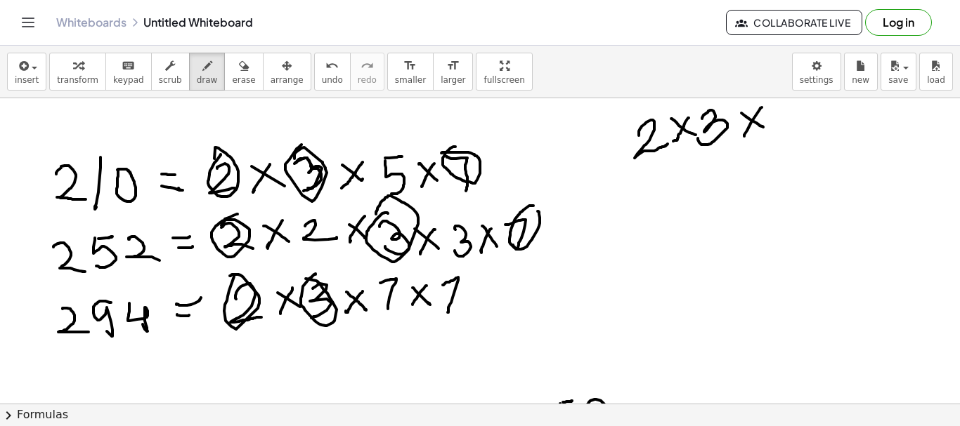
drag, startPoint x: 532, startPoint y: 206, endPoint x: 489, endPoint y: 288, distance: 92.7
drag, startPoint x: 446, startPoint y: 273, endPoint x: 467, endPoint y: 292, distance: 28.3
drag, startPoint x: 771, startPoint y: 107, endPoint x: 778, endPoint y: 143, distance: 35.8
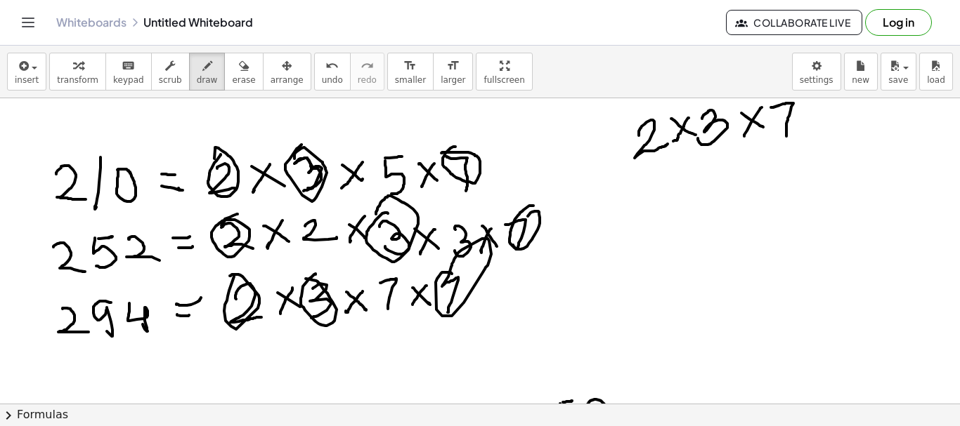
drag, startPoint x: 655, startPoint y: 162, endPoint x: 725, endPoint y: 144, distance: 72.4
drag, startPoint x: 724, startPoint y: 144, endPoint x: 782, endPoint y: 142, distance: 57.7
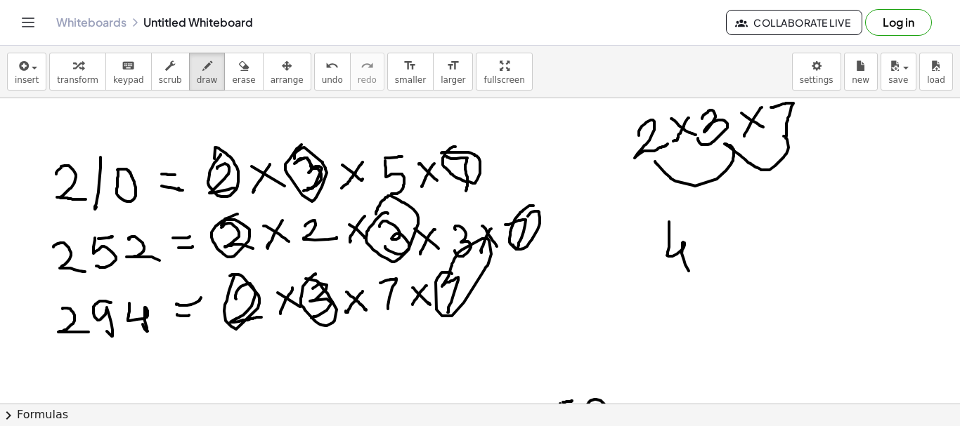
drag, startPoint x: 669, startPoint y: 222, endPoint x: 704, endPoint y: 249, distance: 44.6
drag, startPoint x: 705, startPoint y: 216, endPoint x: 721, endPoint y: 244, distance: 32.1
drag, startPoint x: 658, startPoint y: 282, endPoint x: 680, endPoint y: 278, distance: 23.0
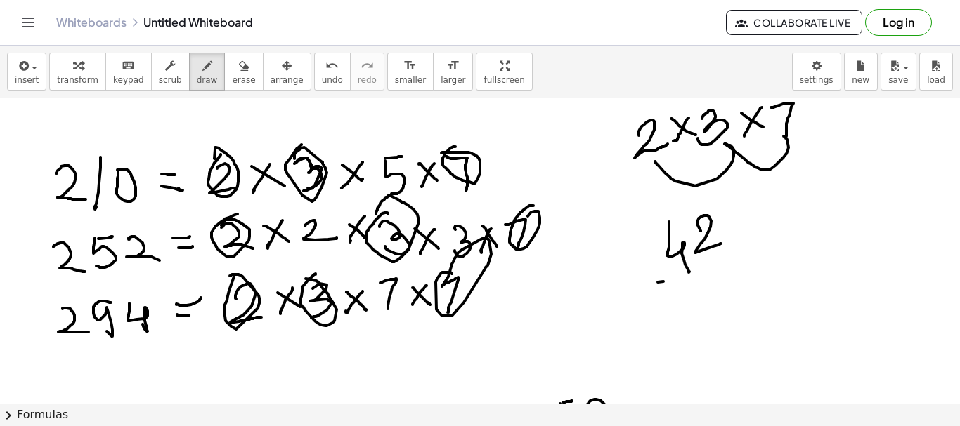
drag, startPoint x: 659, startPoint y: 284, endPoint x: 729, endPoint y: 273, distance: 70.5
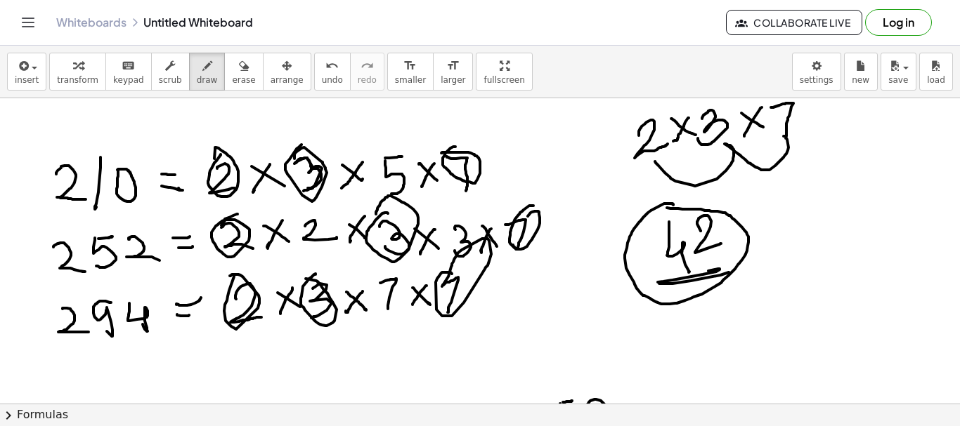
drag, startPoint x: 673, startPoint y: 204, endPoint x: 667, endPoint y: 208, distance: 7.2
